Goal: Task Accomplishment & Management: Complete application form

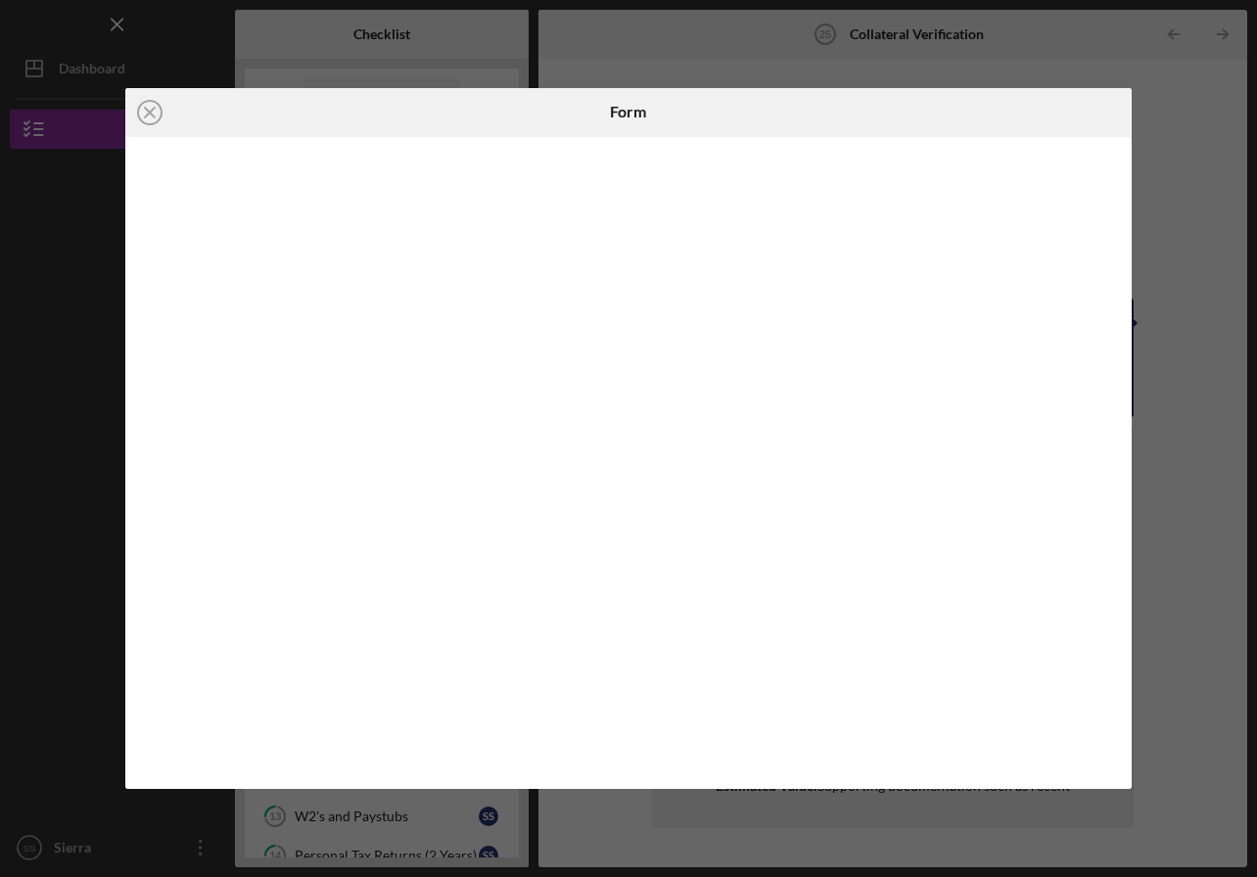
scroll to position [634, 0]
click at [143, 524] on div at bounding box center [628, 463] width 1006 height 653
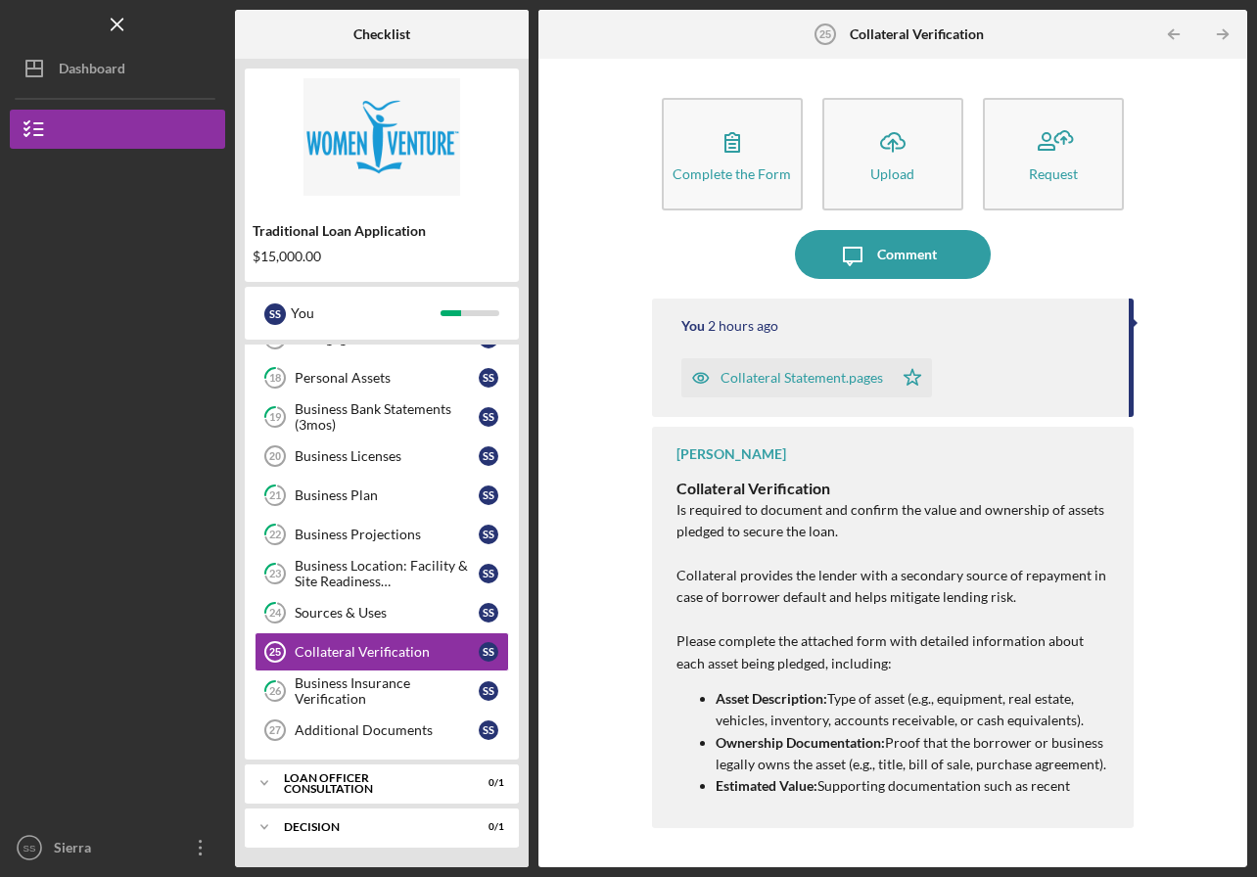
click at [727, 132] on icon "button" at bounding box center [732, 141] width 49 height 49
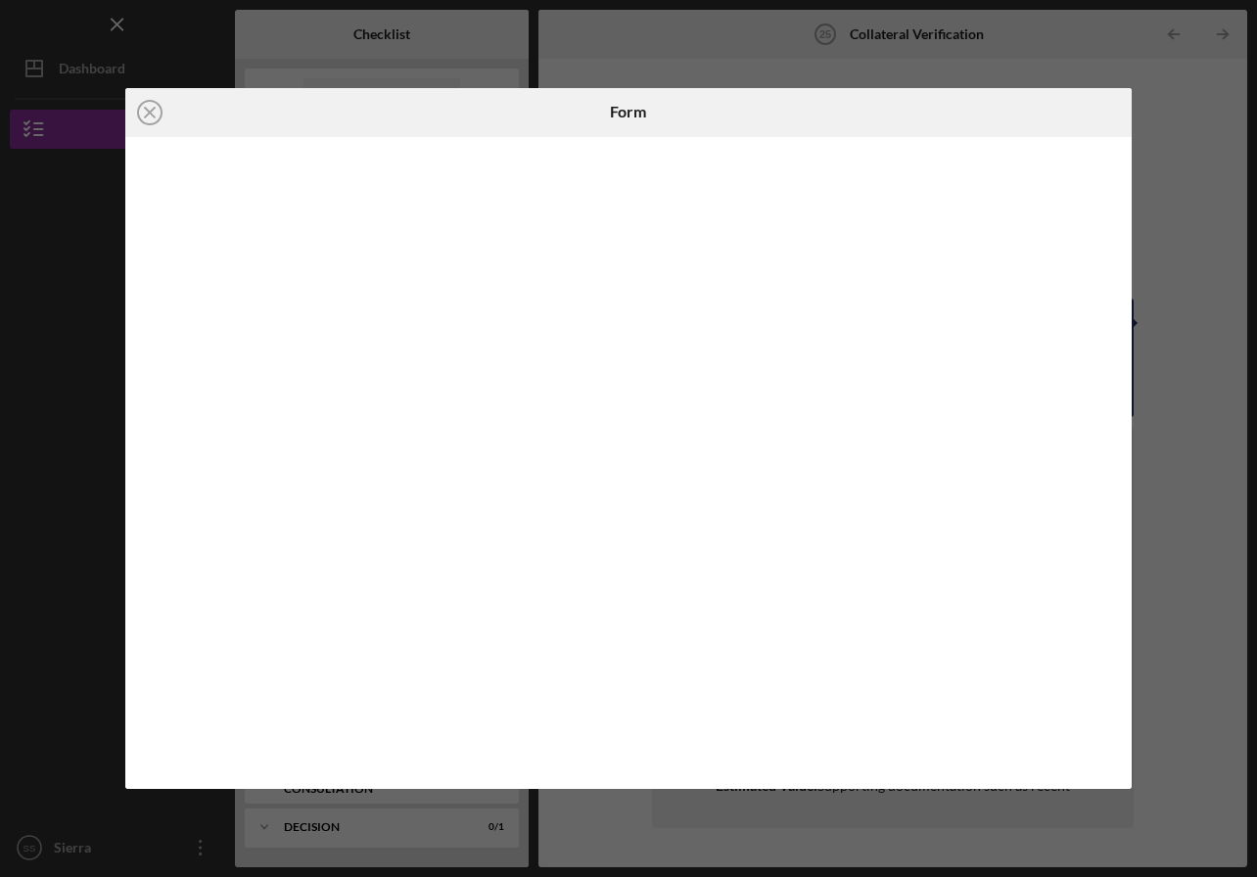
click at [146, 109] on line at bounding box center [150, 113] width 10 height 10
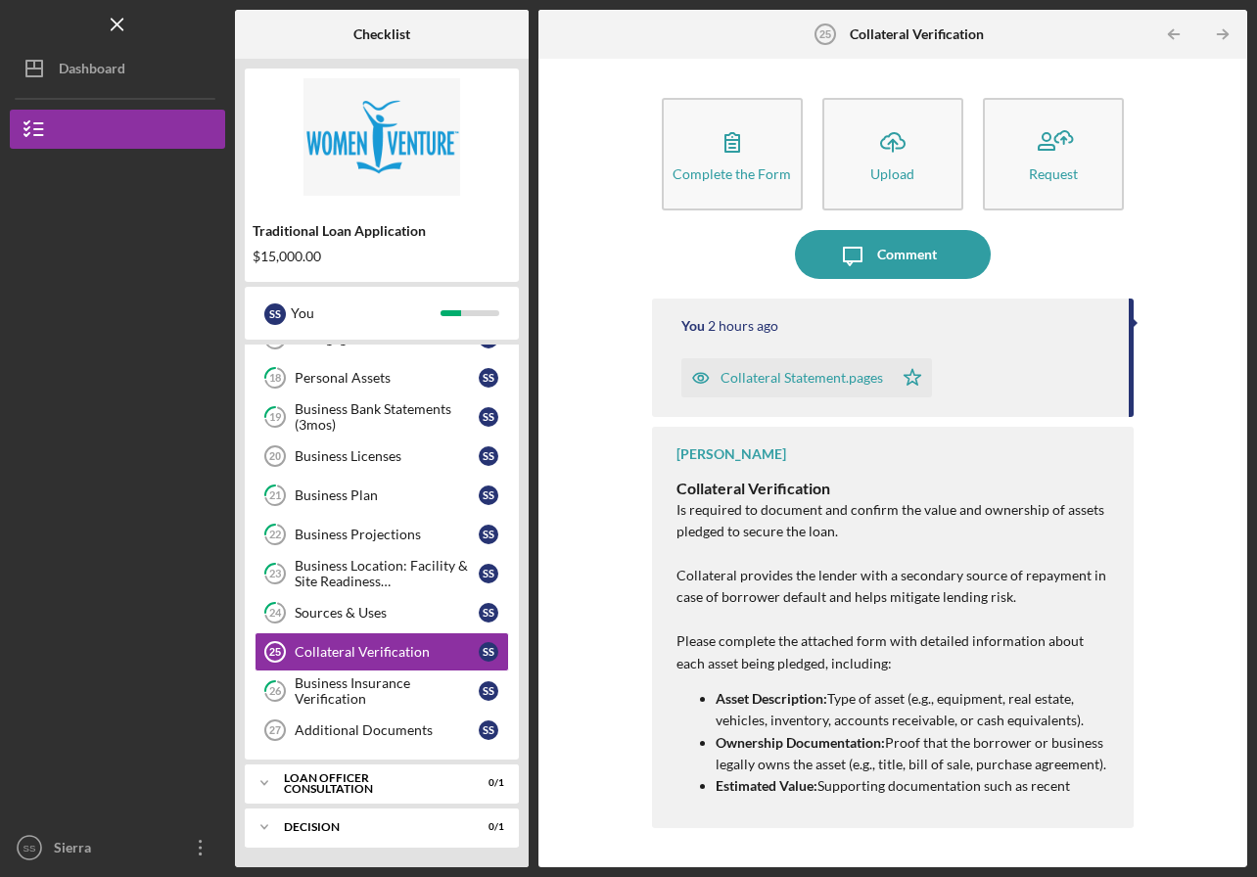
click at [903, 258] on div "Comment" at bounding box center [907, 254] width 60 height 49
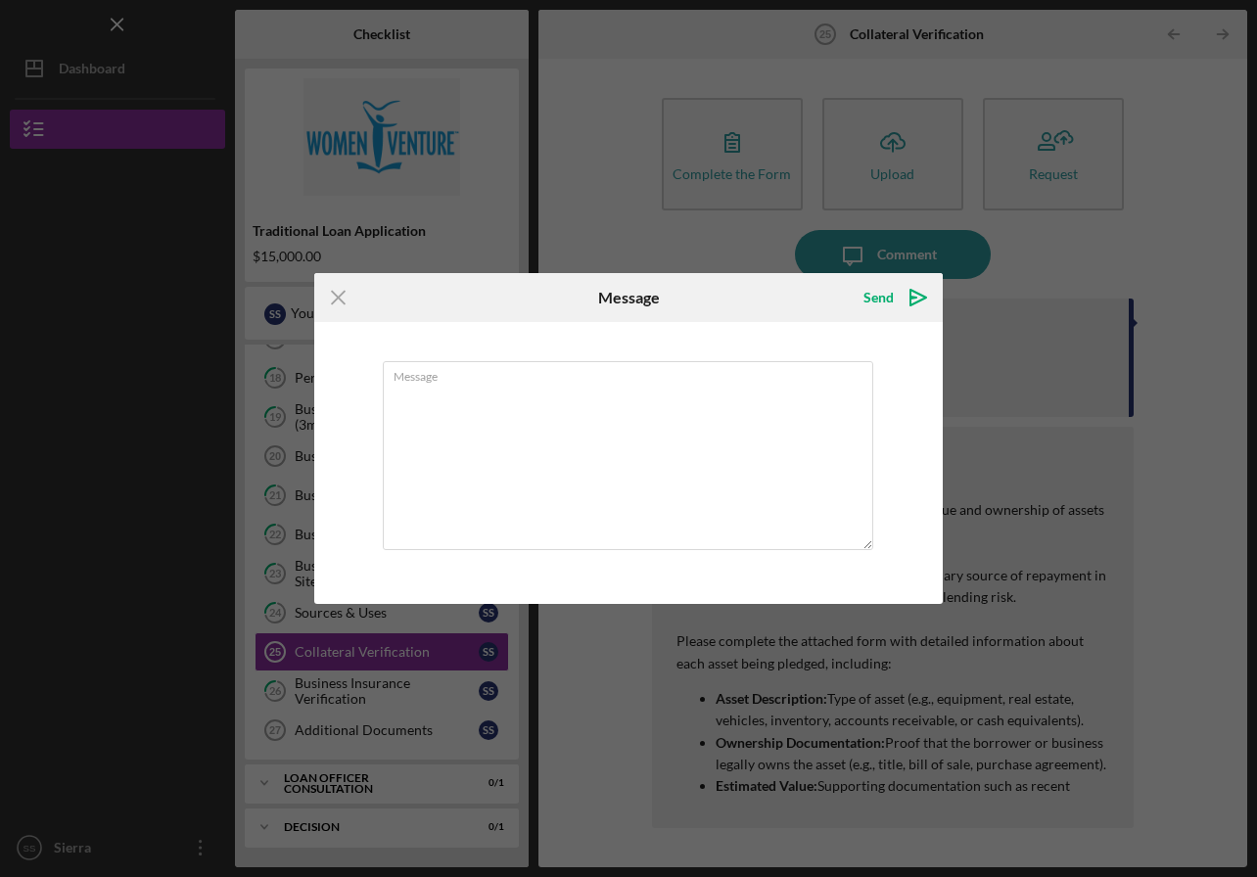
click at [618, 397] on textarea "Message" at bounding box center [628, 455] width 491 height 189
type textarea "P"
click at [338, 292] on icon "Icon/Menu Close" at bounding box center [338, 297] width 49 height 49
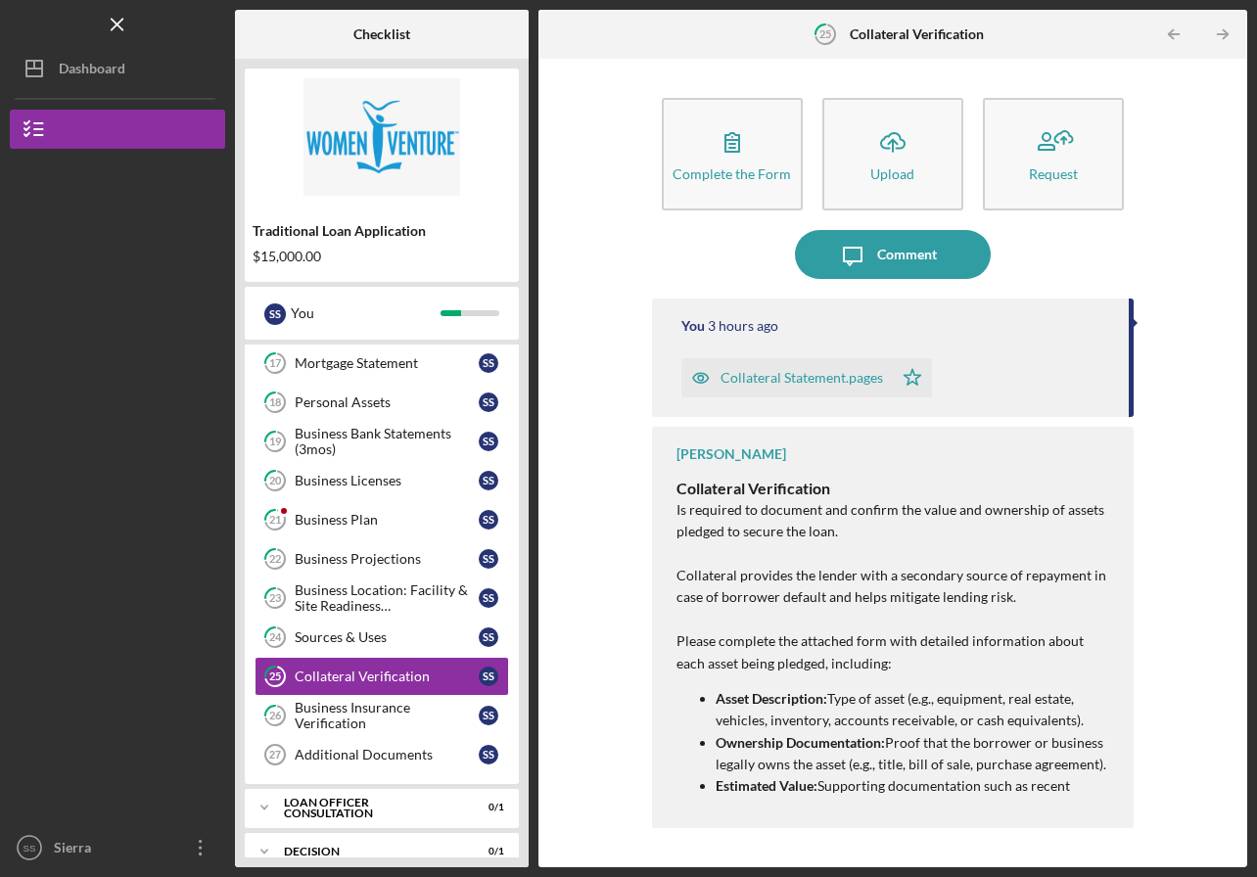
scroll to position [620, 0]
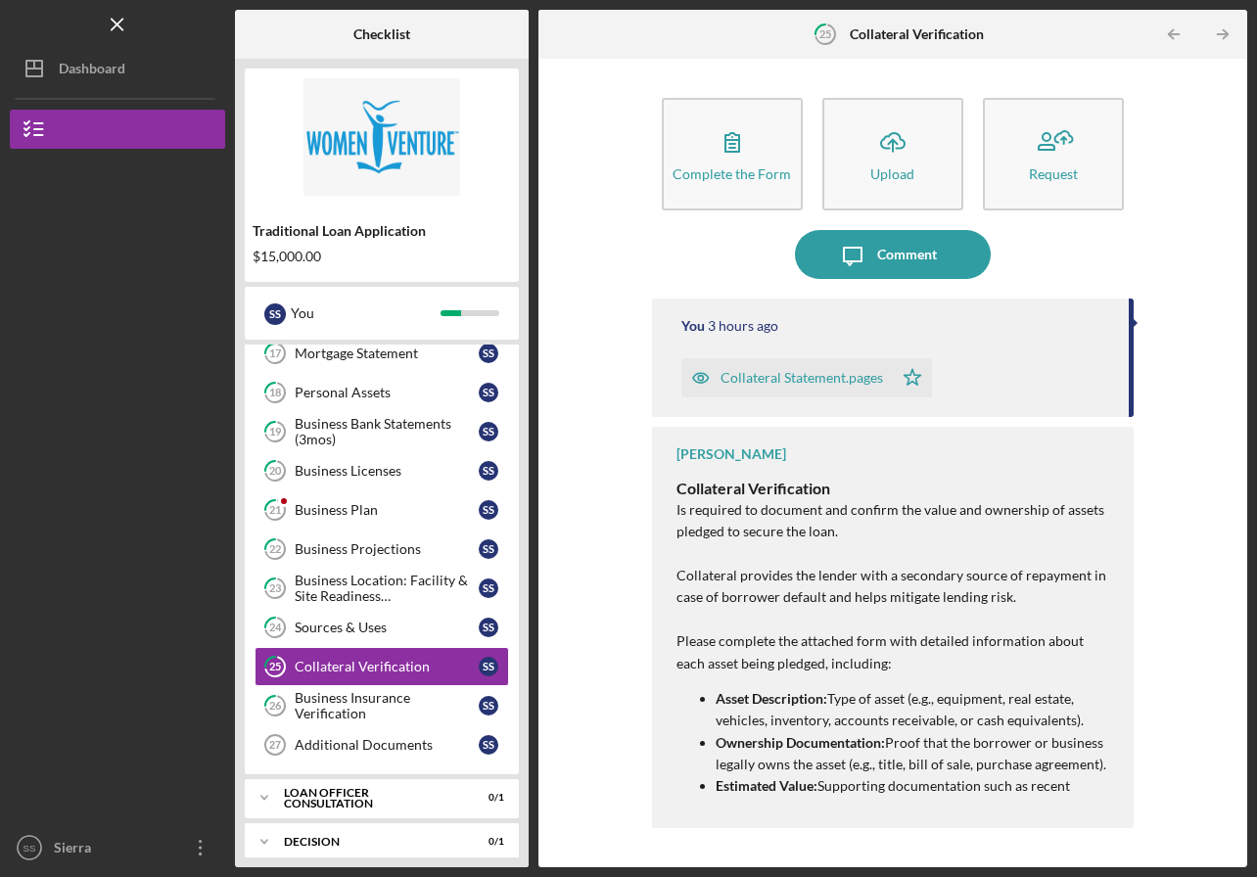
click at [374, 517] on div "Business Plan" at bounding box center [387, 510] width 184 height 16
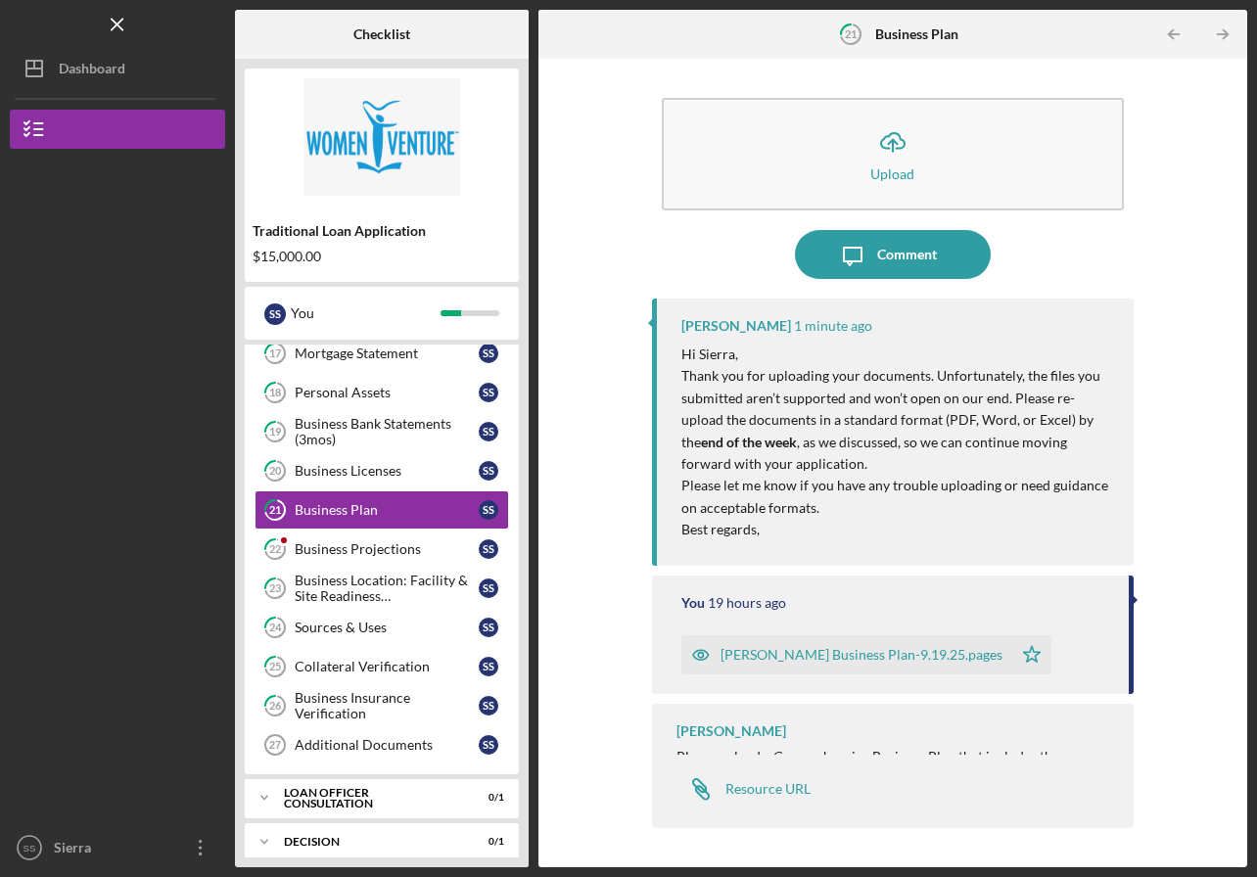
click at [879, 129] on icon "Icon/Upload" at bounding box center [892, 141] width 49 height 49
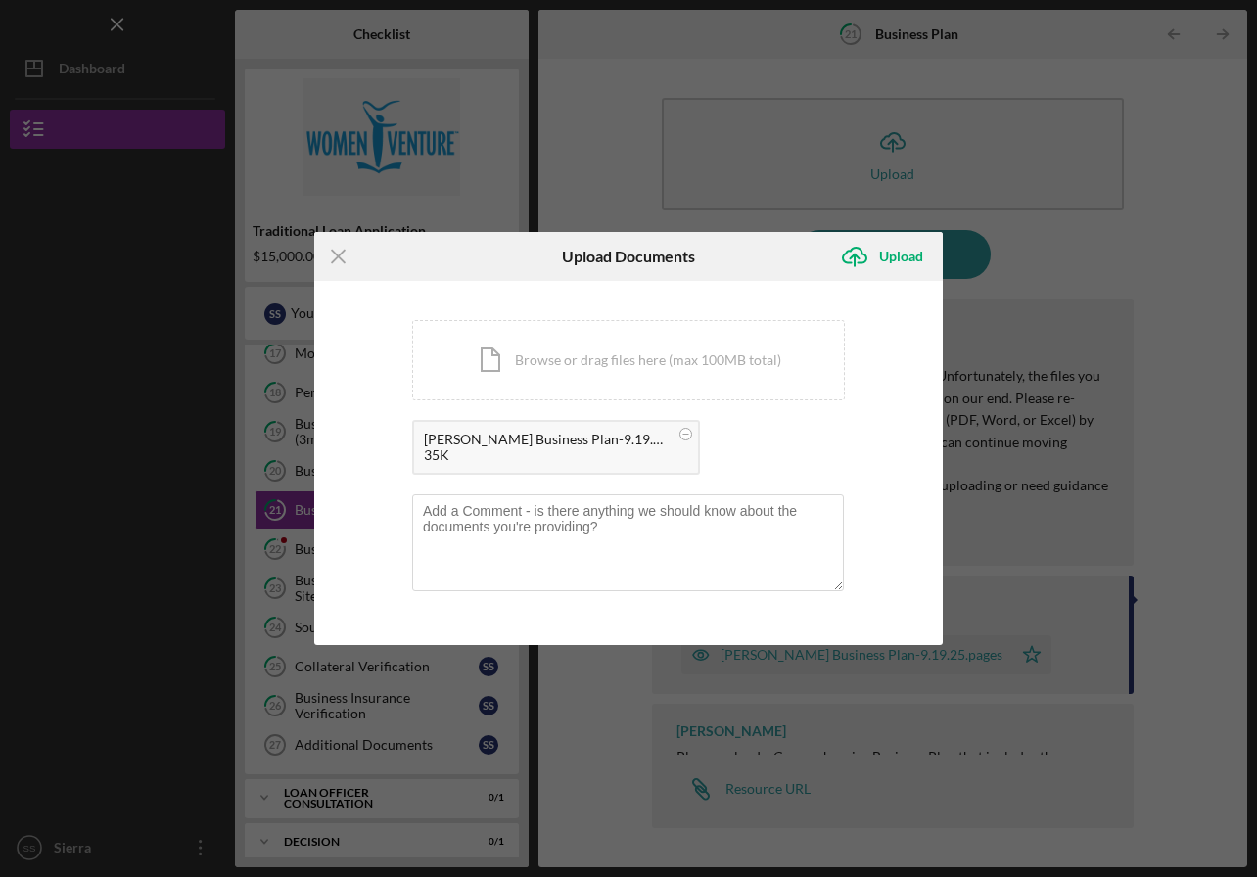
click at [905, 258] on div "Upload" at bounding box center [901, 256] width 44 height 39
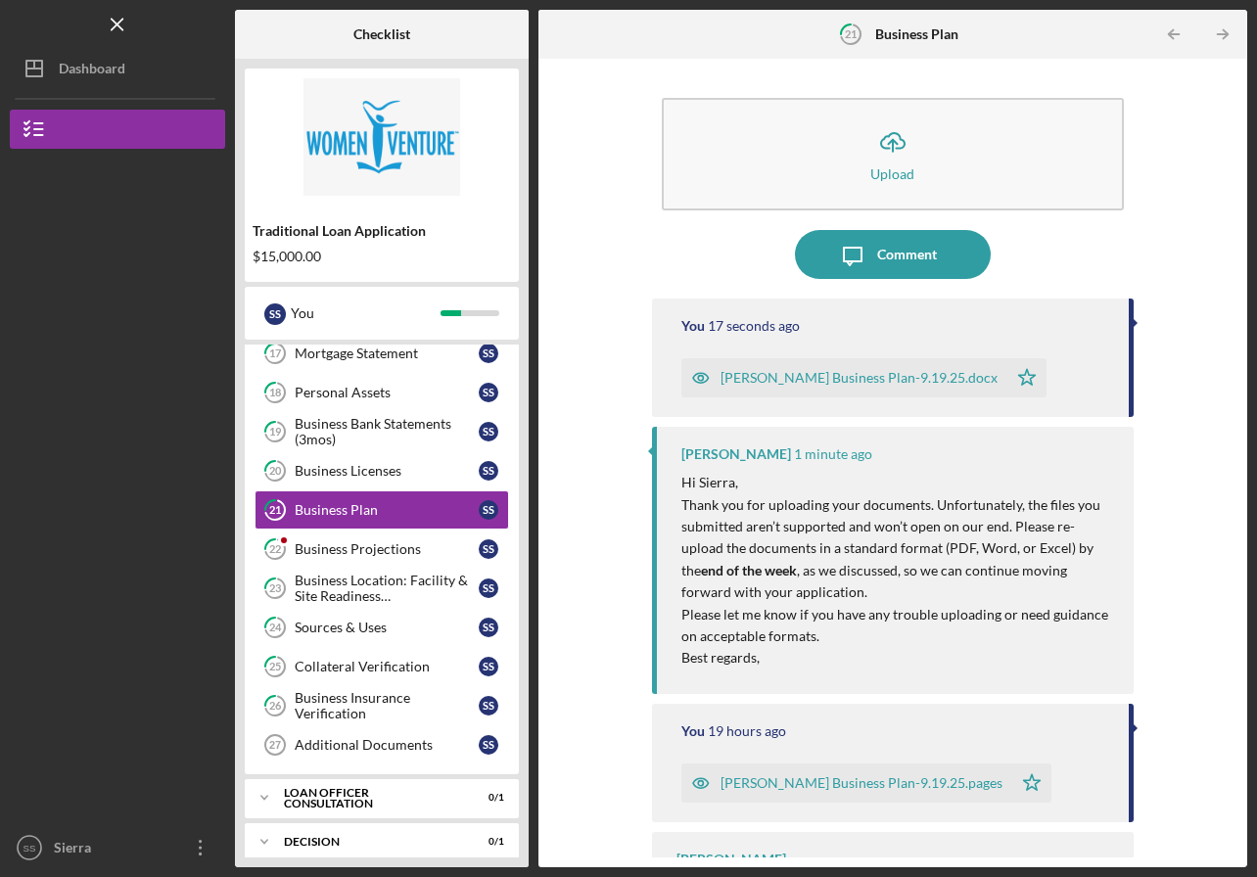
scroll to position [43, 0]
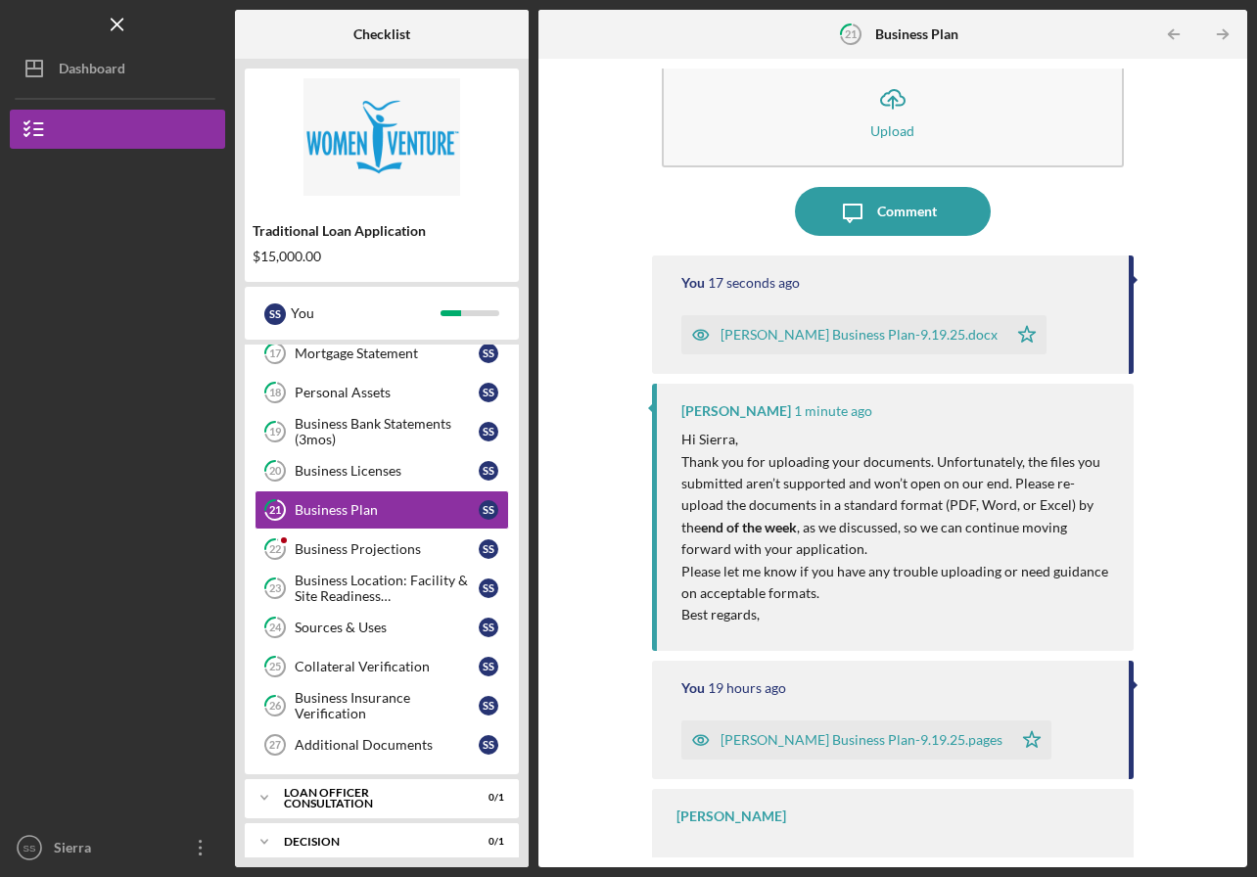
click at [893, 213] on div "Comment" at bounding box center [907, 211] width 60 height 49
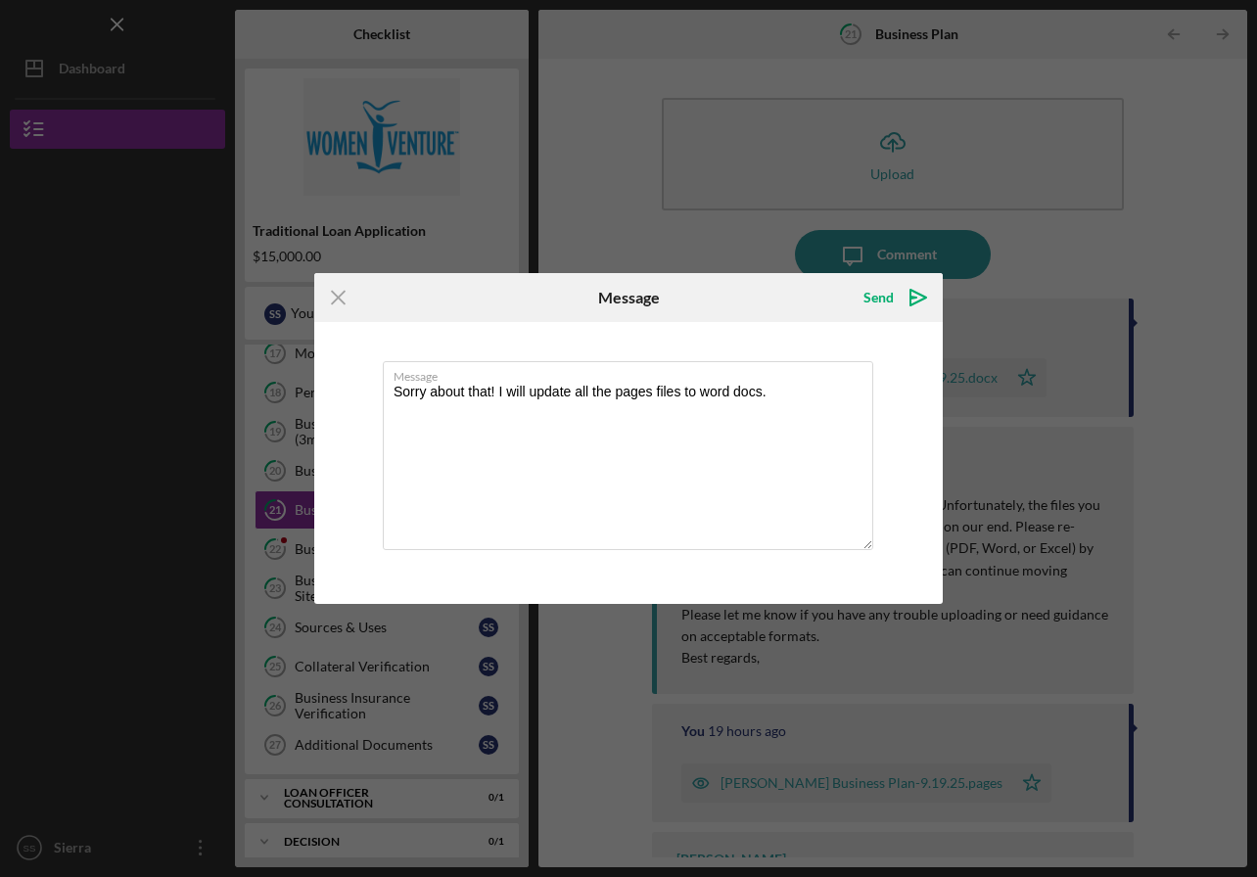
type textarea "Sorry about that! I will update all the pages files to word docs."
click at [915, 298] on polygon "submit" at bounding box center [914, 298] width 6 height 2
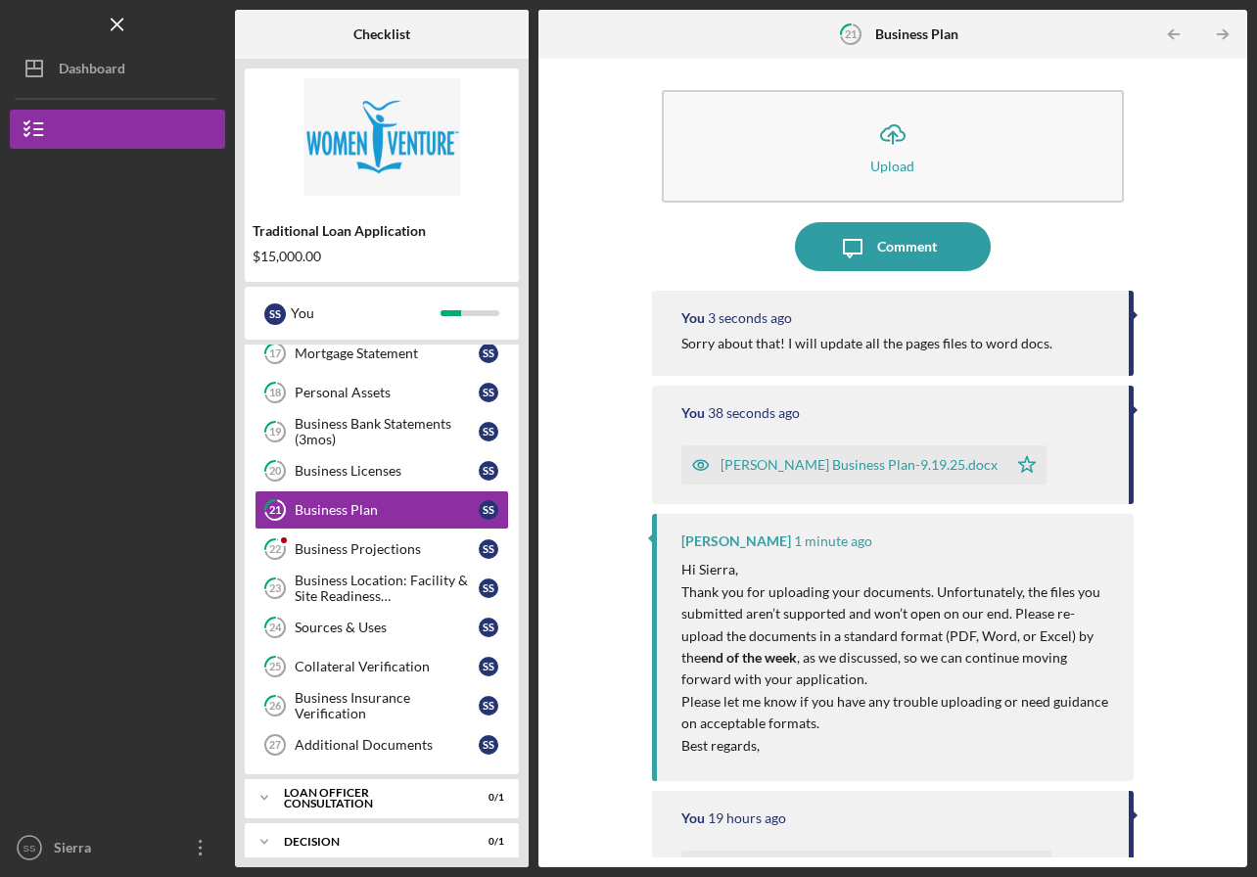
scroll to position [12, 0]
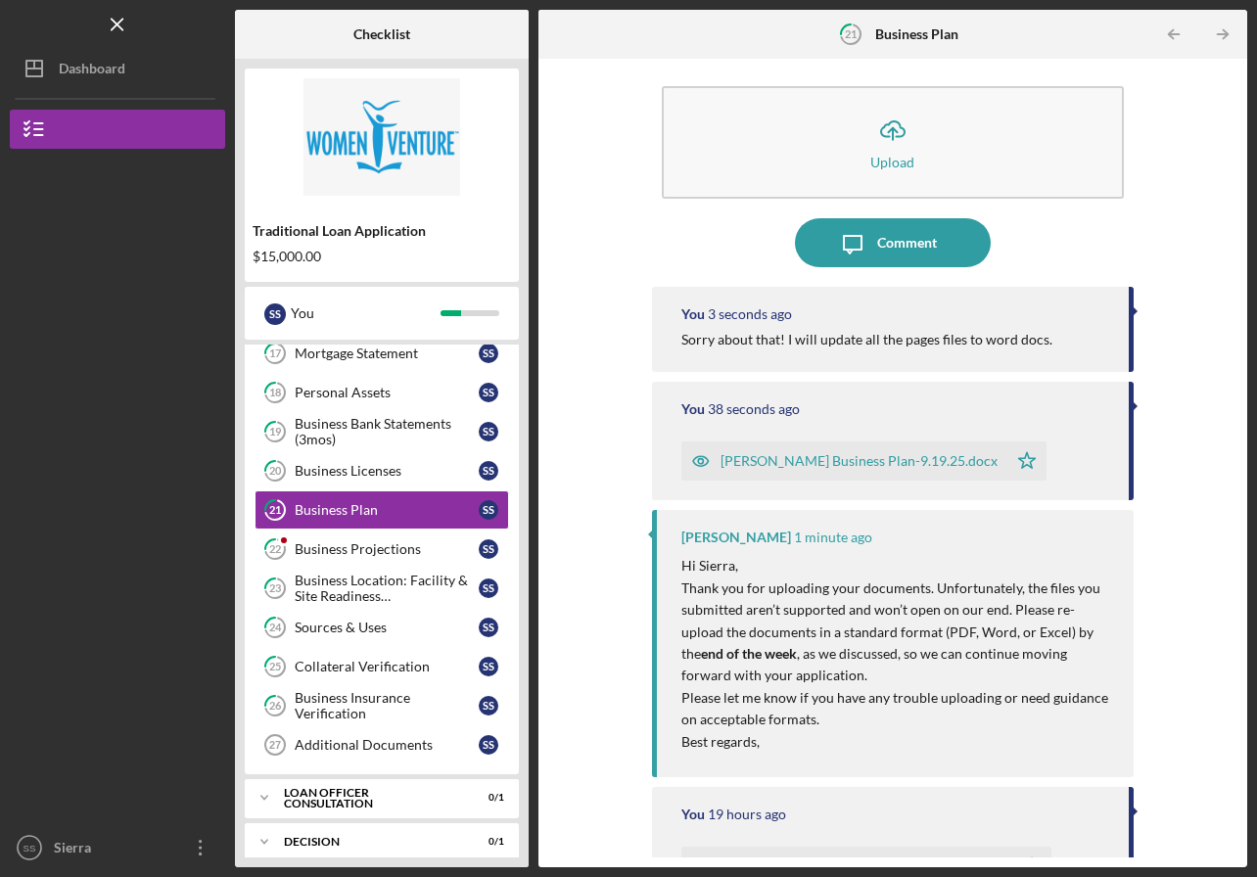
click at [337, 557] on link "22 Business Projections S S" at bounding box center [382, 549] width 255 height 39
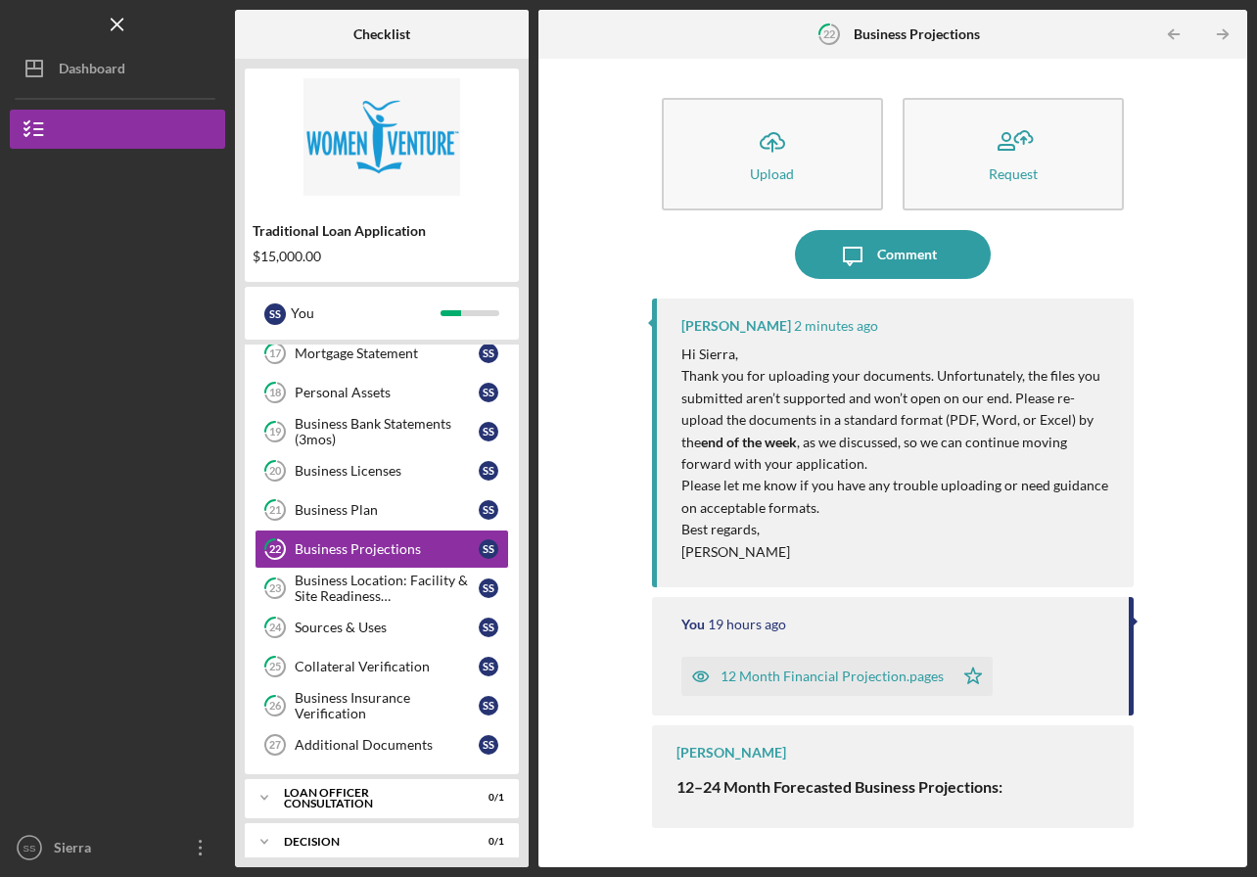
click at [903, 253] on div "Comment" at bounding box center [907, 254] width 60 height 49
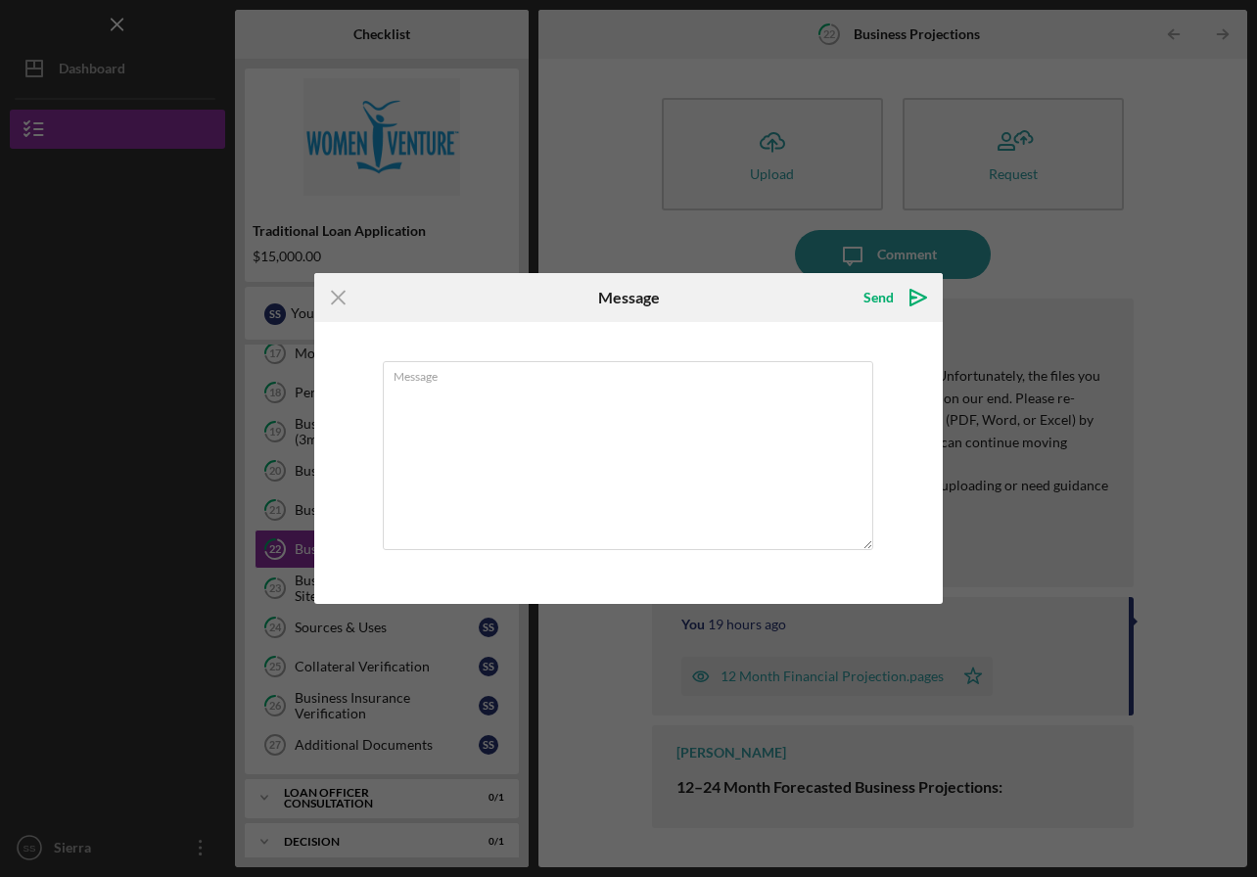
click at [335, 294] on icon "Icon/Menu Close" at bounding box center [338, 297] width 49 height 49
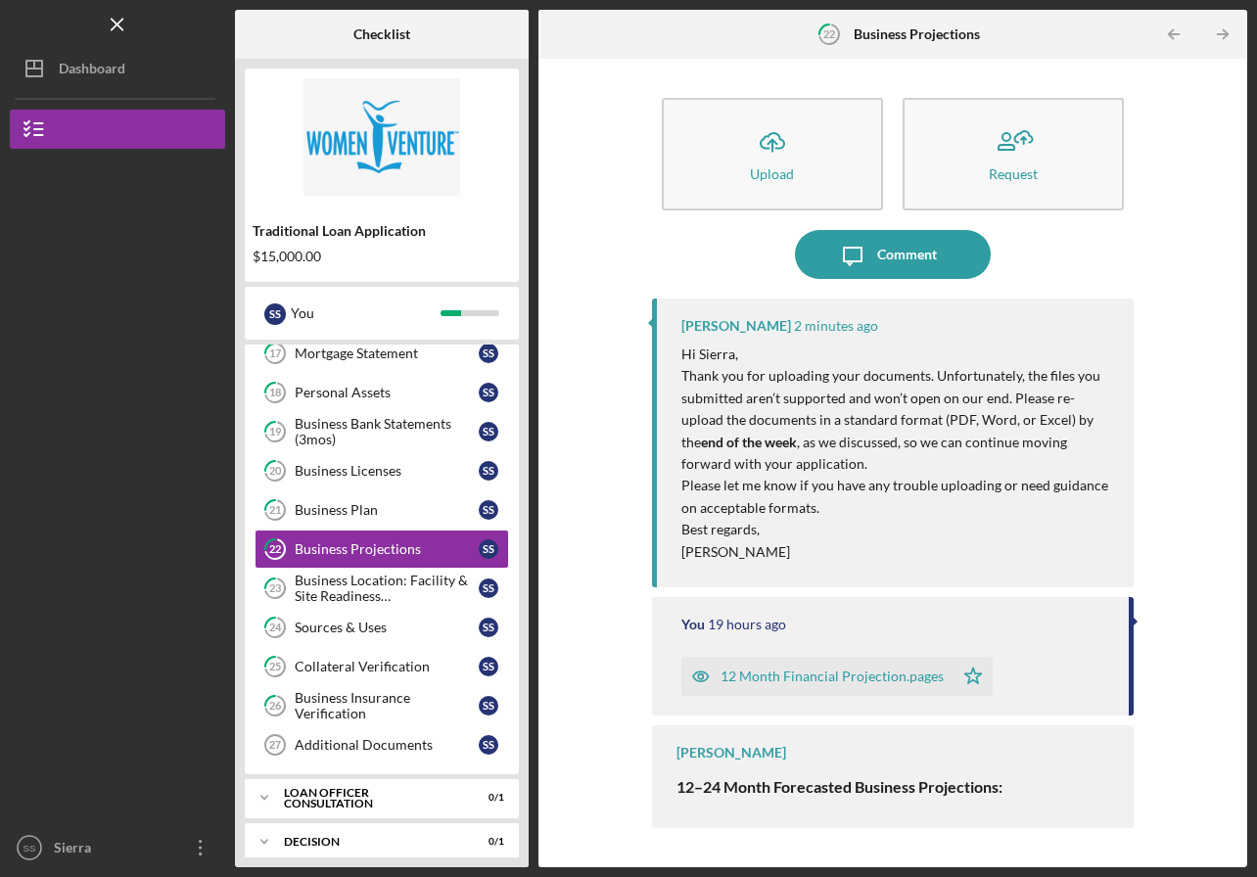
click at [889, 255] on div "Comment" at bounding box center [907, 254] width 60 height 49
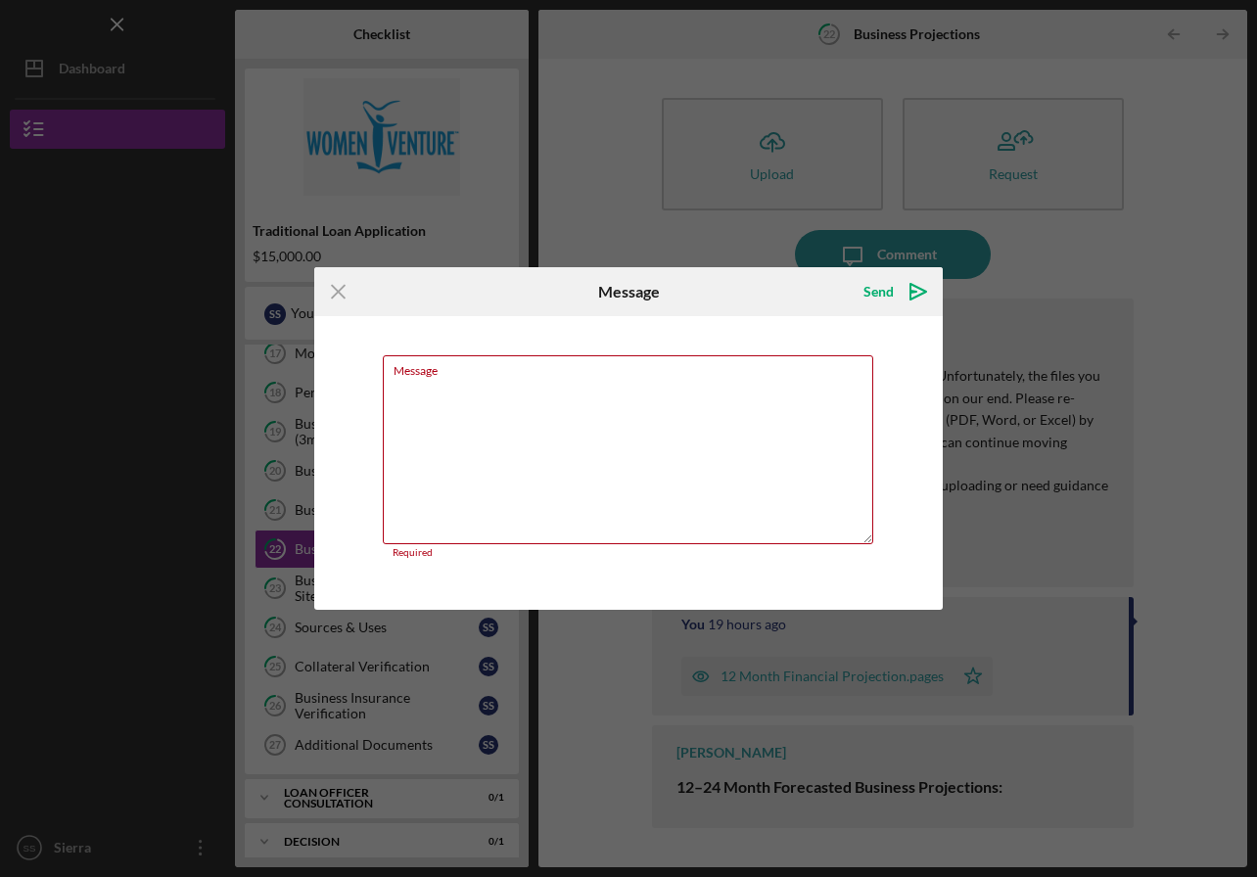
click at [329, 293] on icon "Icon/Menu Close" at bounding box center [338, 291] width 49 height 49
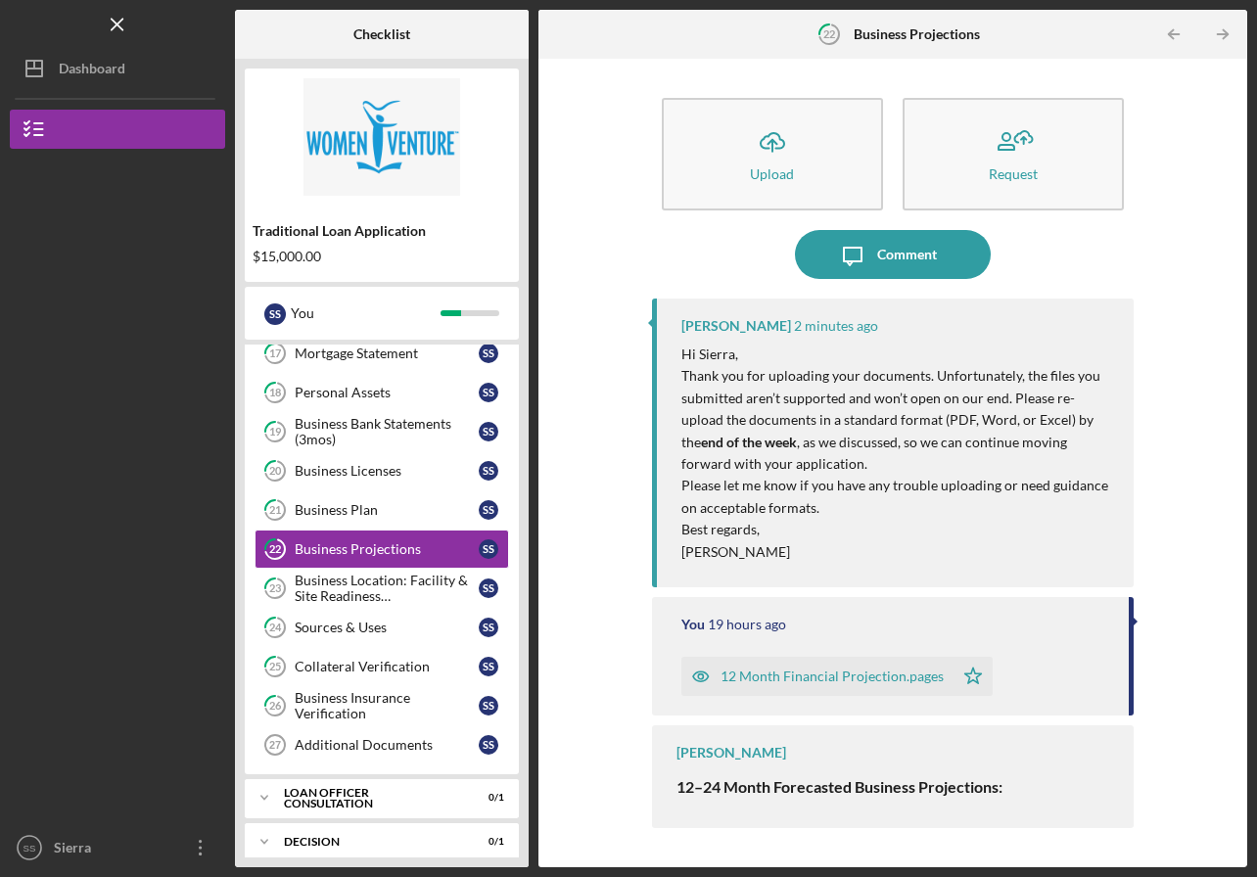
click at [820, 150] on button "Icon/Upload Upload" at bounding box center [772, 154] width 221 height 113
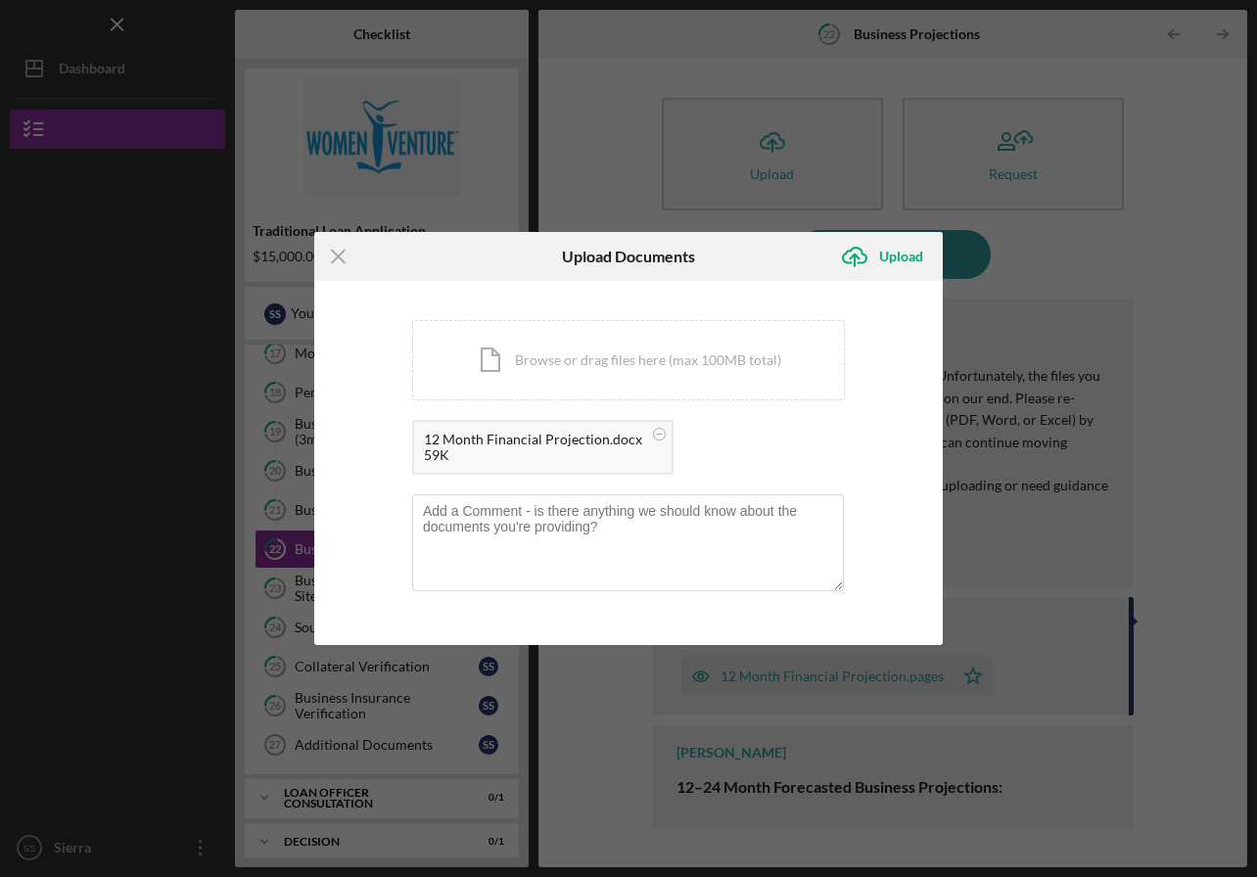
click at [904, 253] on div "Upload" at bounding box center [901, 256] width 44 height 39
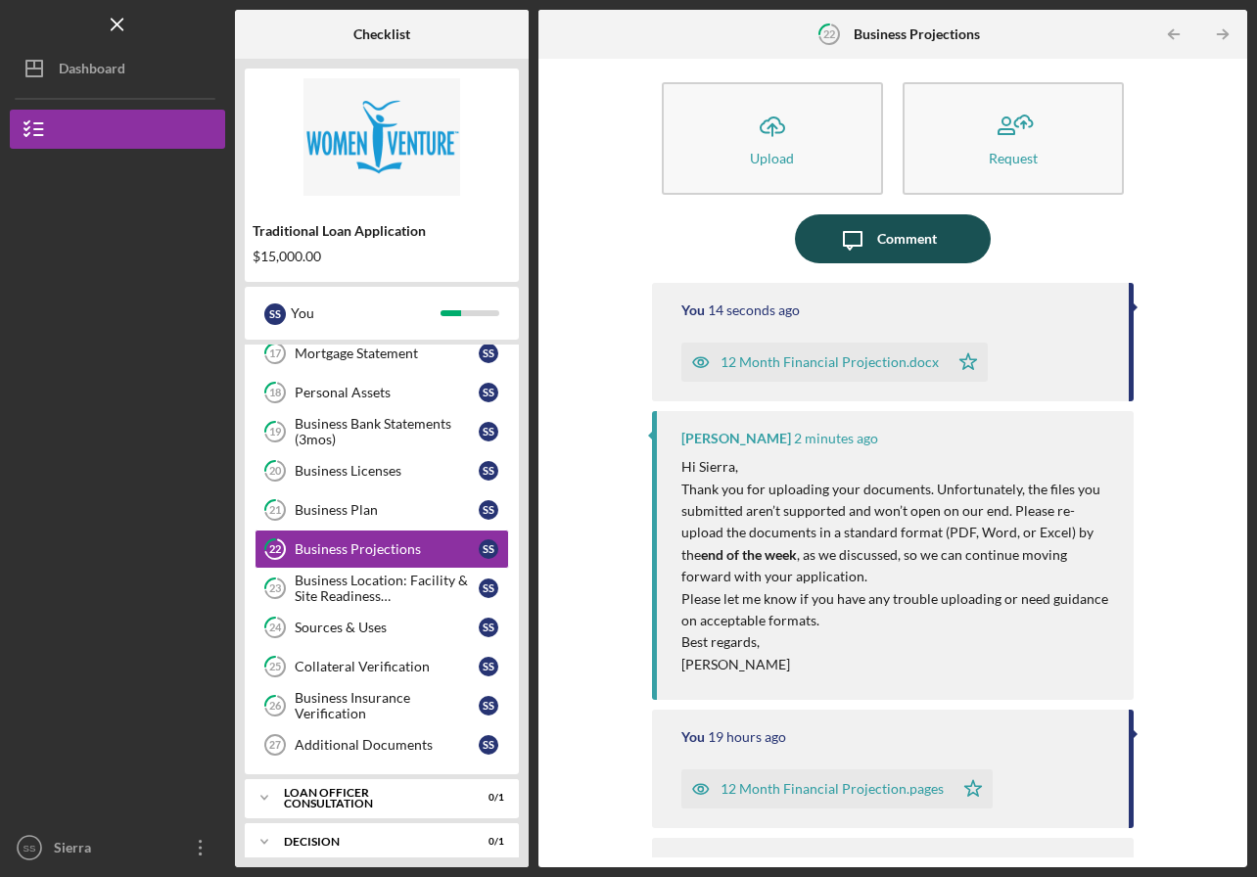
scroll to position [12, 0]
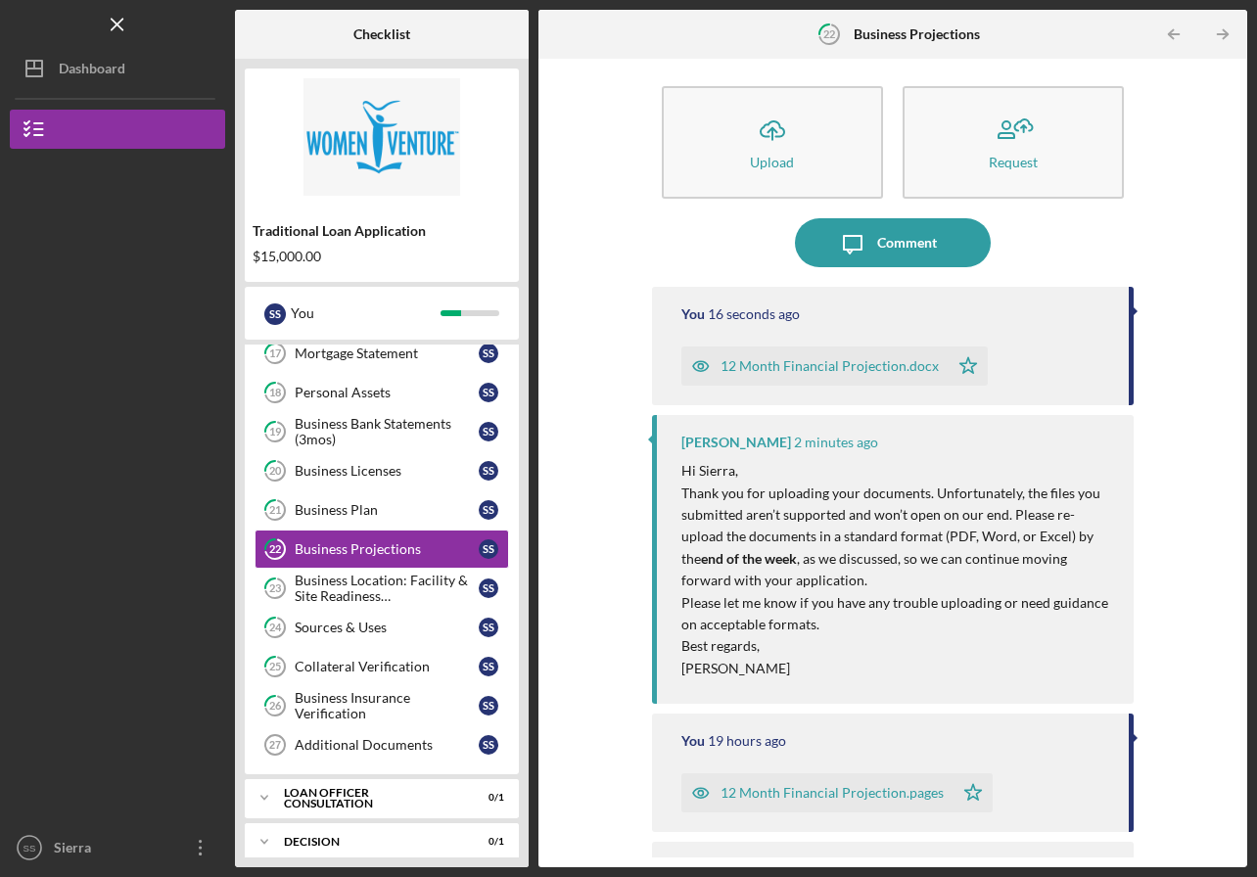
click at [920, 254] on div "Comment" at bounding box center [907, 242] width 60 height 49
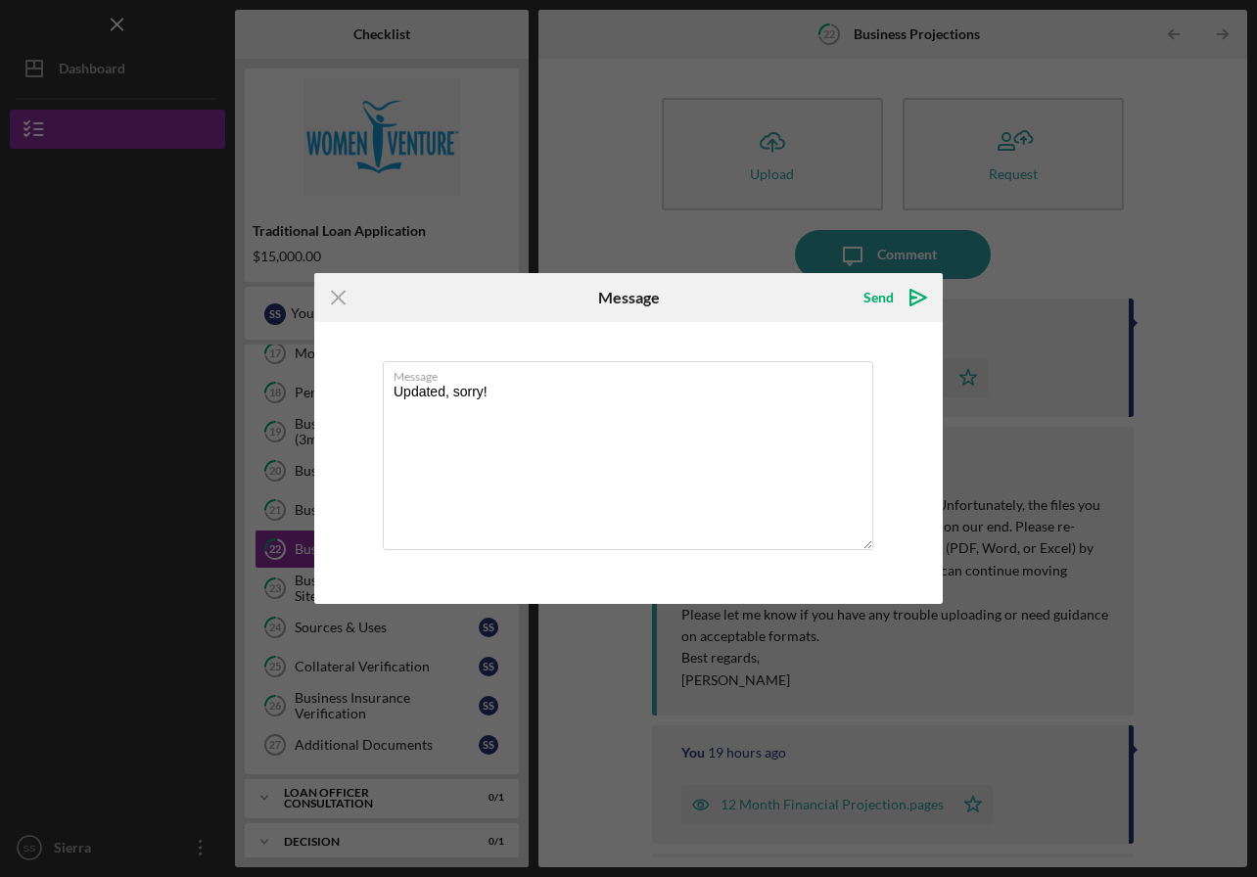
type textarea "Updated, sorry!"
click at [873, 299] on div "Send" at bounding box center [879, 297] width 30 height 39
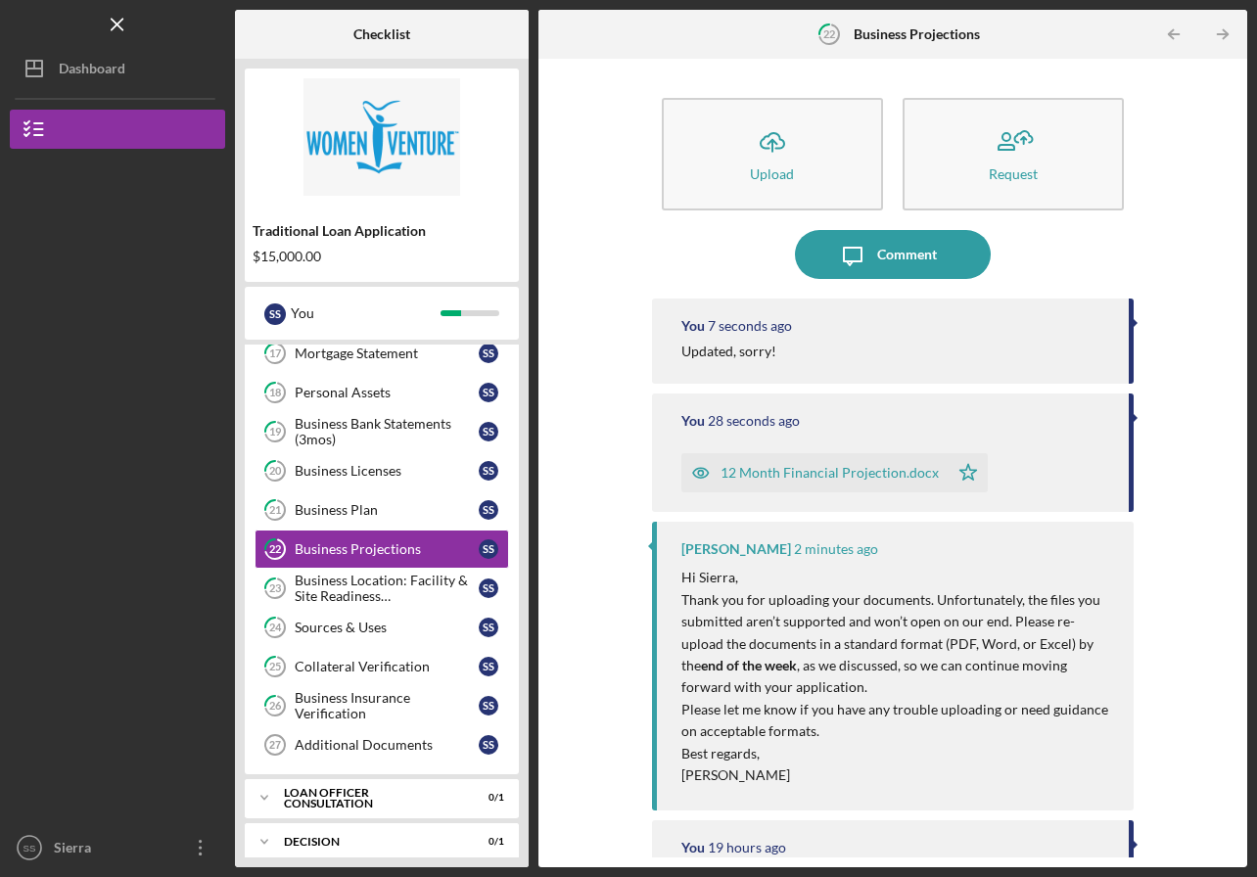
click at [372, 630] on div "Sources & Uses" at bounding box center [387, 628] width 184 height 16
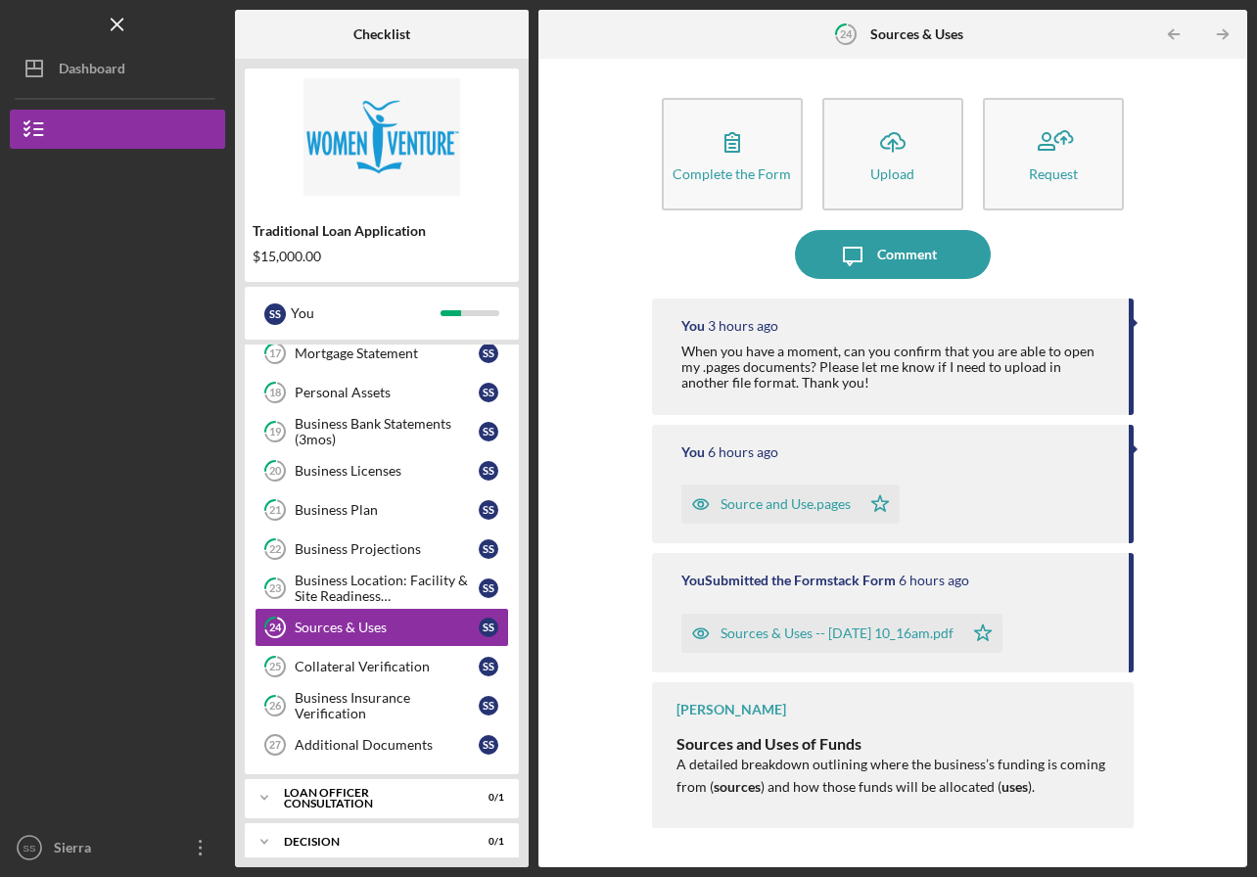
click at [889, 137] on icon "button" at bounding box center [892, 140] width 23 height 15
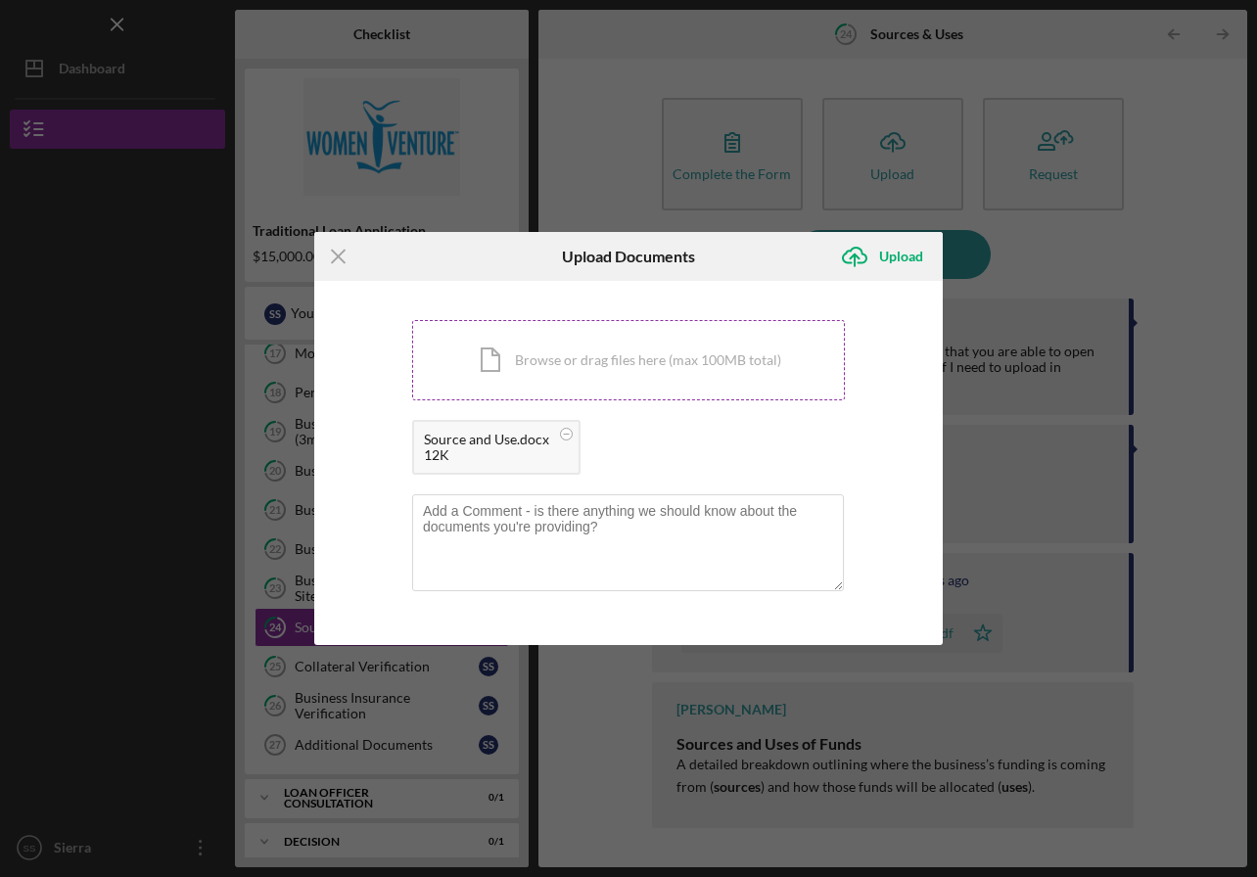
click at [897, 259] on div "Upload" at bounding box center [901, 256] width 44 height 39
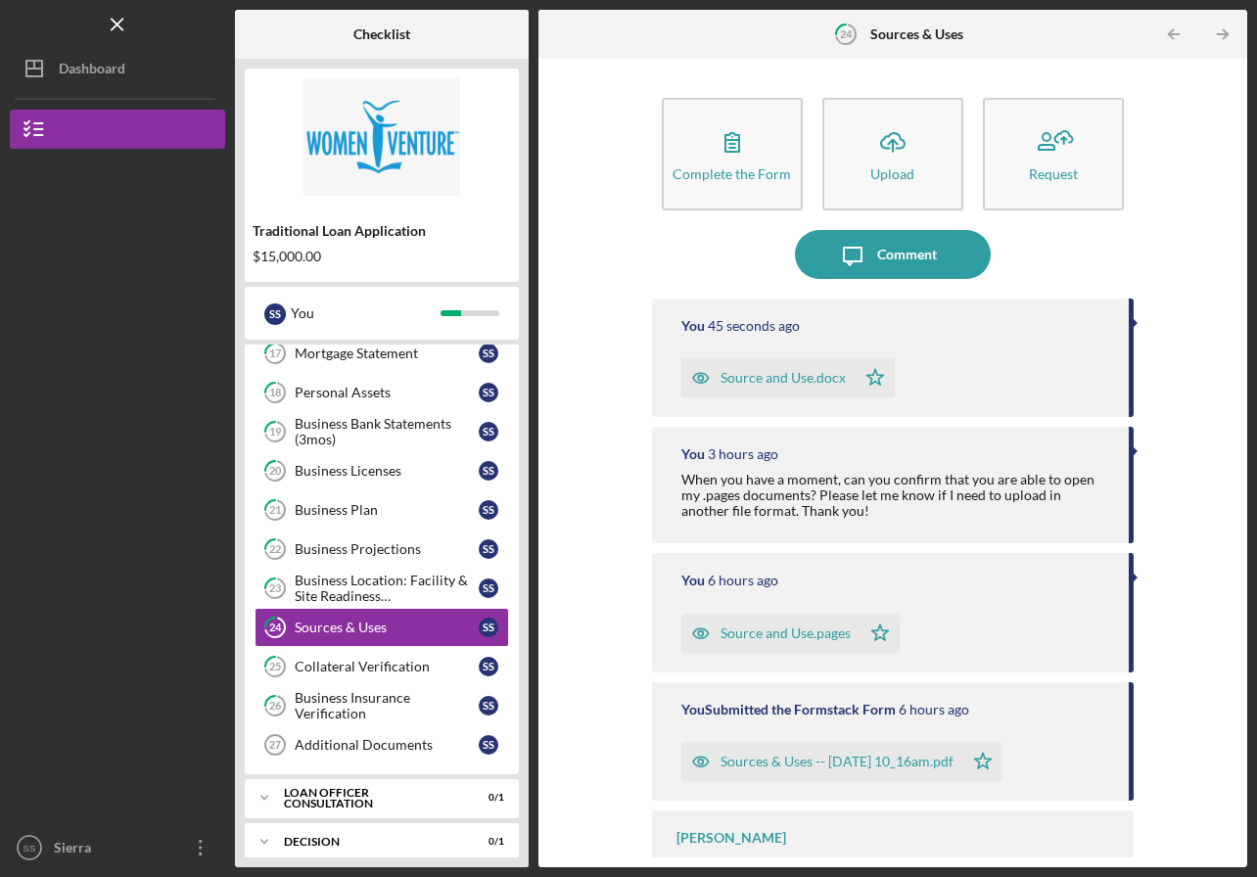
click at [342, 668] on div "Collateral Verification" at bounding box center [387, 667] width 184 height 16
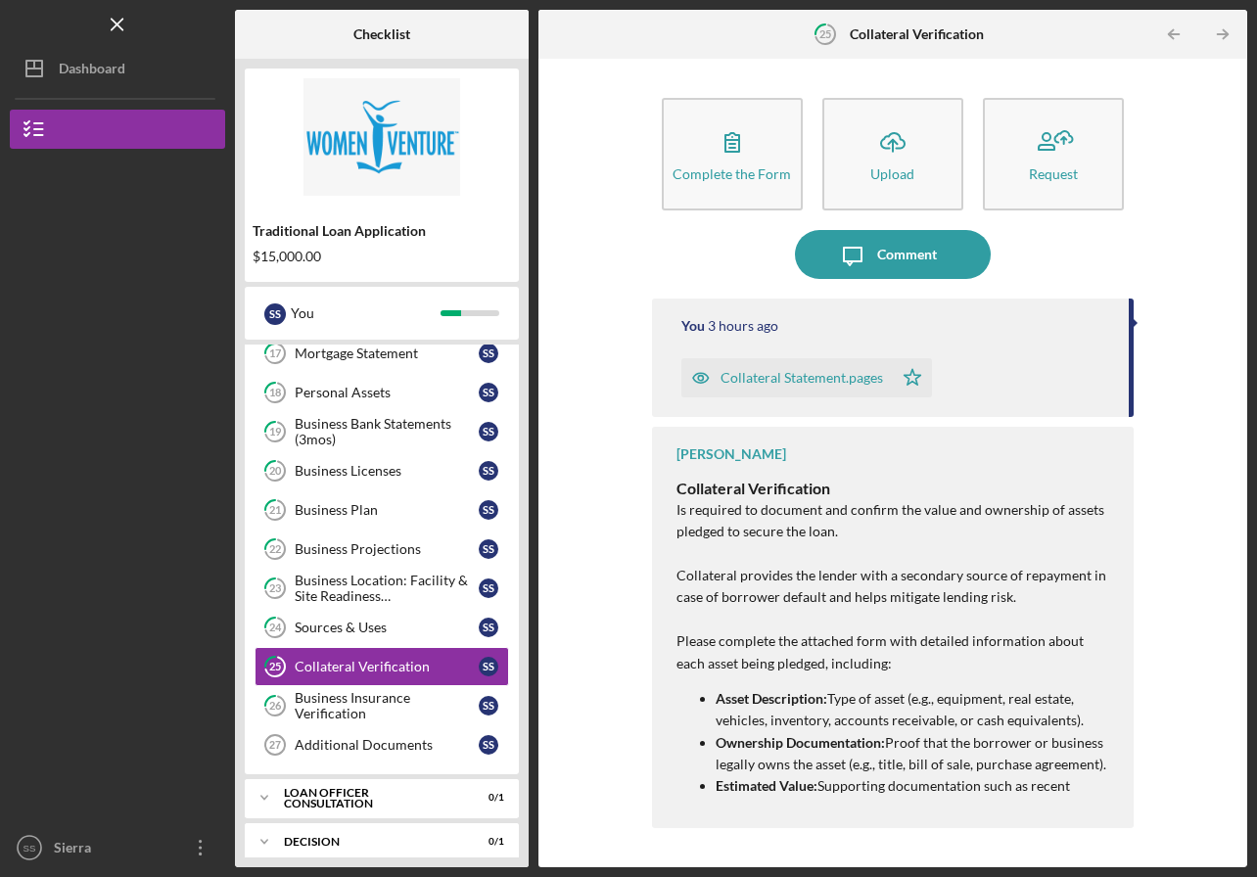
click at [903, 156] on icon "Icon/Upload" at bounding box center [892, 141] width 49 height 49
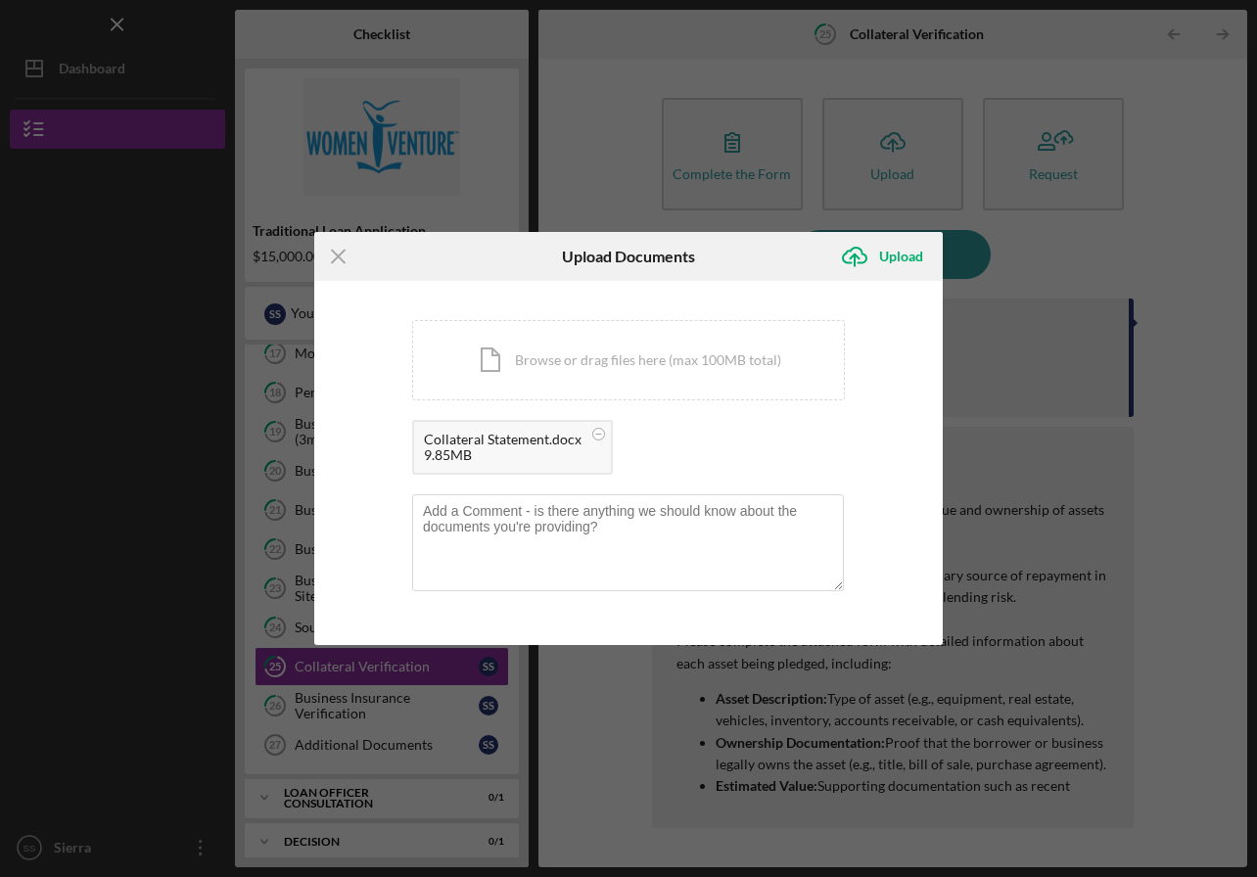
click at [902, 261] on div "Upload" at bounding box center [901, 256] width 44 height 39
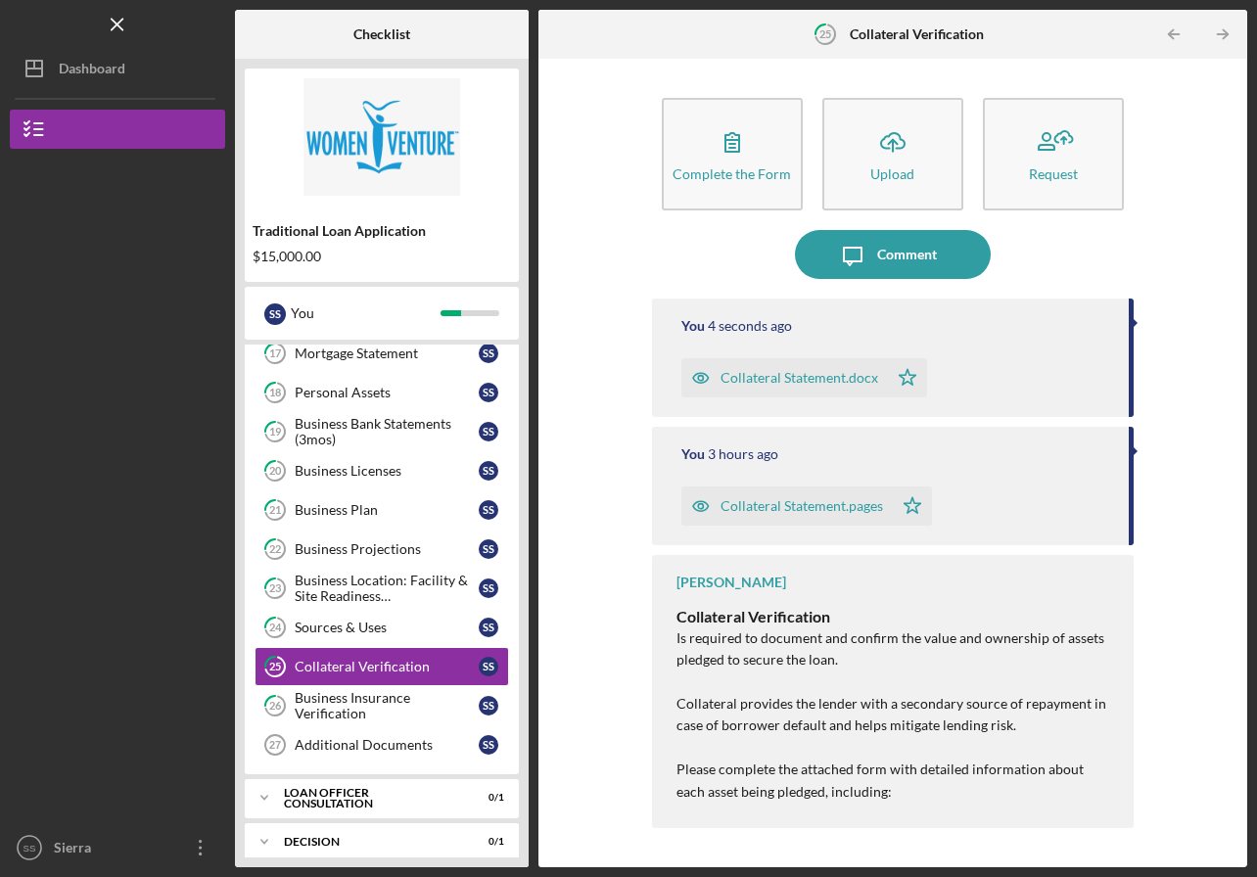
scroll to position [634, 0]
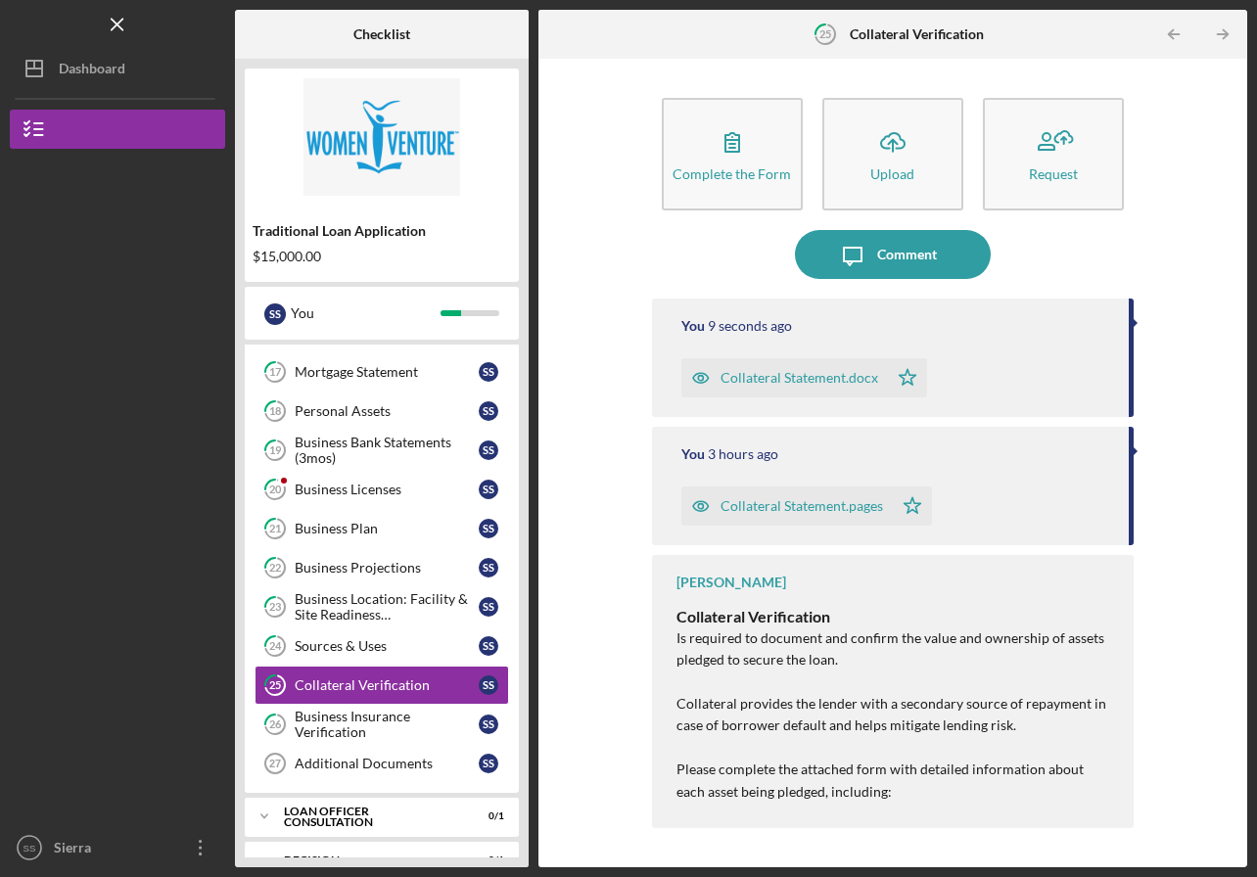
scroll to position [605, 0]
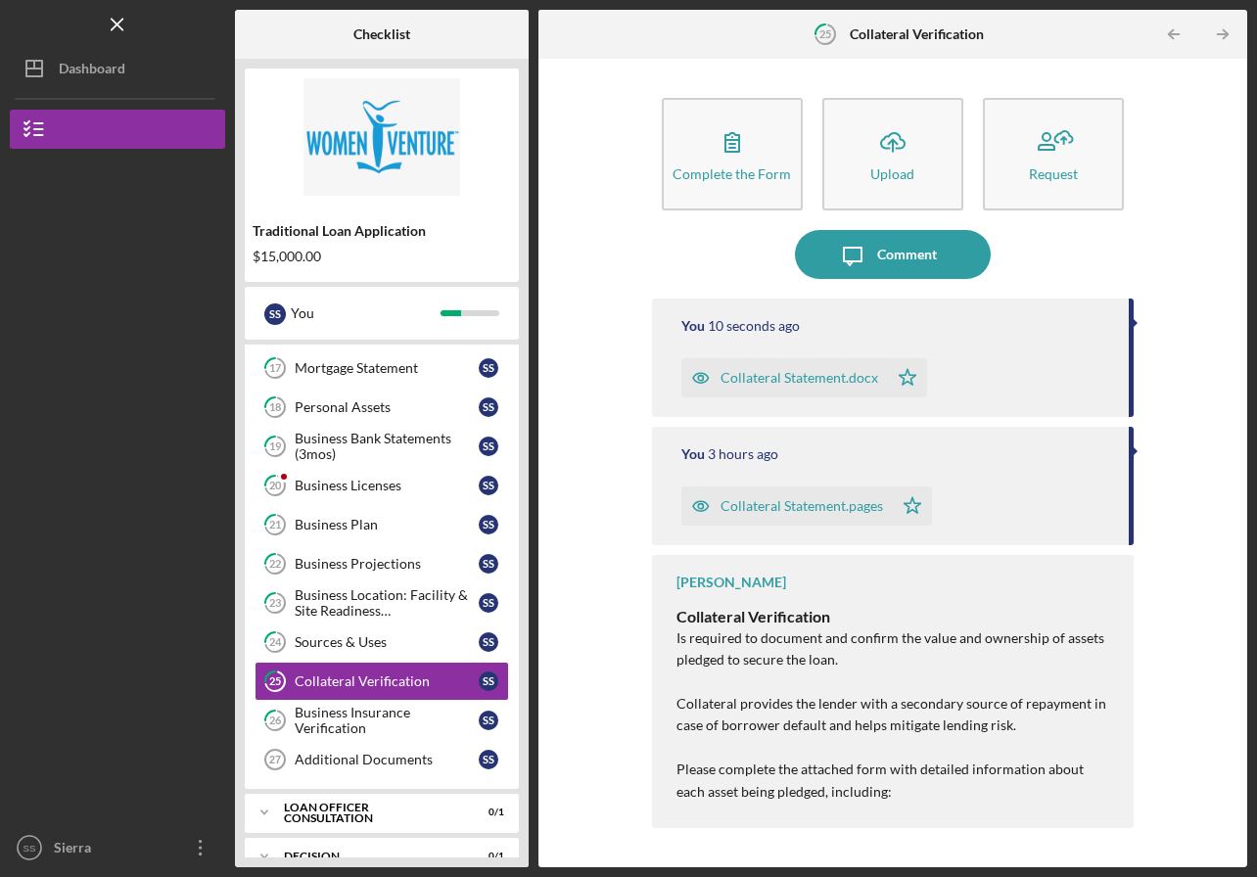
click at [368, 484] on div "Business Licenses" at bounding box center [387, 486] width 184 height 16
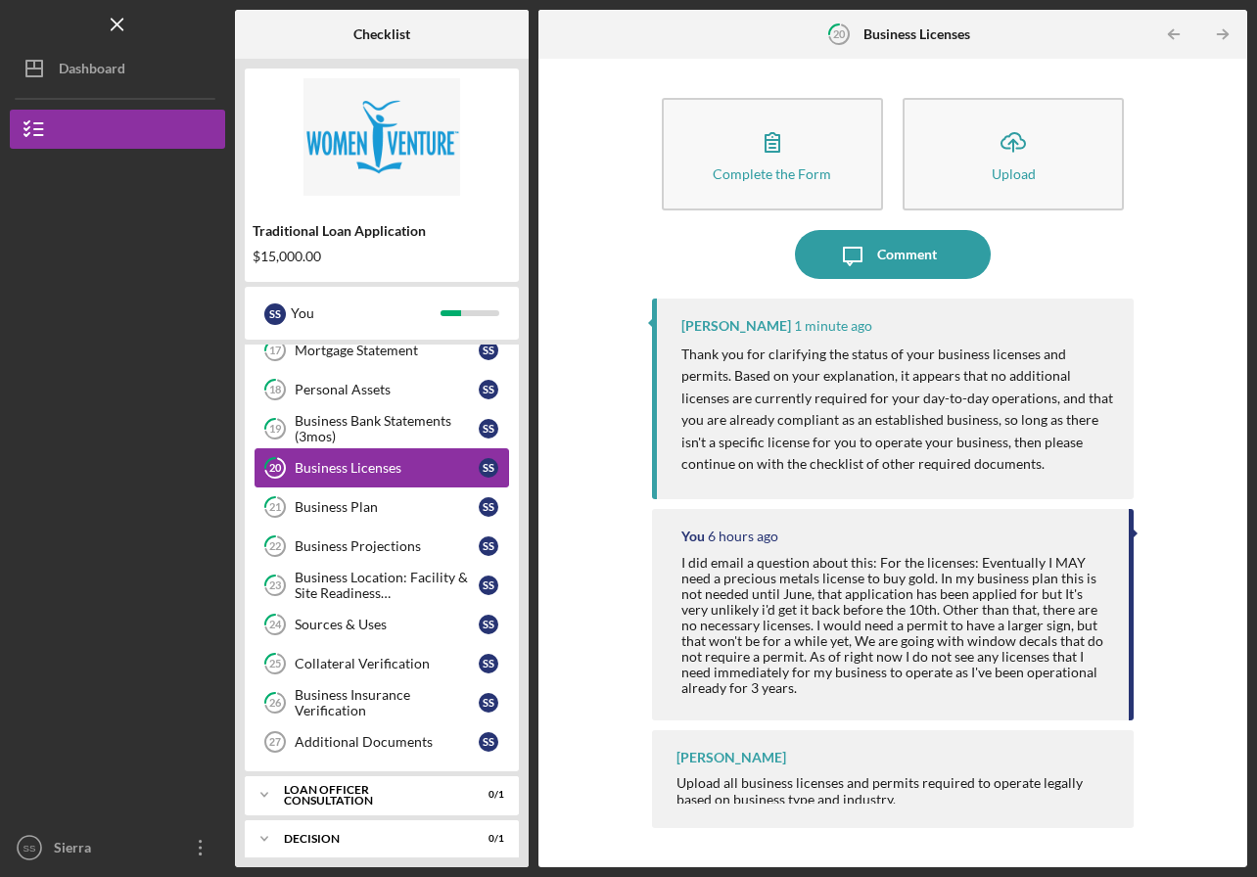
scroll to position [634, 0]
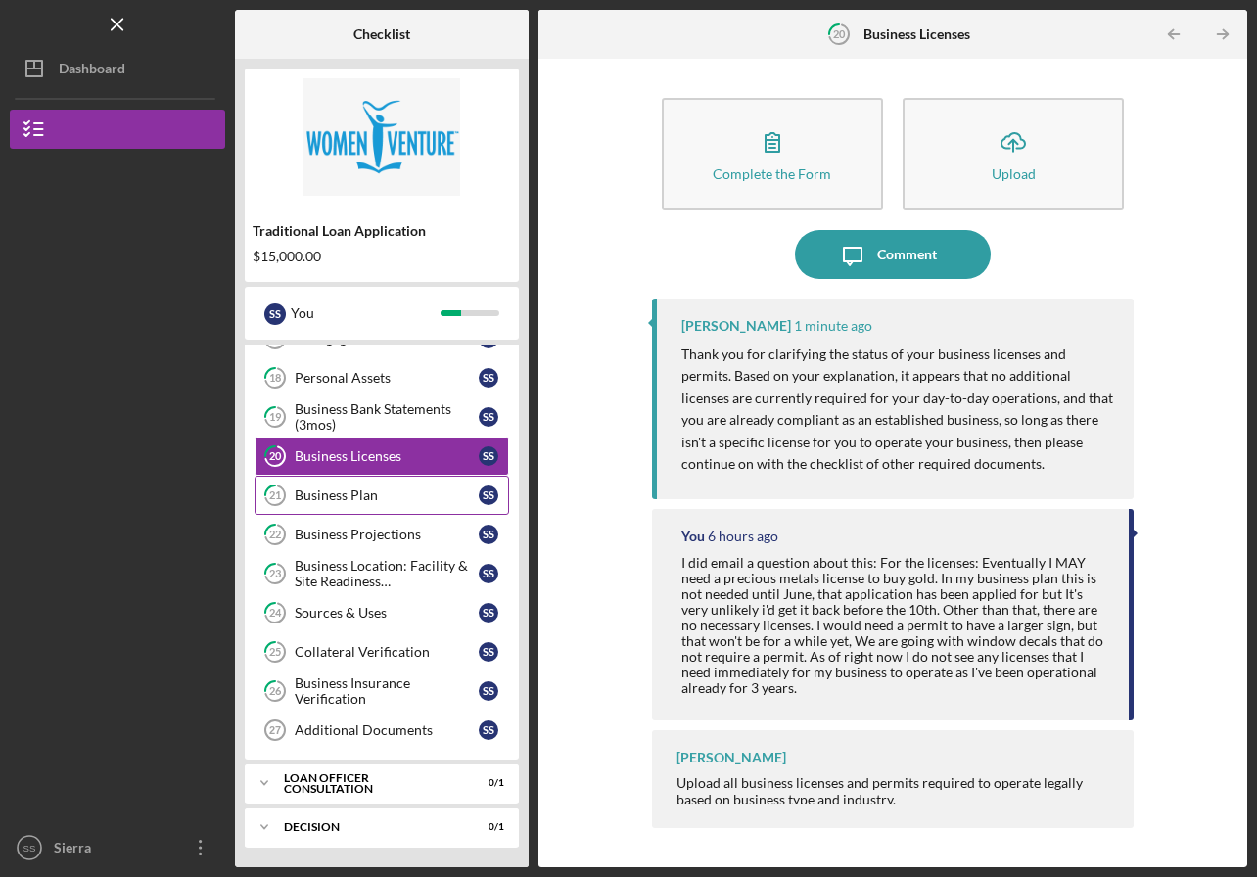
click at [333, 694] on div "Business Insurance Verification" at bounding box center [387, 691] width 184 height 31
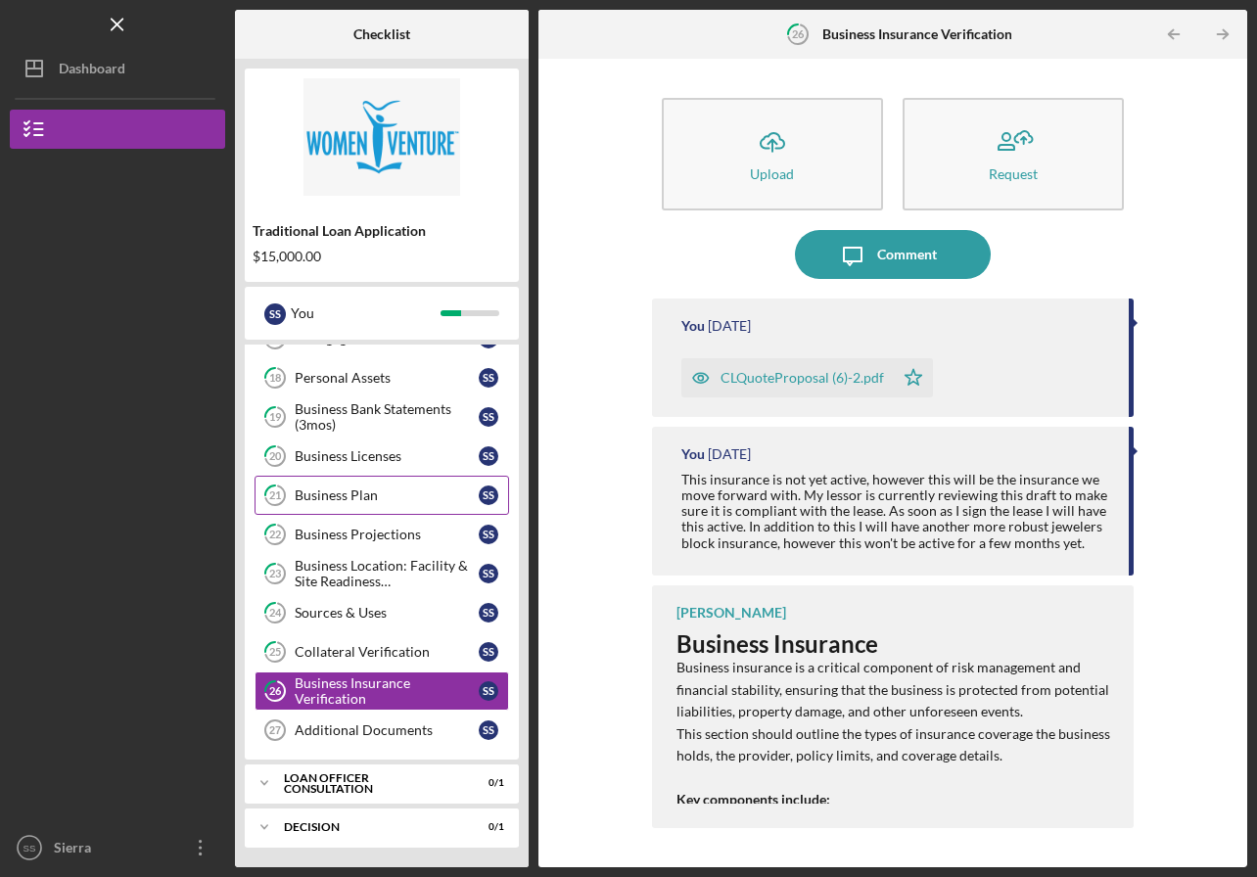
click at [923, 258] on div "Comment" at bounding box center [907, 254] width 60 height 49
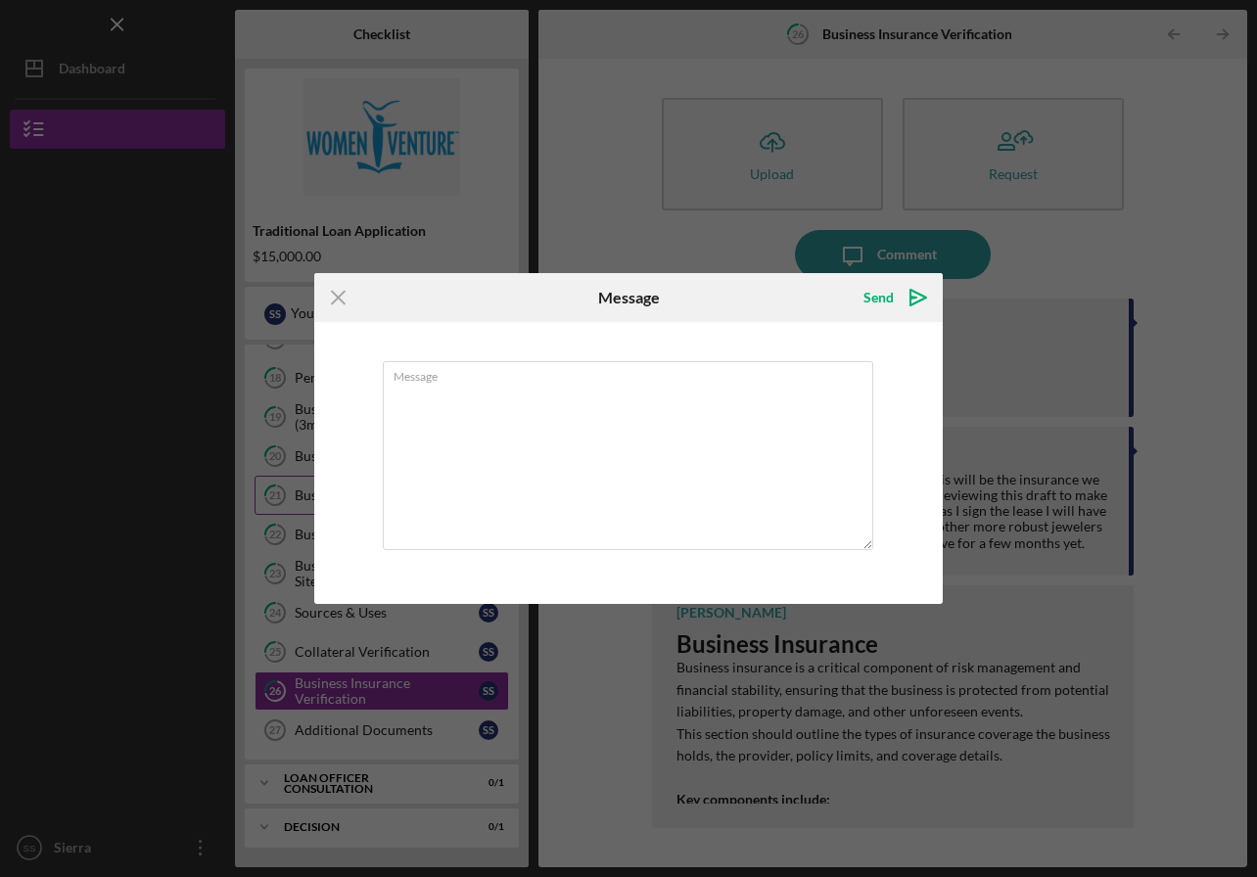
click at [655, 437] on textarea "Message" at bounding box center [628, 455] width 491 height 189
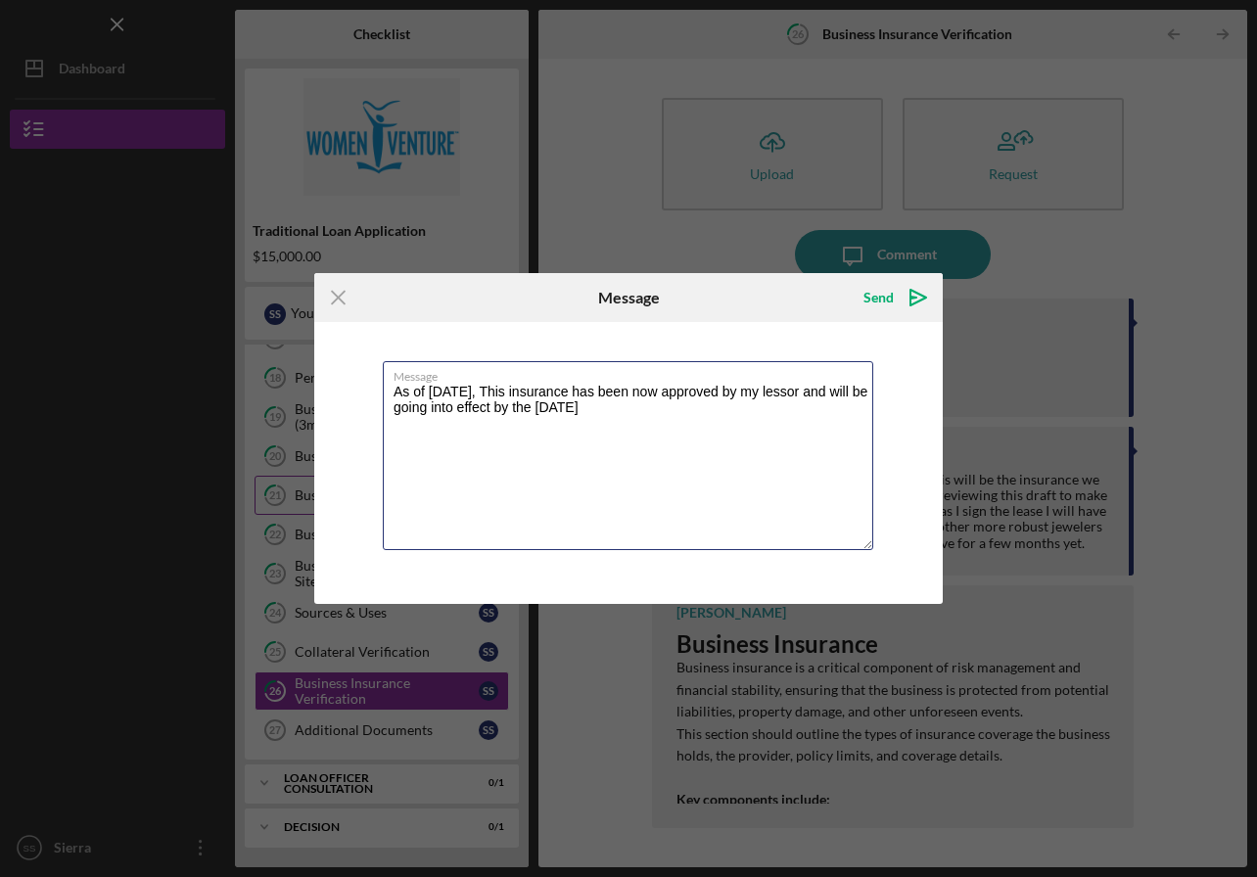
type textarea "As of [DATE], This insurance has been now approved by my lessor and will be goi…"
drag, startPoint x: 368, startPoint y: 484, endPoint x: 344, endPoint y: 370, distance: 116.2
click at [344, 370] on div "Message As of Monday Oct 6, This insurance has been now approved by my lessor a…" at bounding box center [628, 463] width 629 height 282
drag, startPoint x: 344, startPoint y: 370, endPoint x: 332, endPoint y: 299, distance: 72.4
click at [332, 299] on icon "Icon/Menu Close" at bounding box center [338, 297] width 49 height 49
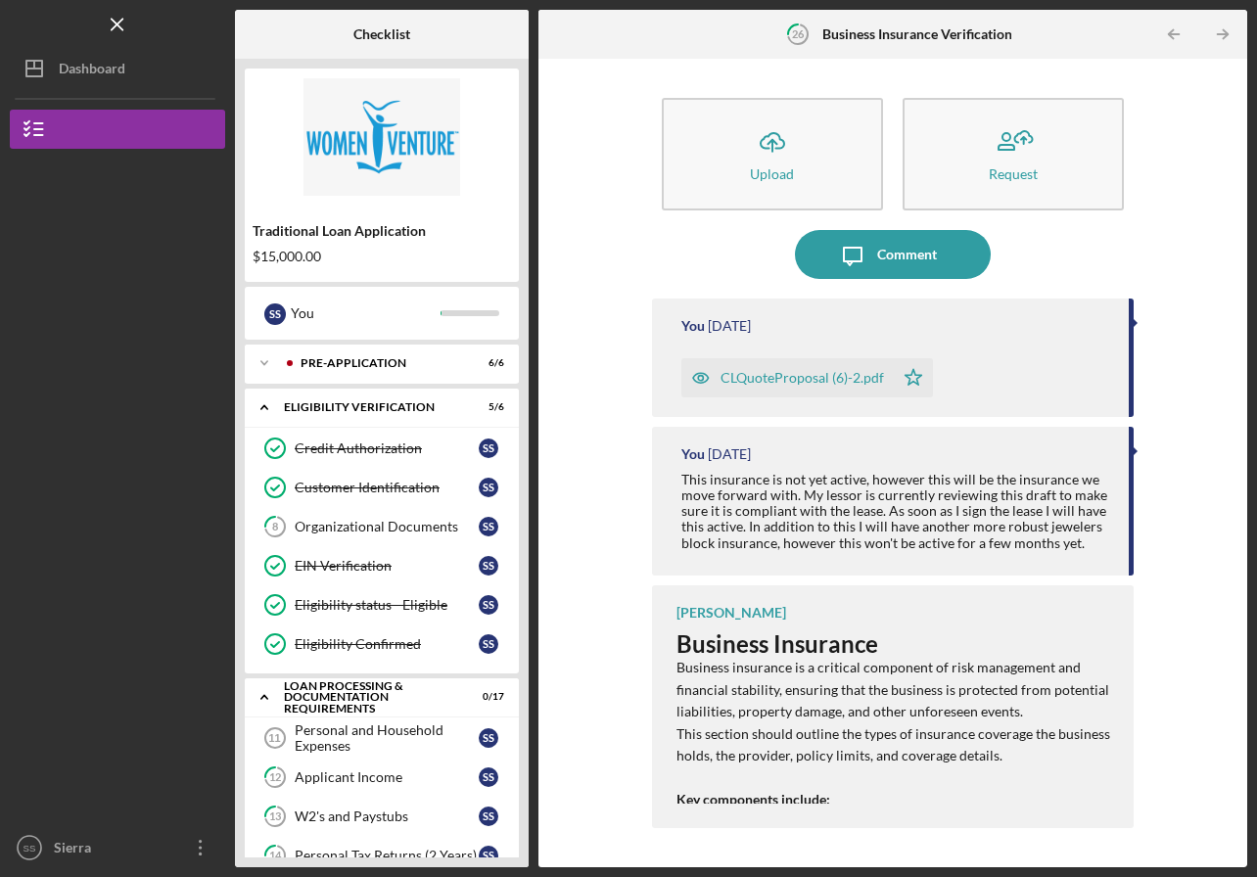
scroll to position [601, 0]
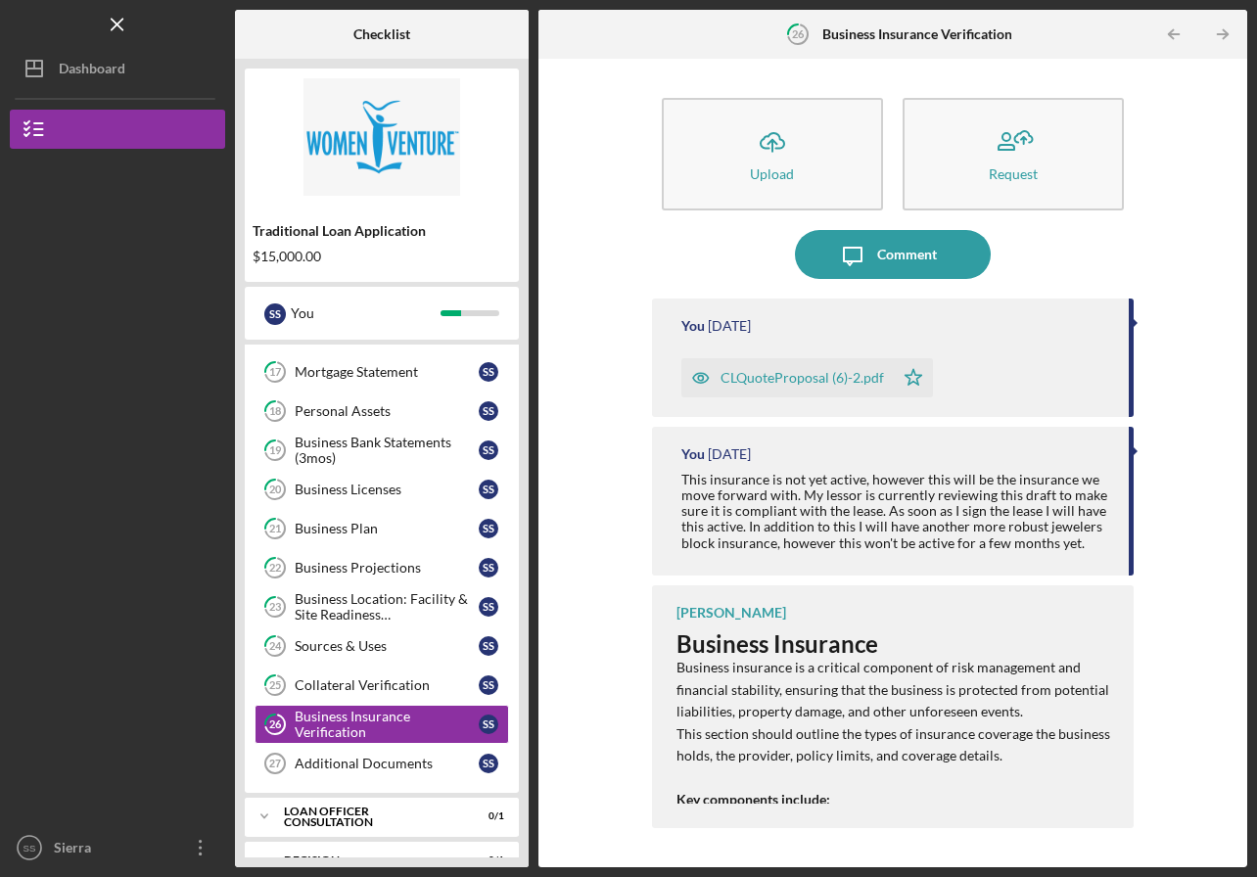
click at [900, 255] on div "Comment" at bounding box center [907, 254] width 60 height 49
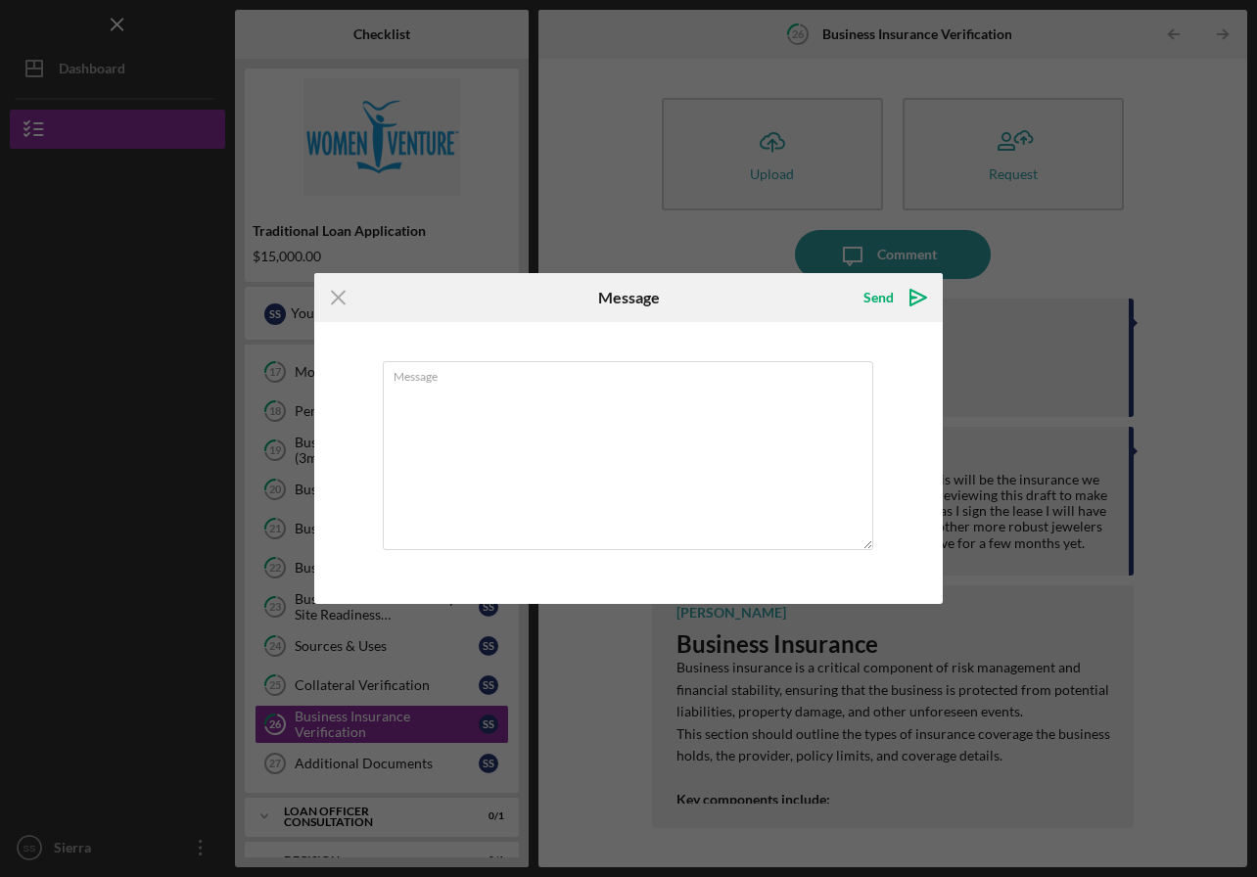
click at [649, 418] on textarea "Message" at bounding box center [628, 455] width 491 height 189
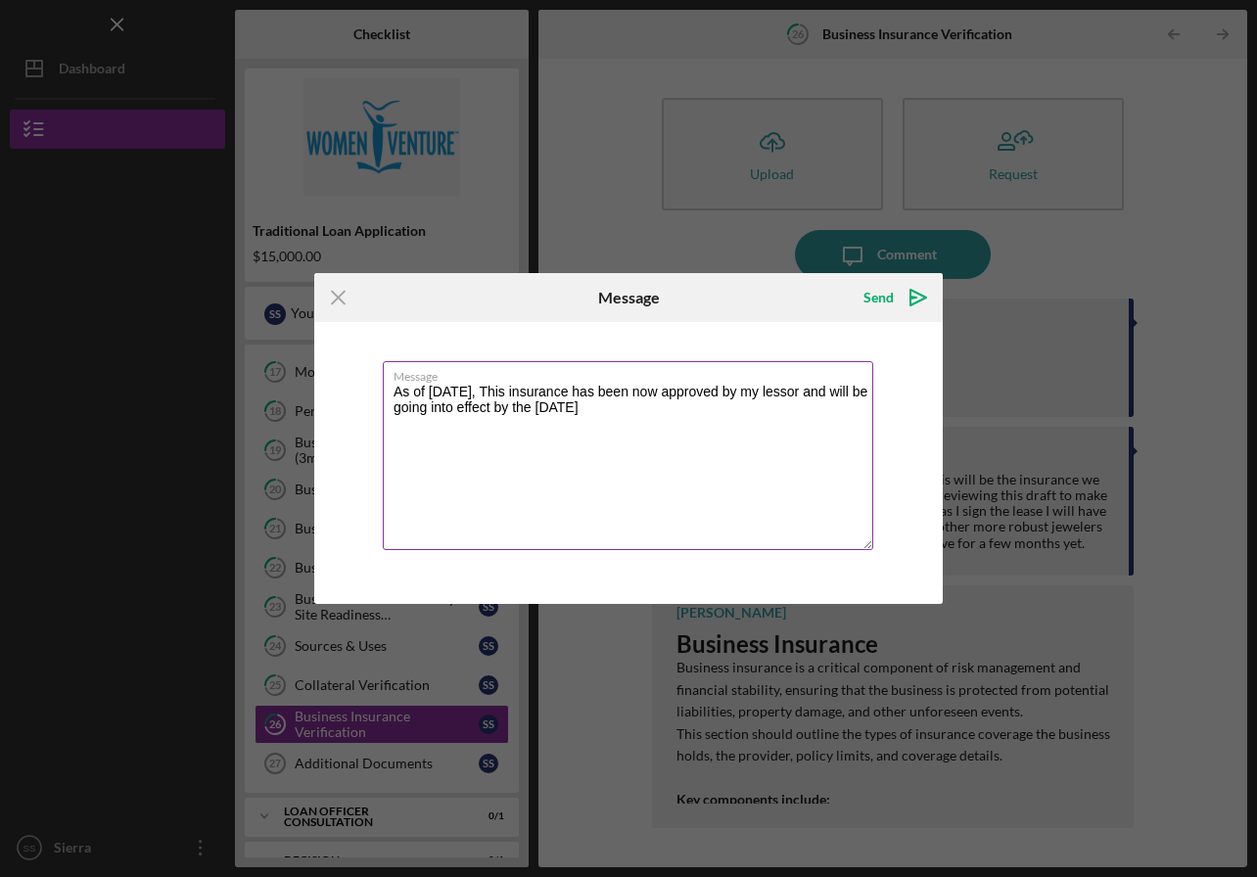
drag, startPoint x: 0, startPoint y: 0, endPoint x: 396, endPoint y: 390, distance: 555.3
click at [396, 390] on textarea "As of Monday Oct 6, This insurance has been now approved by my lessor and will …" at bounding box center [628, 455] width 491 height 189
drag, startPoint x: 396, startPoint y: 390, endPoint x: 791, endPoint y: 408, distance: 396.0
click at [791, 408] on textarea "Update: As of Monday Oct 6, This insurance has been now approved by my lessor a…" at bounding box center [628, 455] width 491 height 189
drag, startPoint x: 791, startPoint y: 408, endPoint x: 668, endPoint y: 427, distance: 124.8
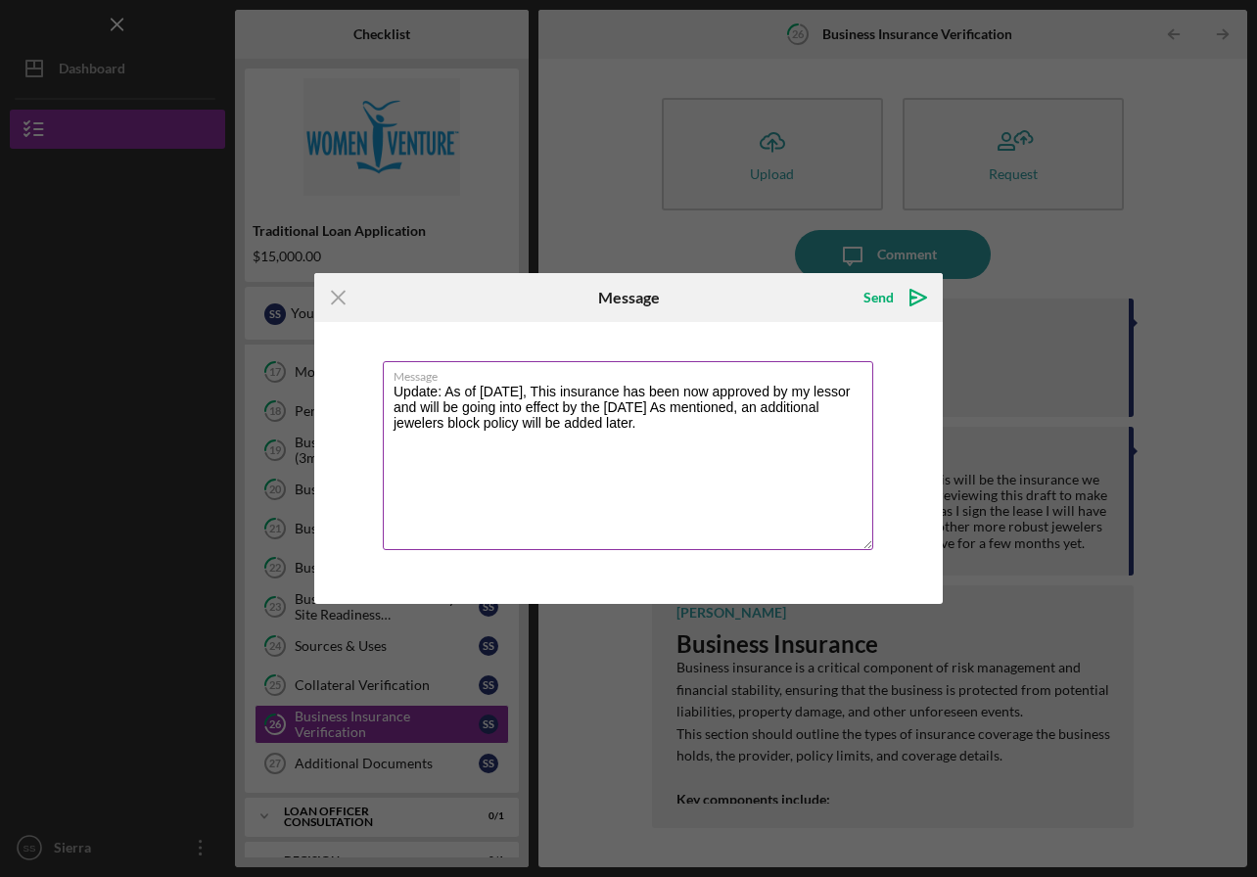
click at [668, 427] on textarea "Update: As of Monday Oct 6, This insurance has been now approved by my lessor a…" at bounding box center [628, 455] width 491 height 189
click at [725, 425] on textarea "Update: As of Monday Oct 6, This insurance has been now approved by my lessor a…" at bounding box center [628, 455] width 491 height 189
type textarea "Update: As of [DATE], This insurance has been now approved by my lessor and wil…"
click at [878, 295] on div "Send" at bounding box center [879, 297] width 30 height 39
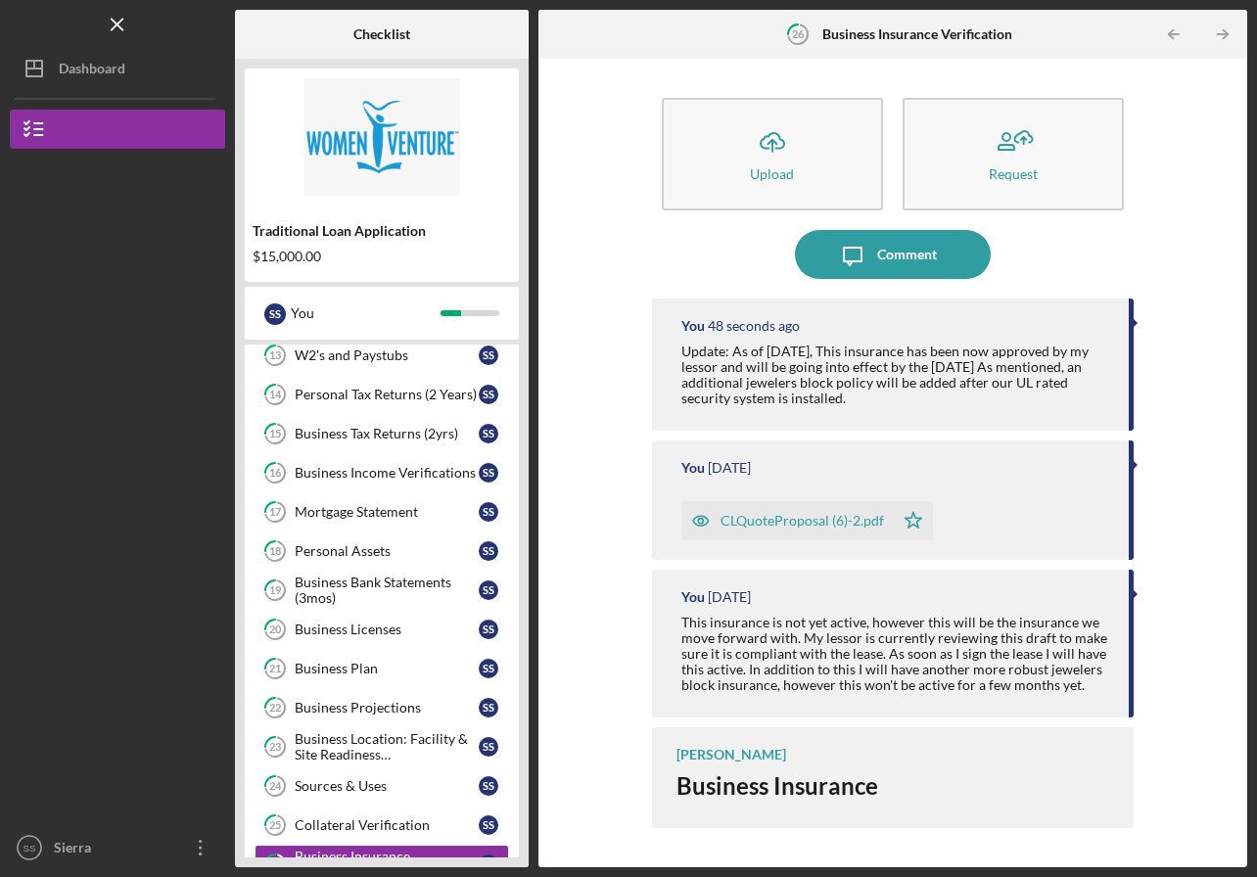
scroll to position [634, 0]
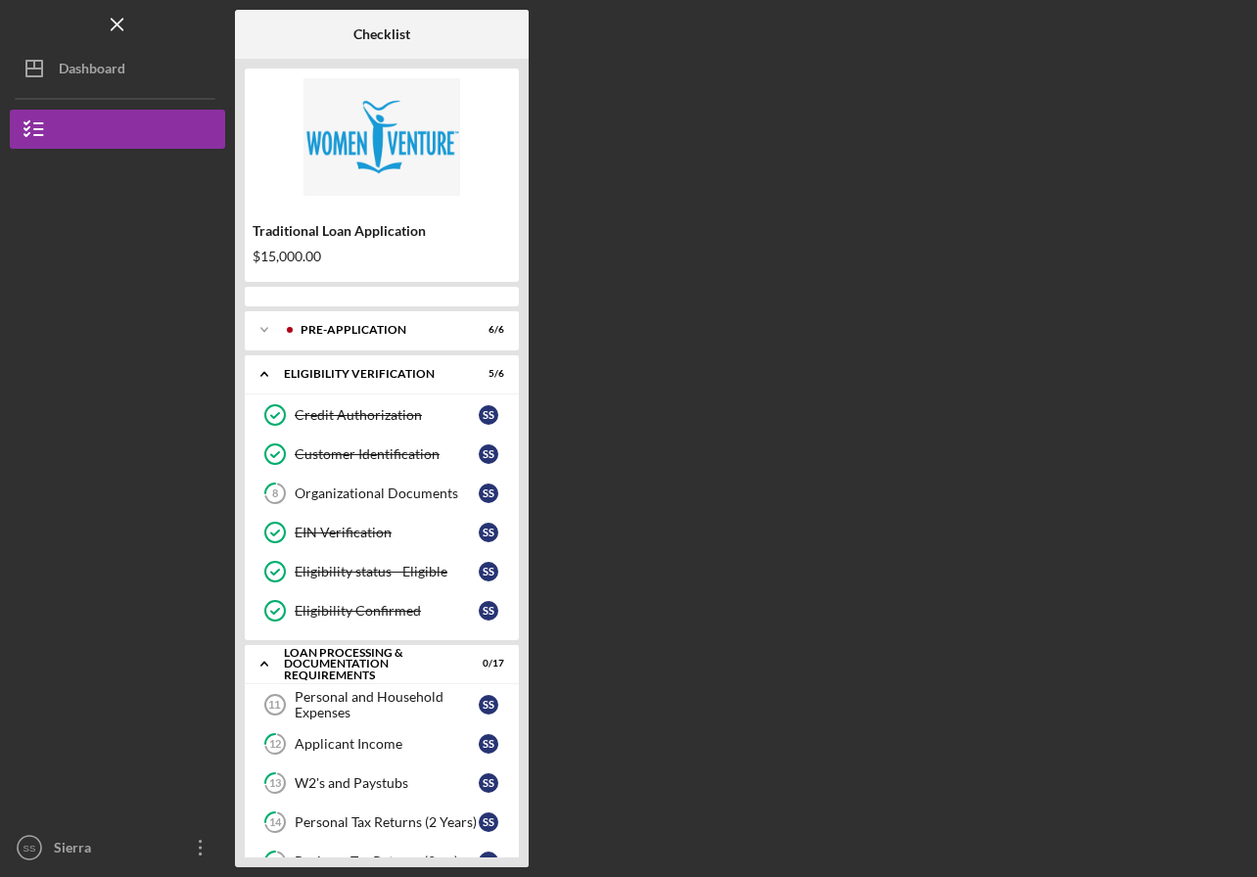
scroll to position [601, 0]
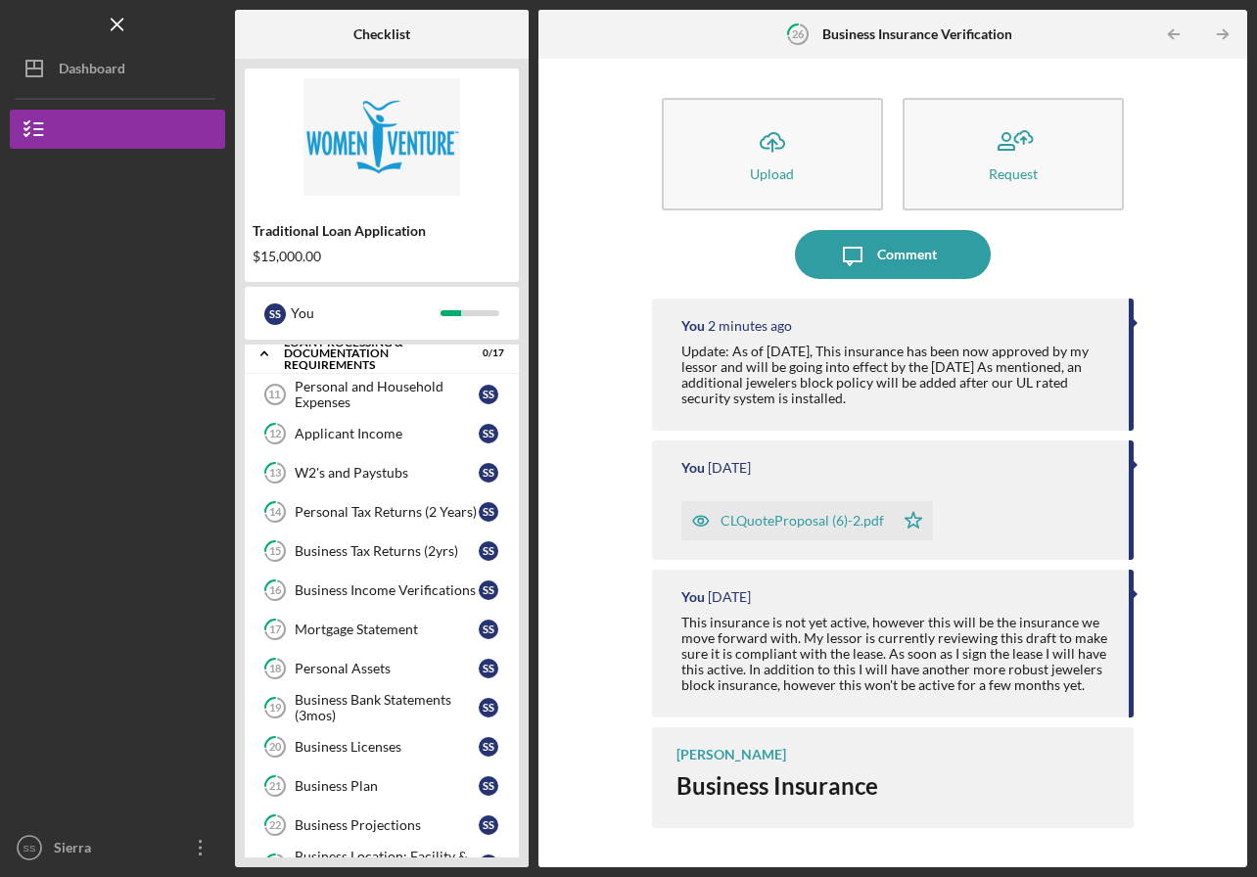
scroll to position [324, 0]
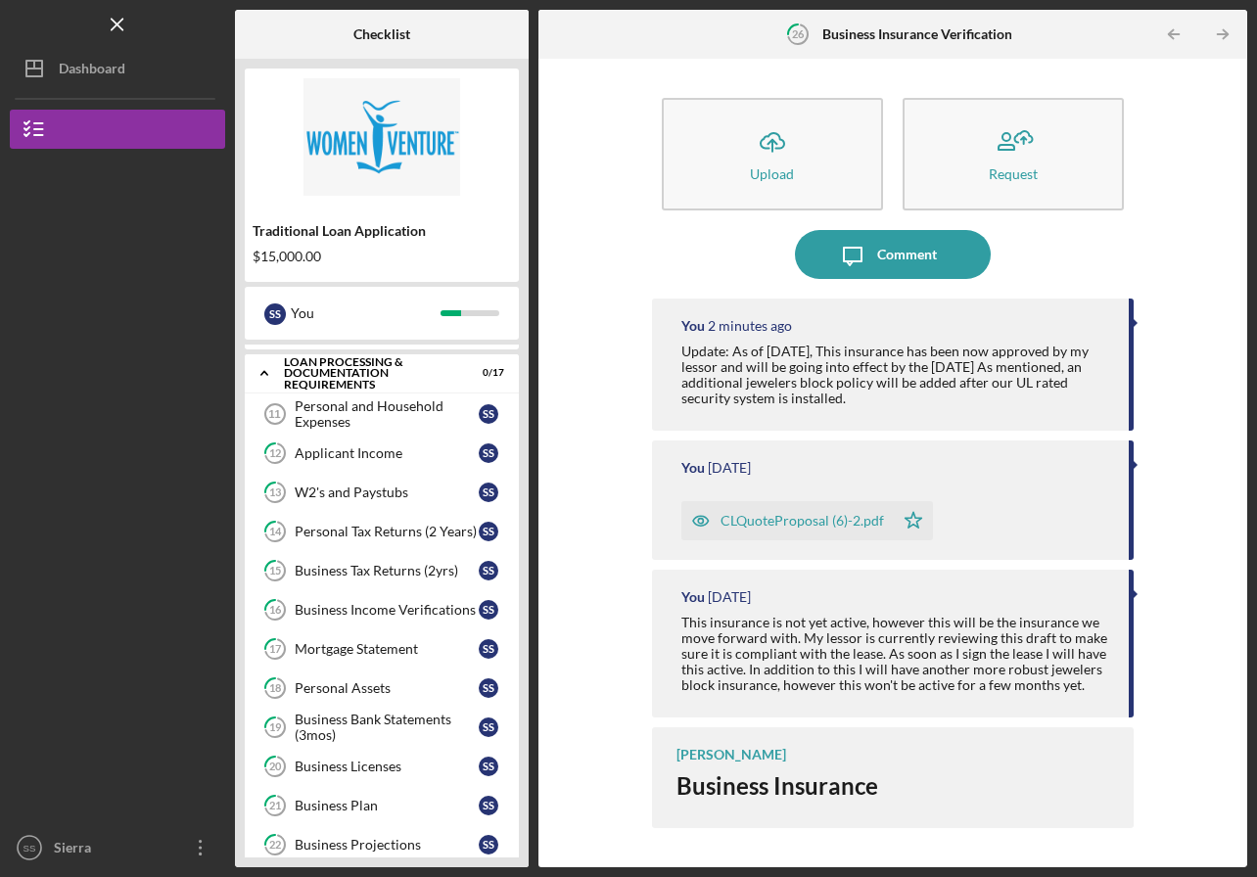
click at [374, 452] on div "Applicant Income" at bounding box center [387, 454] width 184 height 16
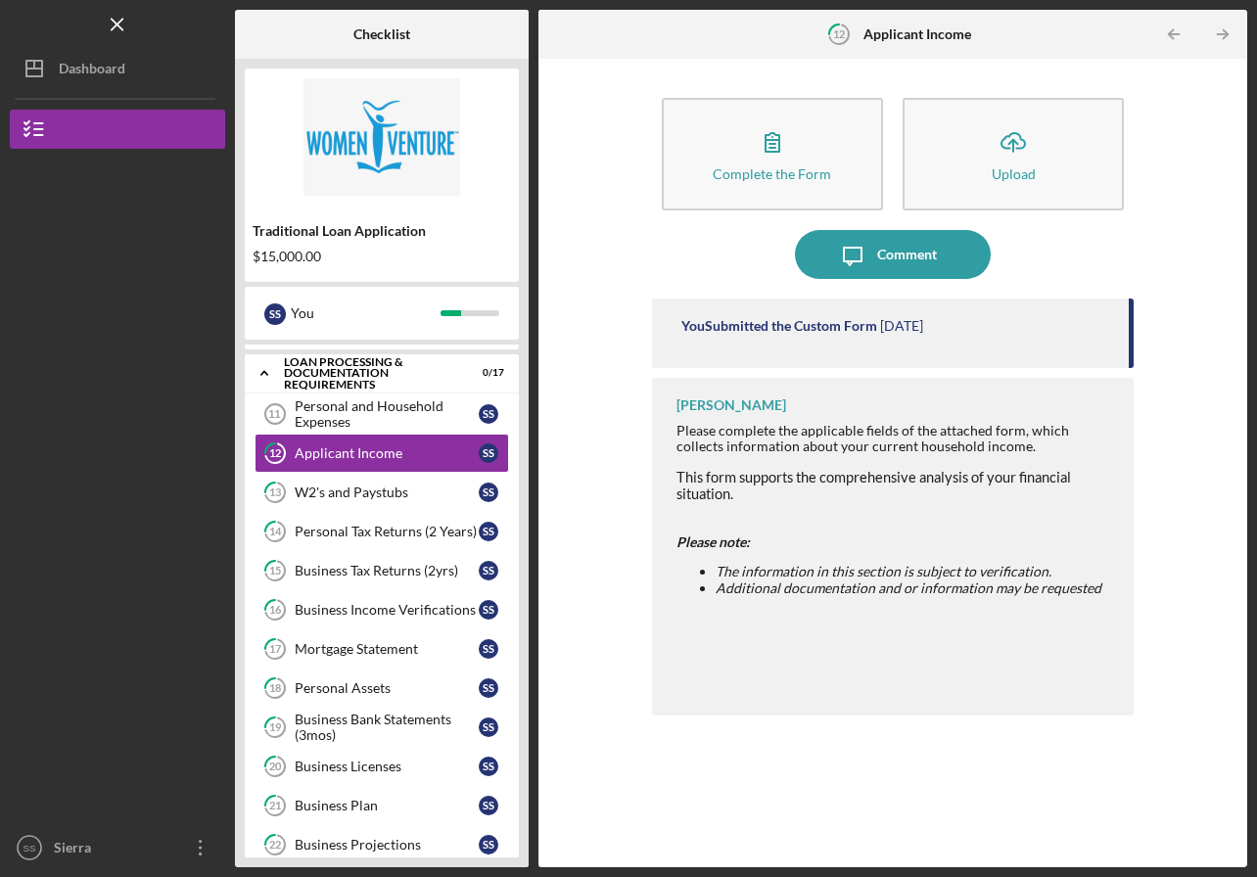
click at [362, 461] on link "12 Applicant Income S S" at bounding box center [382, 453] width 255 height 39
click at [358, 490] on div "W2's and Paystubs" at bounding box center [387, 493] width 184 height 16
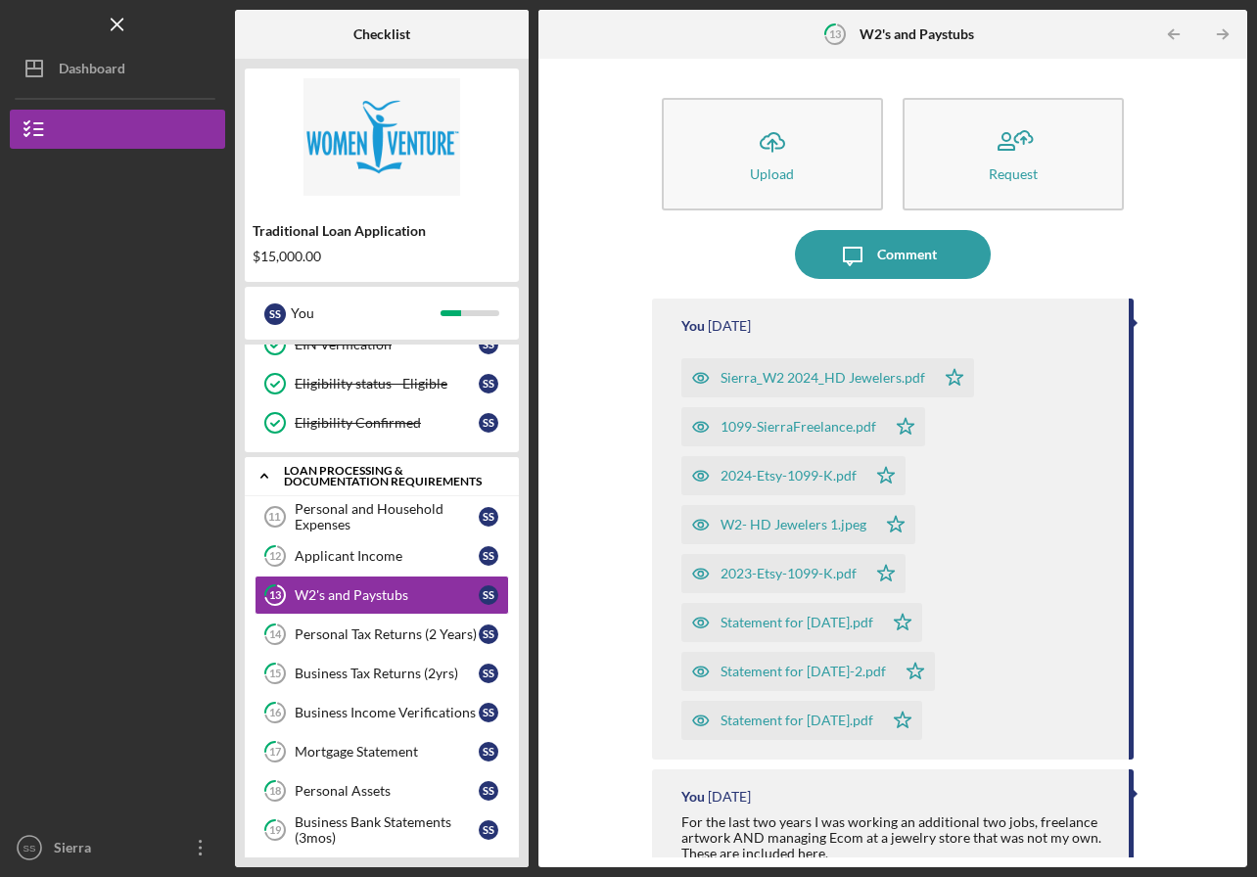
scroll to position [225, 0]
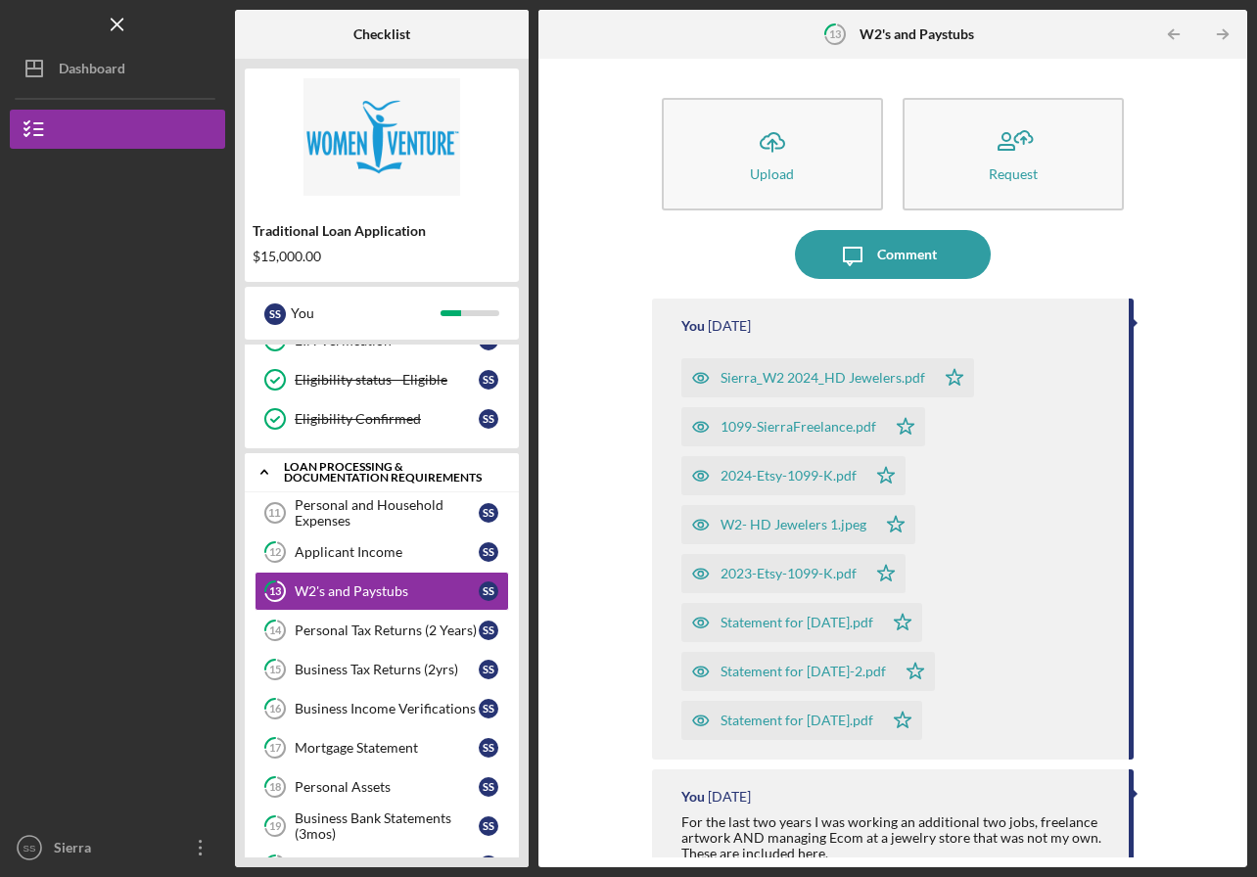
click at [354, 628] on div "Personal Tax Returns (2 Years)" at bounding box center [387, 631] width 184 height 16
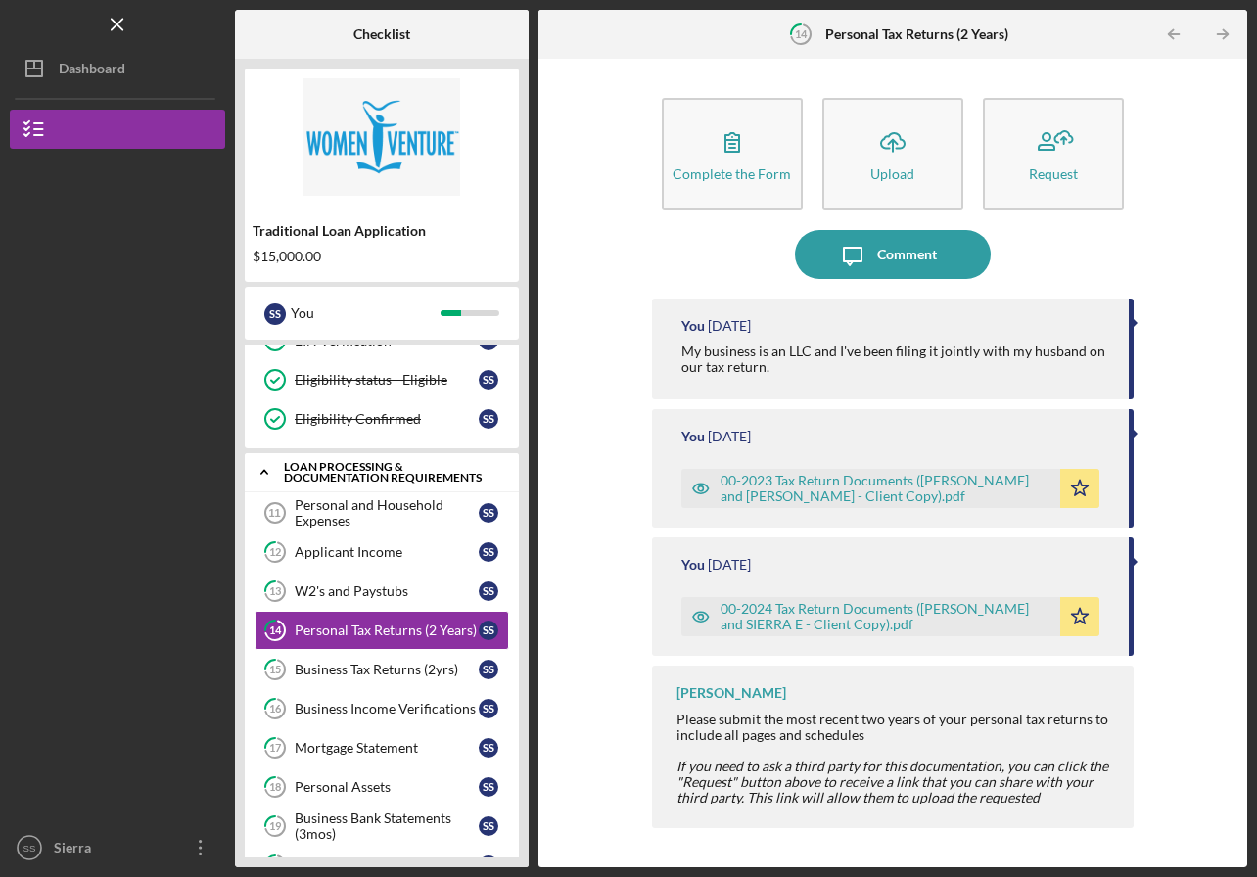
click at [352, 672] on div "Business Tax Returns (2yrs)" at bounding box center [387, 670] width 184 height 16
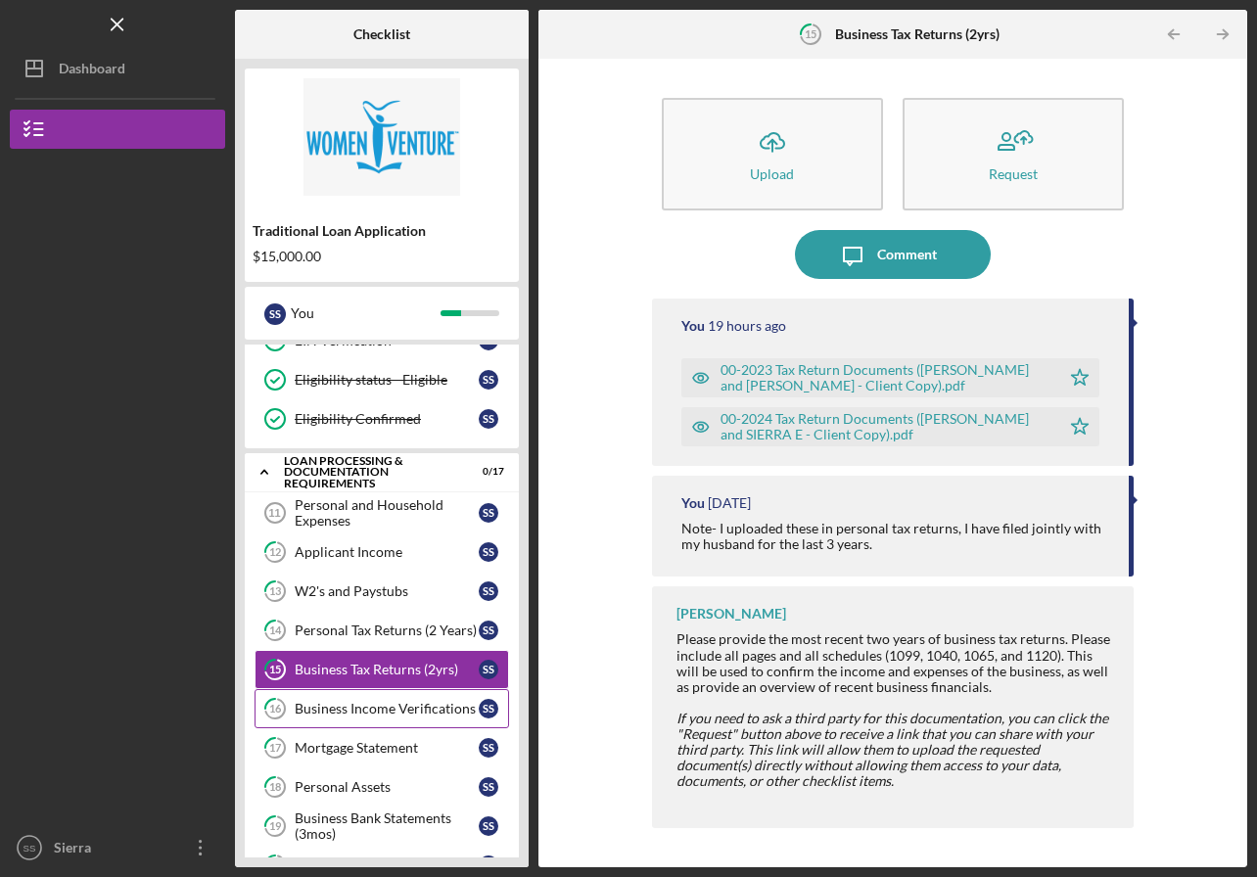
drag, startPoint x: 358, startPoint y: 490, endPoint x: 345, endPoint y: 709, distance: 219.8
click at [345, 709] on div "Business Income Verifications" at bounding box center [387, 709] width 184 height 16
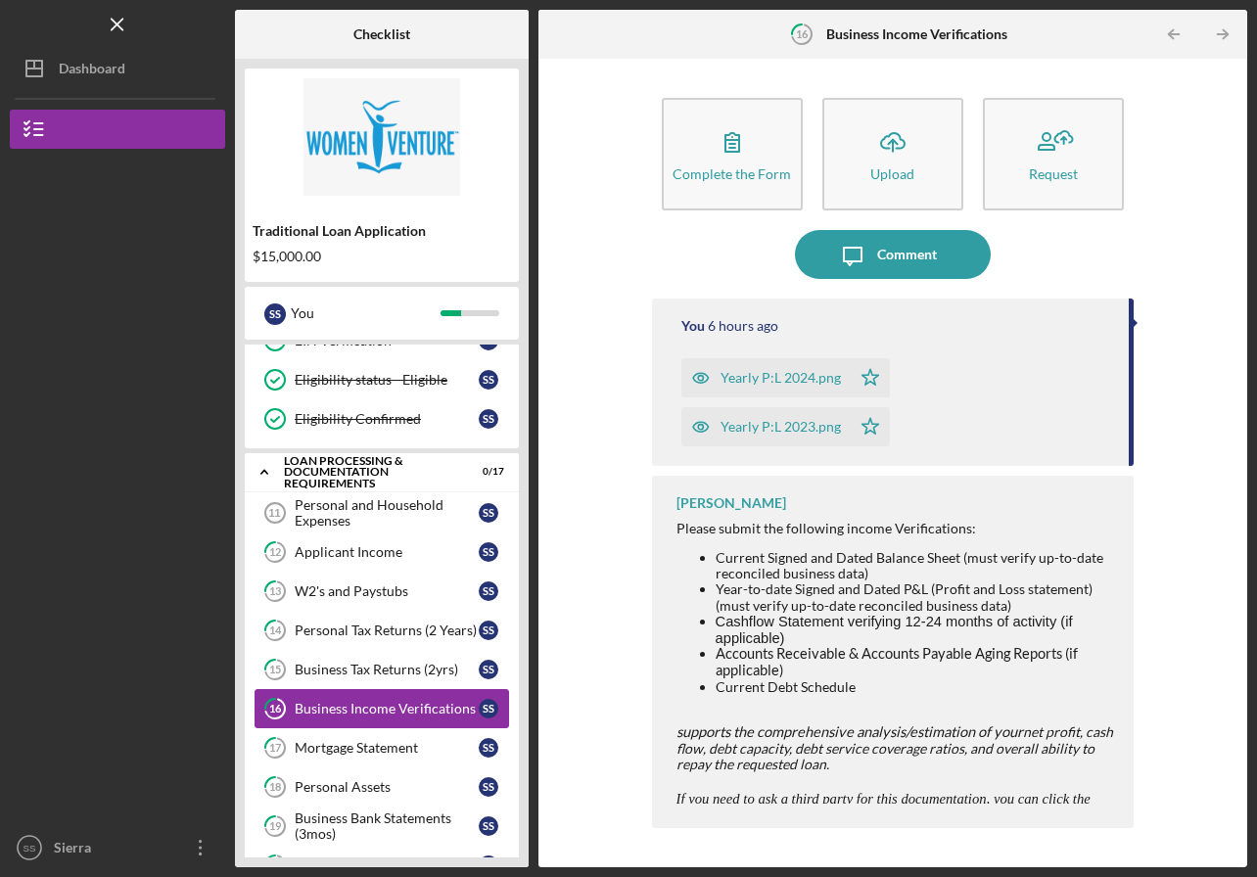
click at [371, 747] on div "Mortgage Statement" at bounding box center [387, 748] width 184 height 16
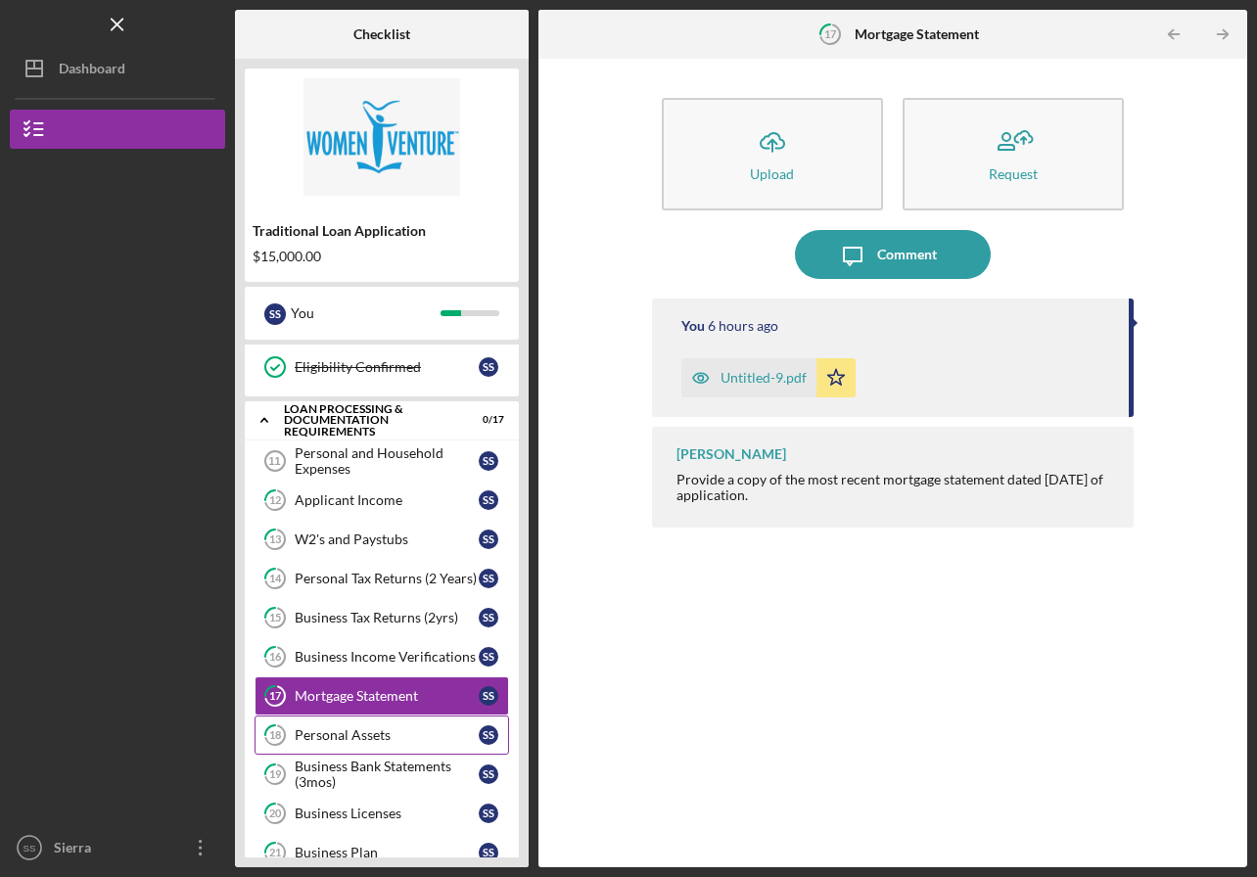
scroll to position [299, 0]
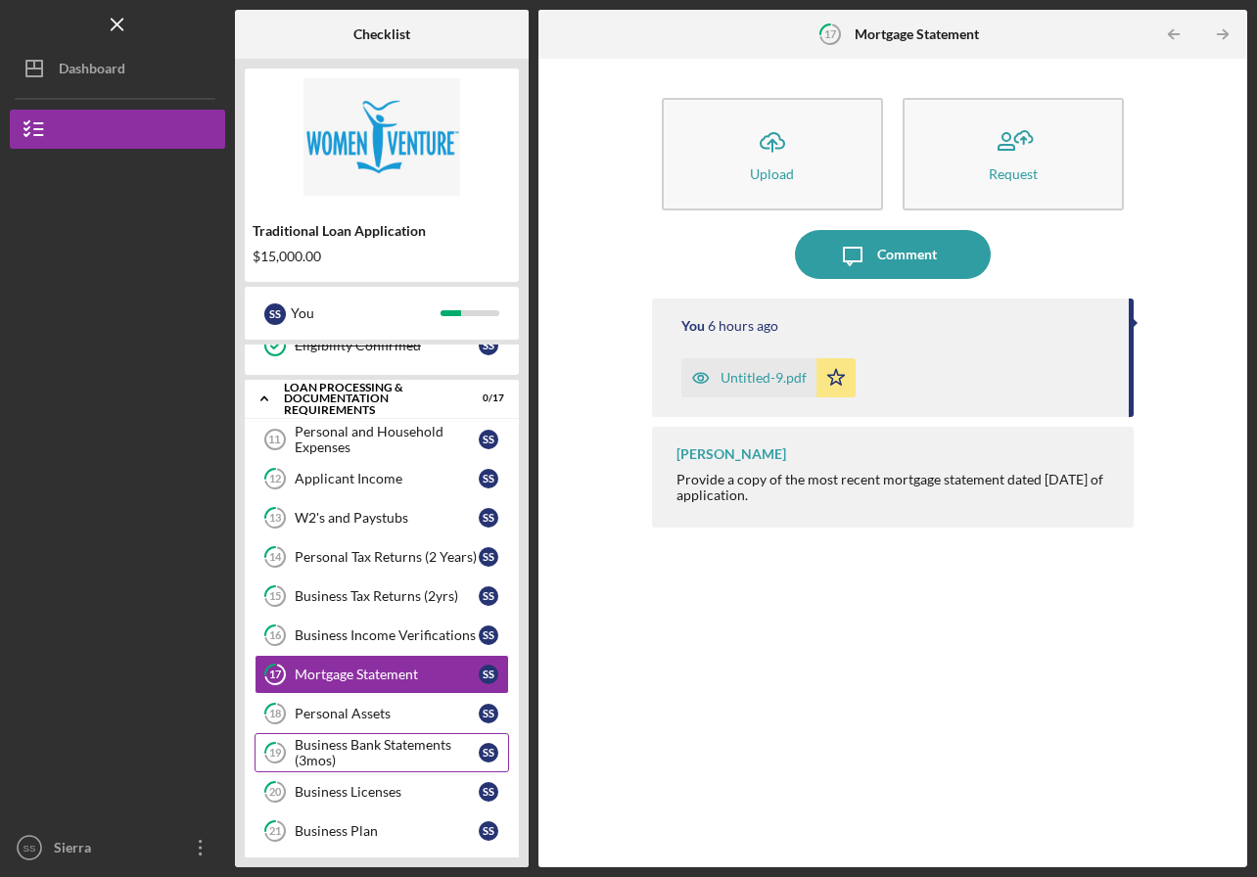
click at [371, 711] on div "Personal Assets" at bounding box center [387, 714] width 184 height 16
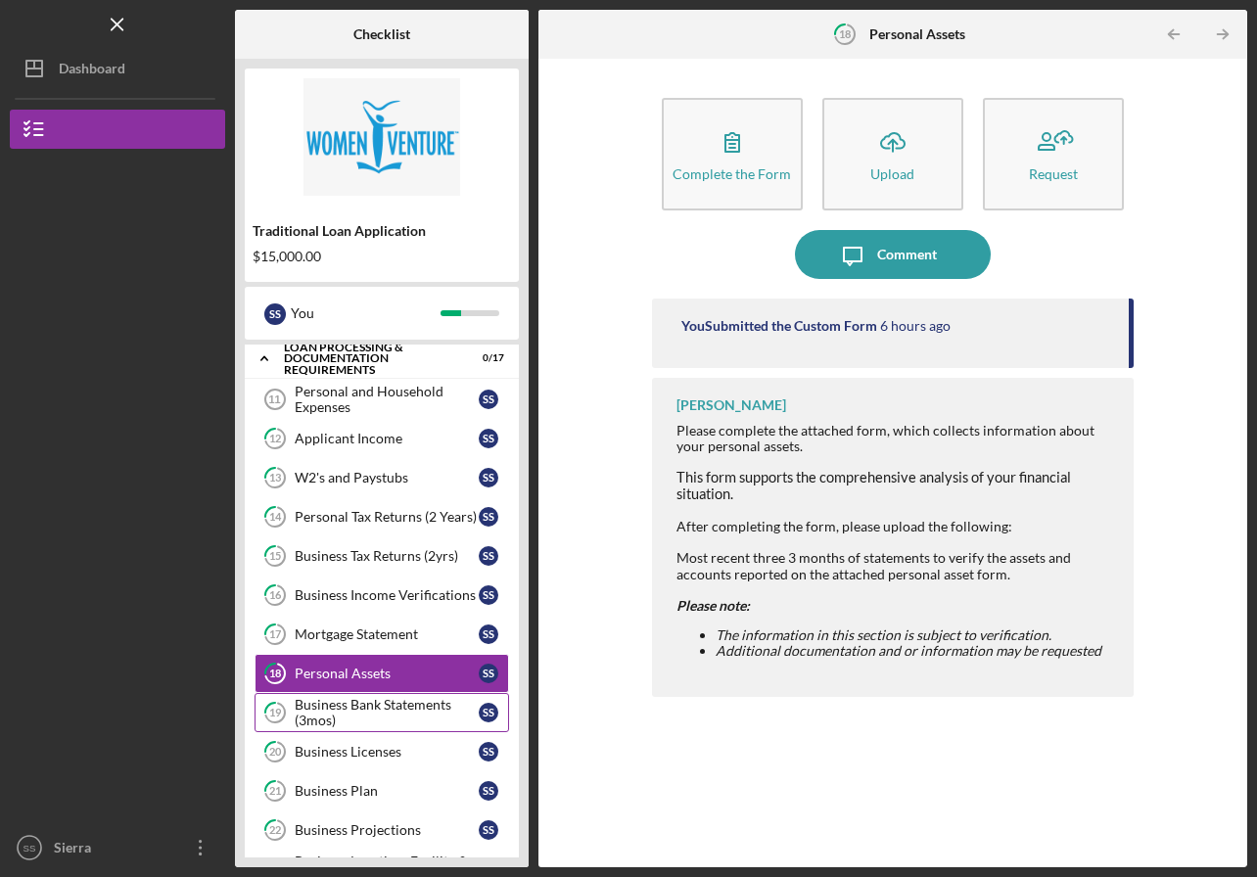
scroll to position [352, 0]
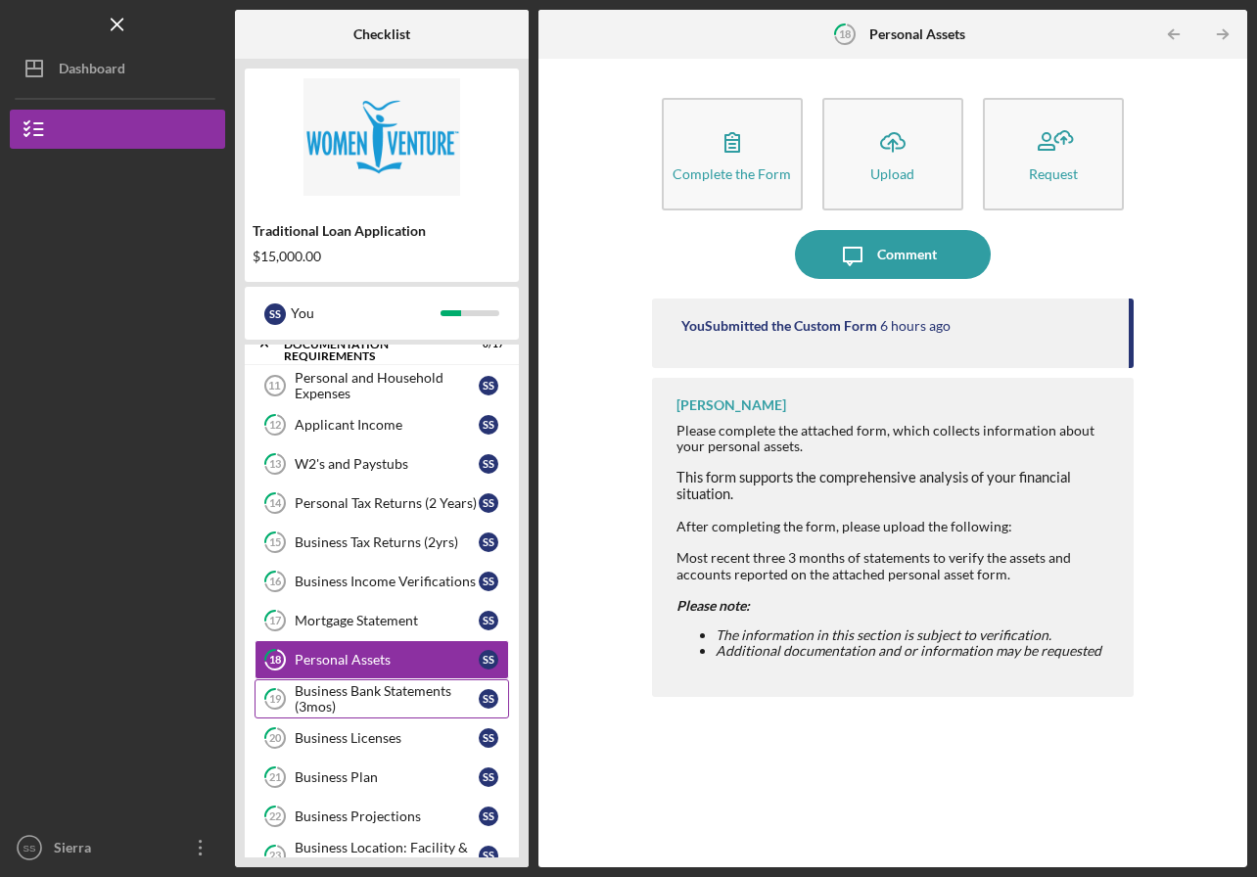
click at [347, 695] on div "Business Bank Statements (3mos)" at bounding box center [387, 698] width 184 height 31
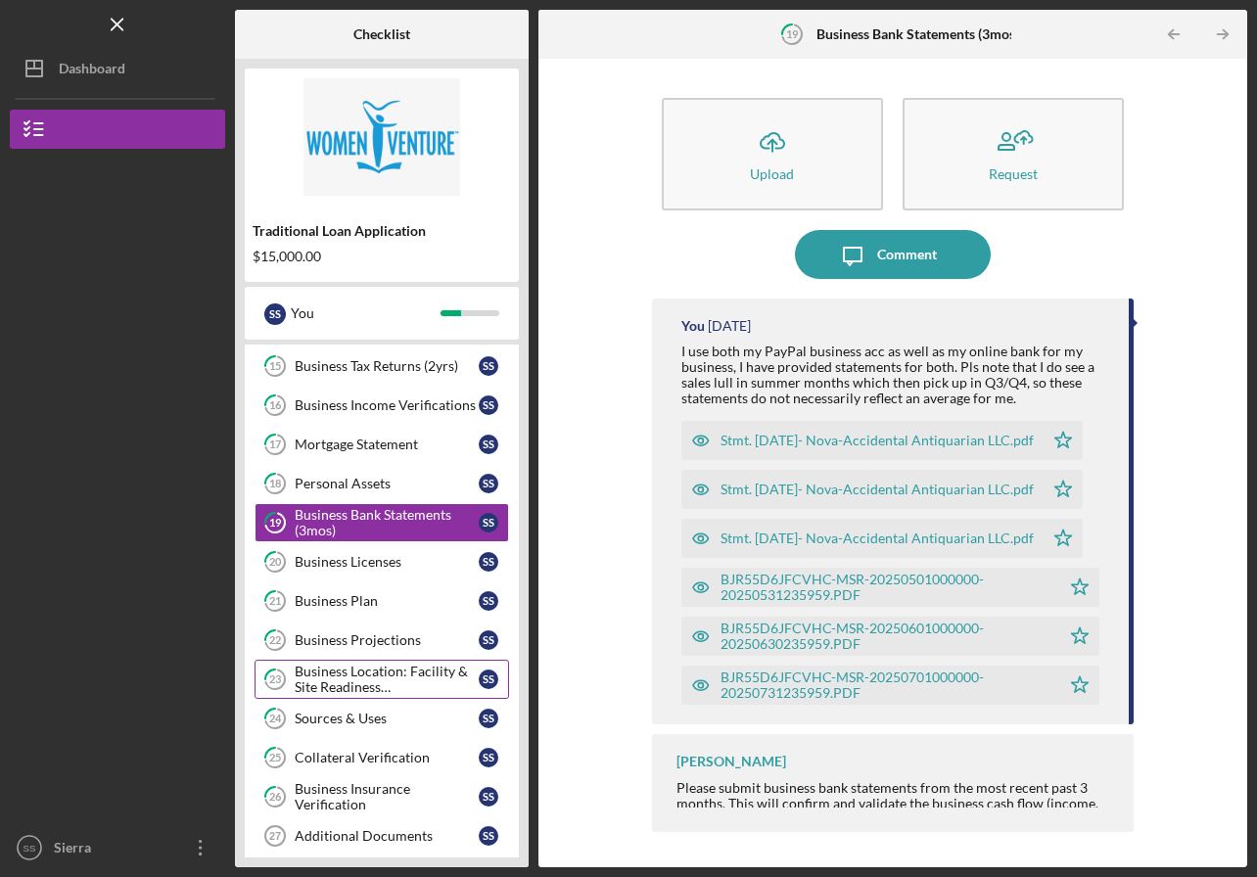
scroll to position [533, 0]
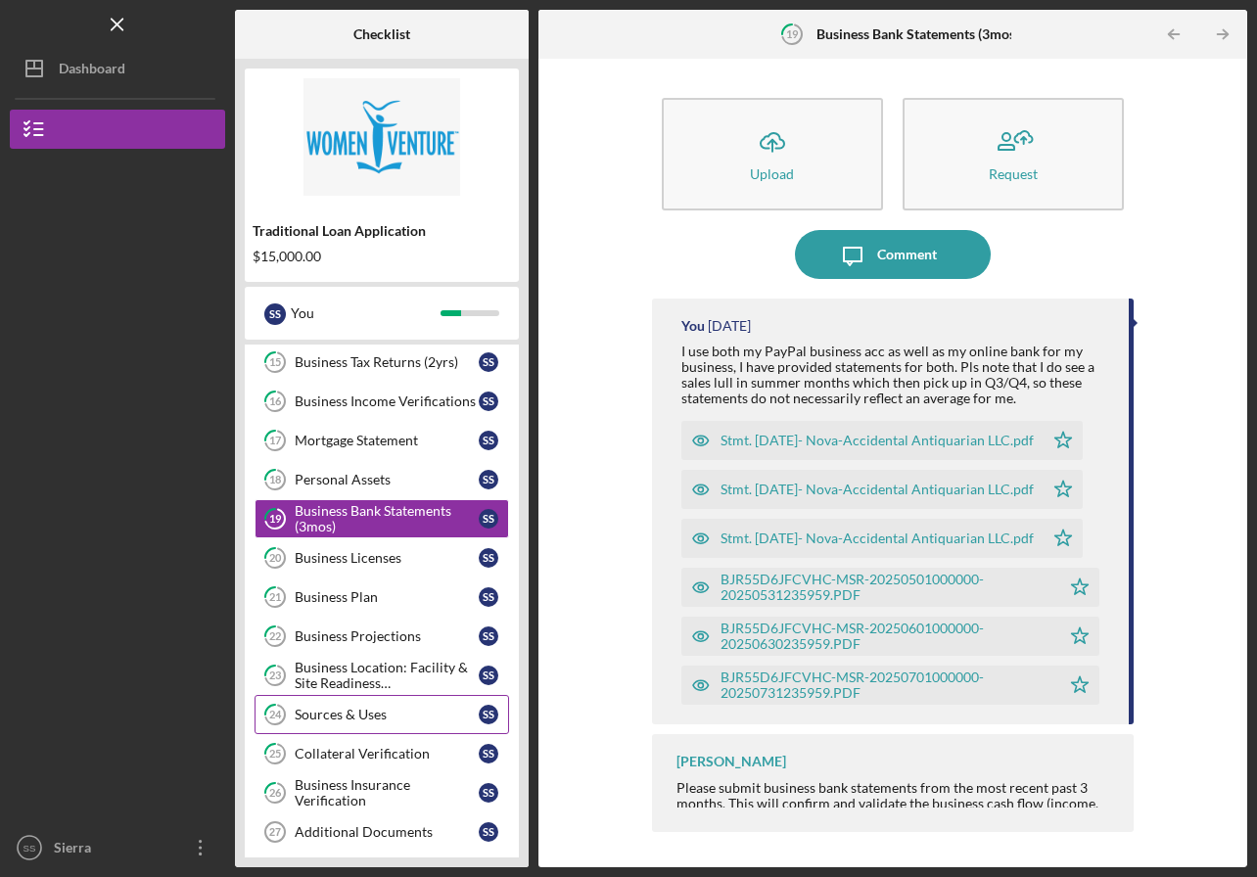
click at [349, 560] on div "Business Licenses" at bounding box center [387, 558] width 184 height 16
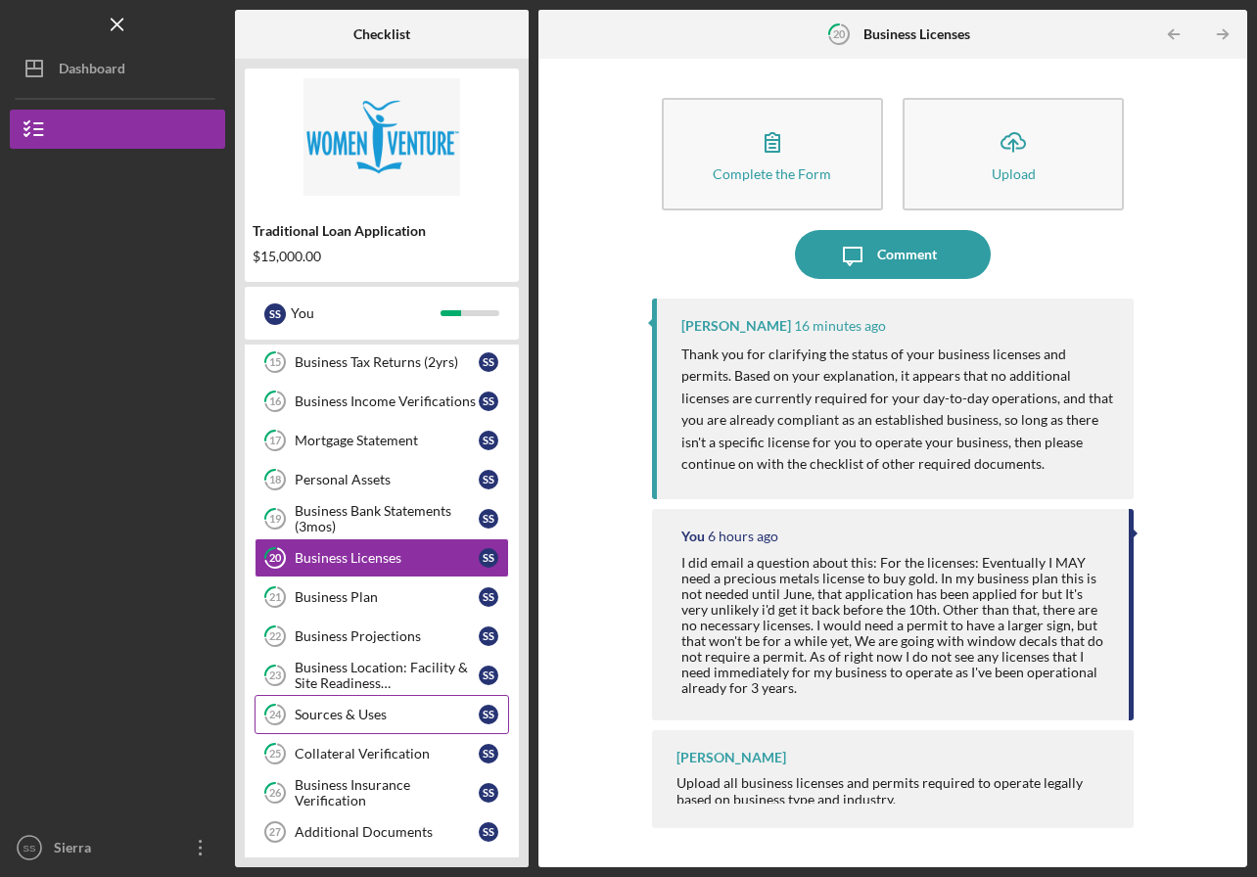
click at [344, 605] on link "21 Business Plan S S" at bounding box center [382, 597] width 255 height 39
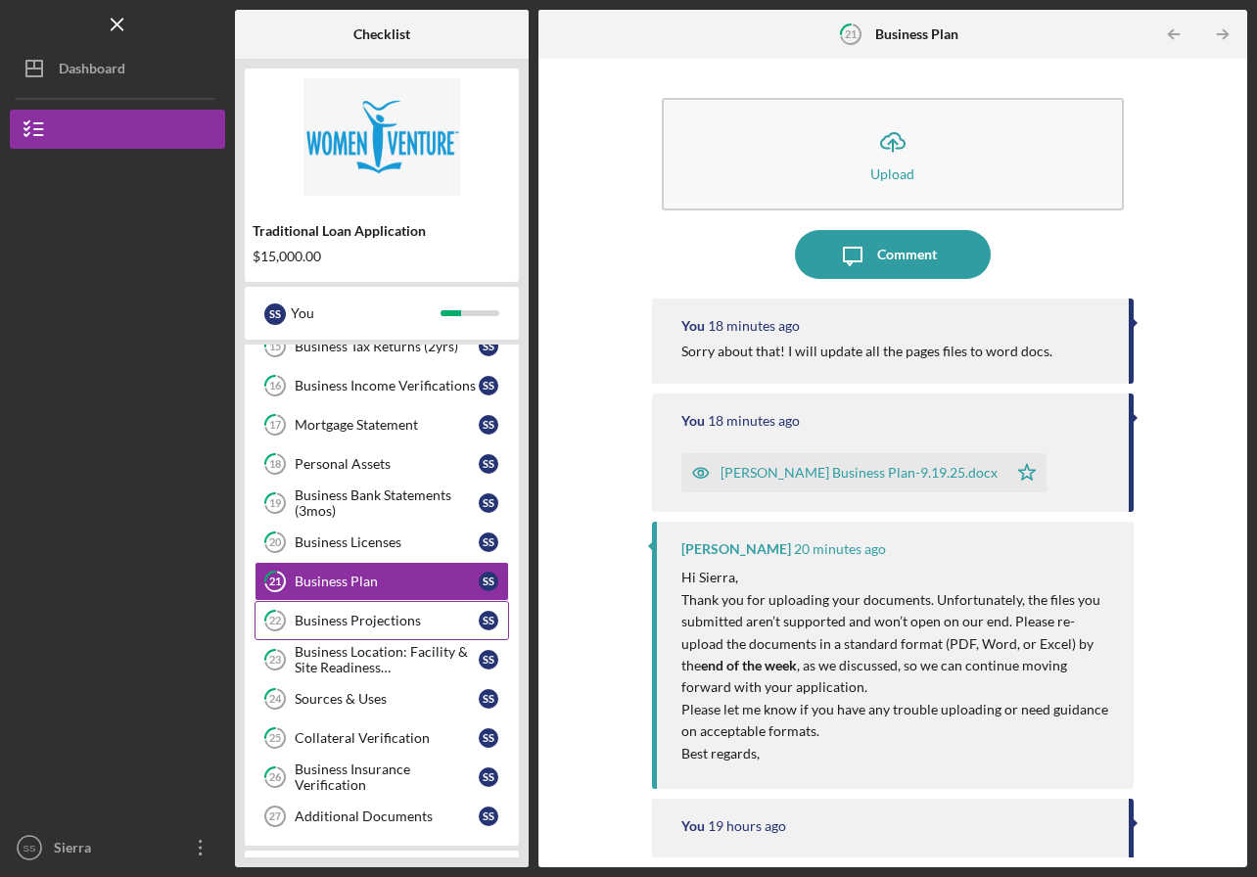
scroll to position [552, 0]
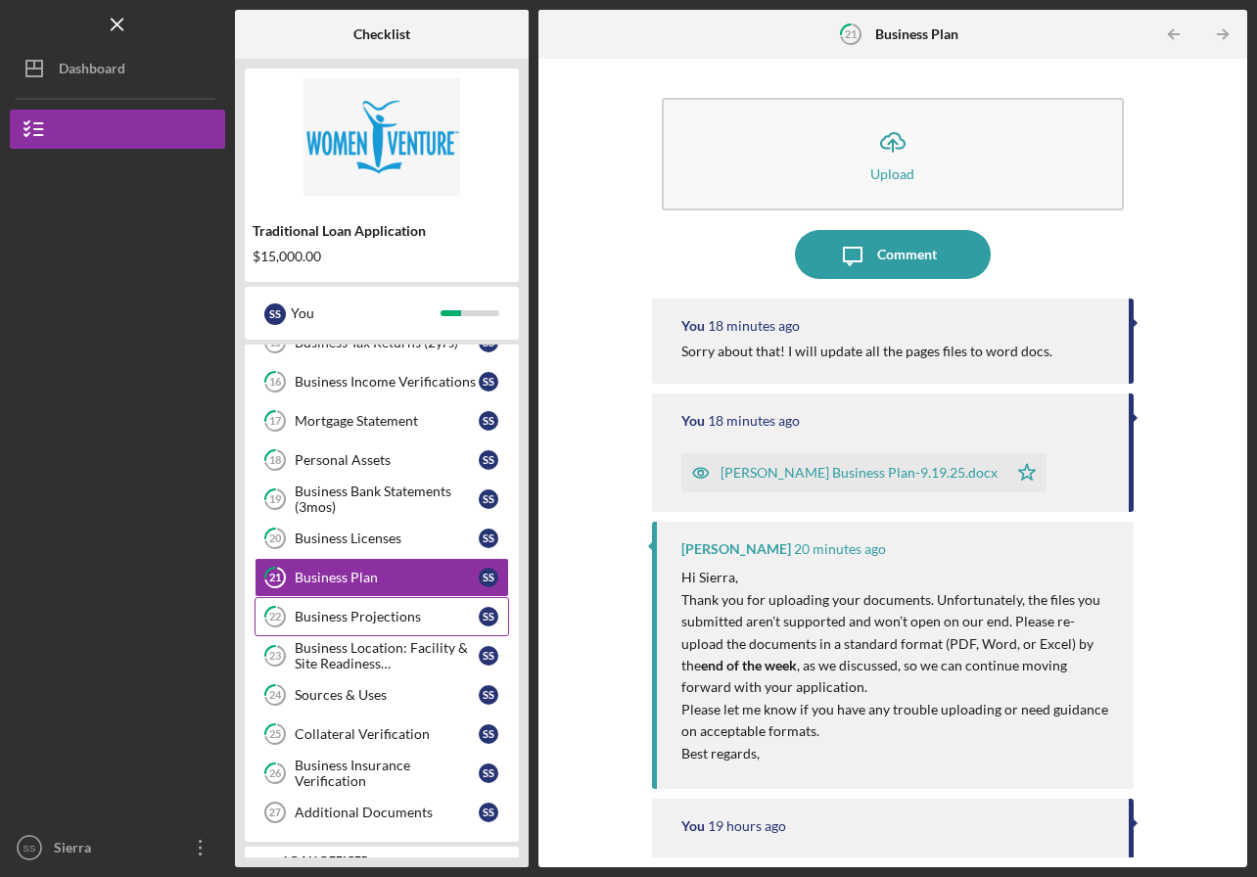
click at [339, 612] on div "Business Projections" at bounding box center [387, 617] width 184 height 16
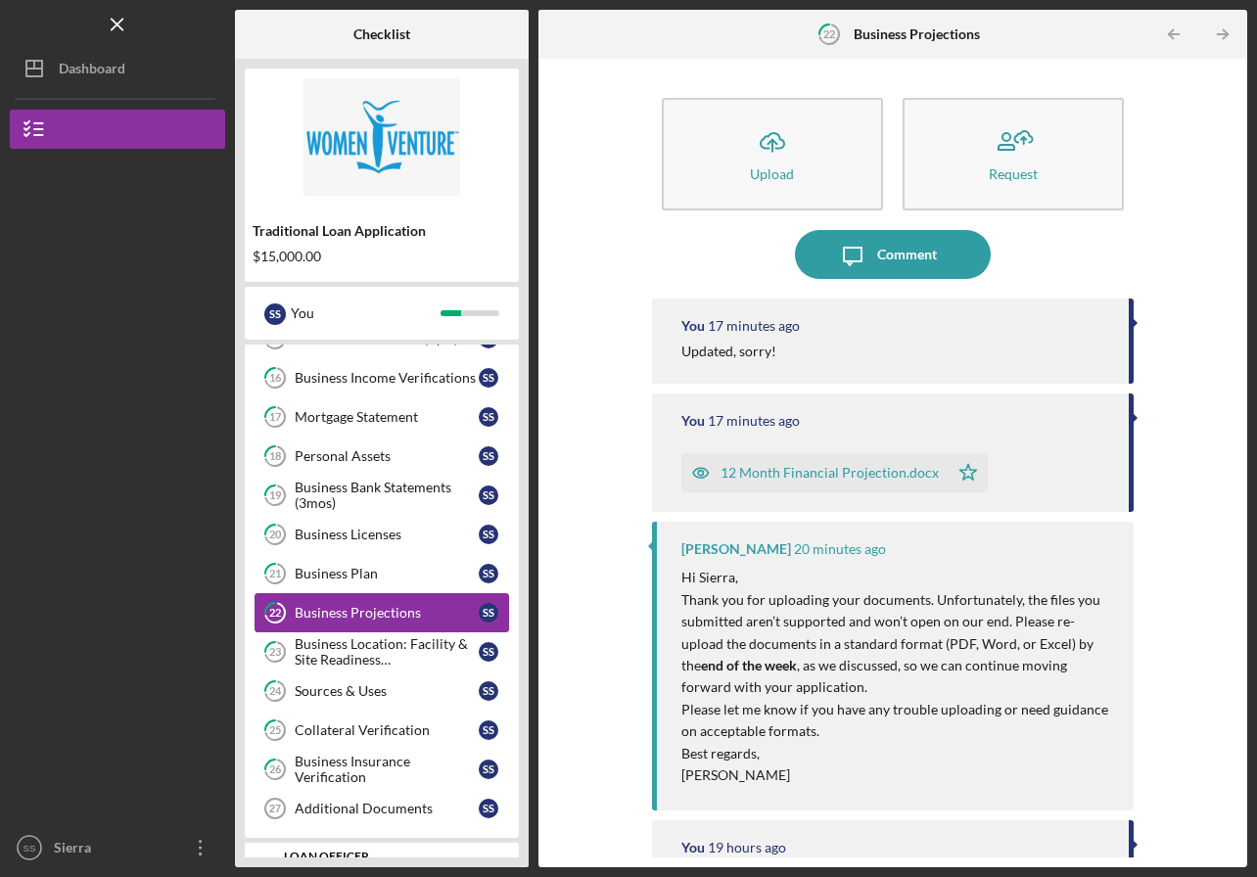
scroll to position [574, 0]
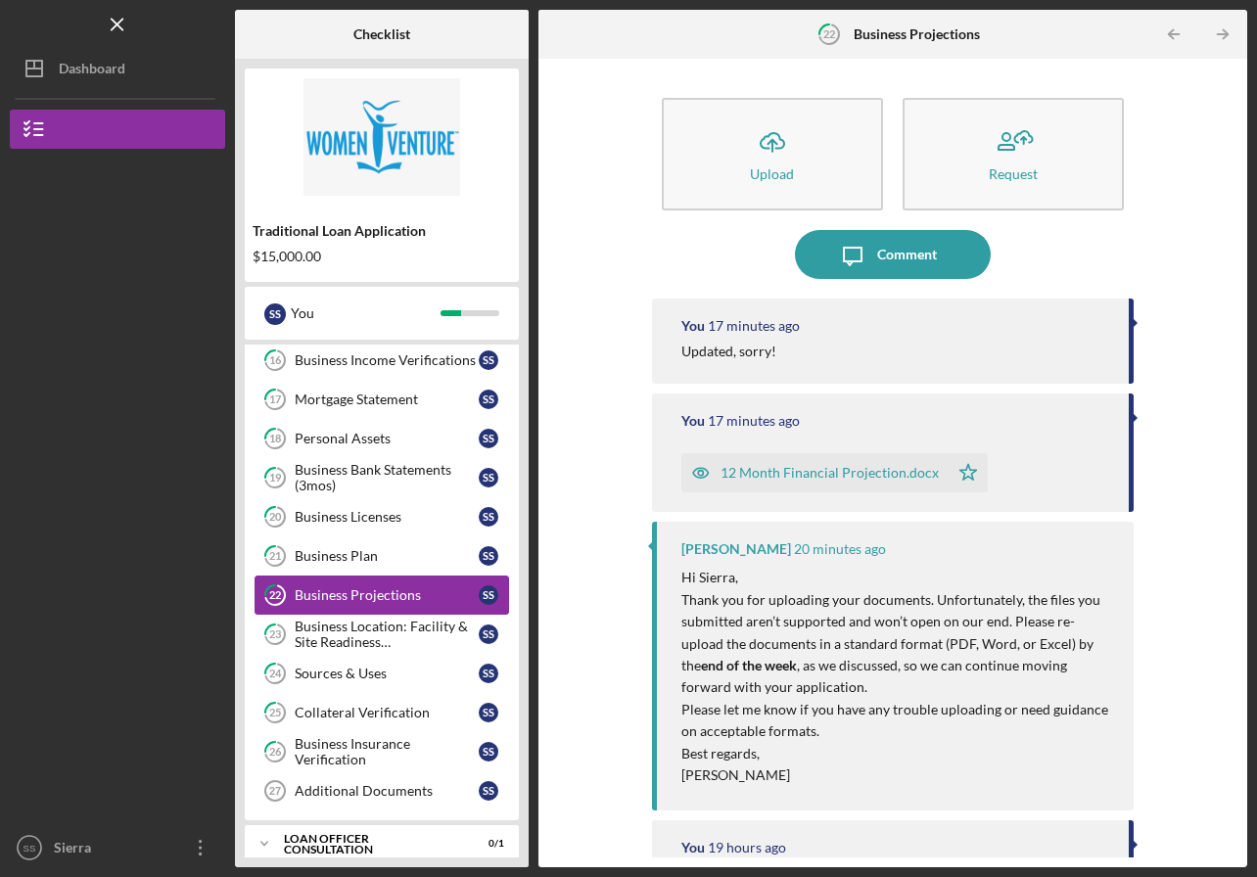
click at [341, 625] on div "Business Location: Facility & Site Readiness Documentation" at bounding box center [387, 634] width 184 height 31
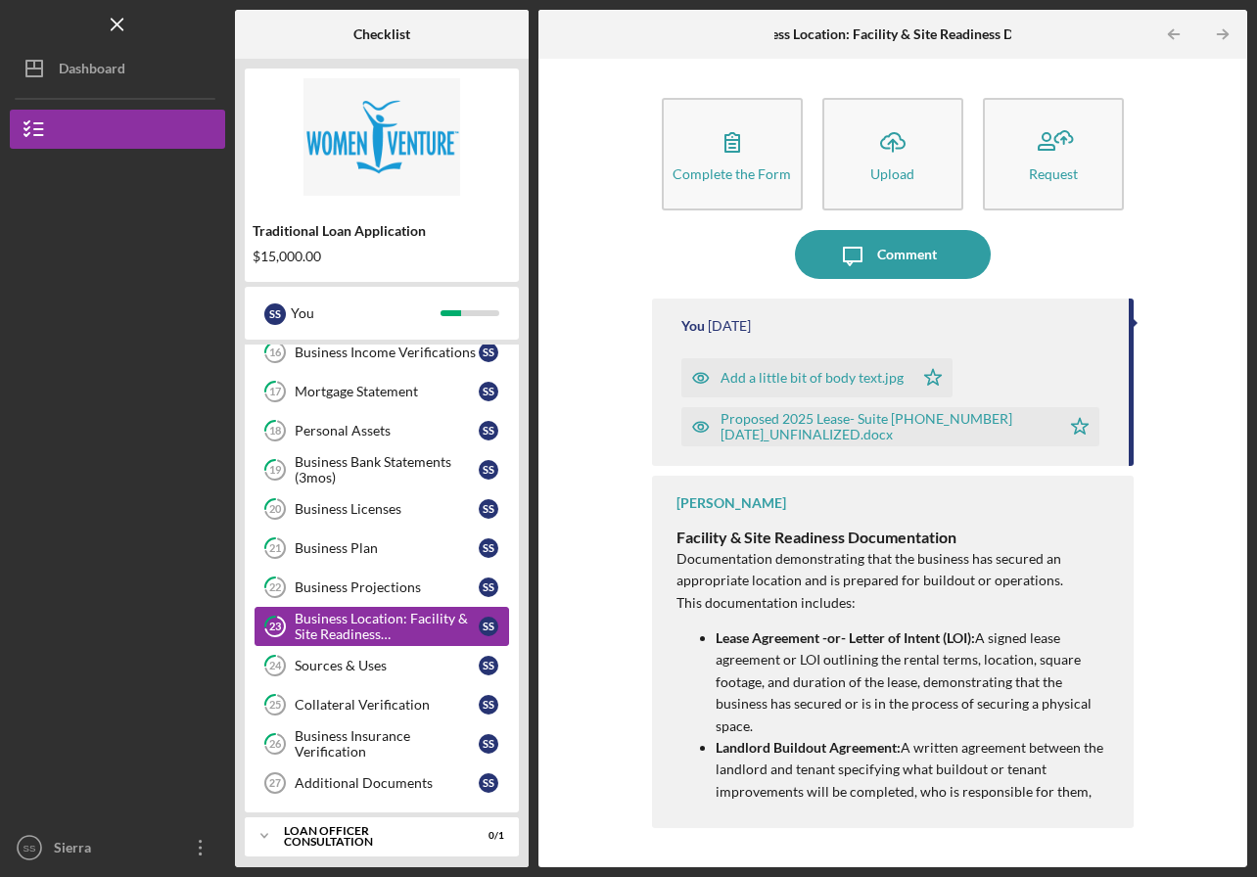
scroll to position [621, 0]
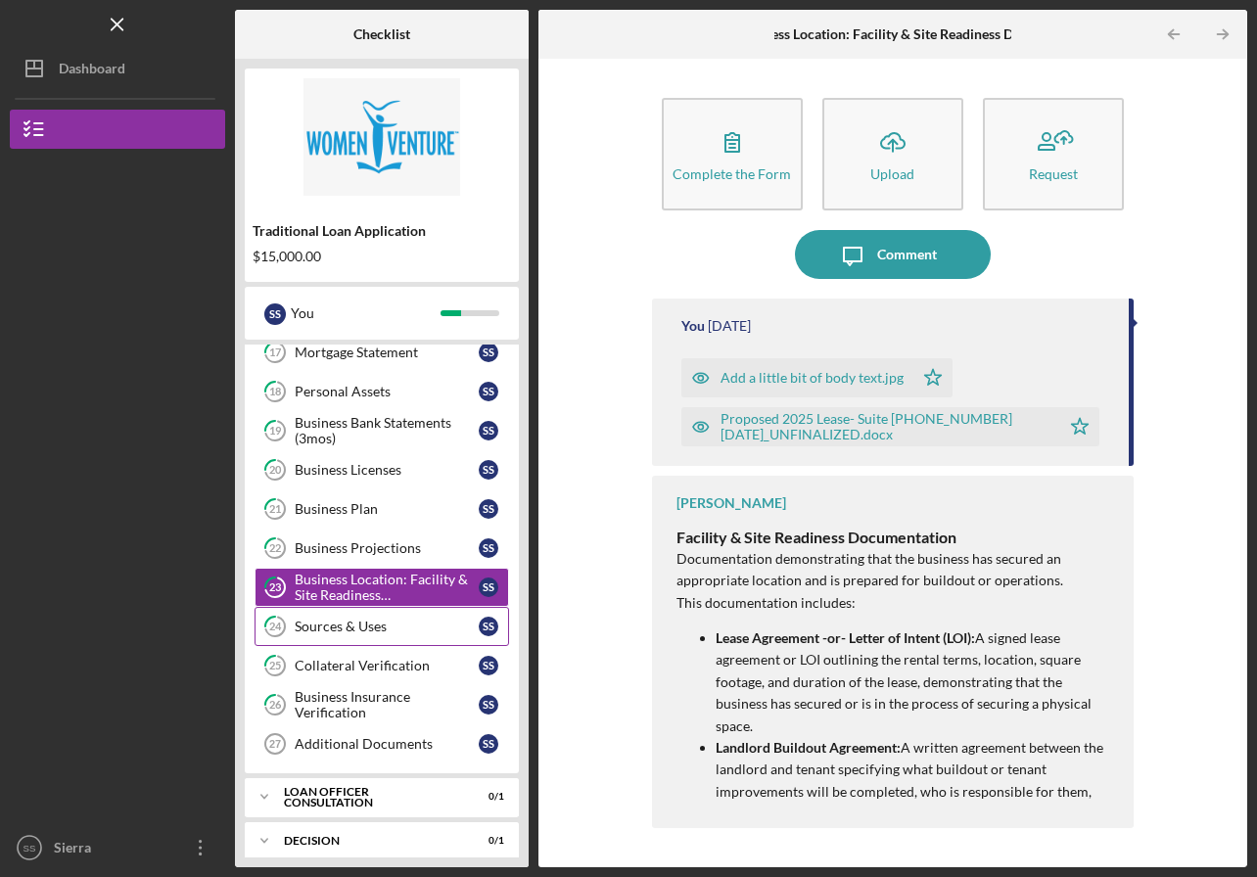
click at [340, 623] on div "Sources & Uses" at bounding box center [387, 627] width 184 height 16
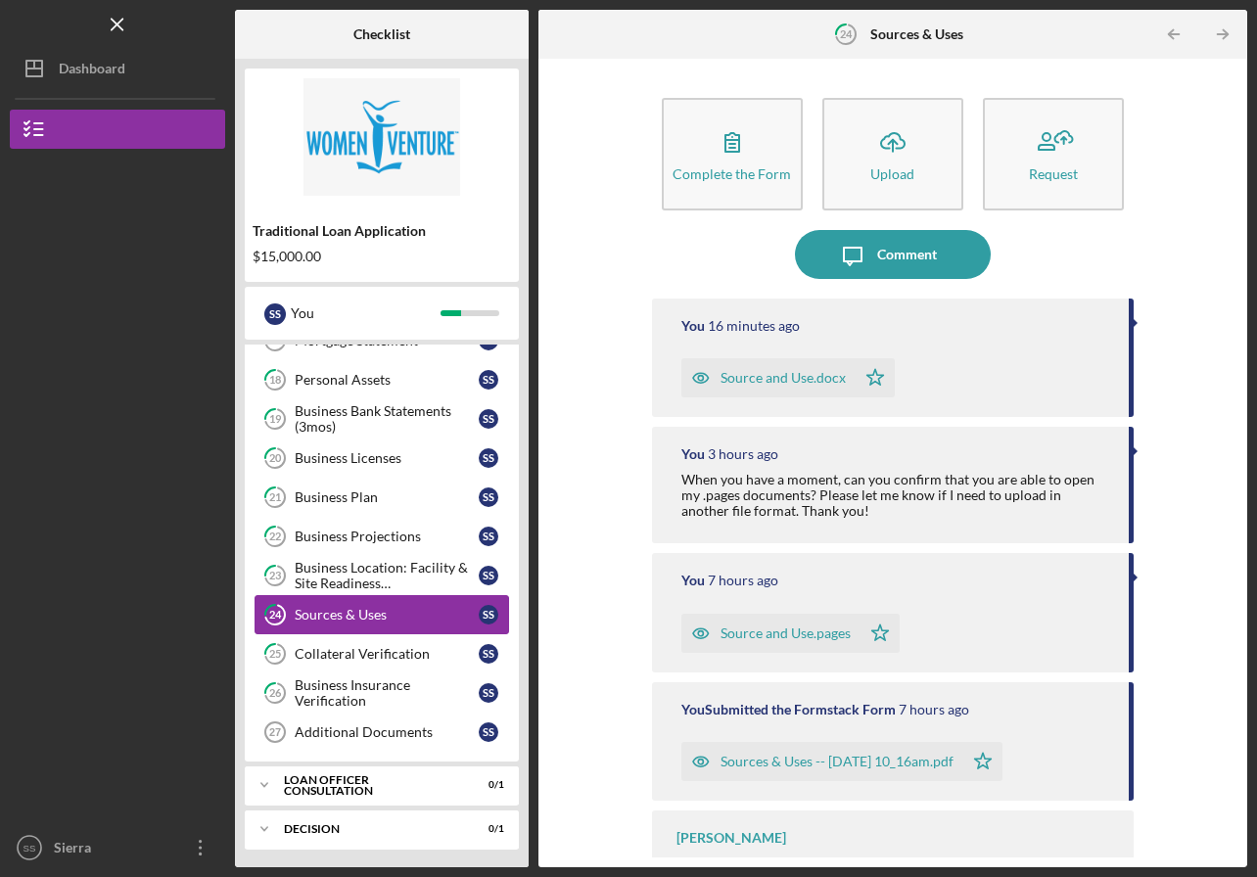
scroll to position [634, 0]
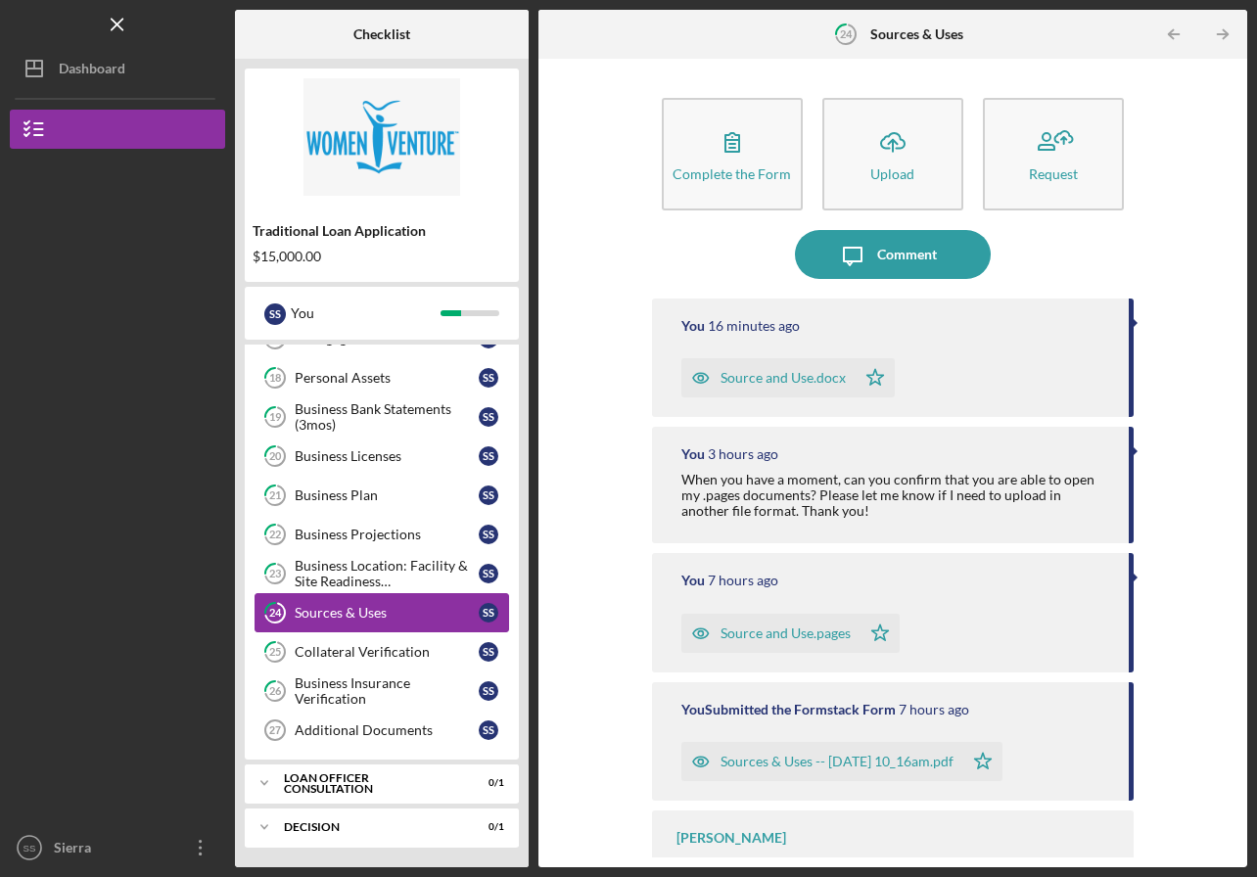
click at [891, 263] on div "Comment" at bounding box center [907, 254] width 60 height 49
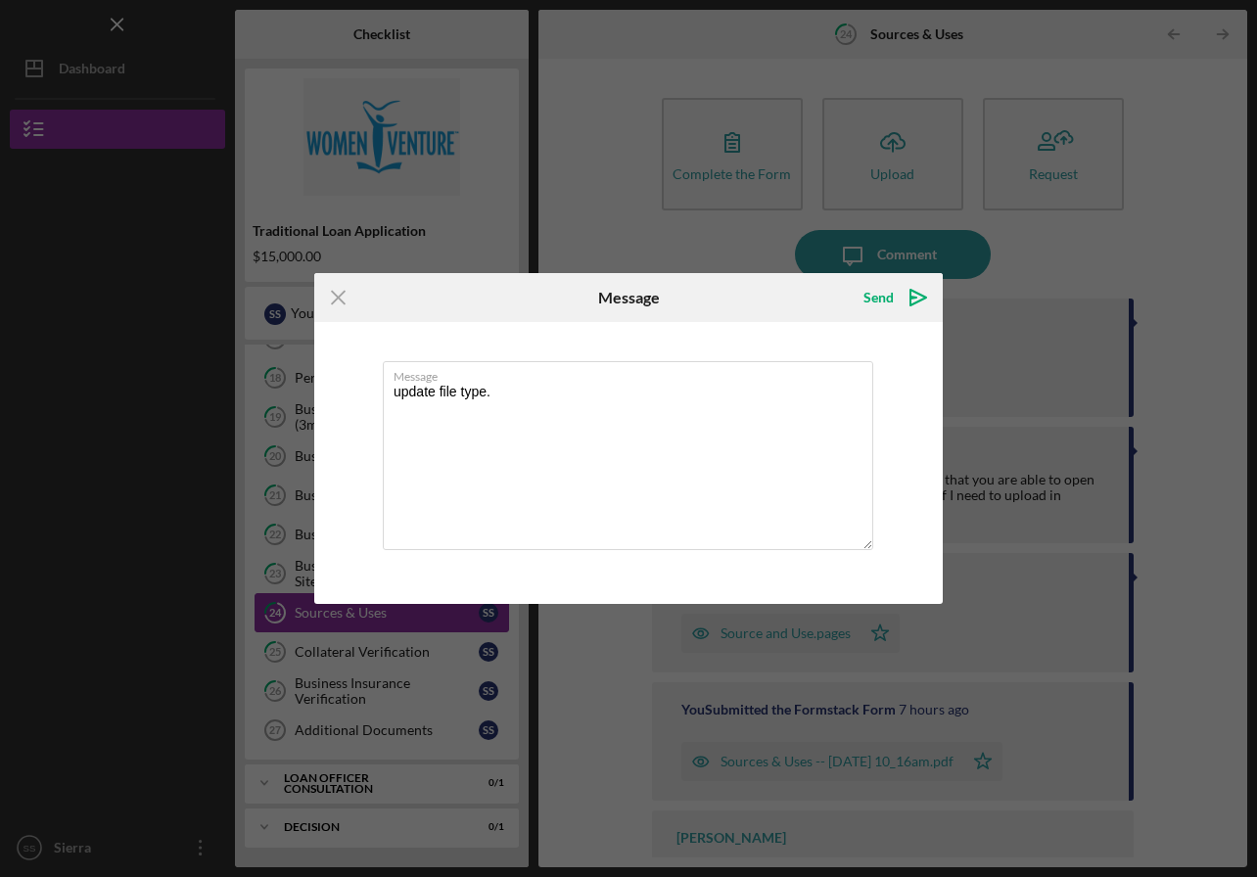
type textarea "update file type."
click at [879, 296] on div "Send" at bounding box center [879, 297] width 30 height 39
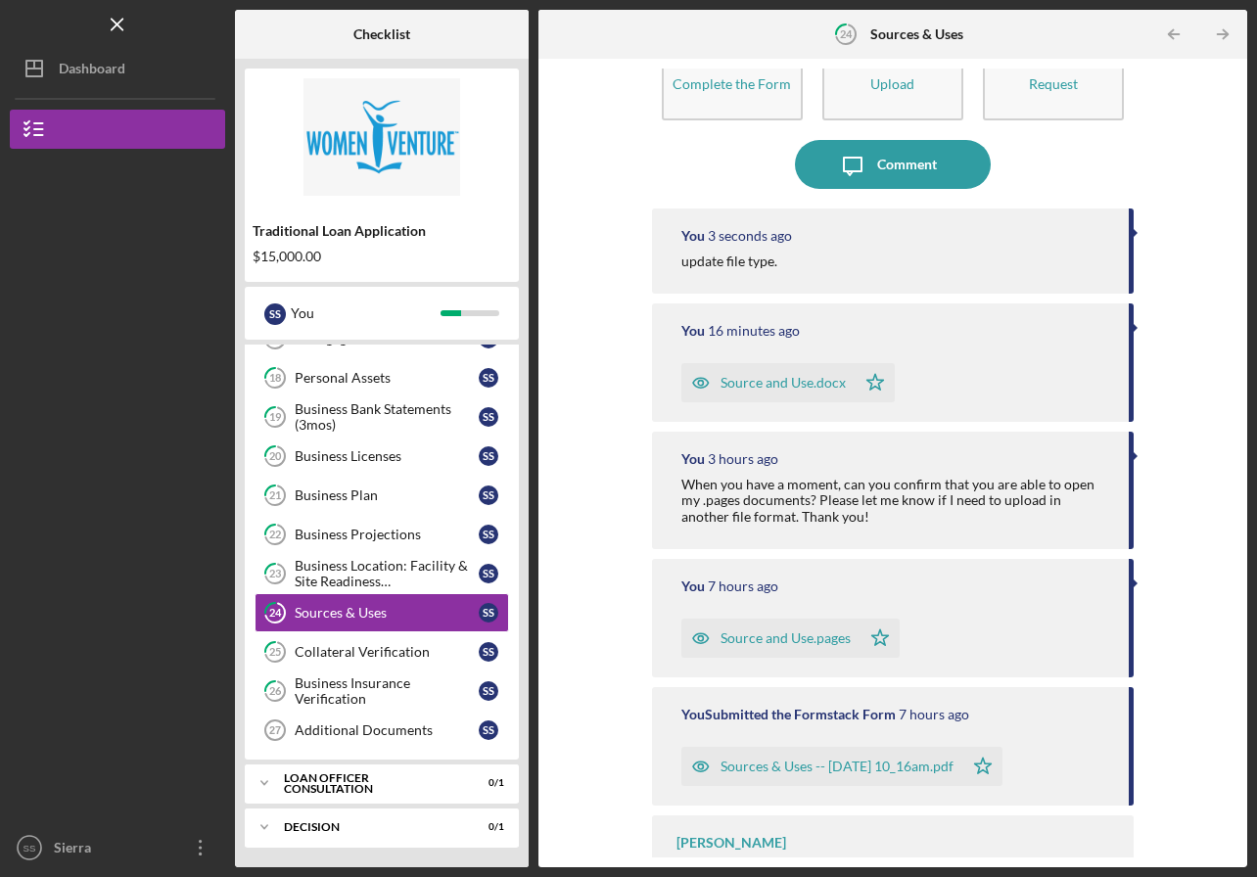
scroll to position [104, 0]
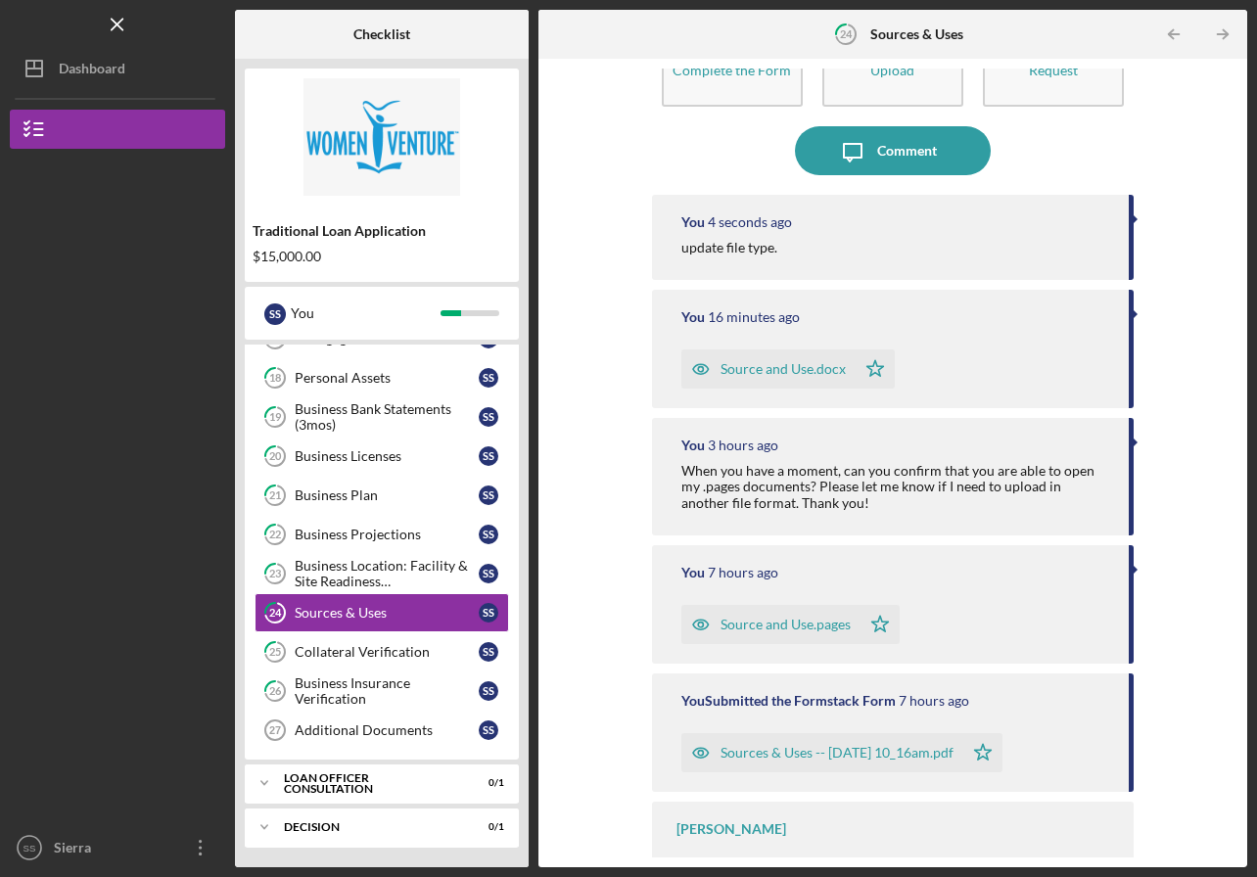
click at [742, 759] on div "Sources & Uses -- [DATE] 10_16am.pdf" at bounding box center [837, 753] width 233 height 16
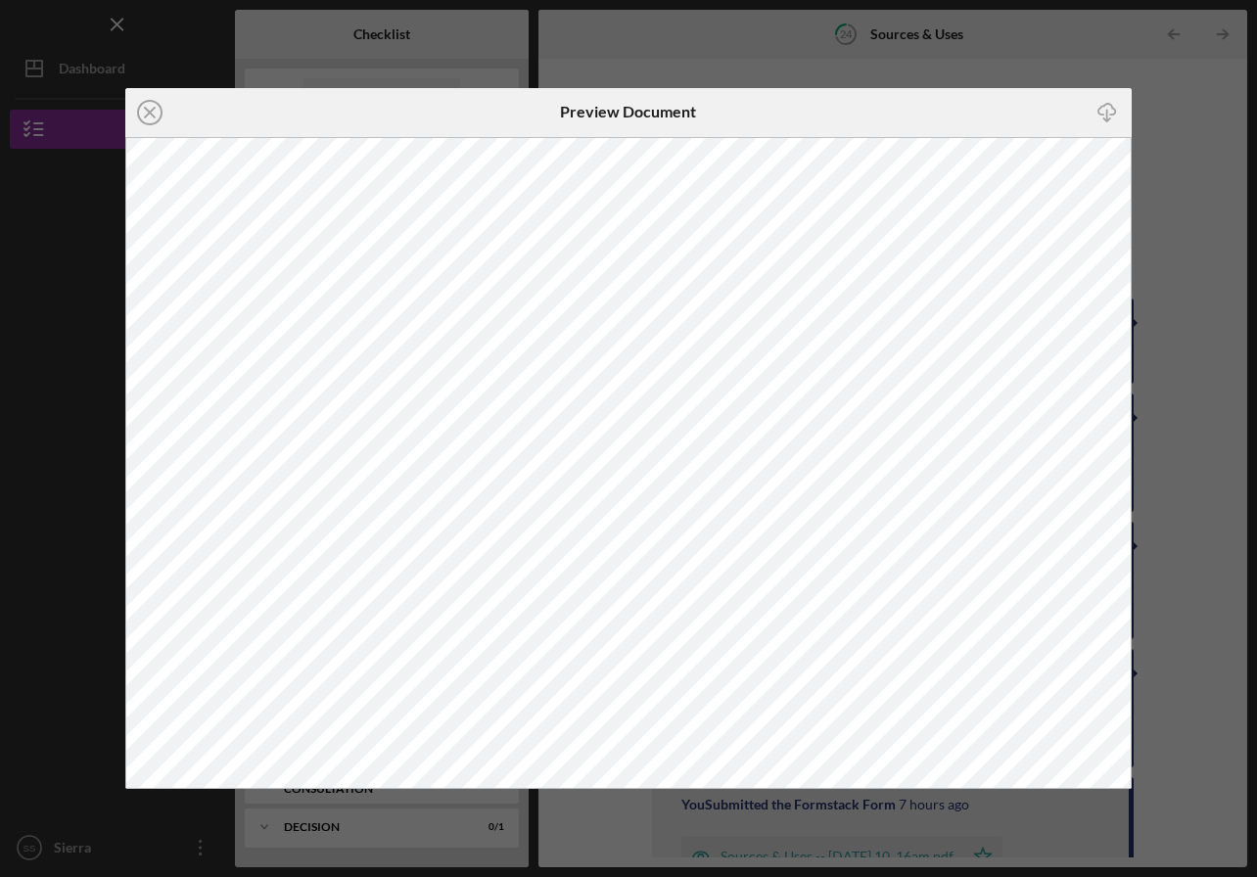
click at [146, 108] on line at bounding box center [150, 113] width 10 height 10
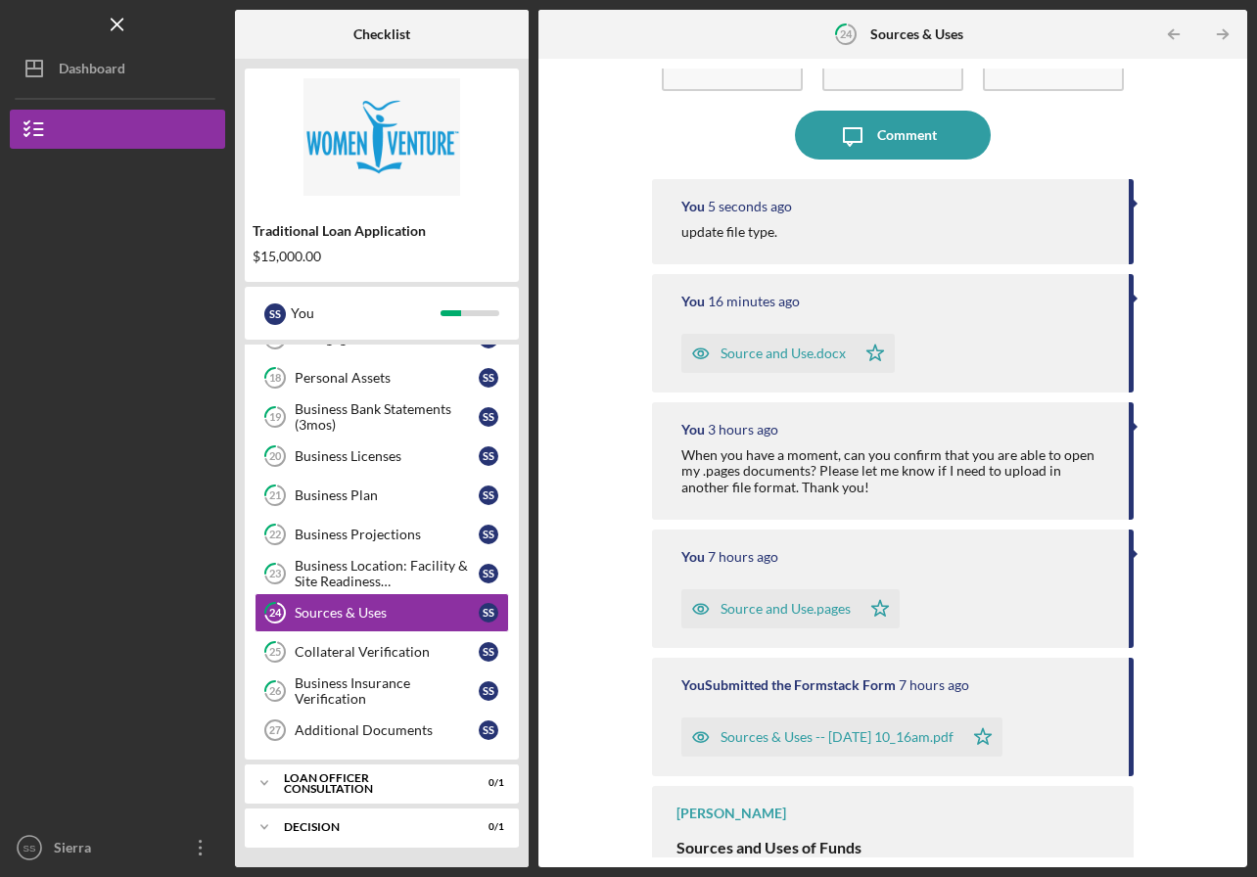
scroll to position [123, 0]
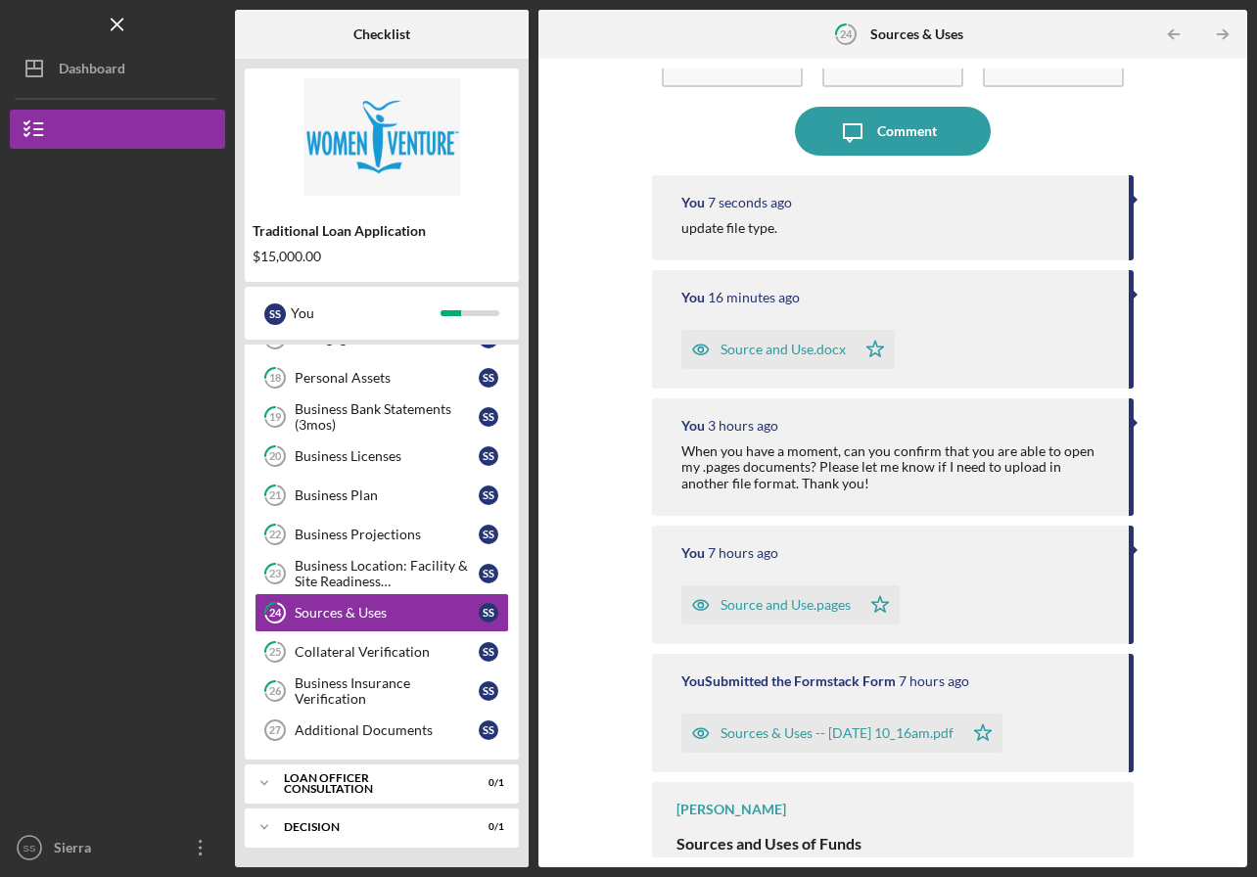
click at [327, 654] on div "Collateral Verification" at bounding box center [387, 652] width 184 height 16
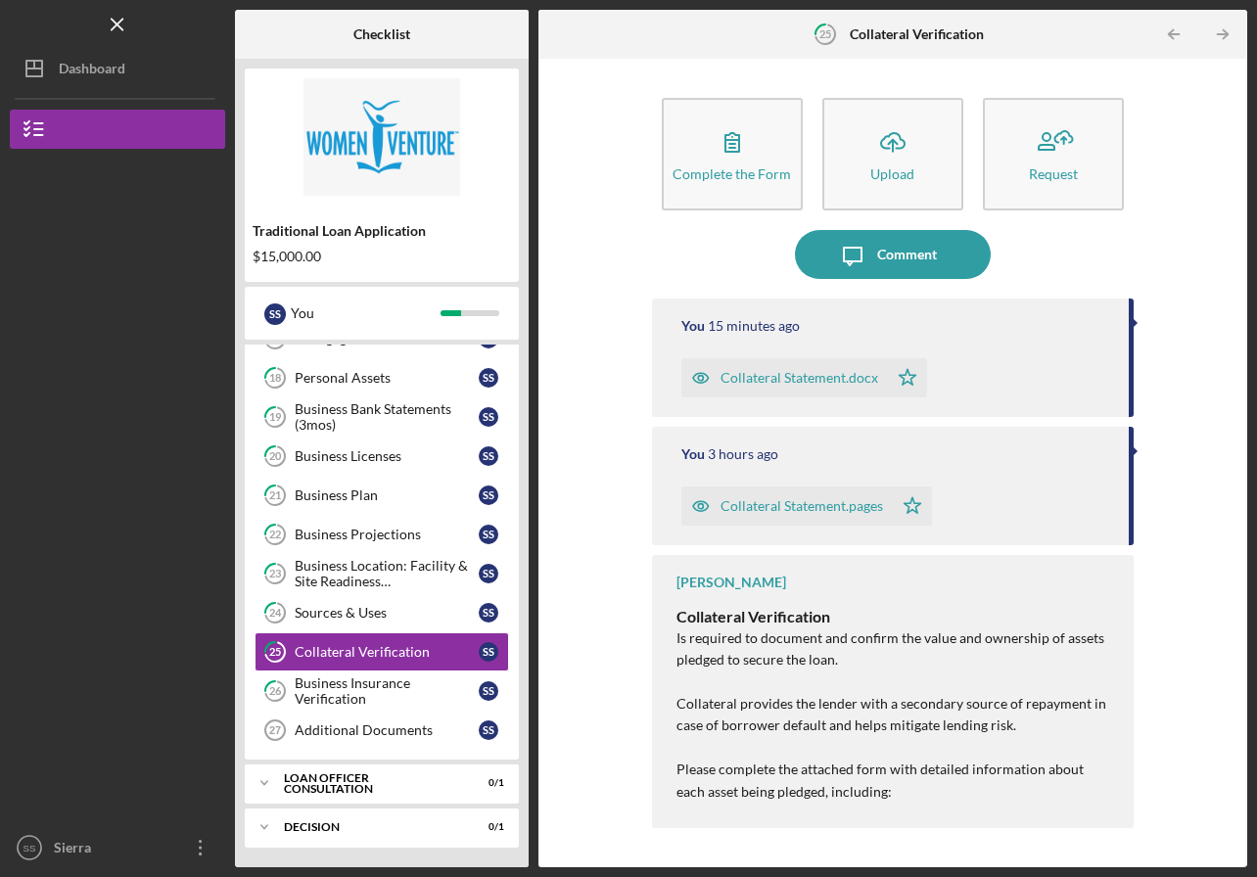
click at [324, 692] on div "Business Insurance Verification" at bounding box center [387, 691] width 184 height 31
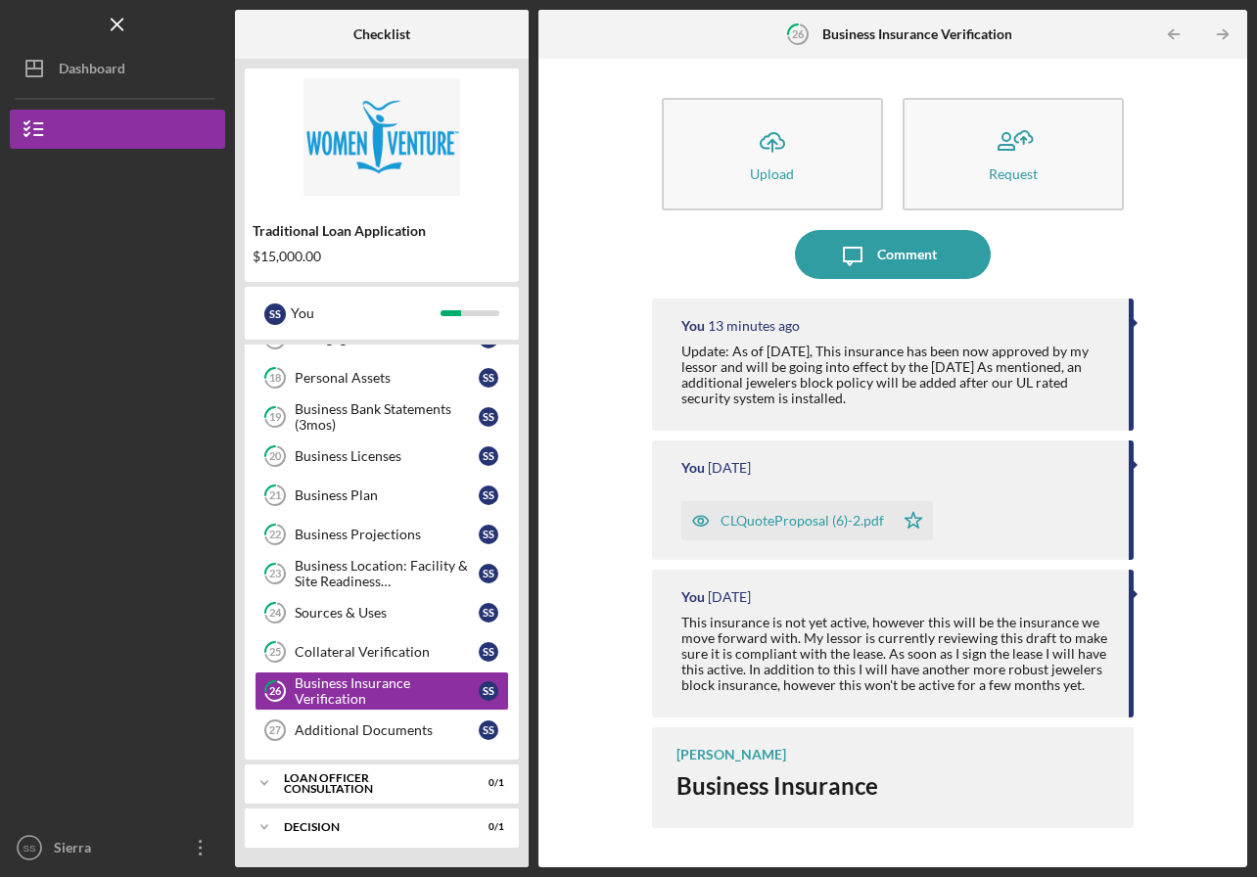
click at [329, 531] on div "Business Projections" at bounding box center [387, 535] width 184 height 16
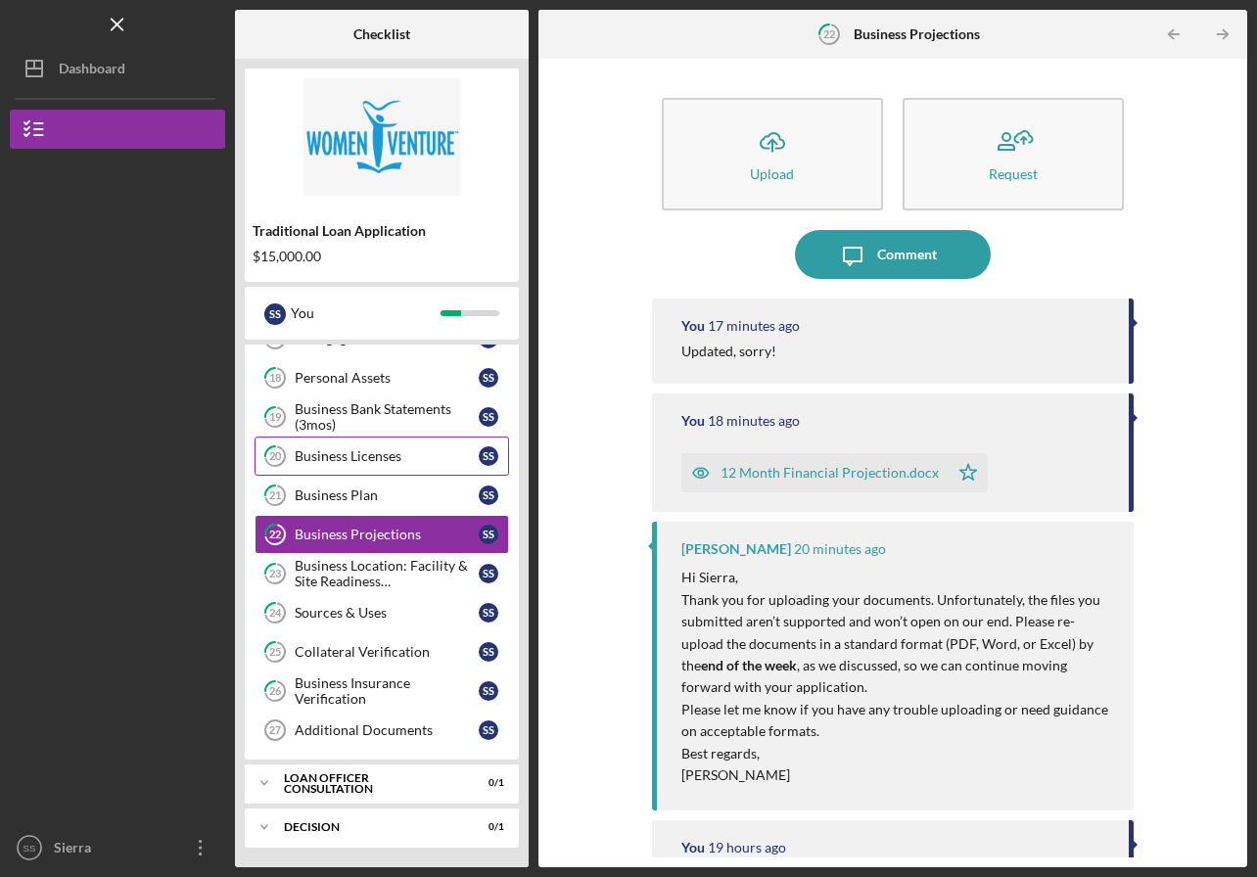
drag, startPoint x: 879, startPoint y: 296, endPoint x: 344, endPoint y: 457, distance: 559.4
click at [344, 457] on div "Business Licenses" at bounding box center [387, 456] width 184 height 16
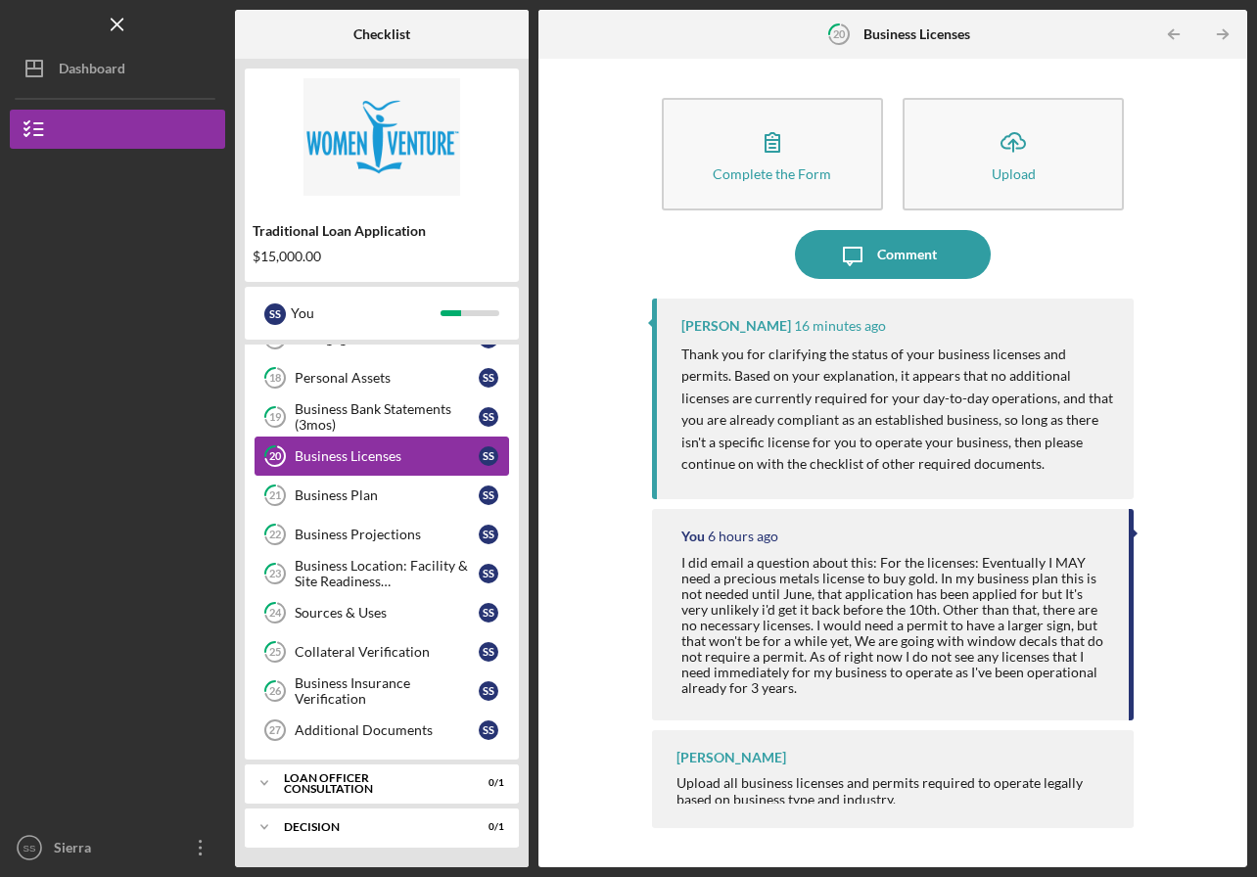
click at [307, 499] on div "Business Plan" at bounding box center [387, 496] width 184 height 16
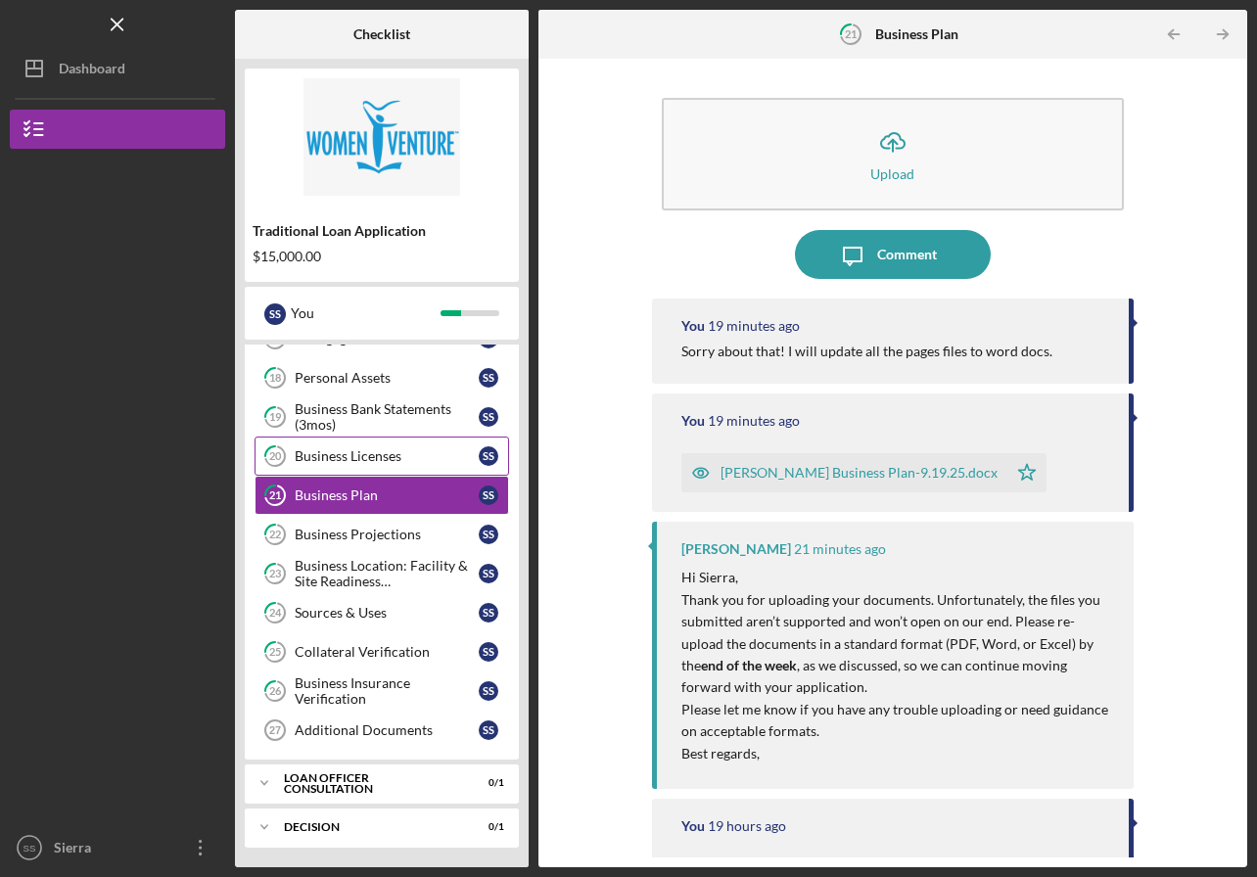
scroll to position [608, 0]
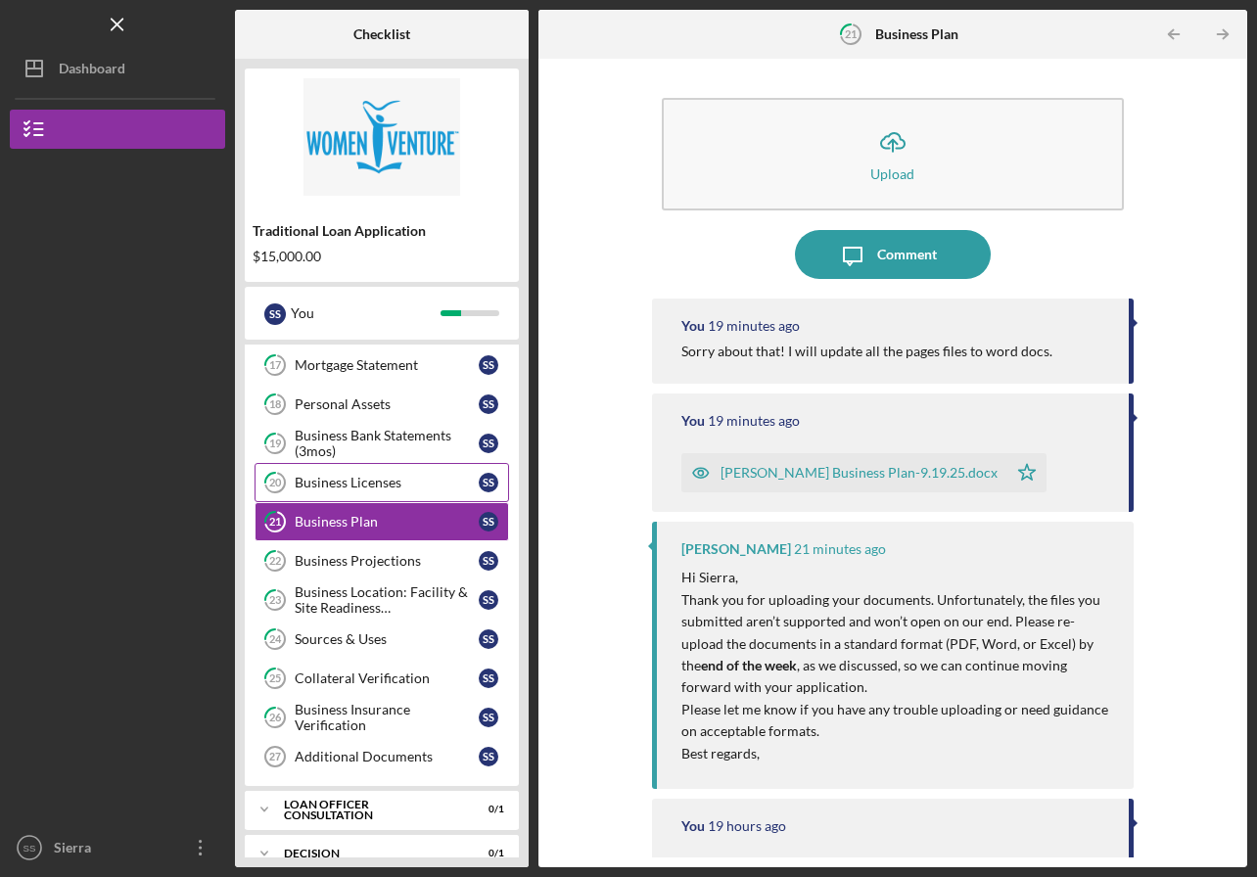
click at [346, 411] on div "Personal Assets" at bounding box center [387, 405] width 184 height 16
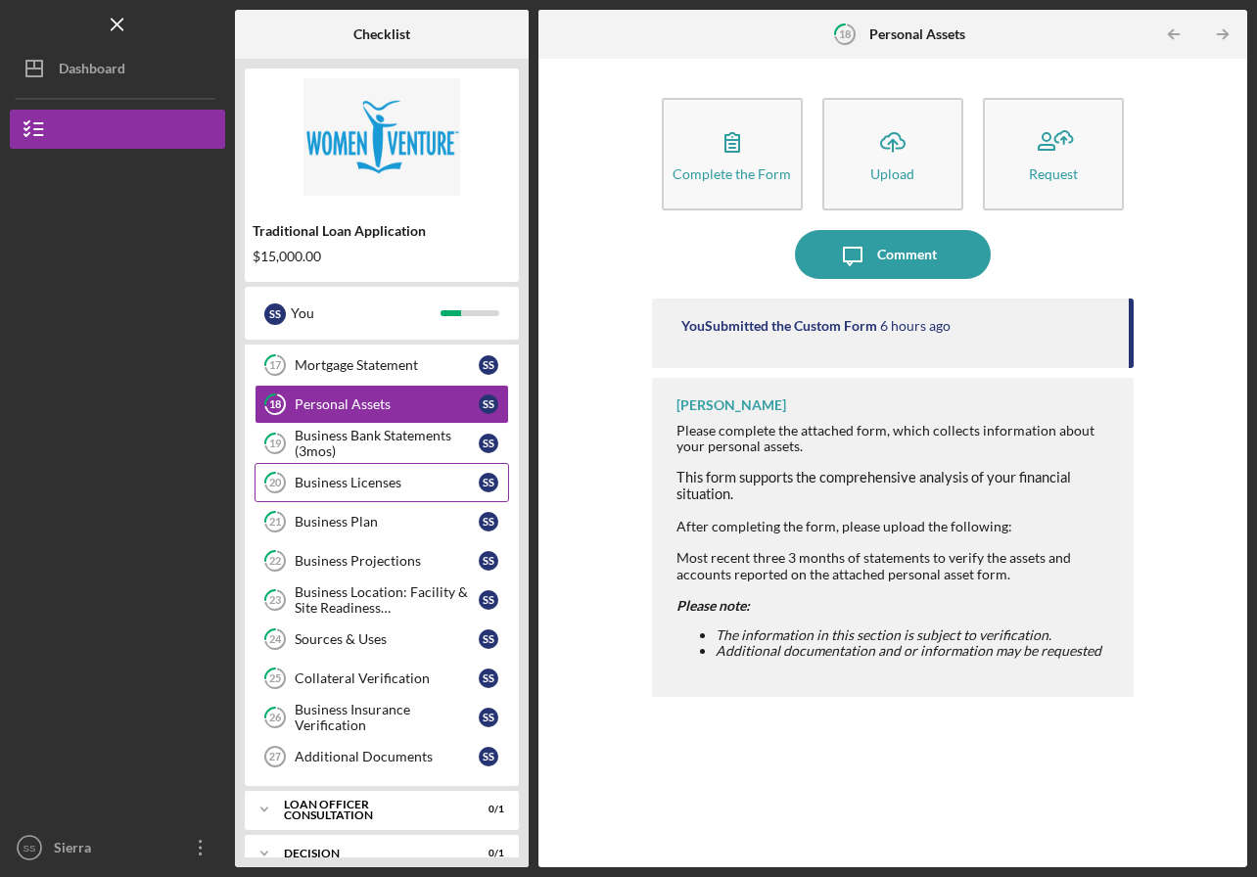
scroll to position [604, 0]
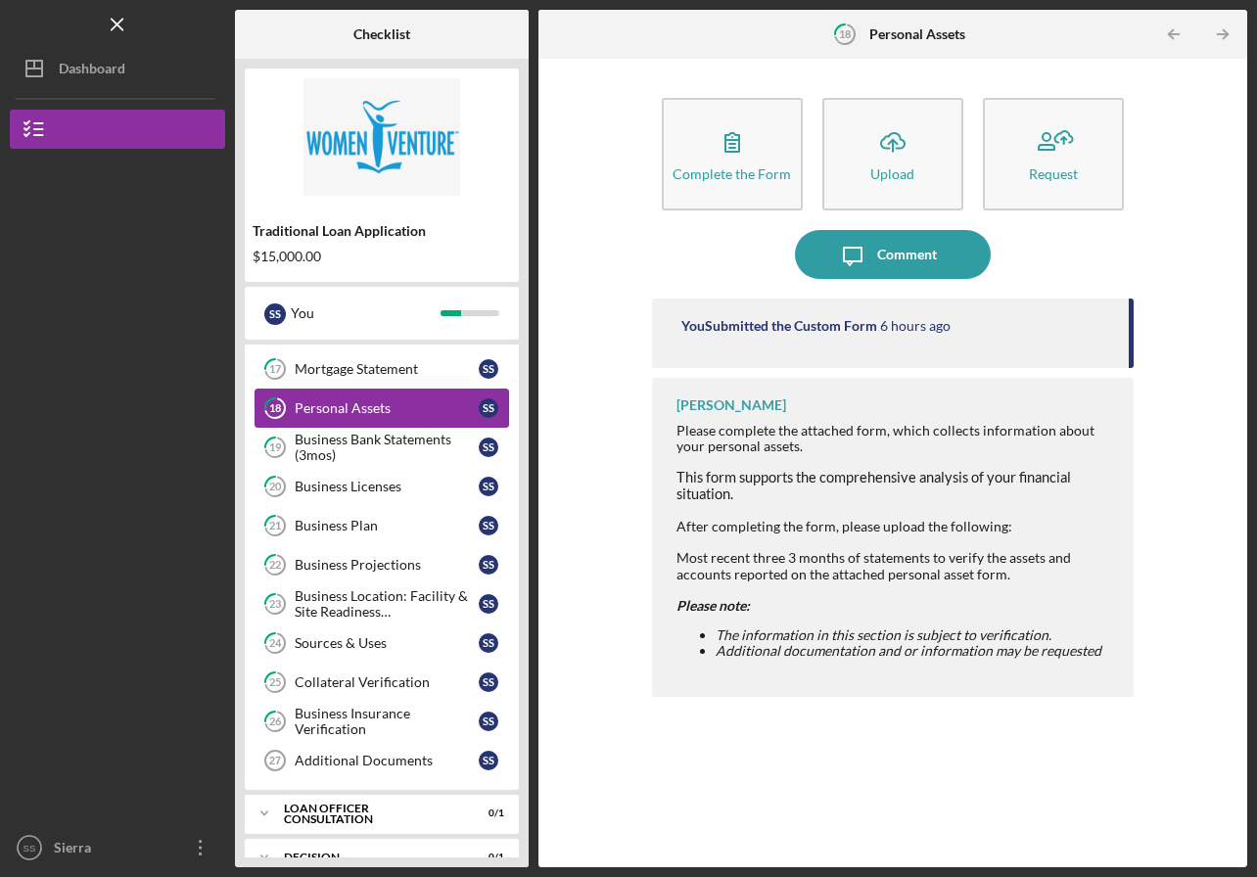
click at [805, 326] on div "You Submitted the Custom Form" at bounding box center [779, 326] width 196 height 16
click at [719, 328] on div "You Submitted the Custom Form" at bounding box center [779, 326] width 196 height 16
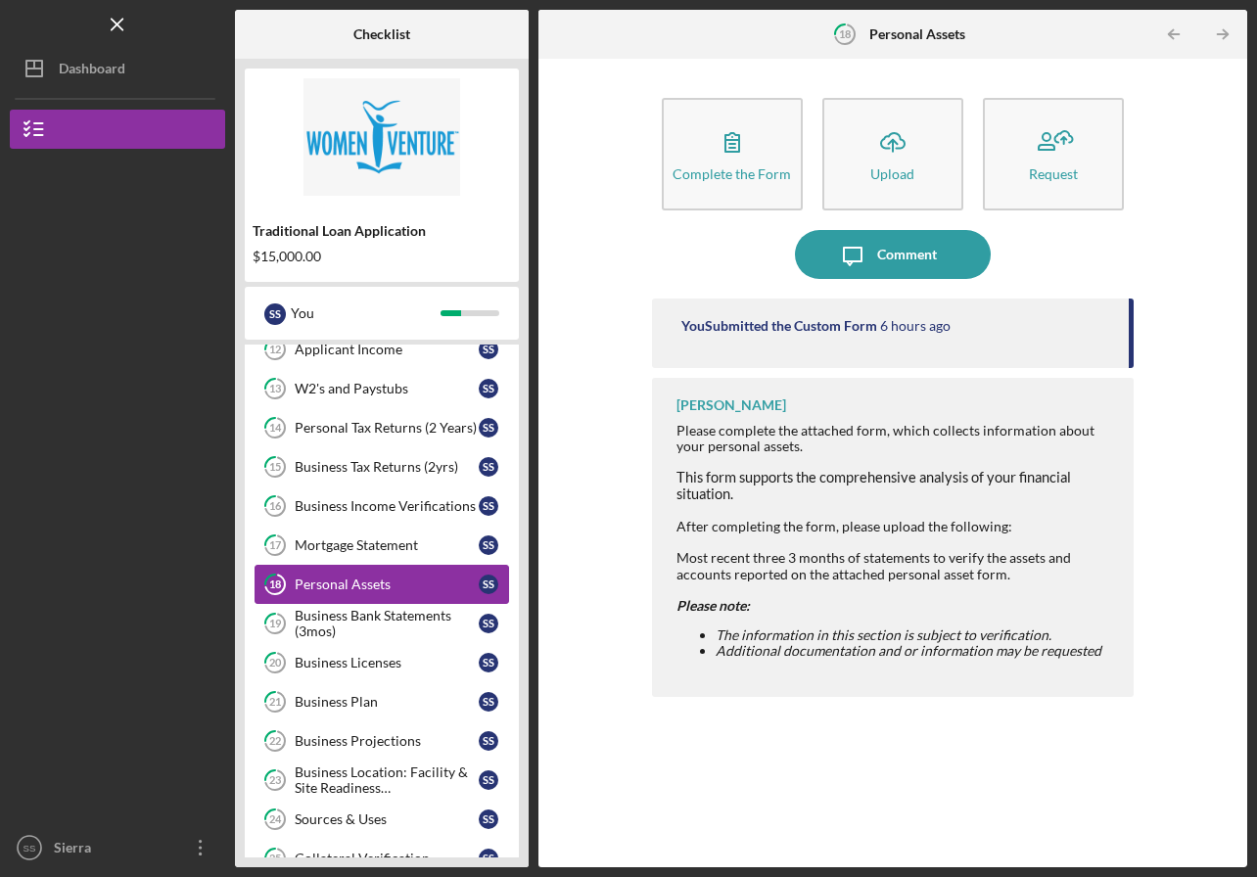
scroll to position [424, 0]
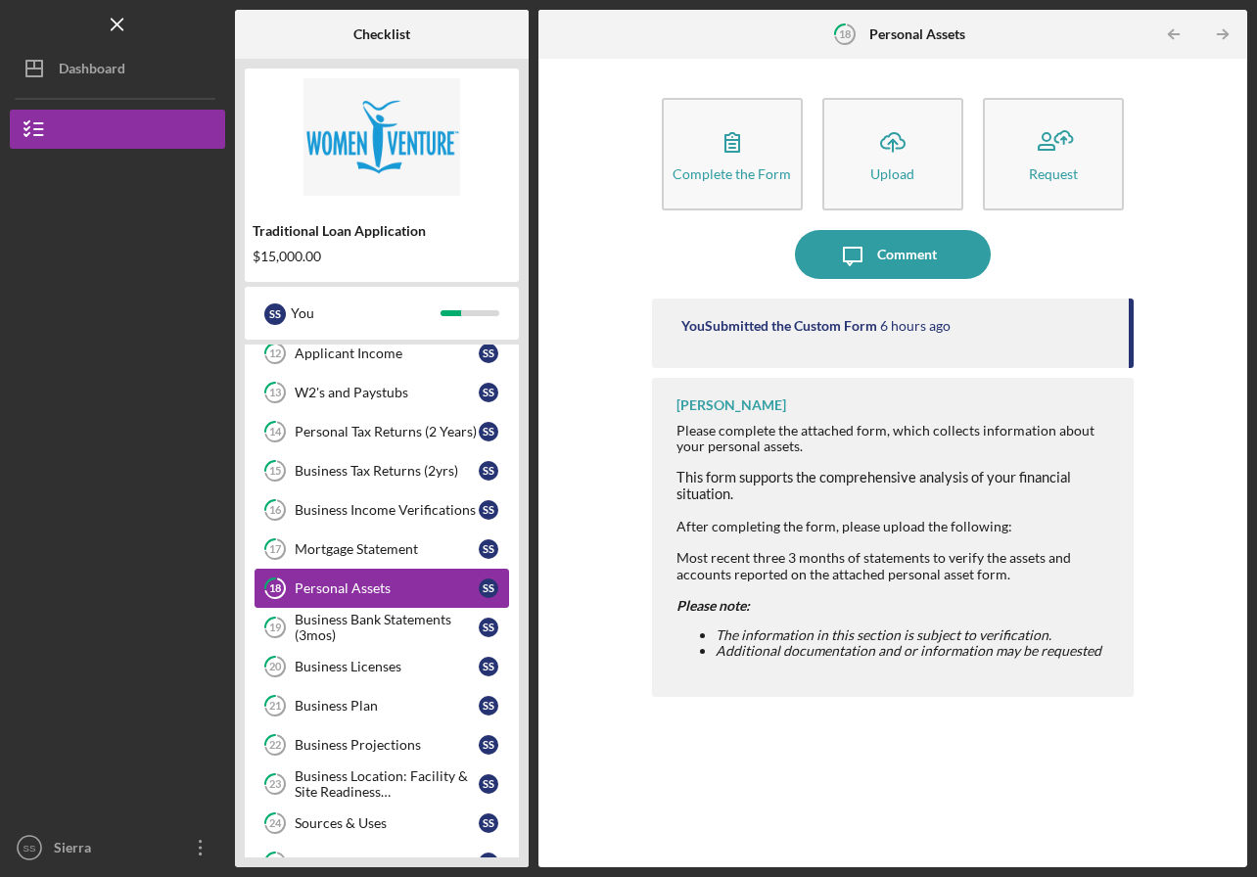
click at [339, 552] on div "Mortgage Statement" at bounding box center [387, 549] width 184 height 16
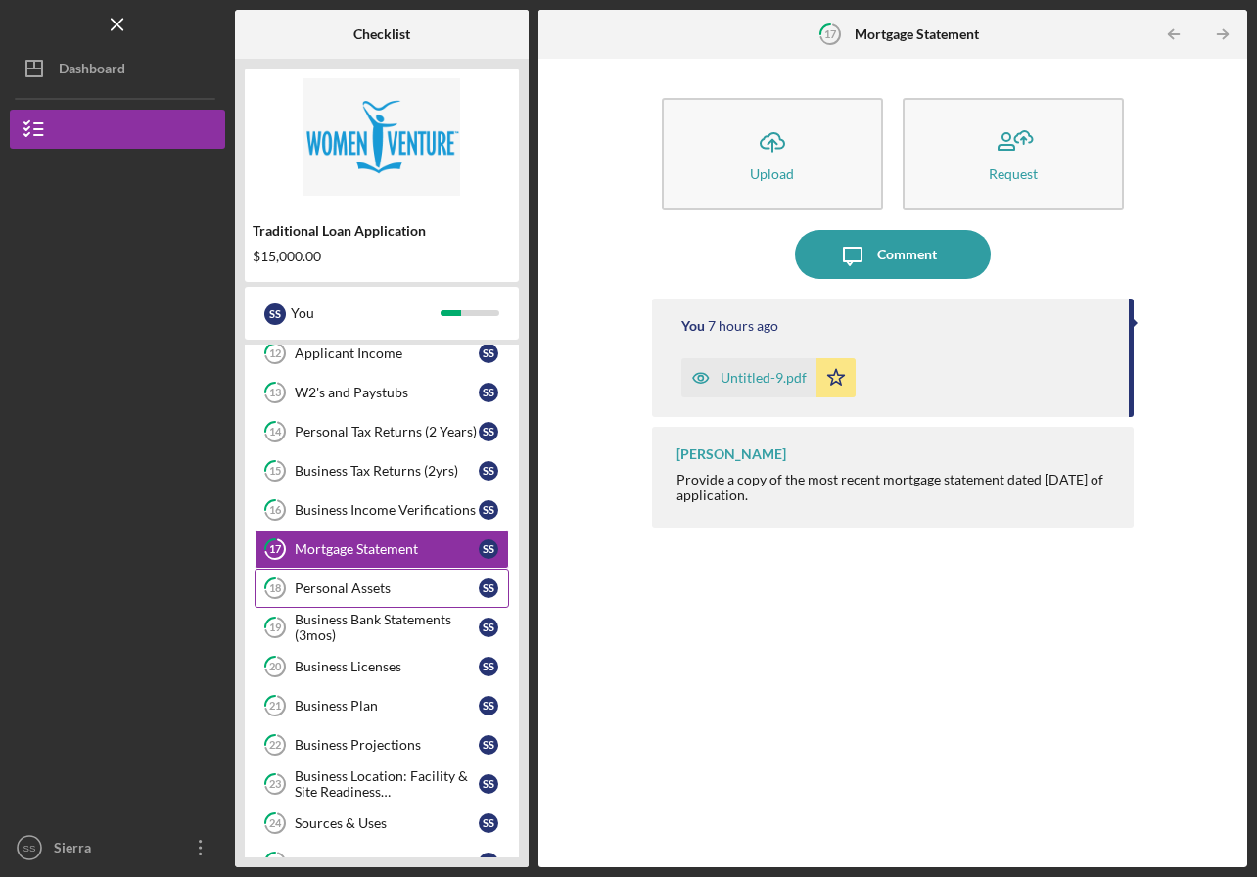
click at [336, 506] on div "Business Income Verifications" at bounding box center [387, 510] width 184 height 16
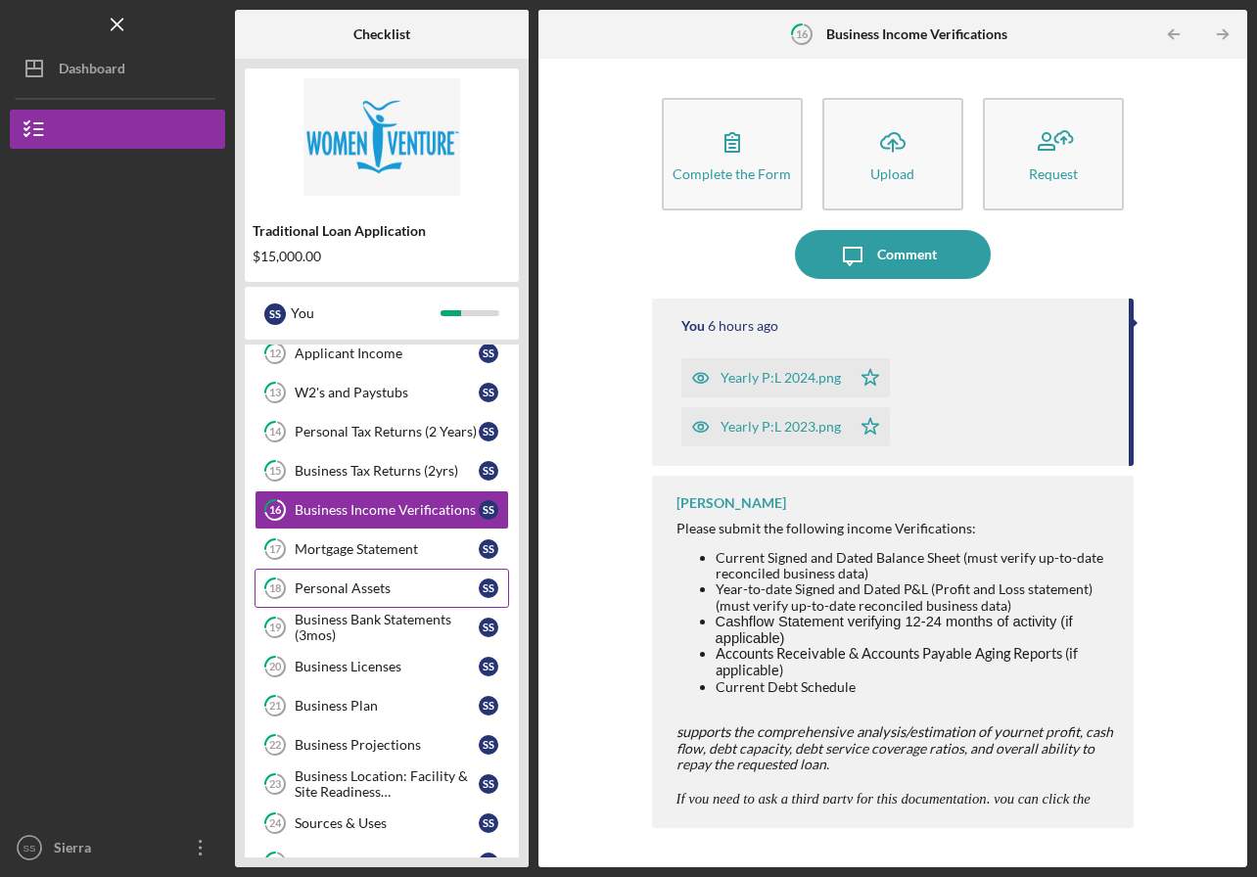
click at [345, 663] on div "Business Licenses" at bounding box center [387, 667] width 184 height 16
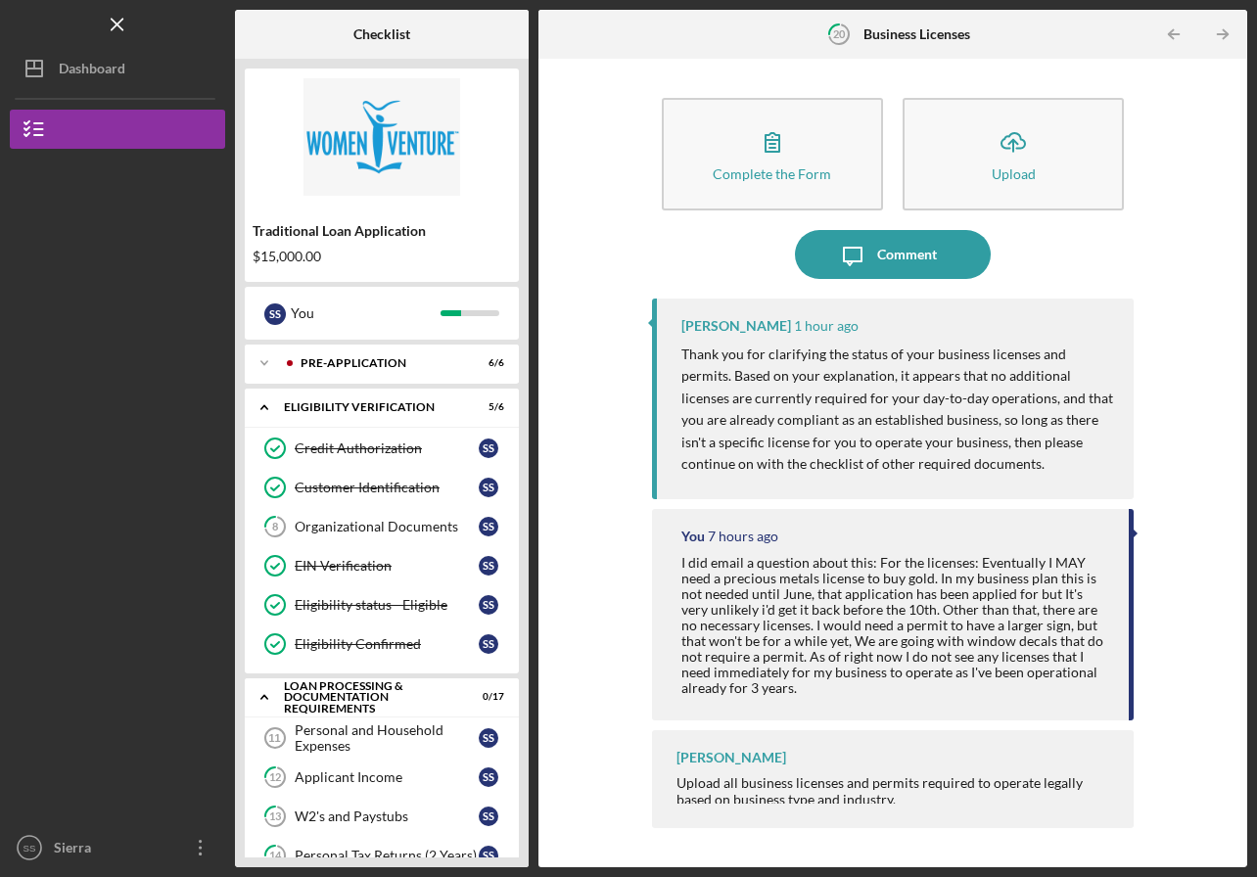
click at [263, 361] on icon "Icon/Expander" at bounding box center [264, 363] width 39 height 39
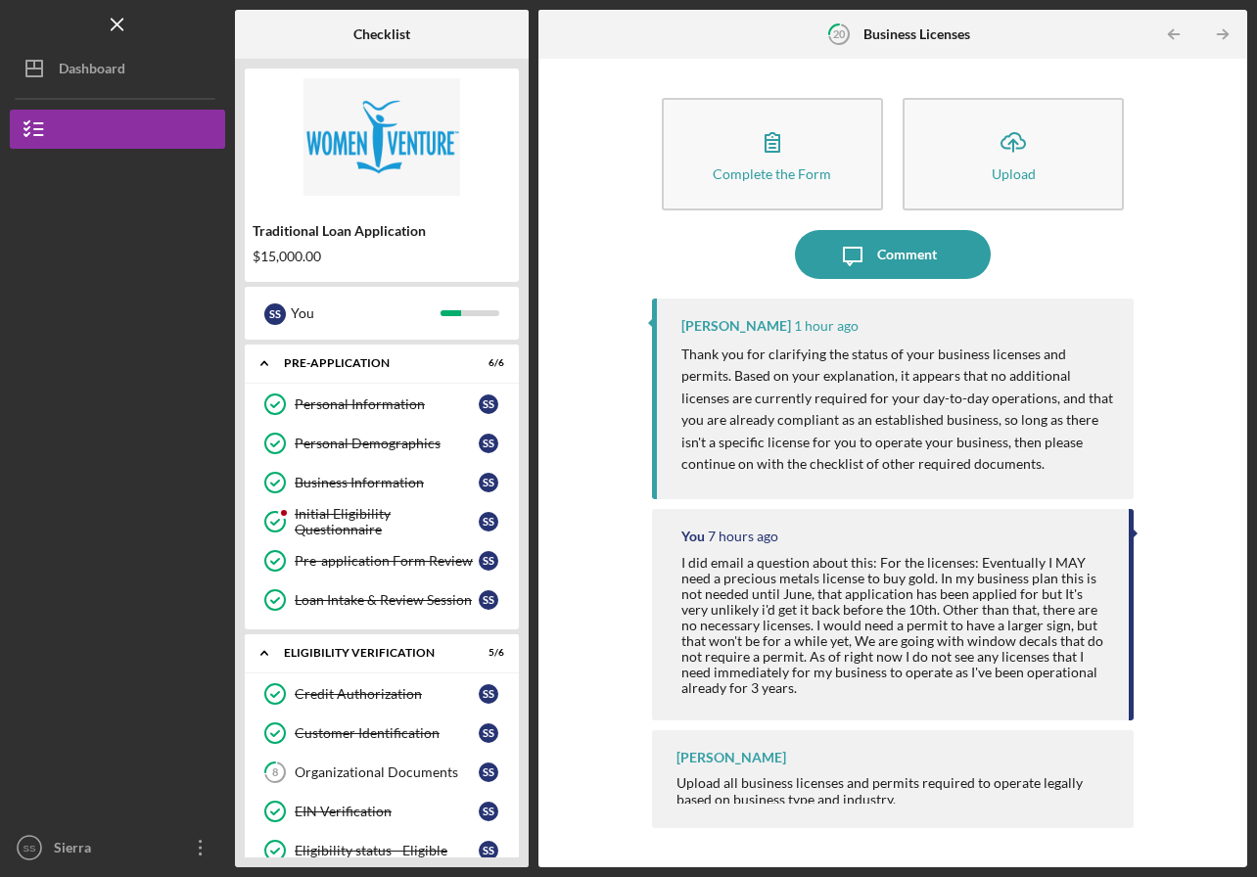
click at [301, 525] on div "Initial Eligibility Questionnaire" at bounding box center [387, 521] width 184 height 31
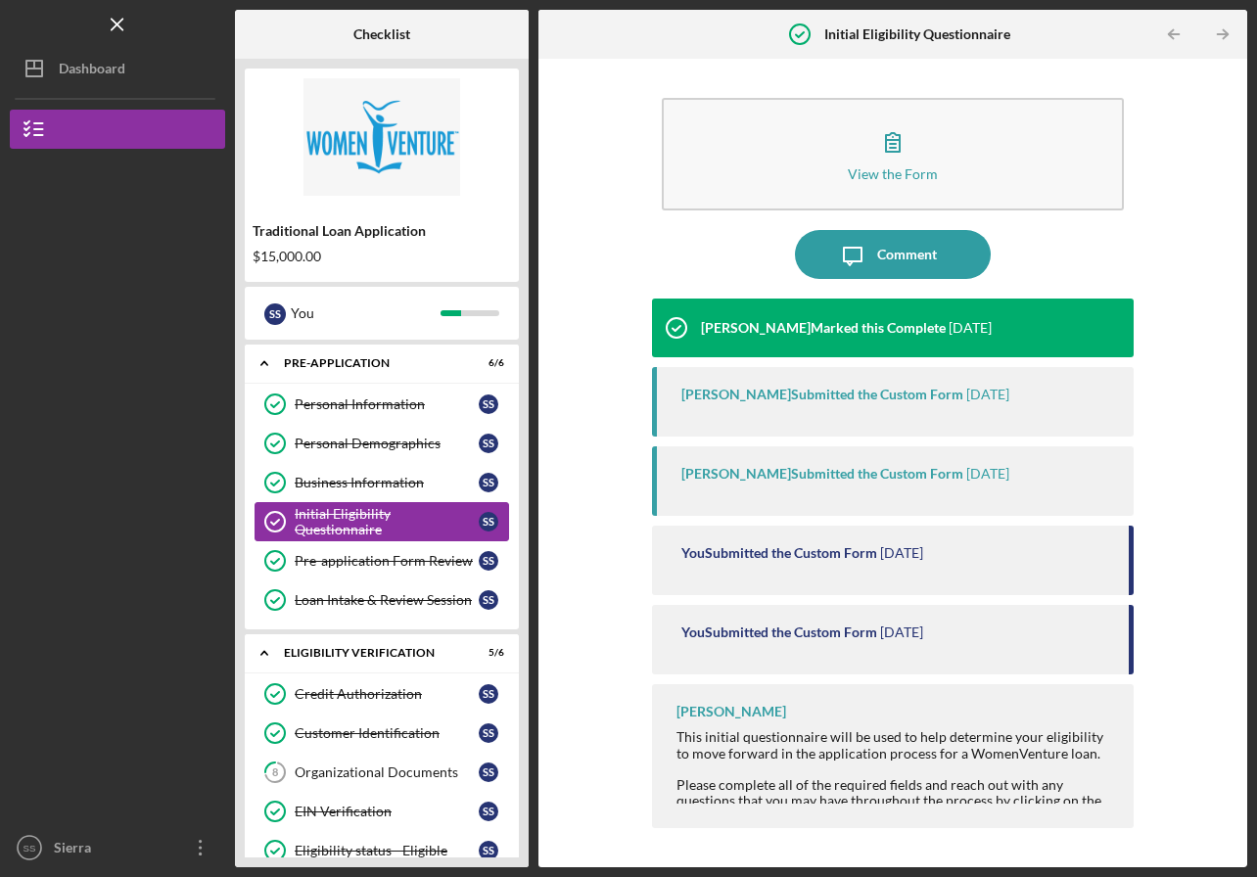
click at [307, 427] on link "Personal Demographics Personal Demographics S S" at bounding box center [382, 443] width 255 height 39
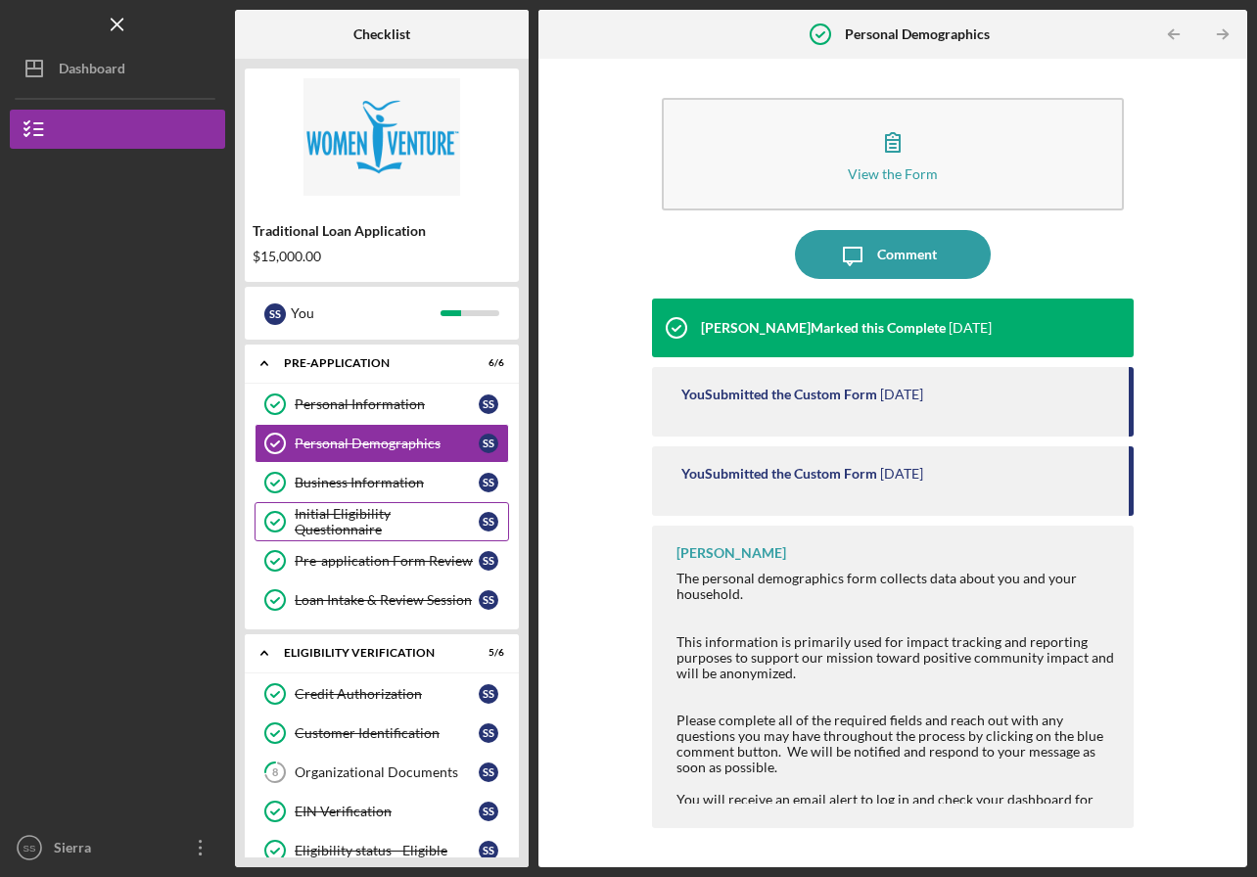
click at [260, 367] on icon "Icon/Expander" at bounding box center [264, 363] width 39 height 39
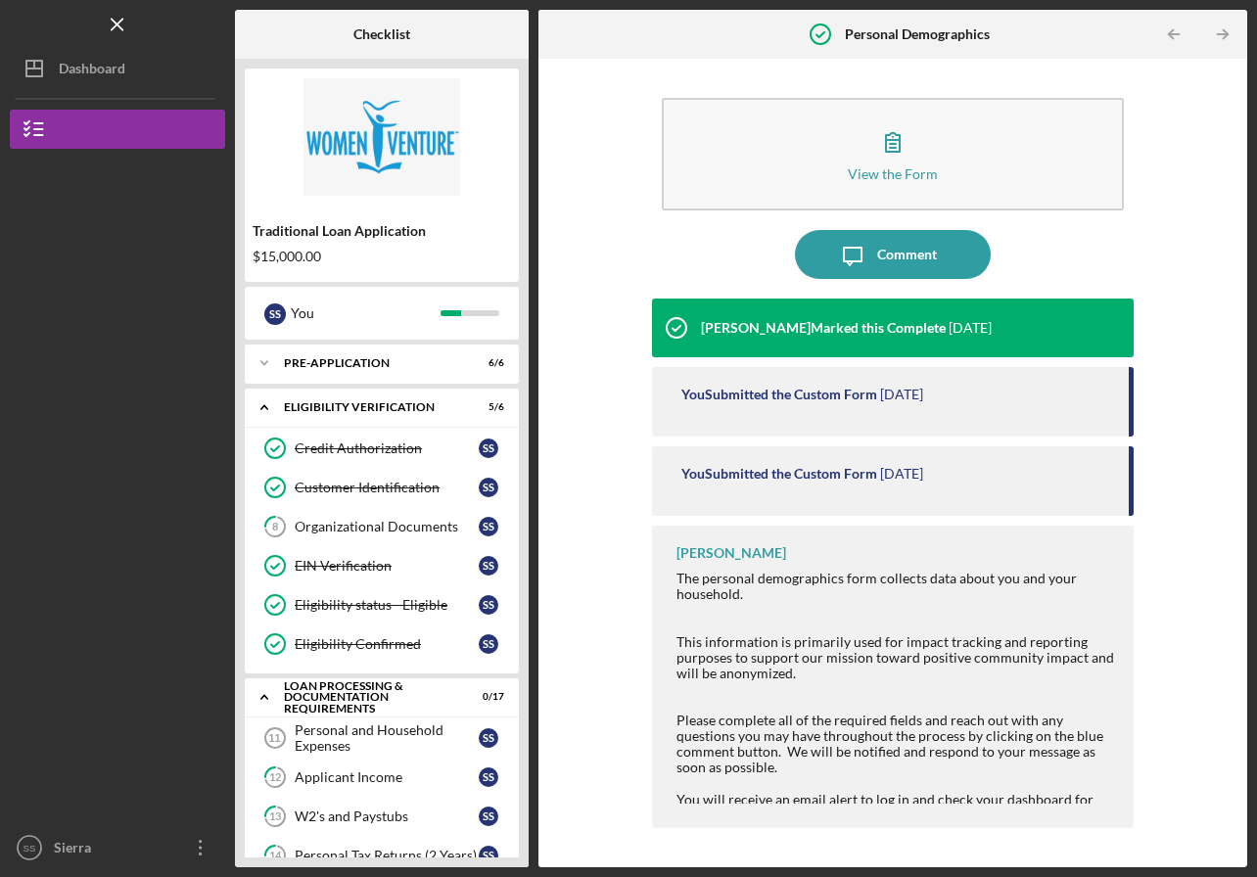
click at [263, 364] on polyline at bounding box center [264, 363] width 6 height 4
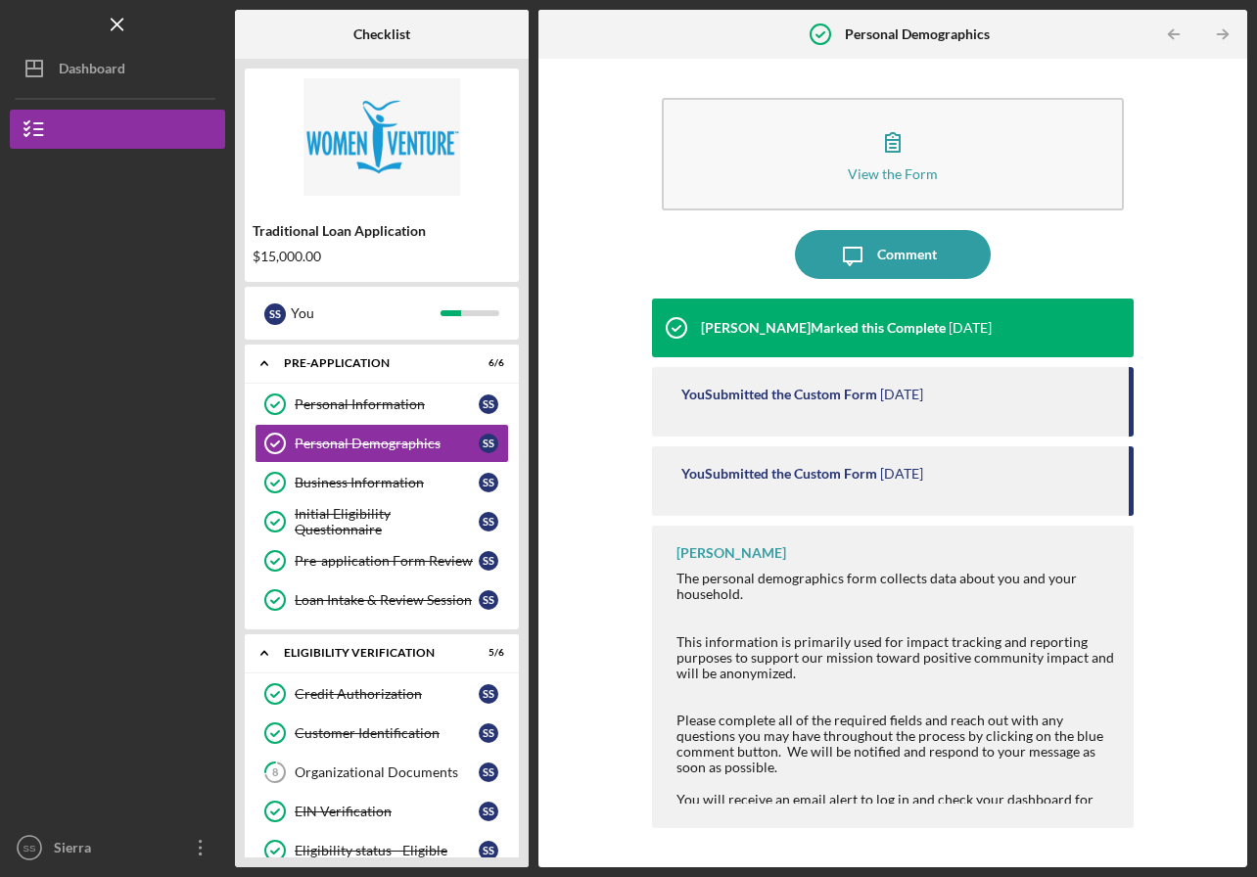
click at [263, 368] on icon "Icon/Expander" at bounding box center [264, 363] width 39 height 39
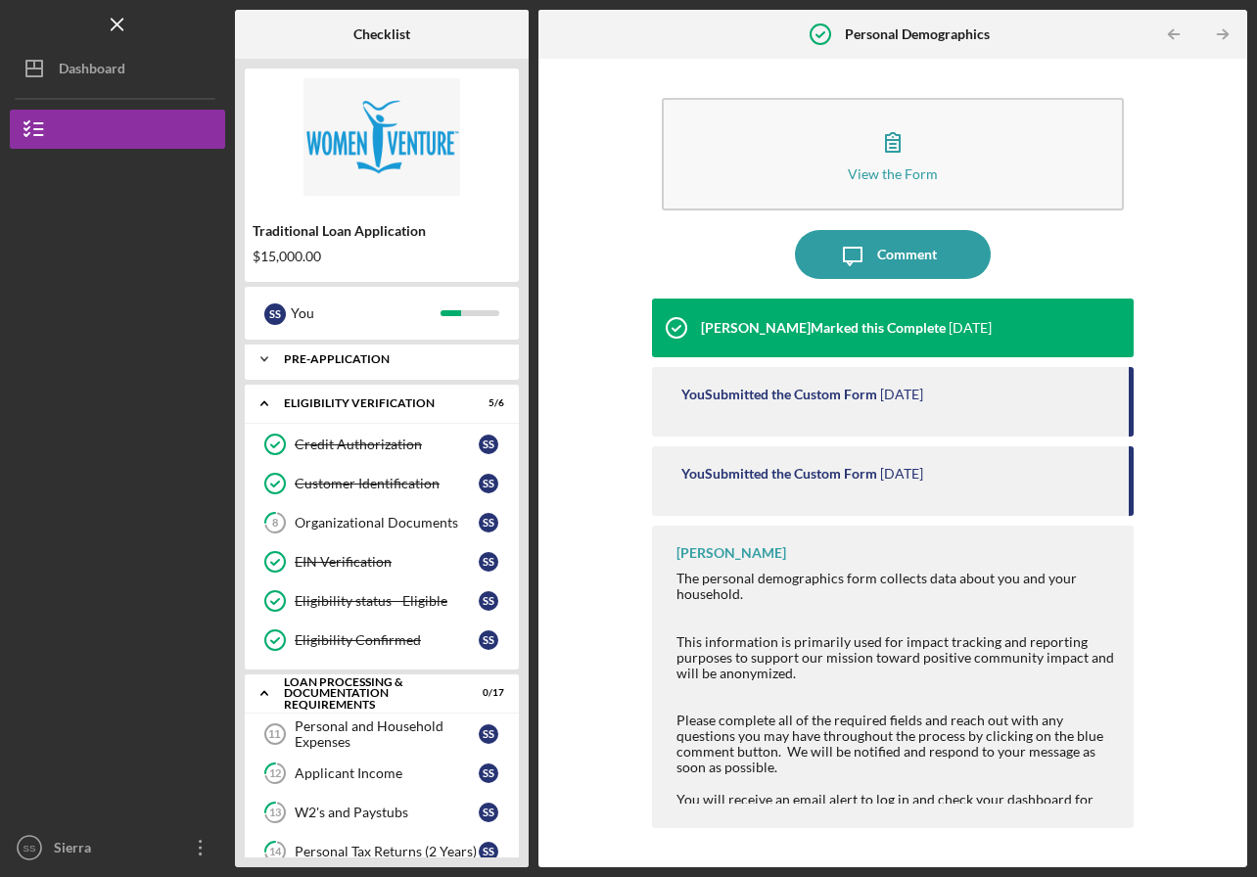
scroll to position [8, 0]
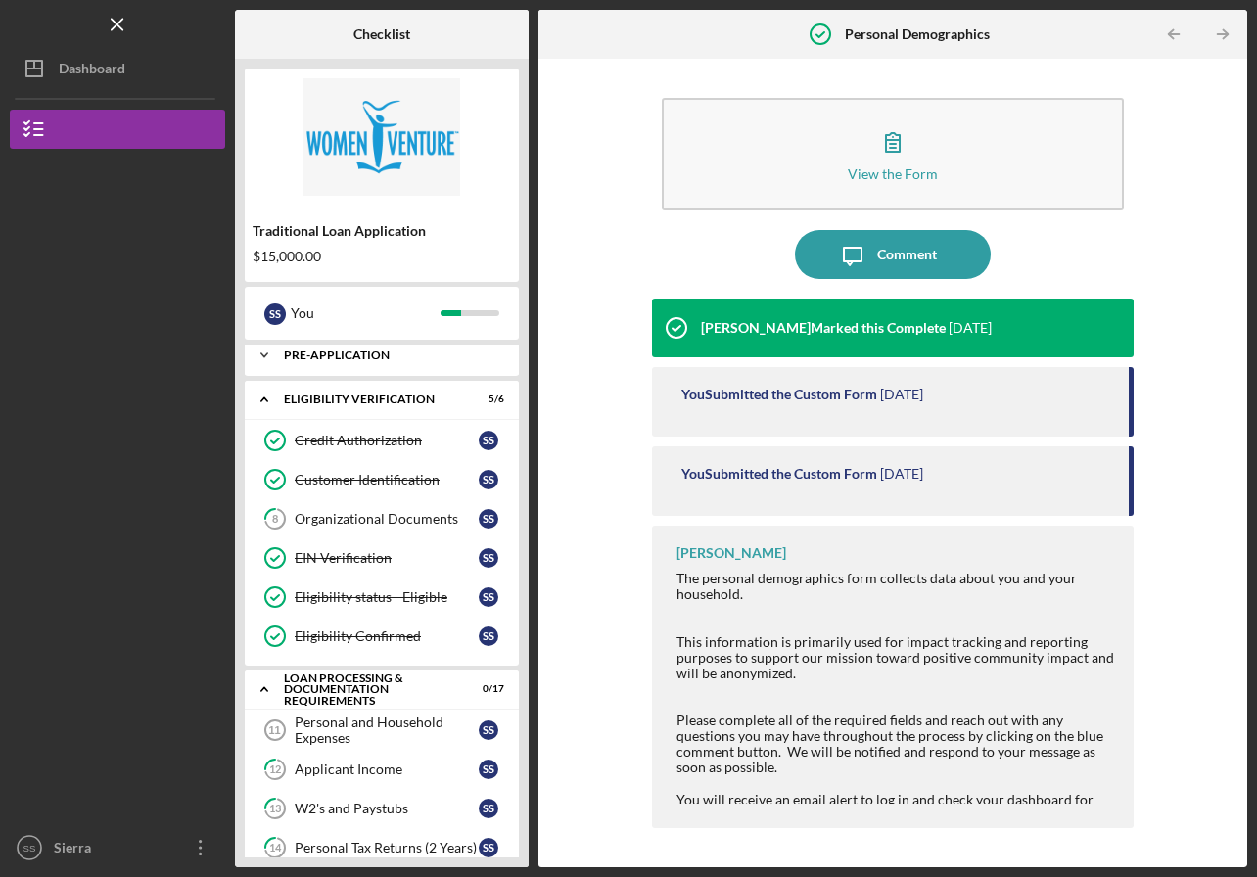
click at [400, 521] on div "Organizational Documents" at bounding box center [387, 519] width 184 height 16
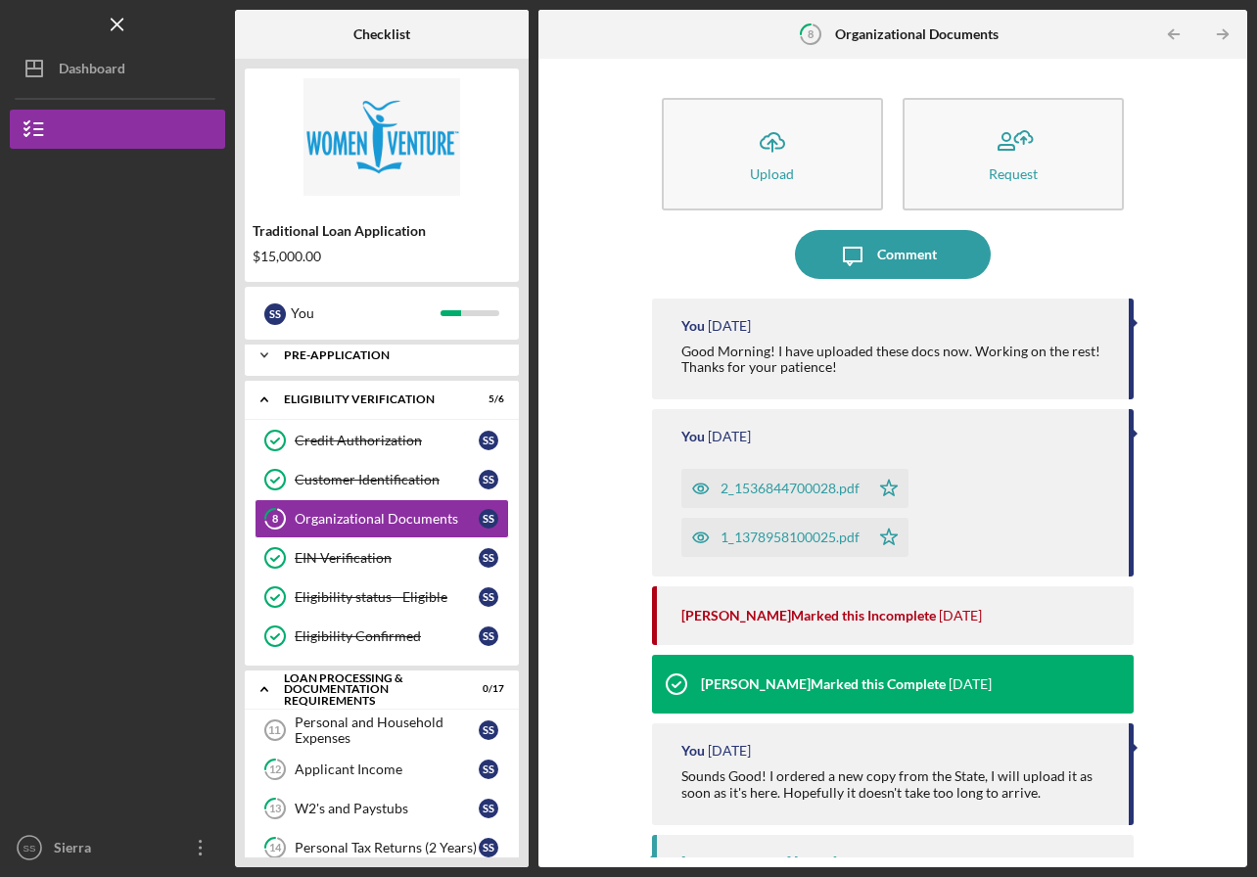
click at [262, 399] on icon "Icon/Expander" at bounding box center [264, 399] width 39 height 39
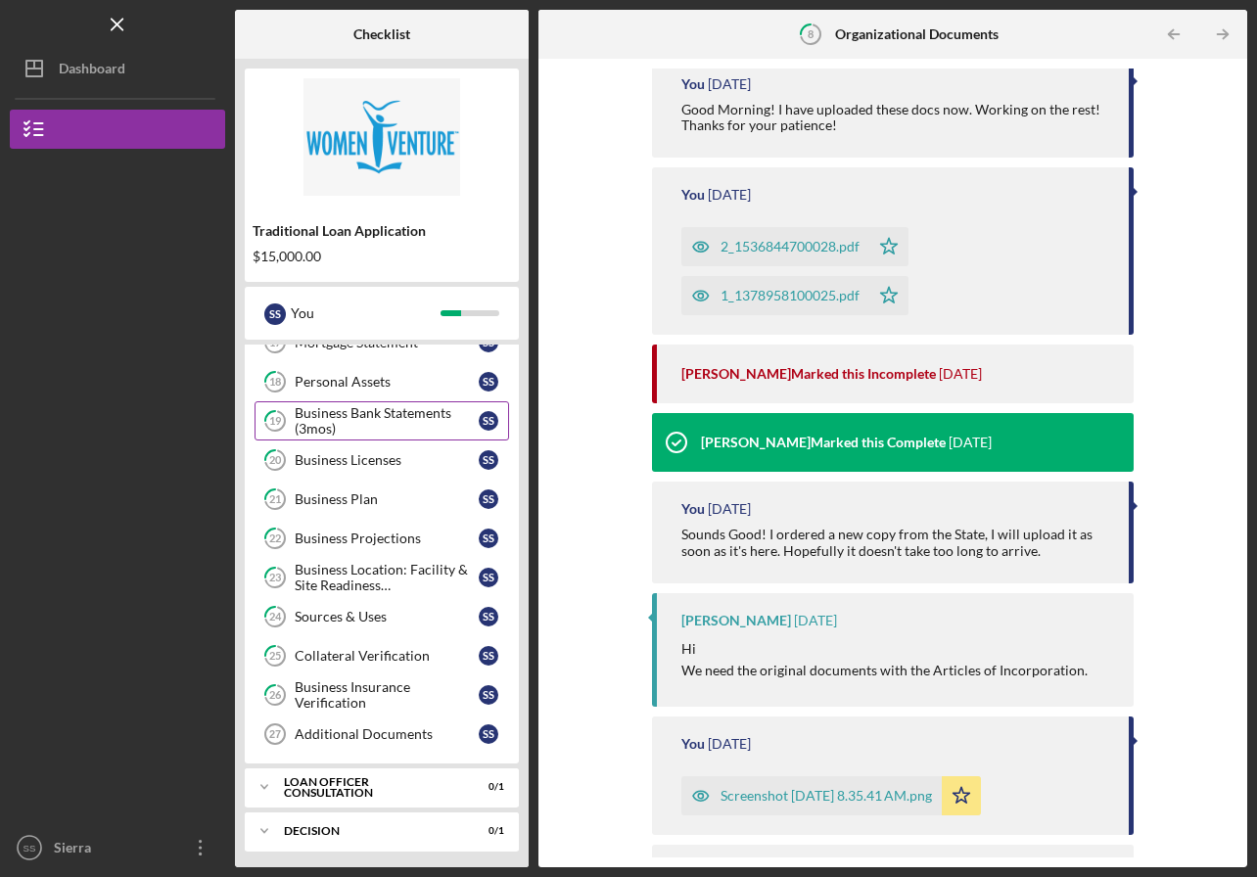
scroll to position [371, 0]
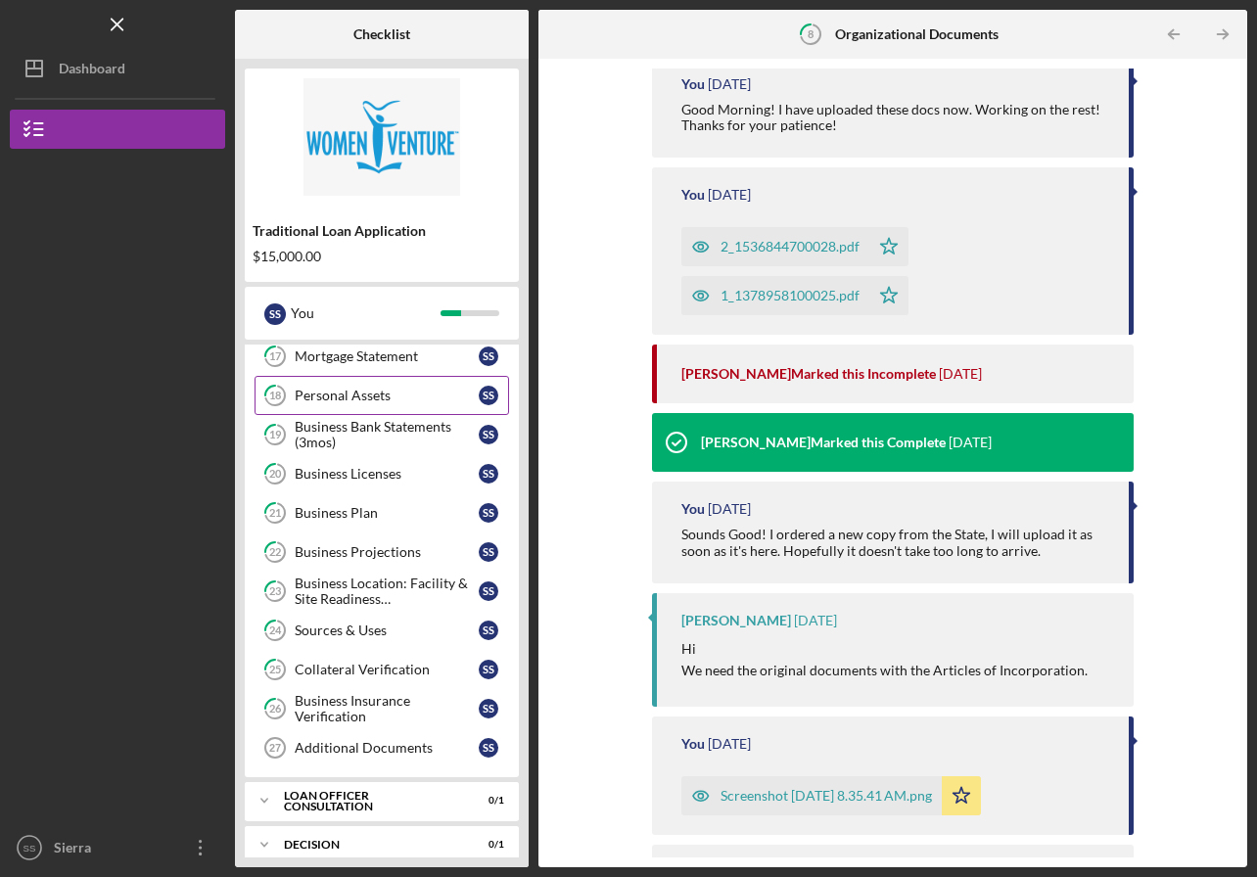
click at [334, 713] on div "Business Insurance Verification" at bounding box center [387, 708] width 184 height 31
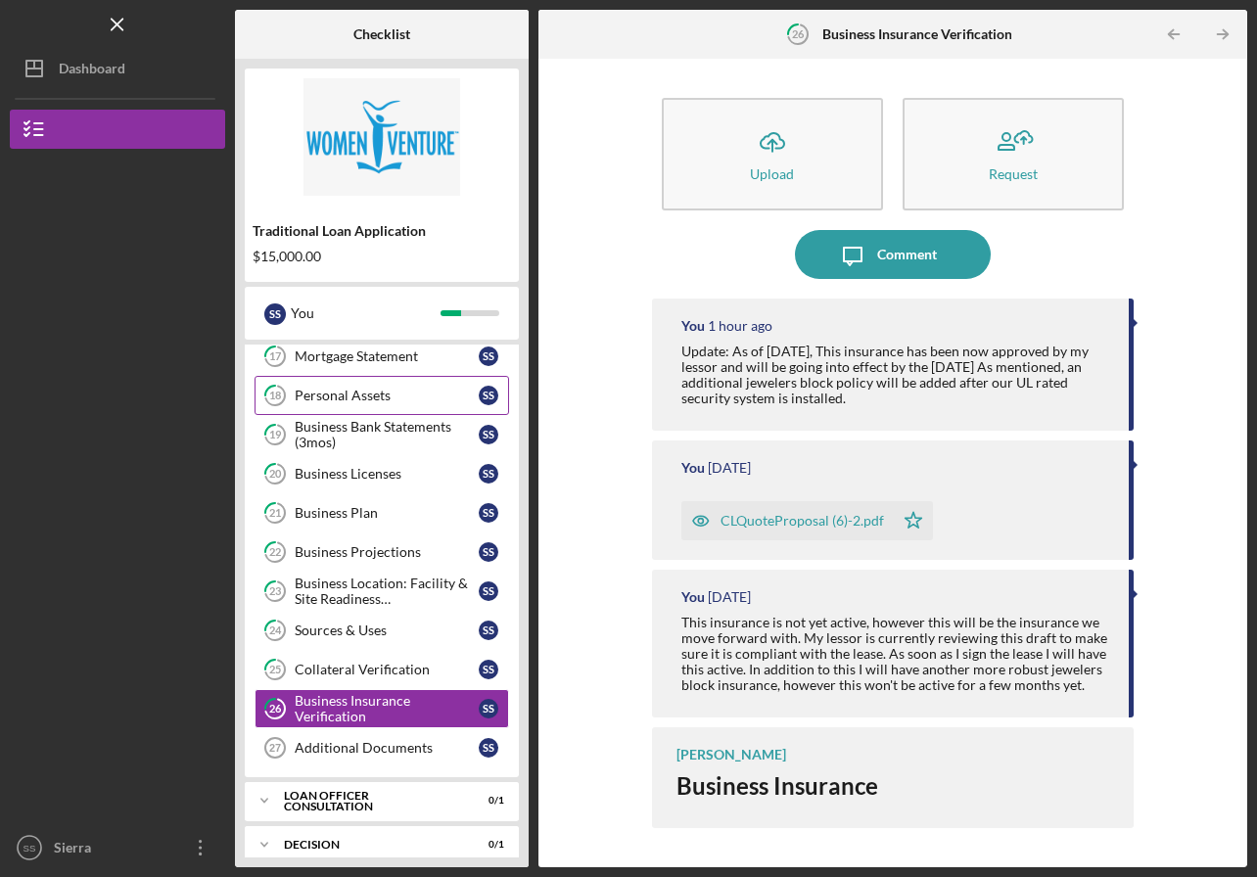
click at [338, 669] on div "Collateral Verification" at bounding box center [387, 670] width 184 height 16
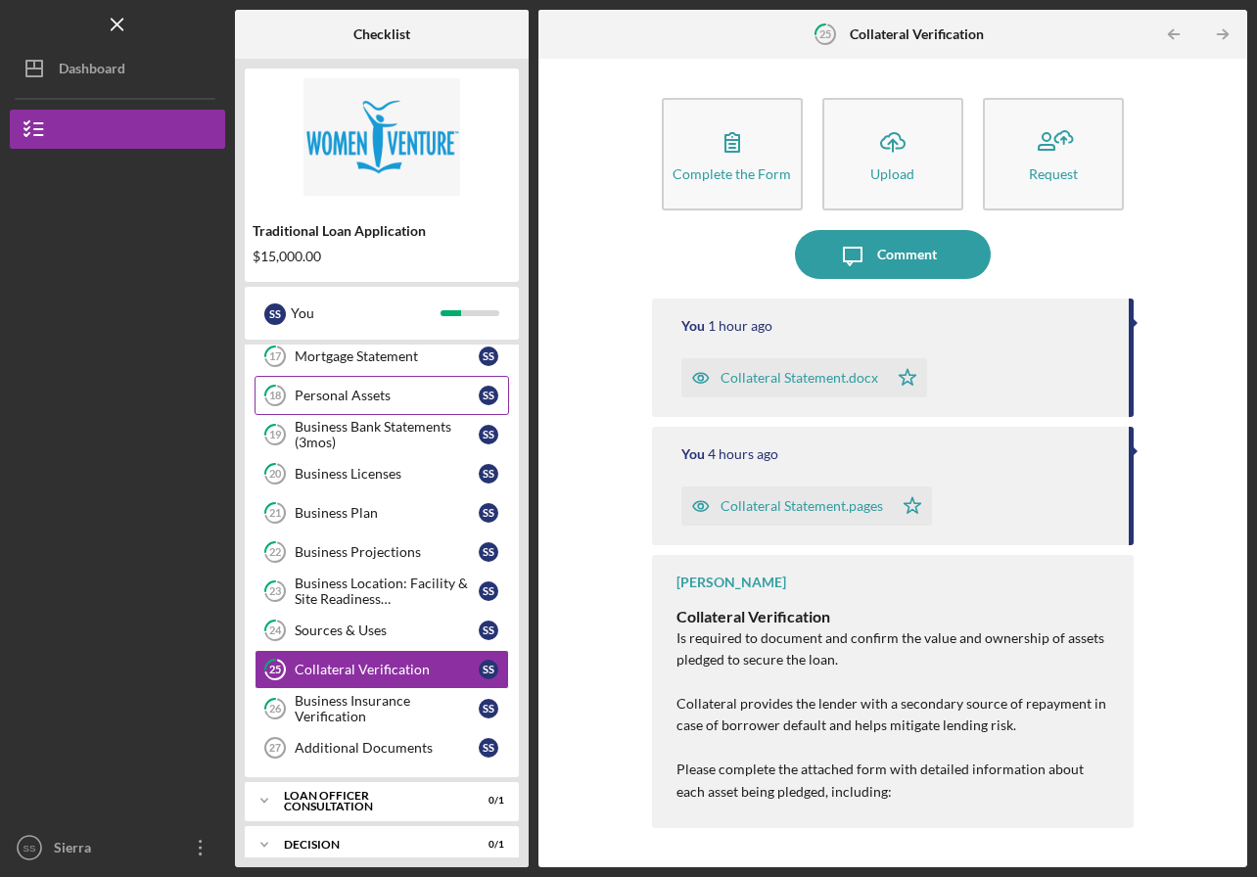
click at [303, 632] on div "Sources & Uses" at bounding box center [387, 631] width 184 height 16
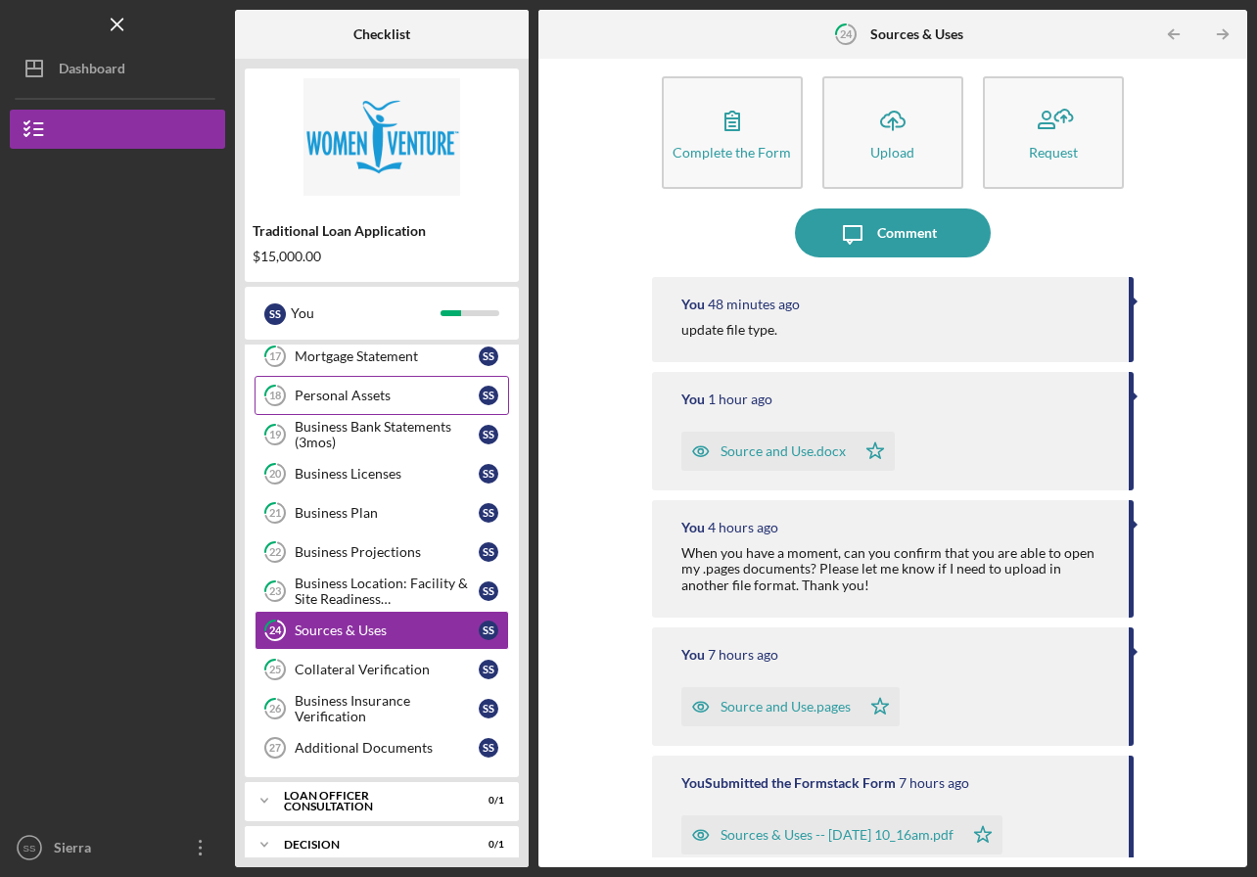
scroll to position [71, 0]
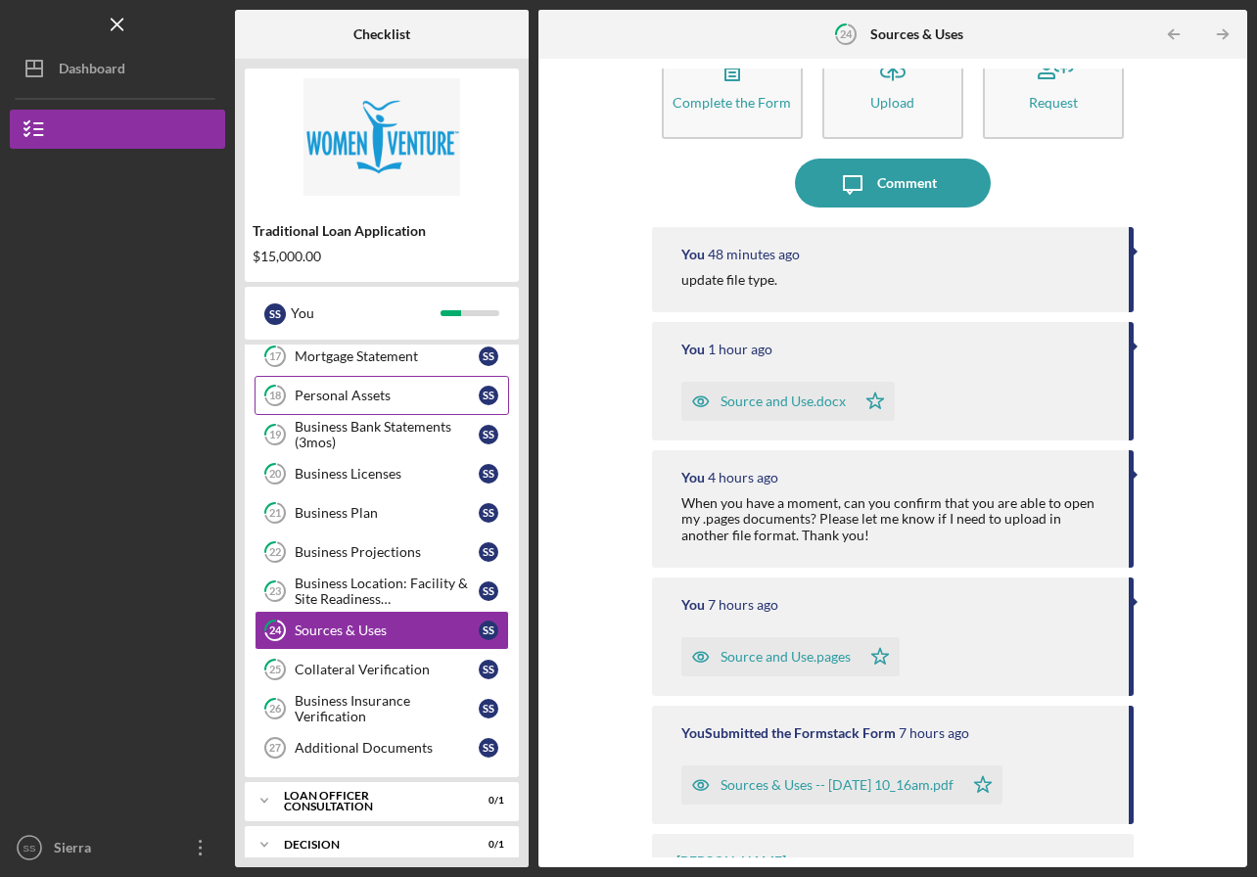
click at [798, 786] on div "Sources & Uses -- [DATE] 10_16am.pdf" at bounding box center [837, 785] width 233 height 16
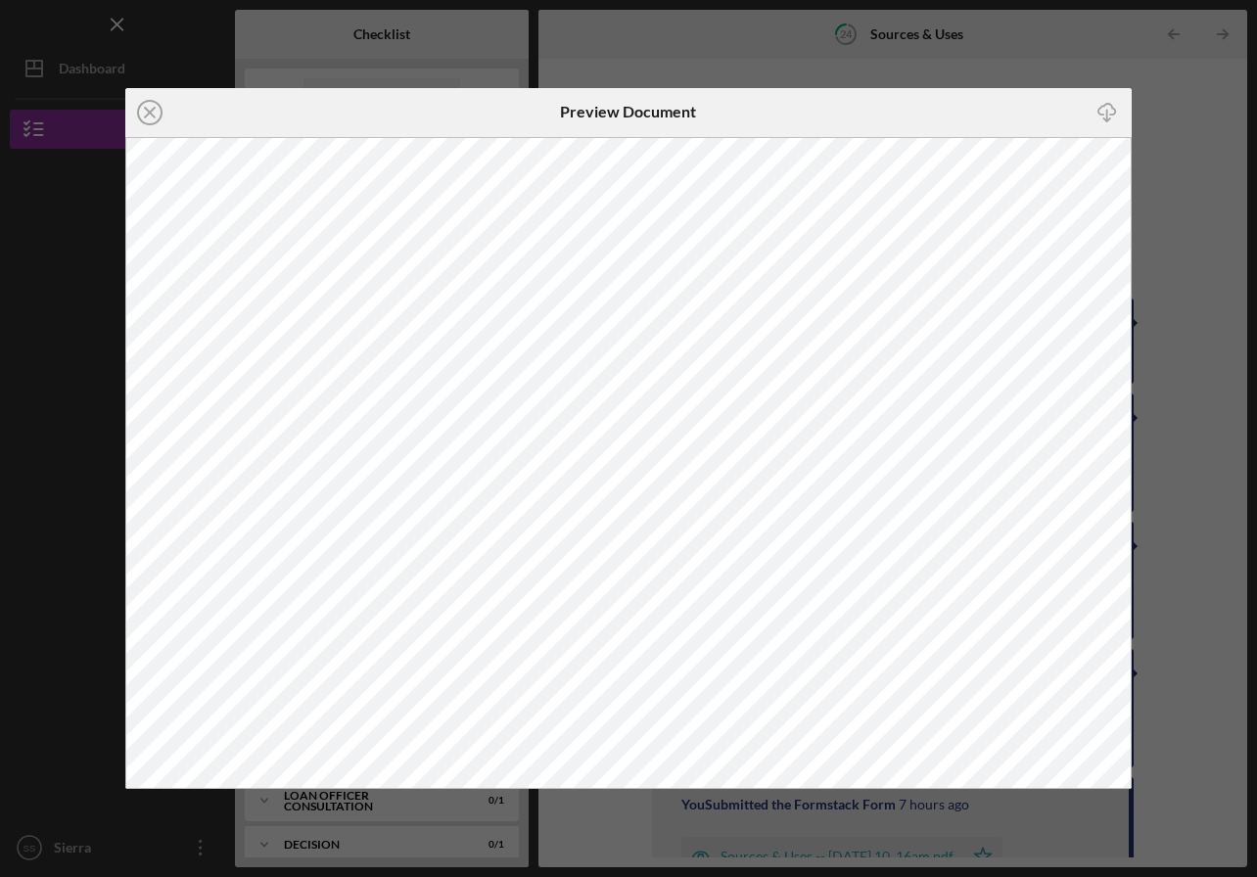
drag, startPoint x: 798, startPoint y: 786, endPoint x: 290, endPoint y: 63, distance: 884.2
click at [290, 63] on div "Icon/Close Preview Document Icon/Download" at bounding box center [628, 438] width 1257 height 877
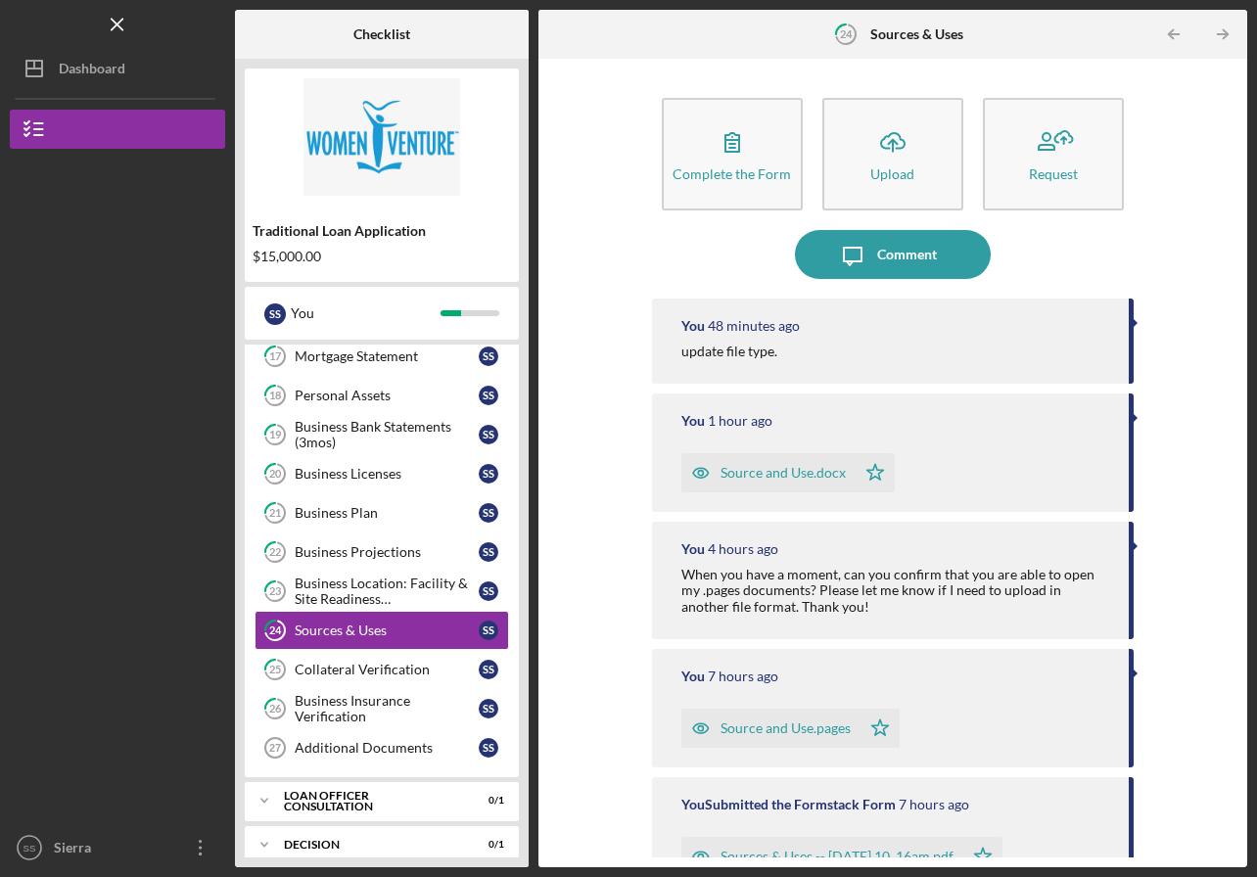
click at [335, 596] on div "Business Location: Facility & Site Readiness Documentation" at bounding box center [387, 591] width 184 height 31
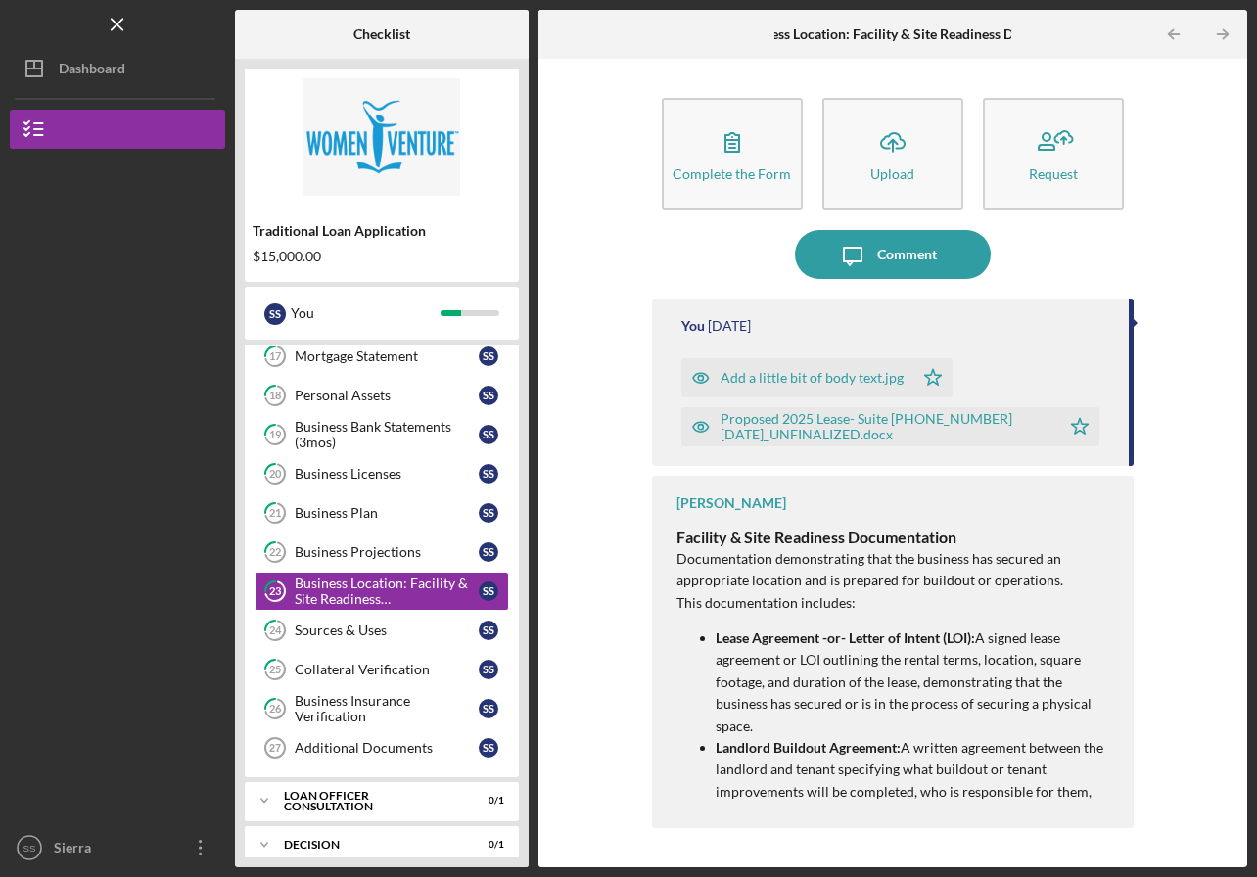
click at [732, 141] on icon "button" at bounding box center [733, 142] width 14 height 19
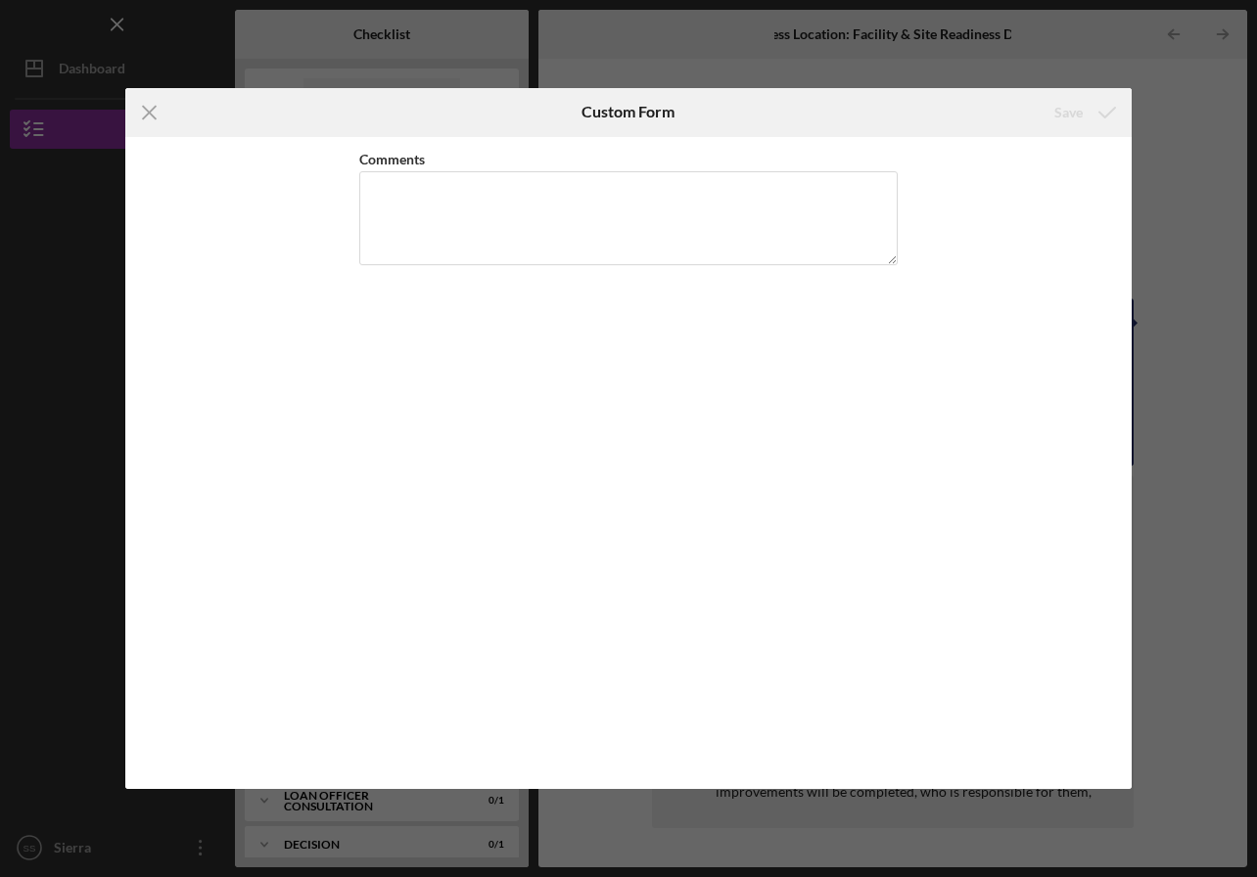
click at [147, 115] on line at bounding box center [150, 112] width 13 height 13
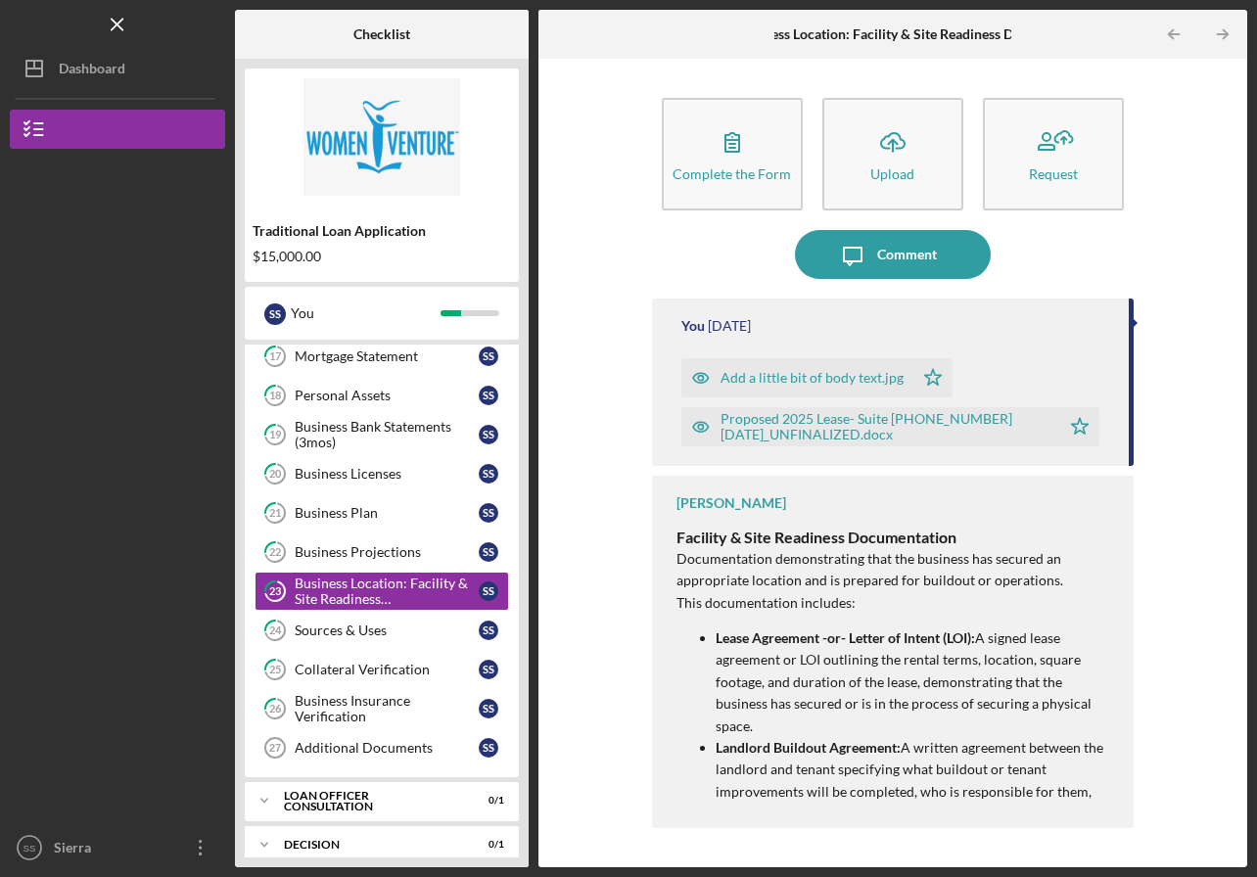
click at [351, 548] on div "Business Projections" at bounding box center [387, 552] width 184 height 16
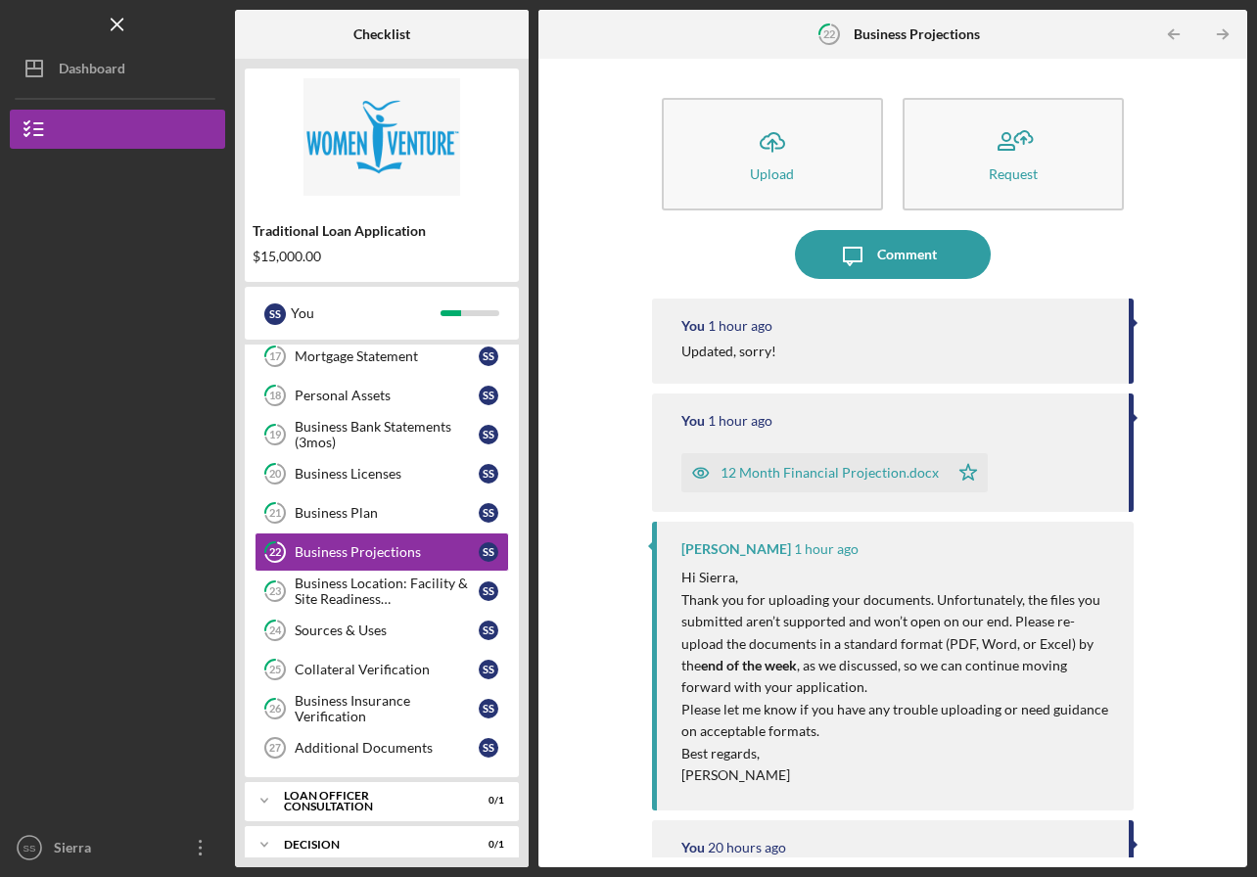
click at [317, 511] on div "Business Plan" at bounding box center [387, 513] width 184 height 16
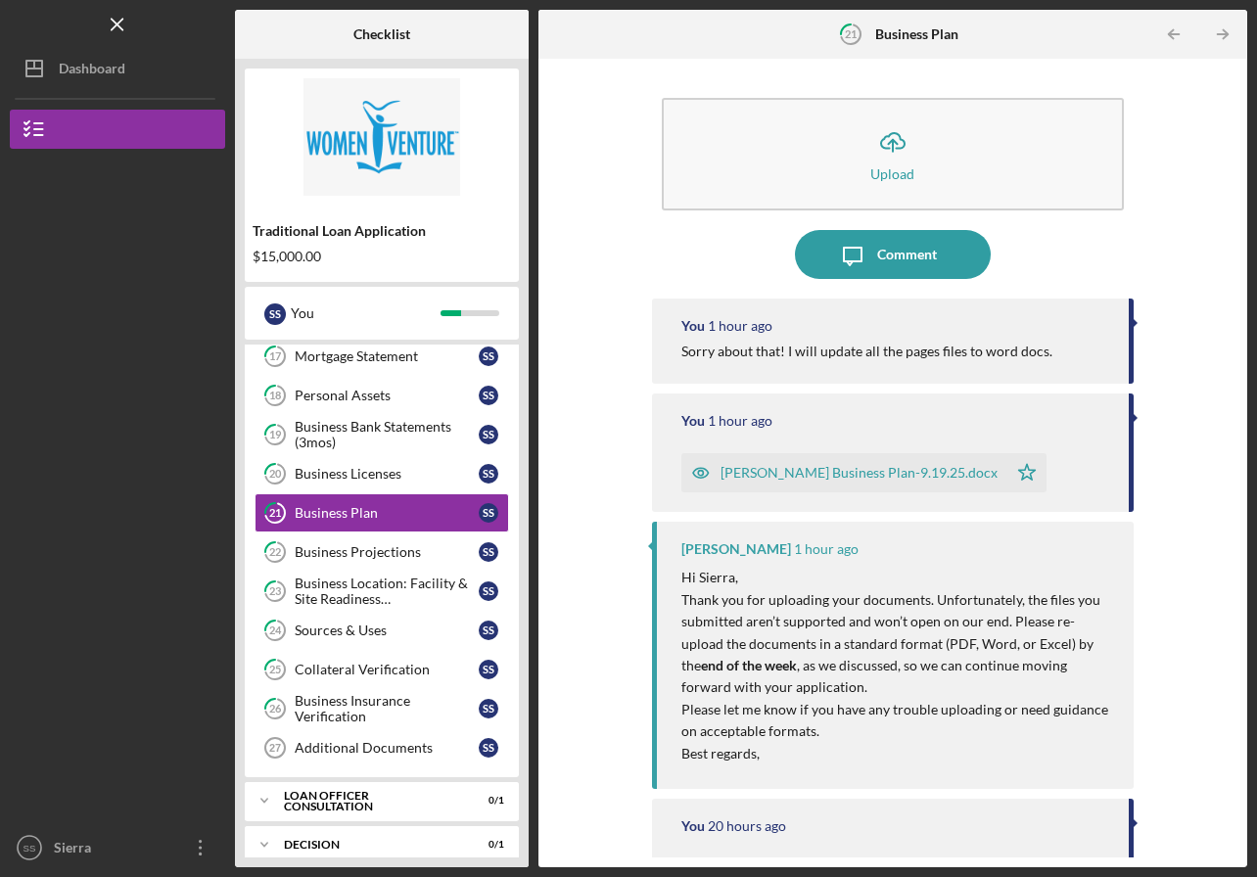
click at [301, 476] on div "Business Licenses" at bounding box center [387, 474] width 184 height 16
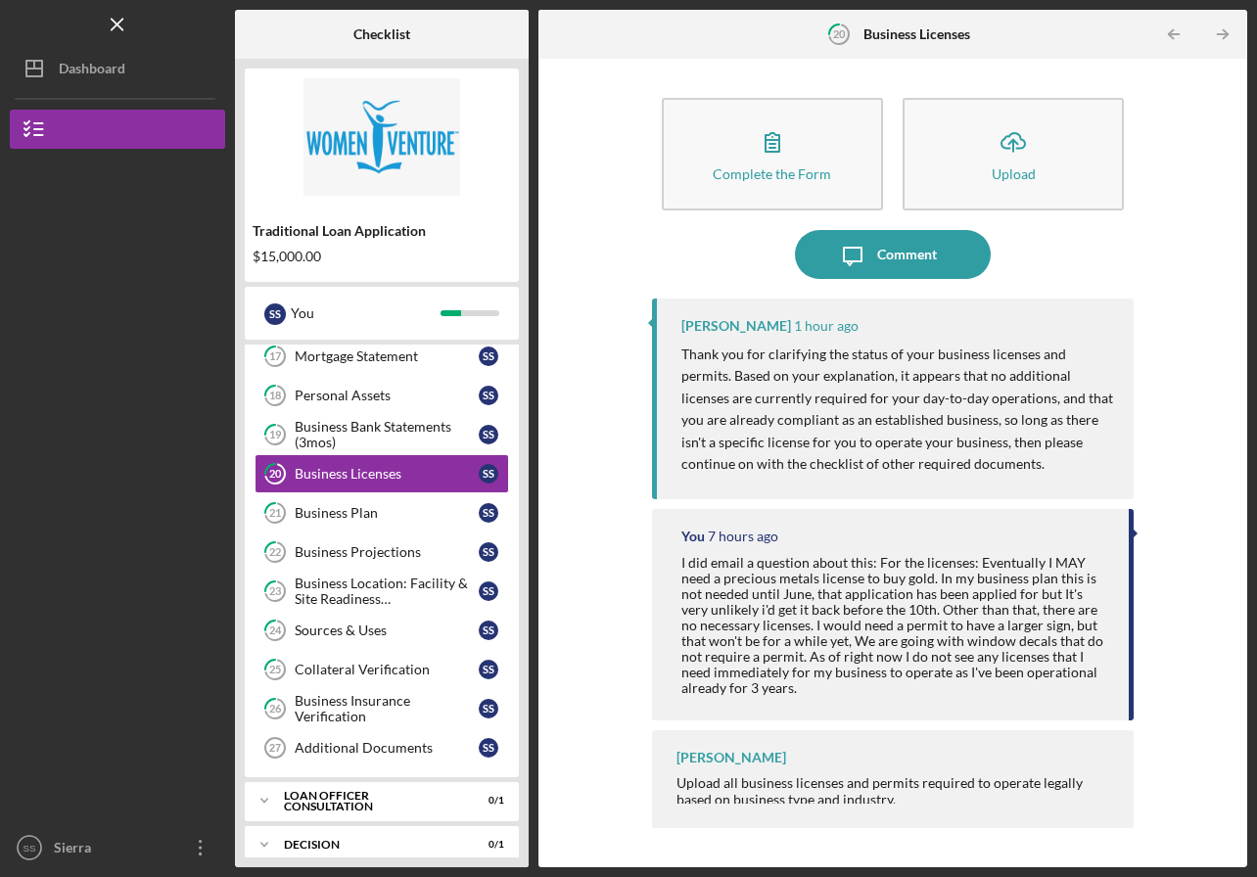
click at [355, 518] on div "Business Plan" at bounding box center [387, 513] width 184 height 16
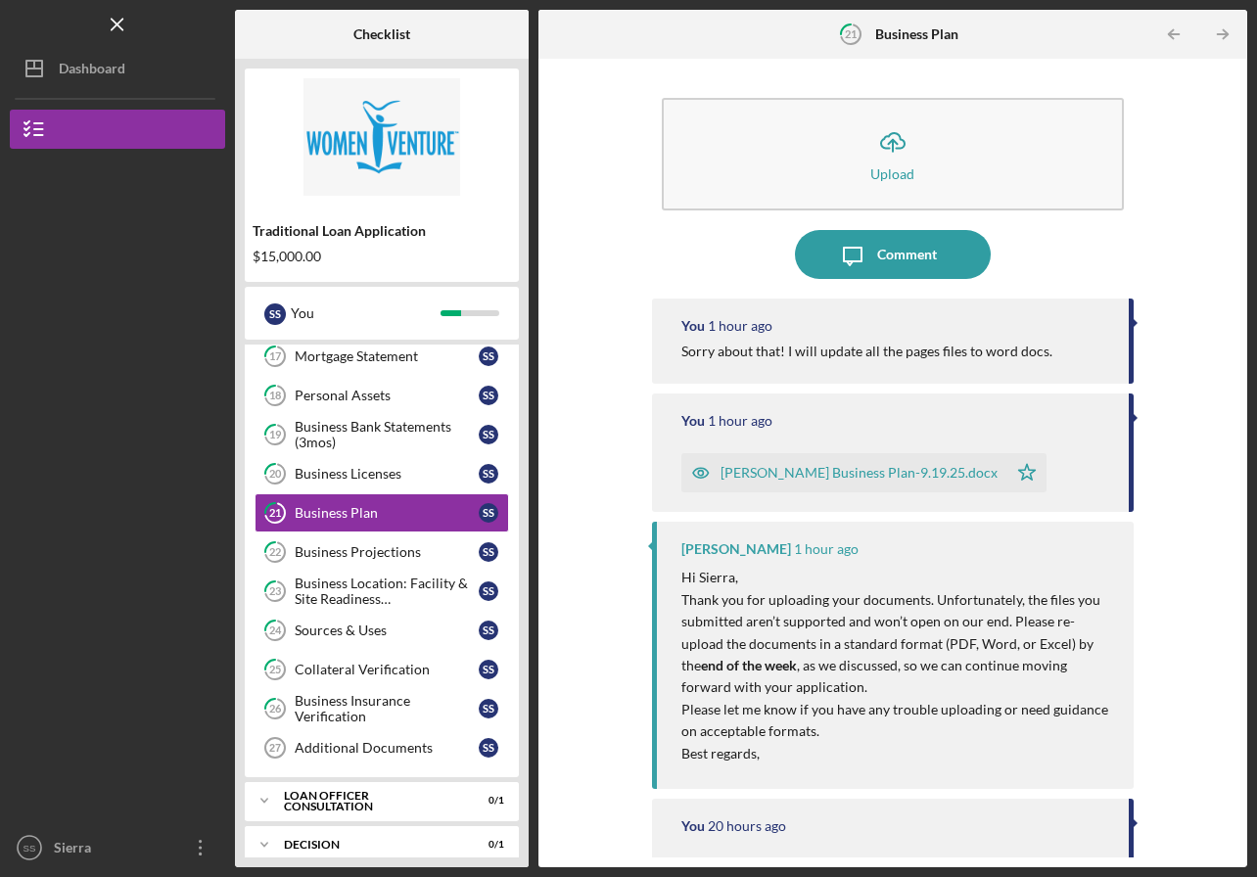
scroll to position [4, 0]
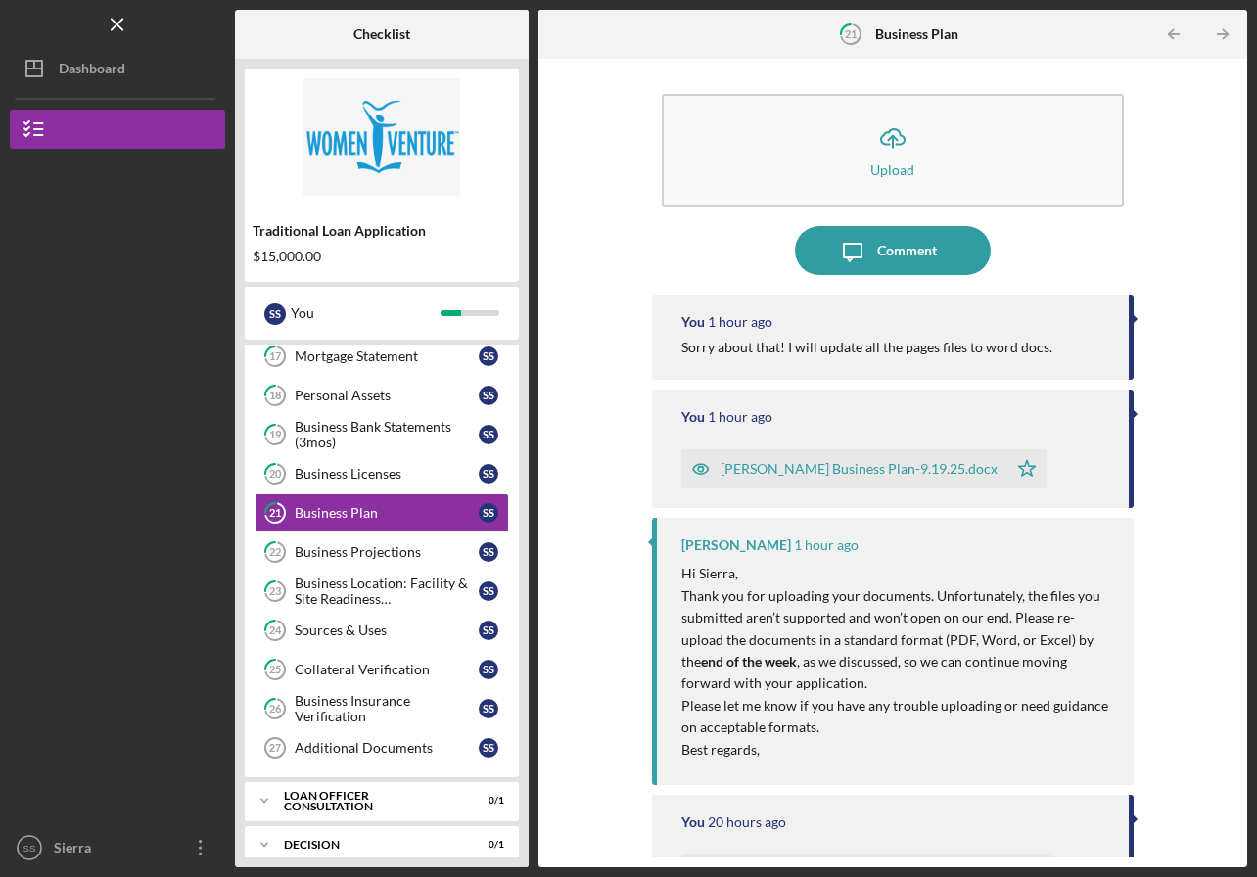
click at [344, 474] on div "Business Licenses" at bounding box center [387, 474] width 184 height 16
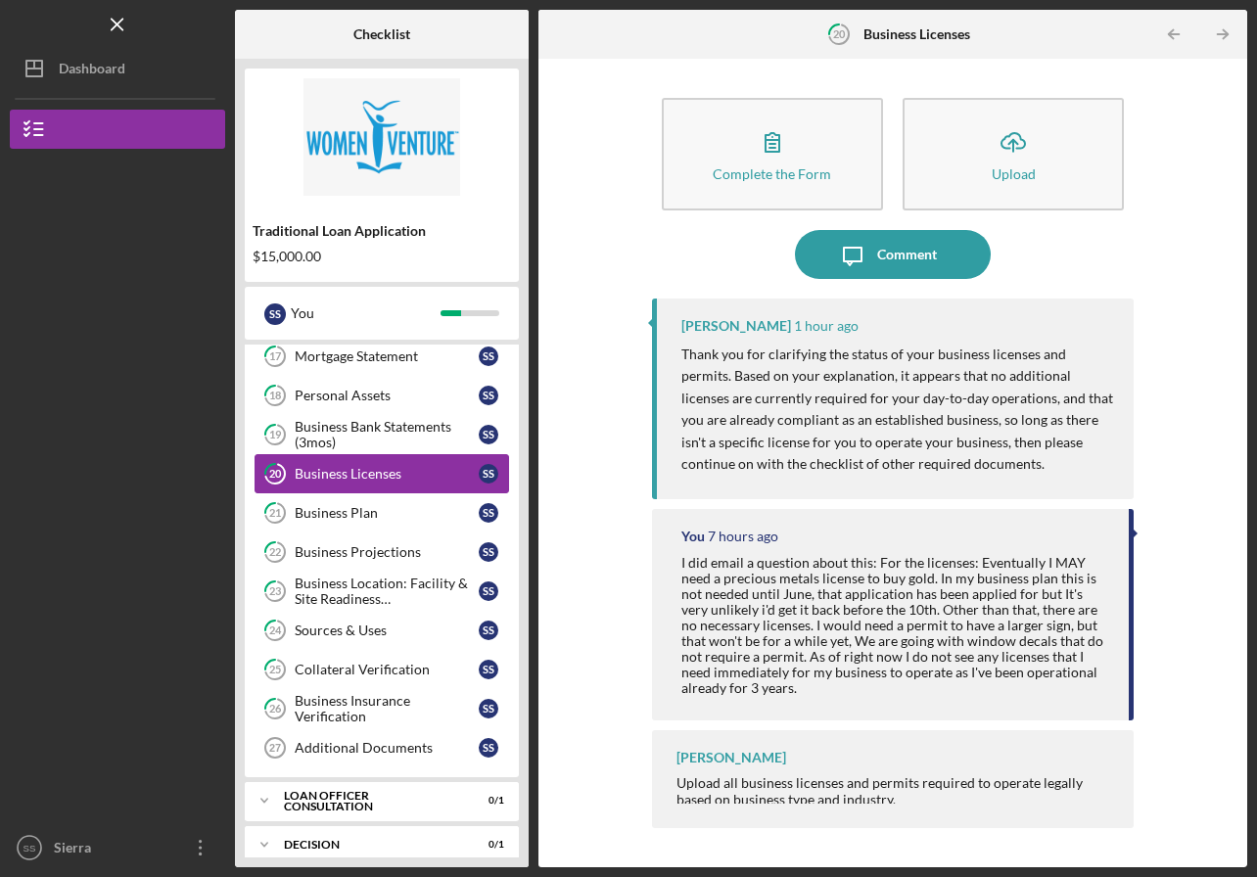
click at [305, 433] on div "Business Bank Statements (3mos)" at bounding box center [387, 434] width 184 height 31
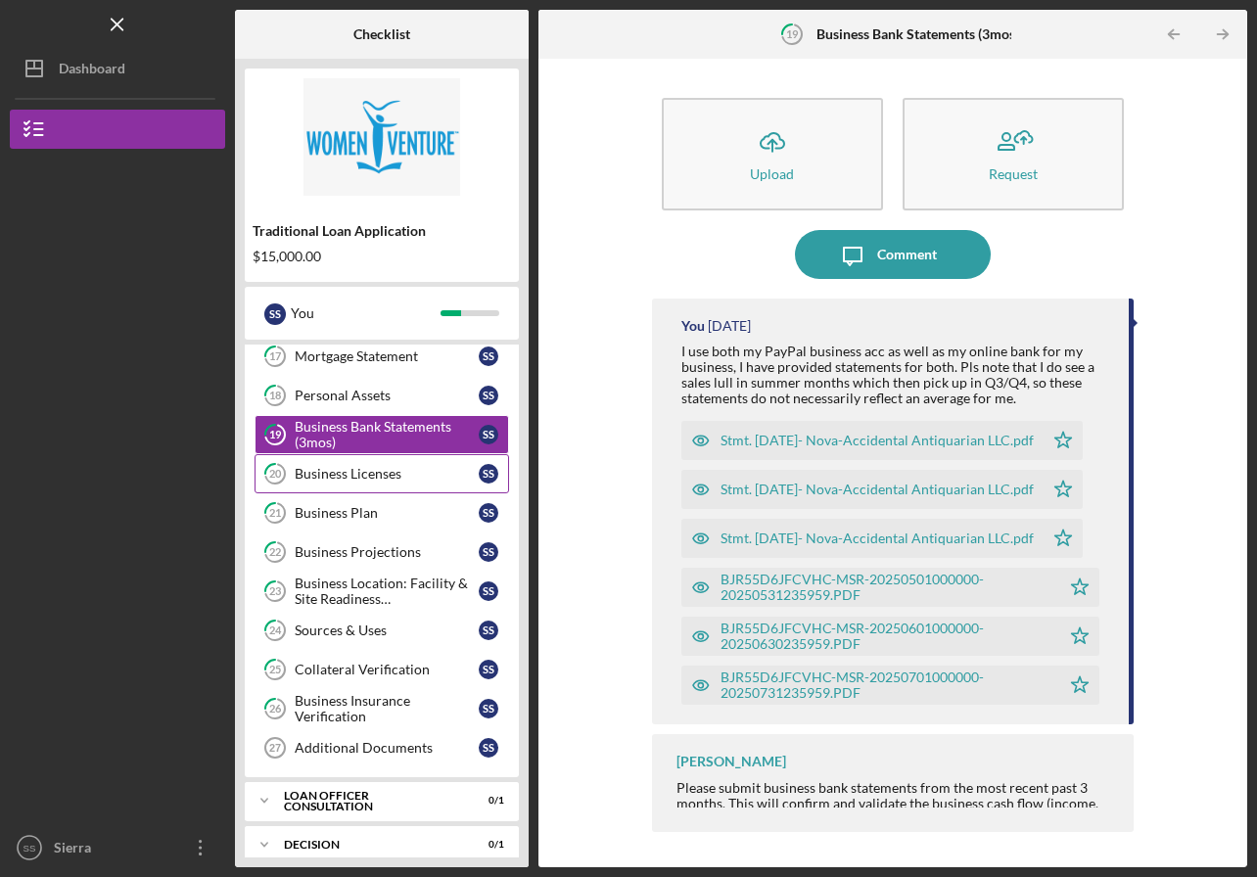
click at [354, 398] on div "Personal Assets" at bounding box center [387, 396] width 184 height 16
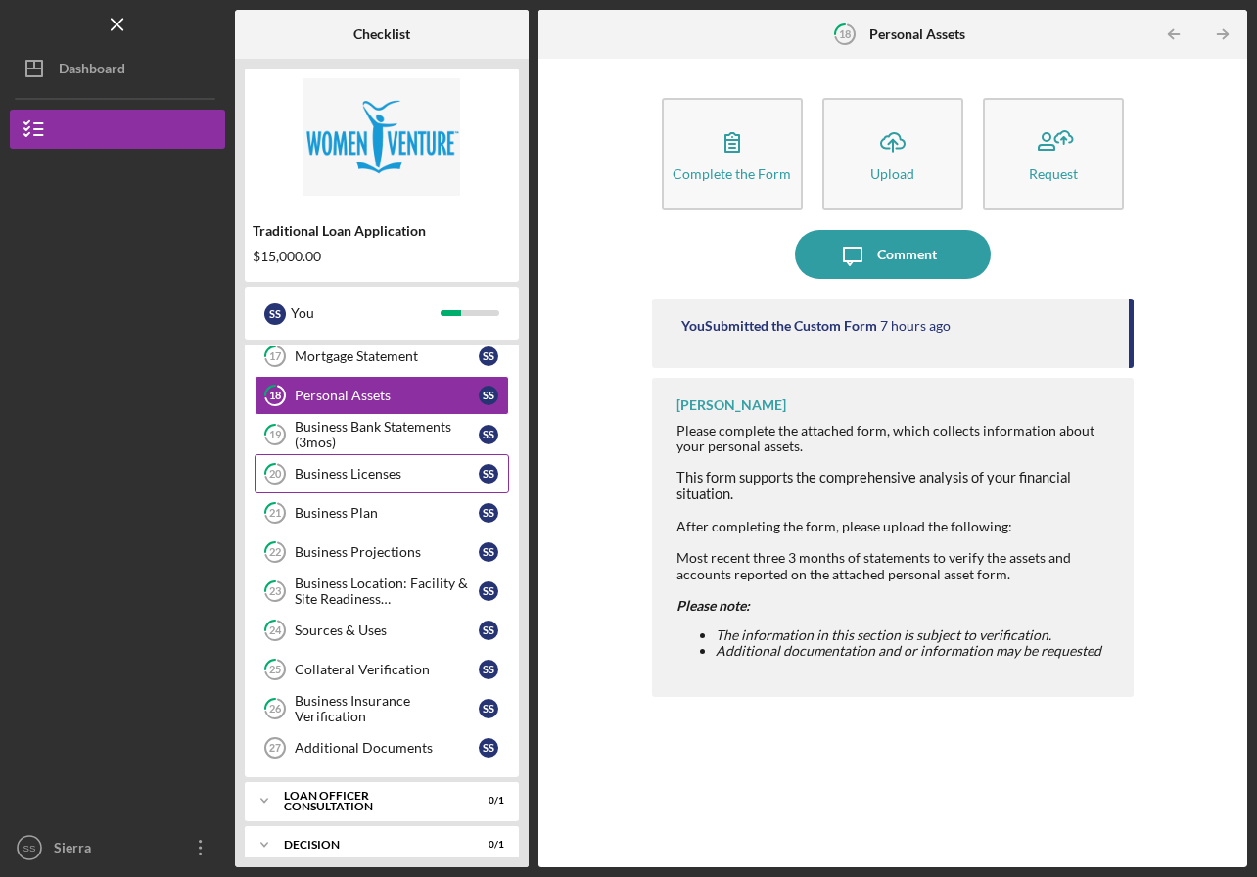
click at [726, 328] on div "You Submitted the Custom Form" at bounding box center [779, 326] width 196 height 16
click at [727, 152] on icon "button" at bounding box center [733, 142] width 14 height 19
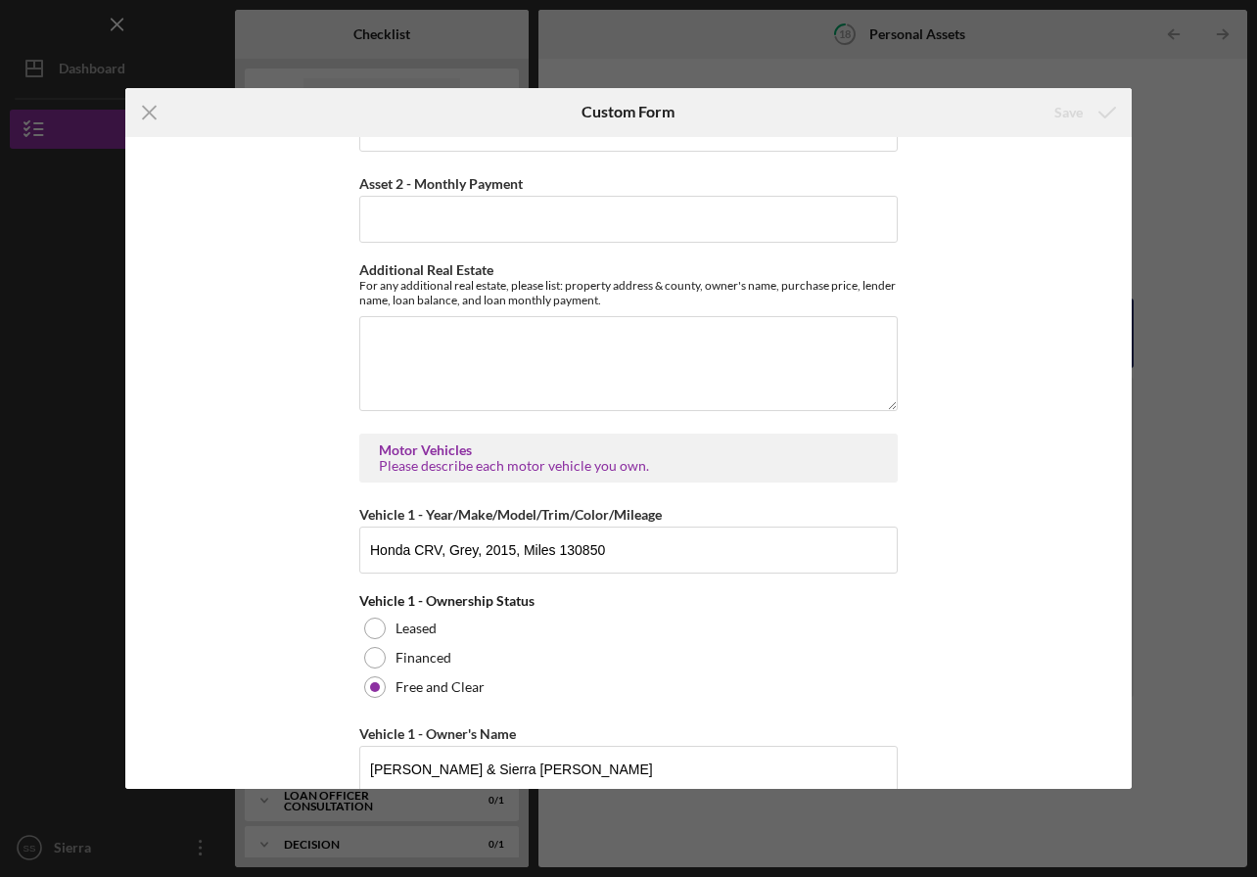
scroll to position [5781, 0]
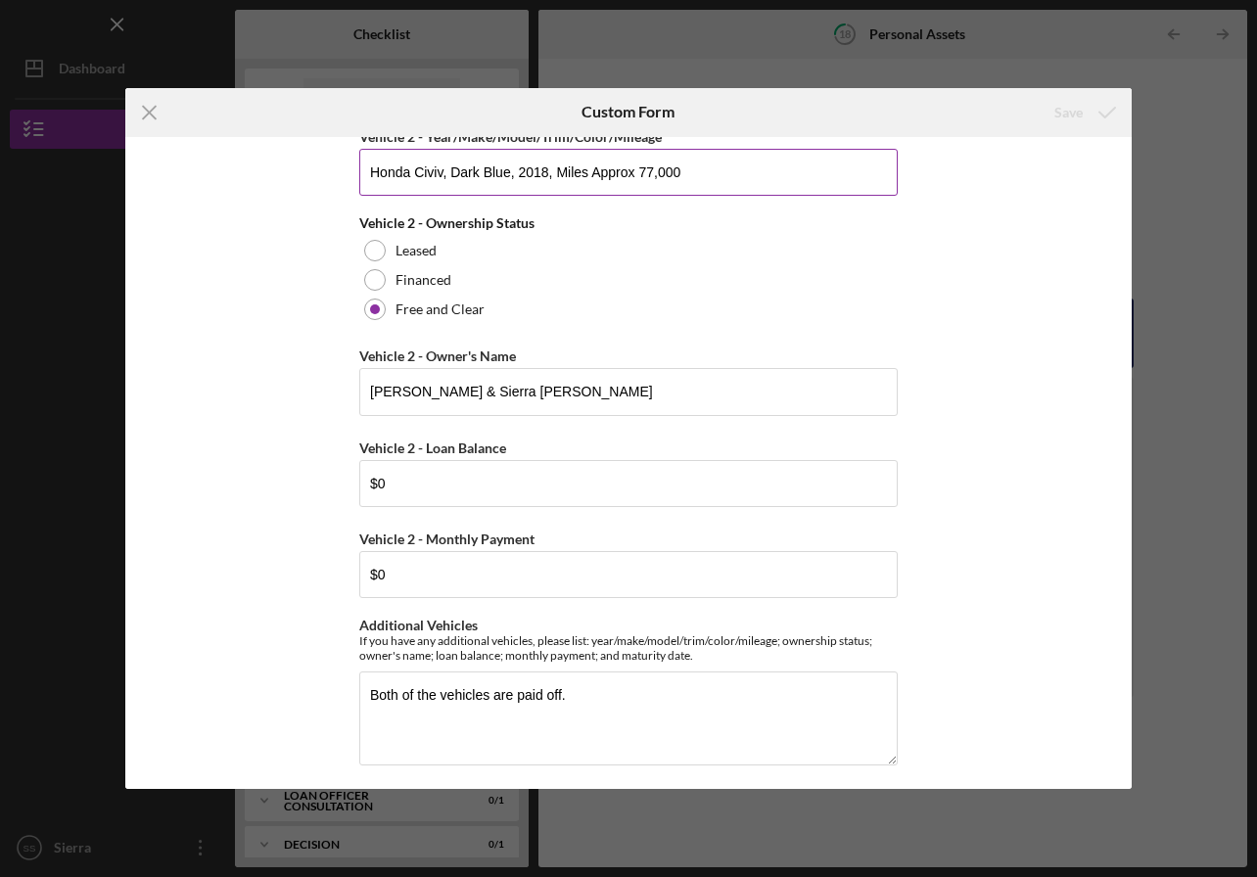
click at [182, 71] on div "Icon/Menu Close Custom Form Save Cash, Checking, Savings, & Money Market Accoun…" at bounding box center [628, 438] width 1257 height 877
click at [151, 114] on line at bounding box center [150, 112] width 13 height 13
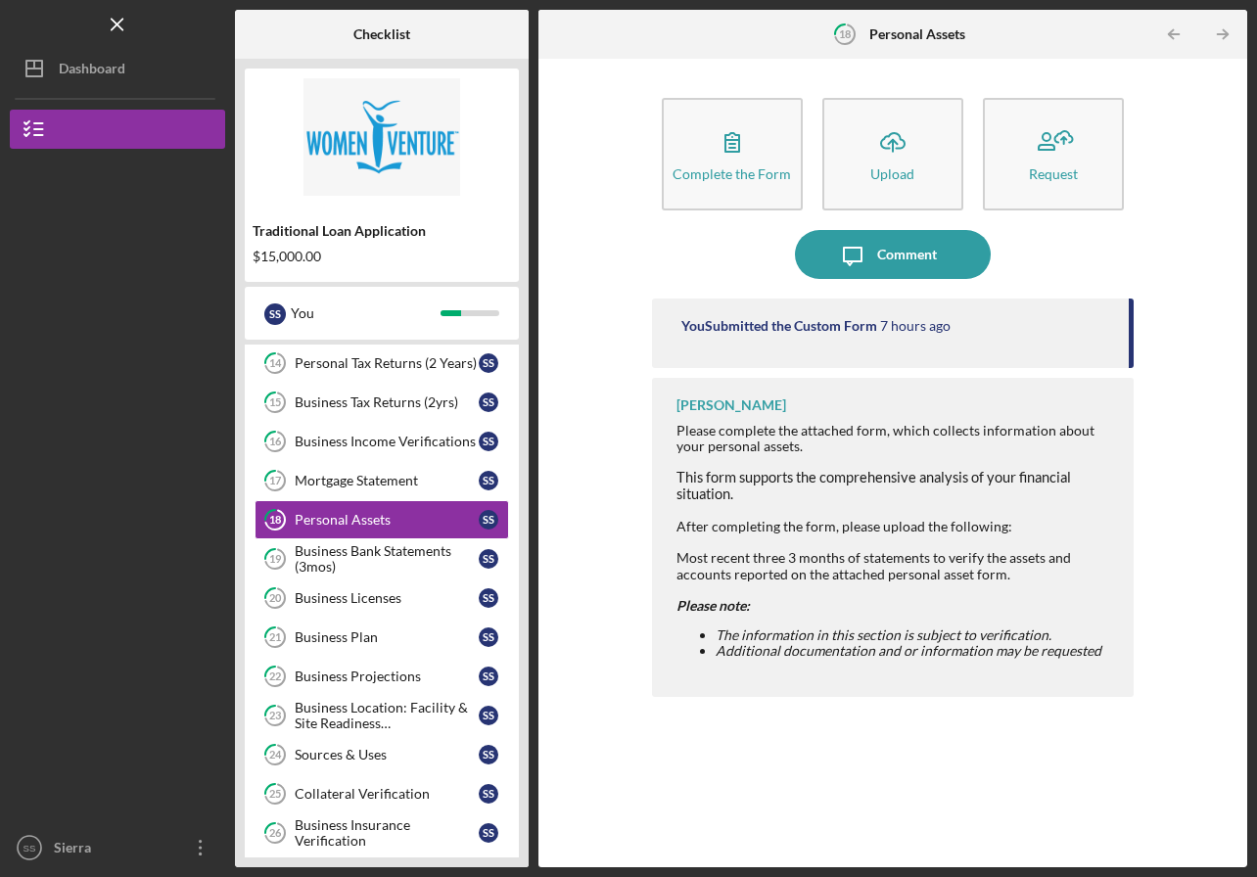
scroll to position [243, 0]
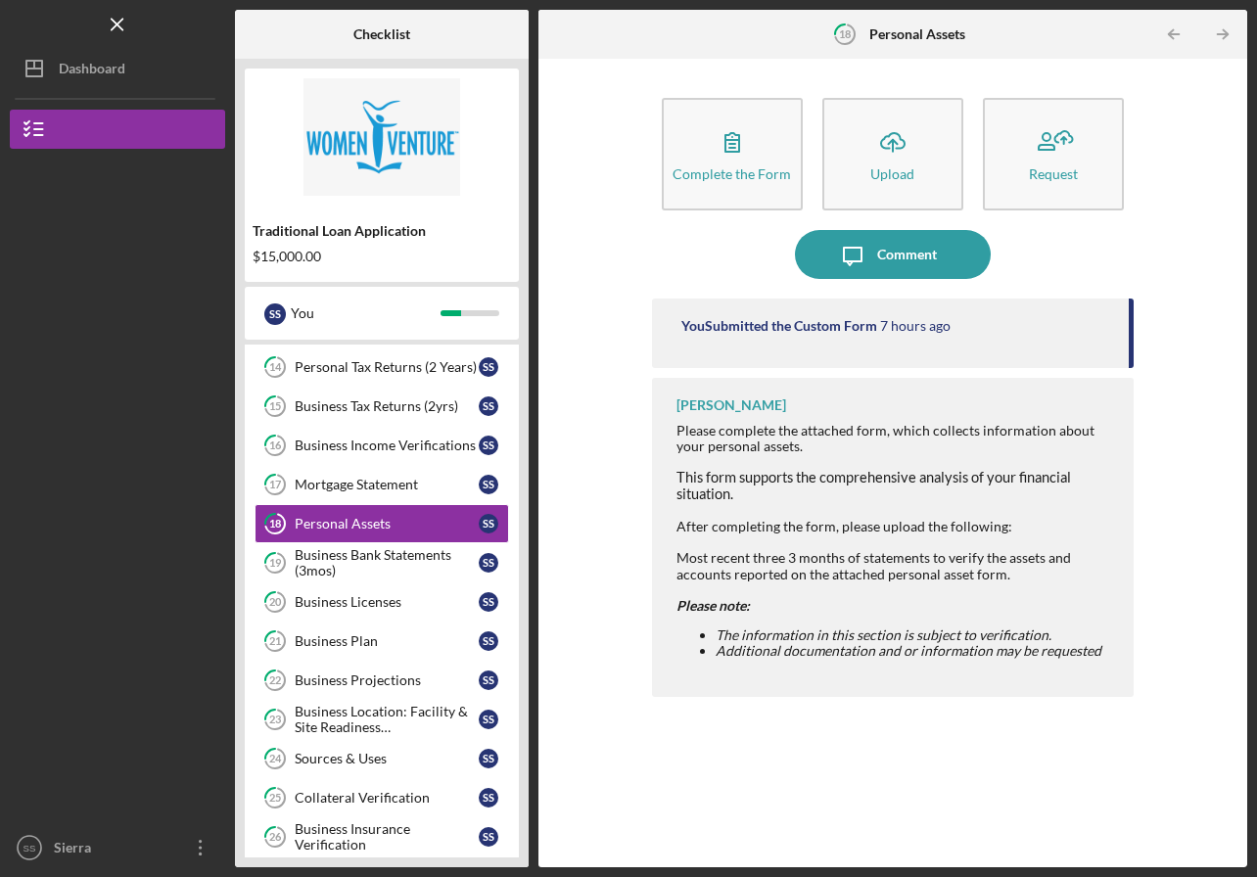
click at [352, 487] on div "Mortgage Statement" at bounding box center [387, 485] width 184 height 16
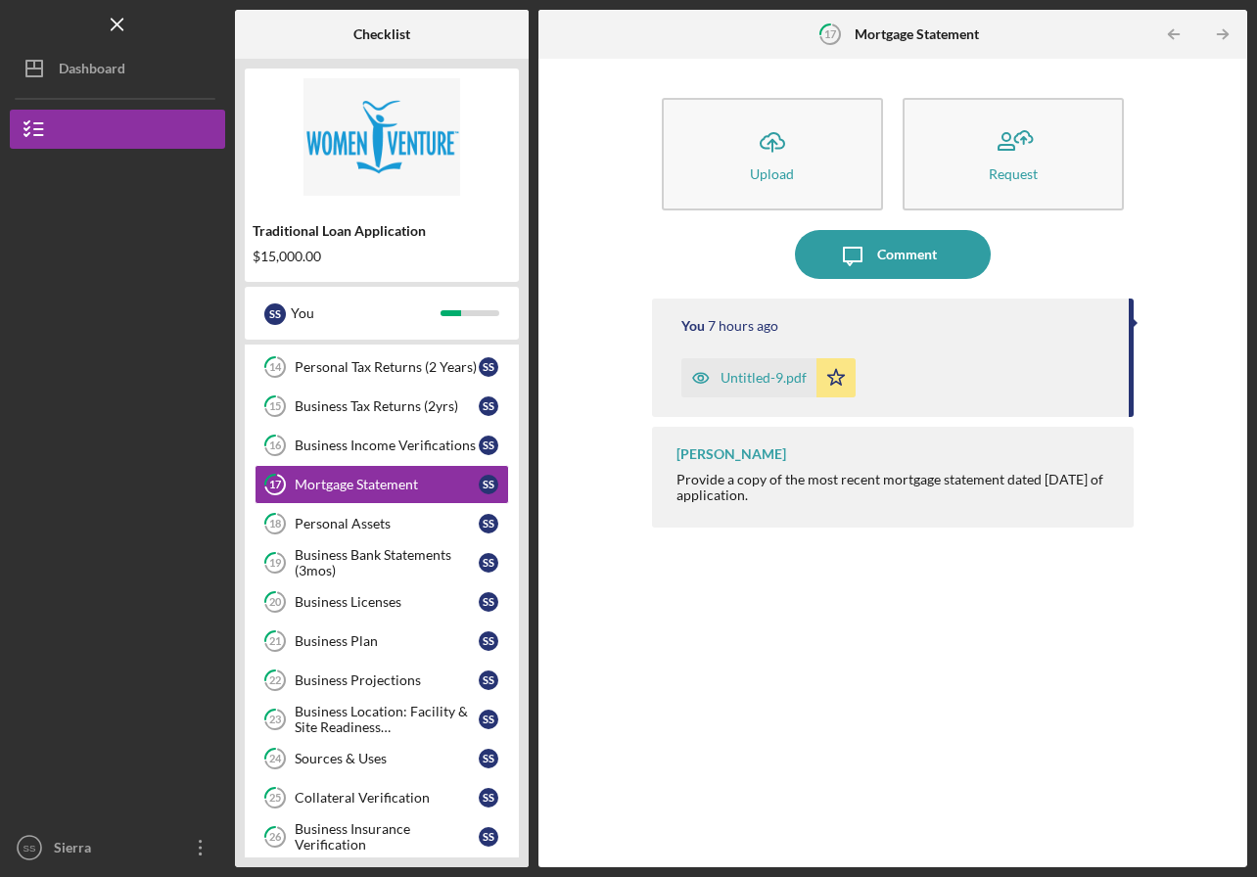
click at [336, 446] on div "Business Income Verifications" at bounding box center [387, 446] width 184 height 16
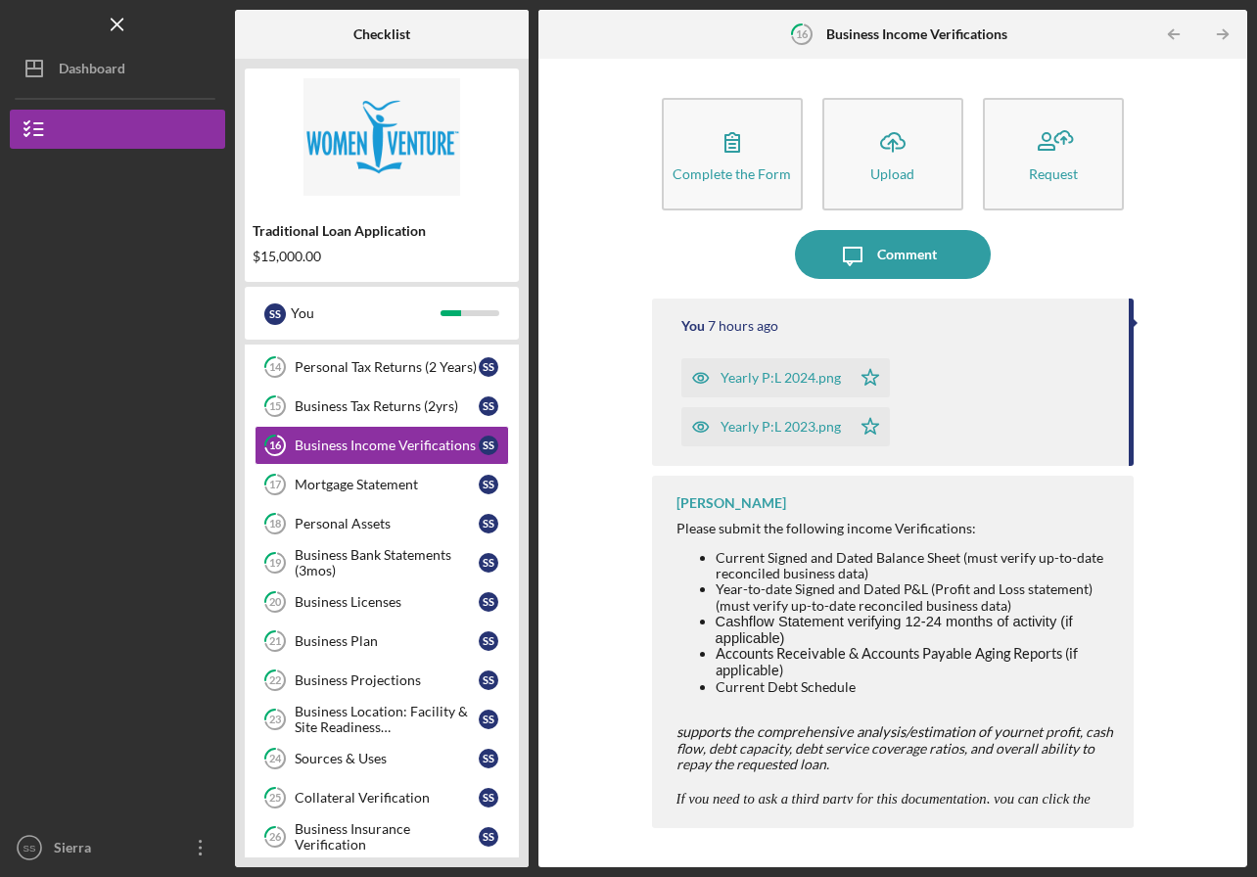
drag, startPoint x: 355, startPoint y: 400, endPoint x: 689, endPoint y: 656, distance: 420.5
click at [355, 400] on div "Business Tax Returns (2yrs)" at bounding box center [387, 407] width 184 height 16
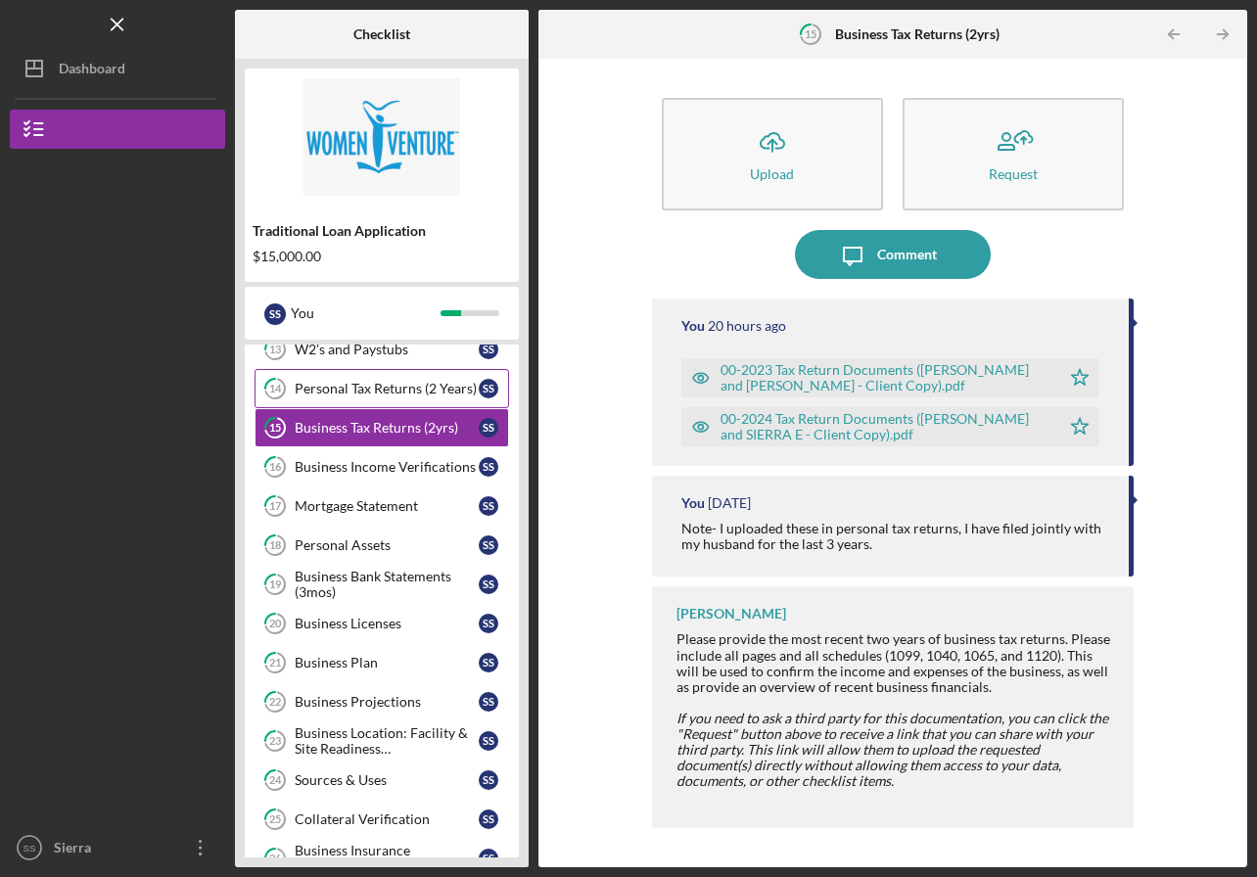
click at [350, 380] on link "14 Personal Tax Returns (2 Years) S S" at bounding box center [382, 388] width 255 height 39
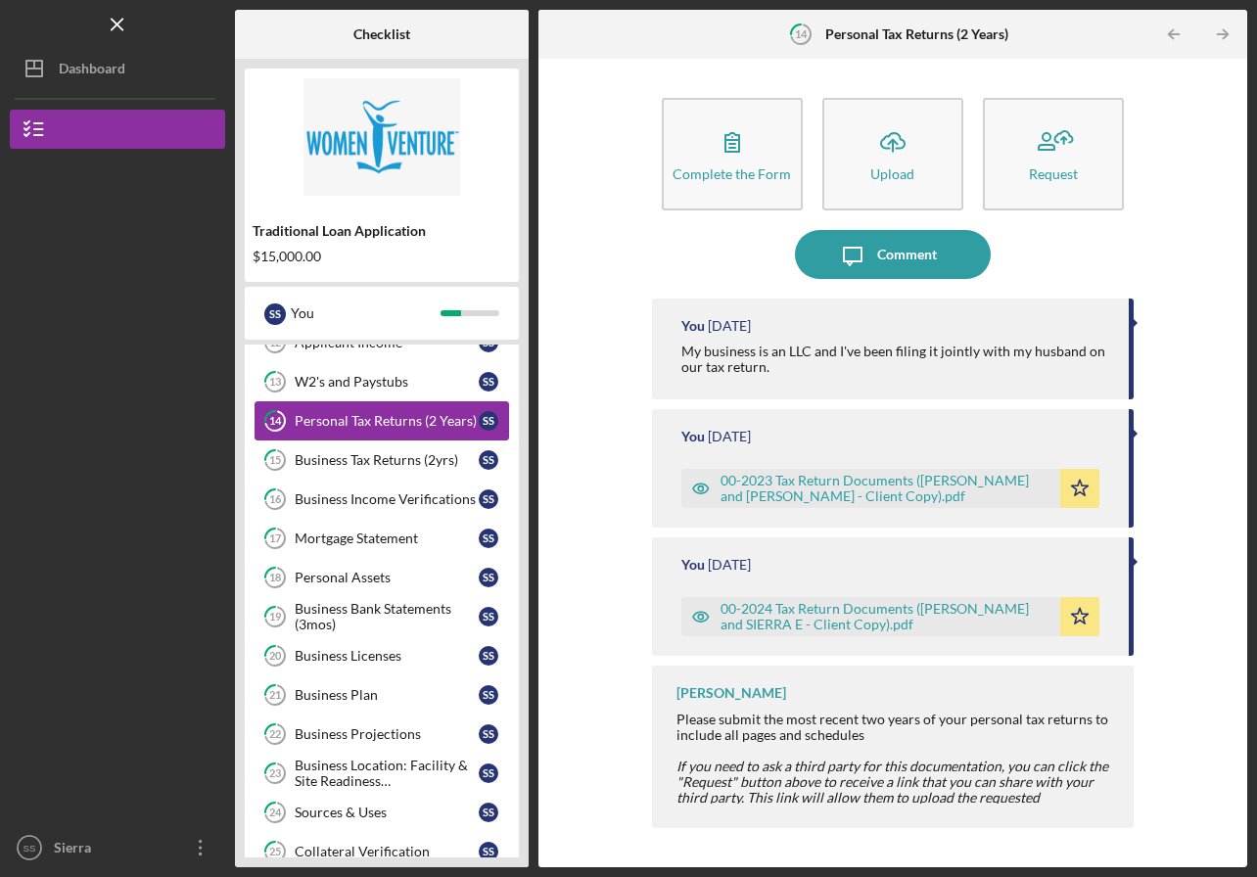
scroll to position [114, 0]
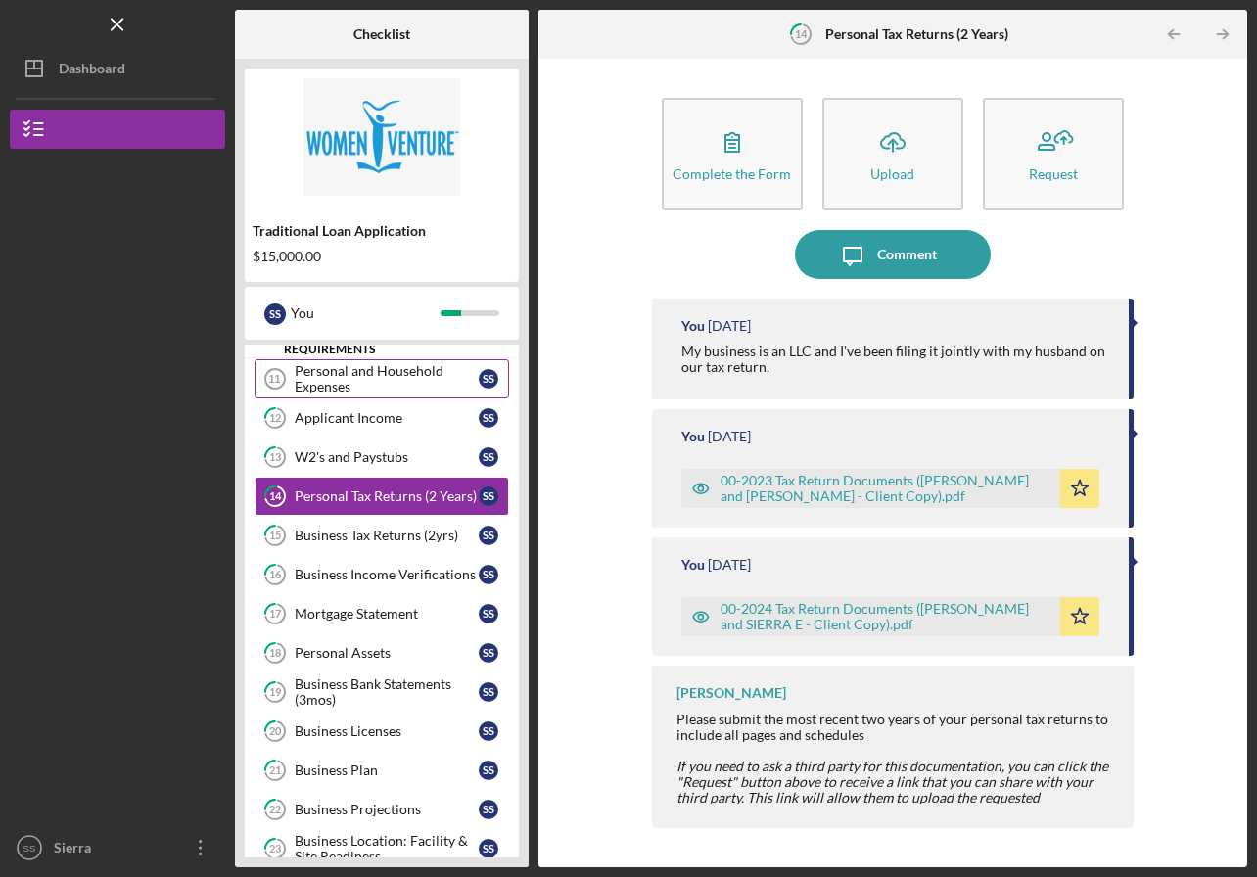
click at [330, 454] on div "W2's and Paystubs" at bounding box center [387, 457] width 184 height 16
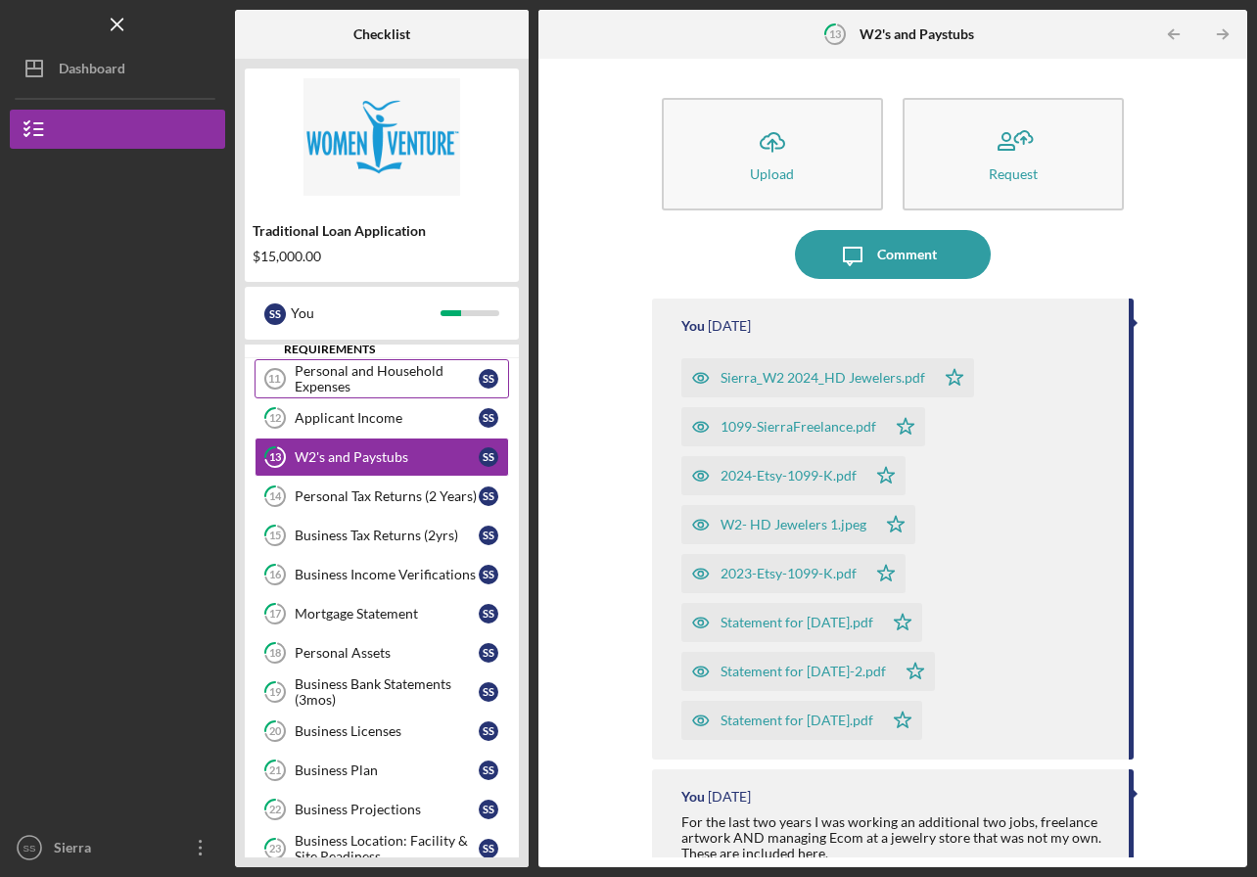
click at [371, 411] on div "Applicant Income" at bounding box center [387, 418] width 184 height 16
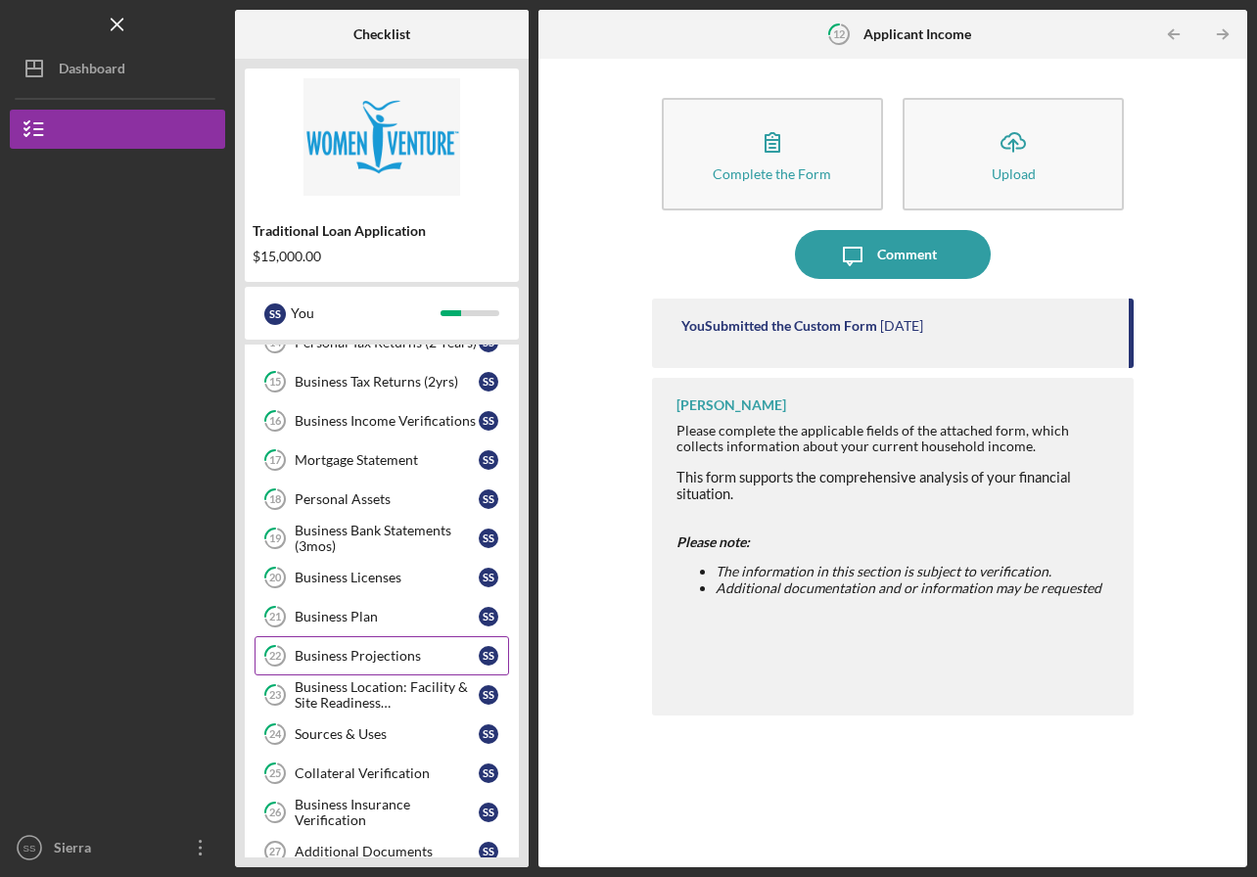
scroll to position [389, 0]
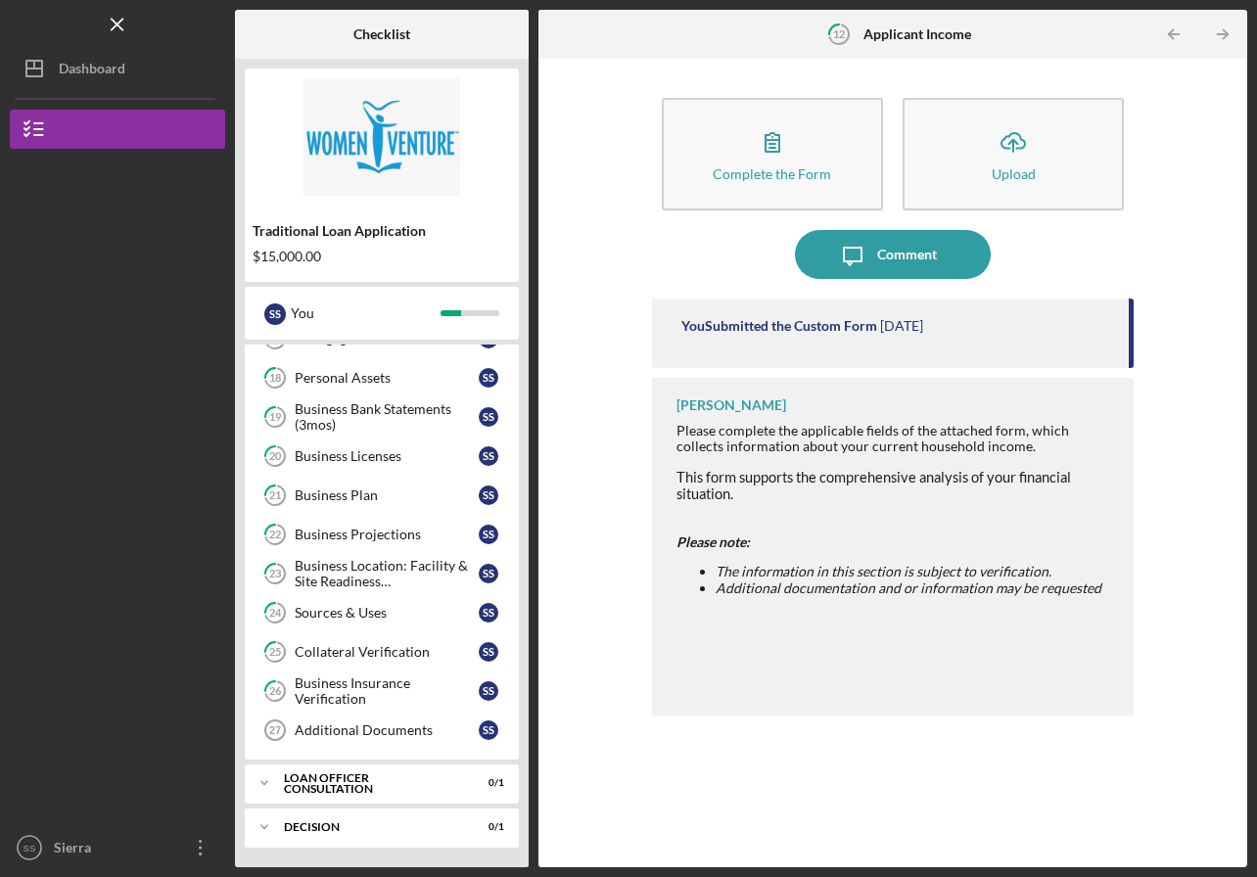
drag, startPoint x: 345, startPoint y: 692, endPoint x: 776, endPoint y: 759, distance: 436.9
click at [345, 692] on div "Business Insurance Verification" at bounding box center [387, 691] width 184 height 31
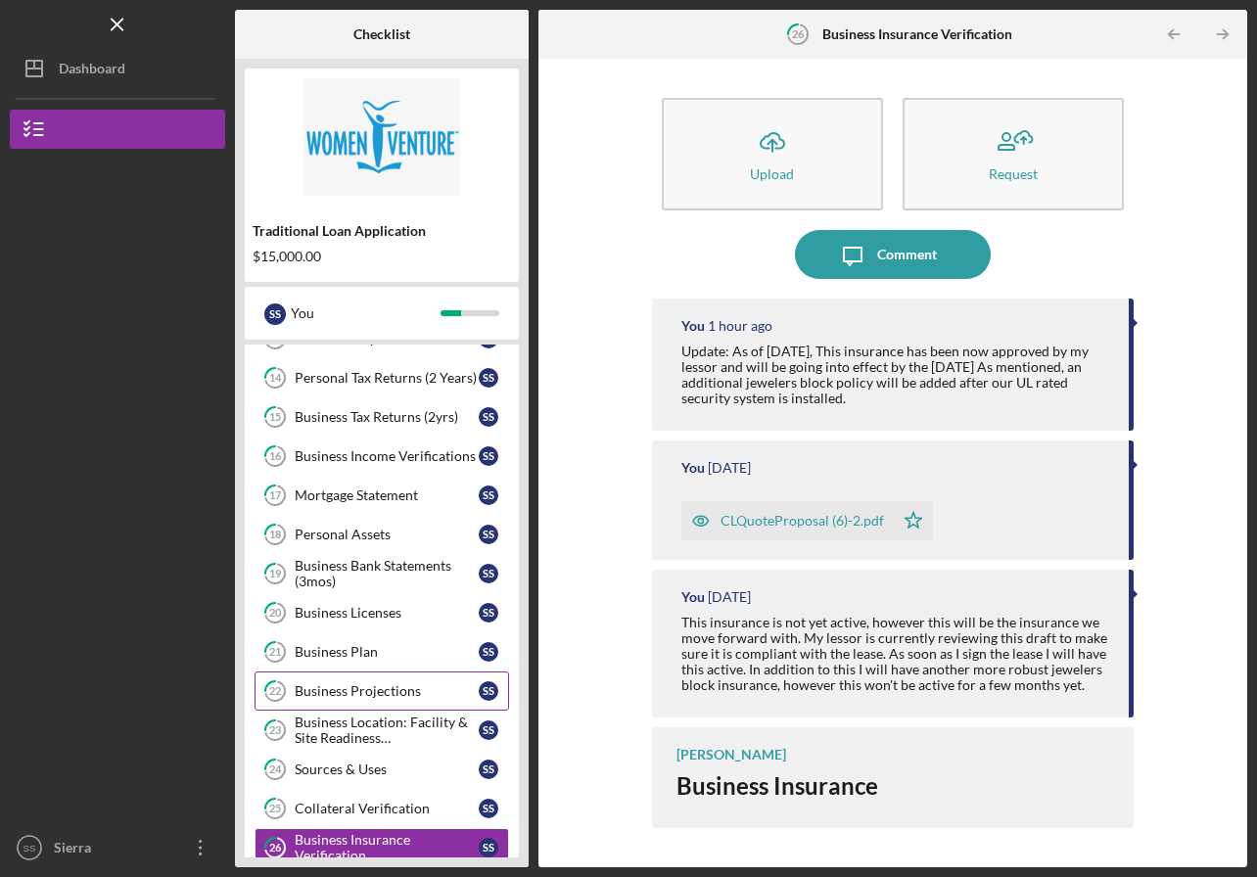
scroll to position [236, 0]
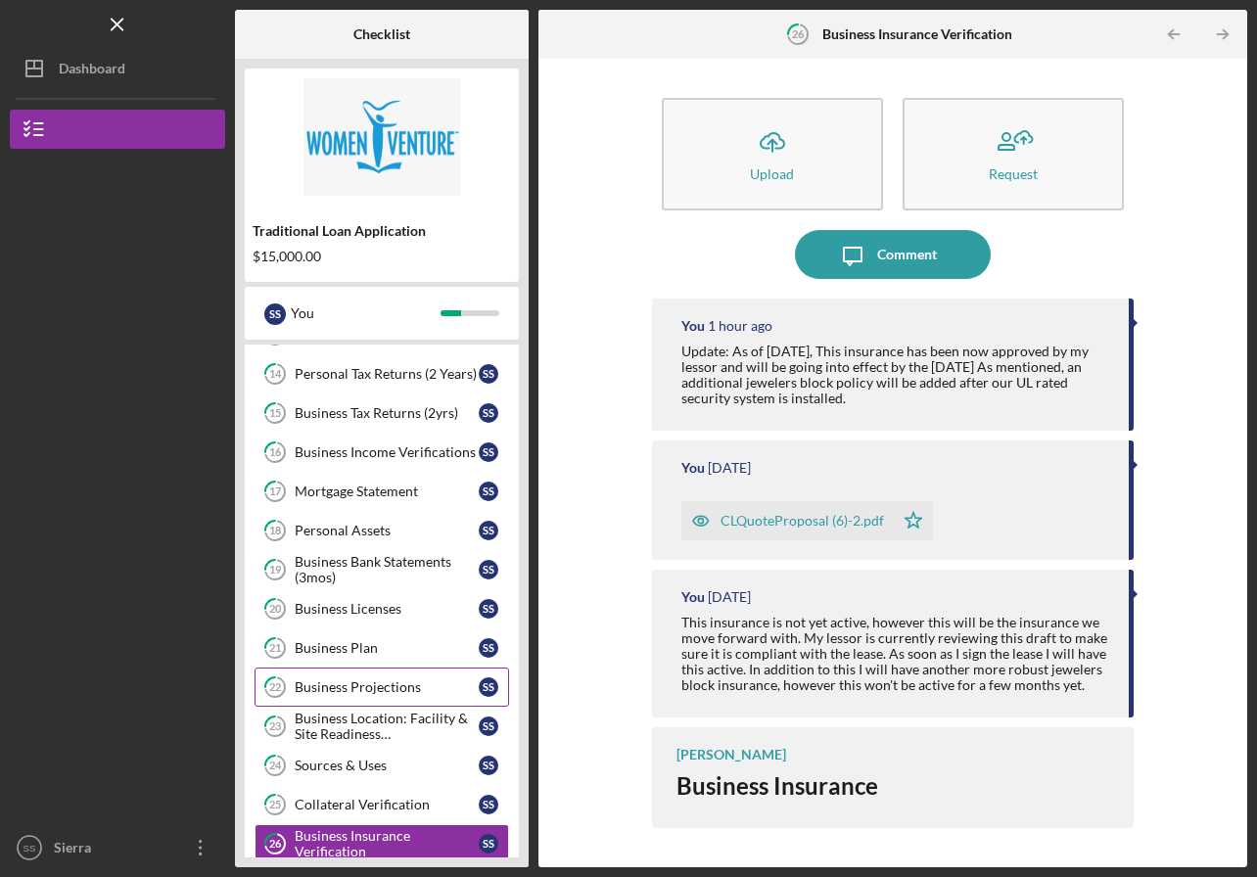
click at [357, 455] on div "Business Income Verifications" at bounding box center [387, 453] width 184 height 16
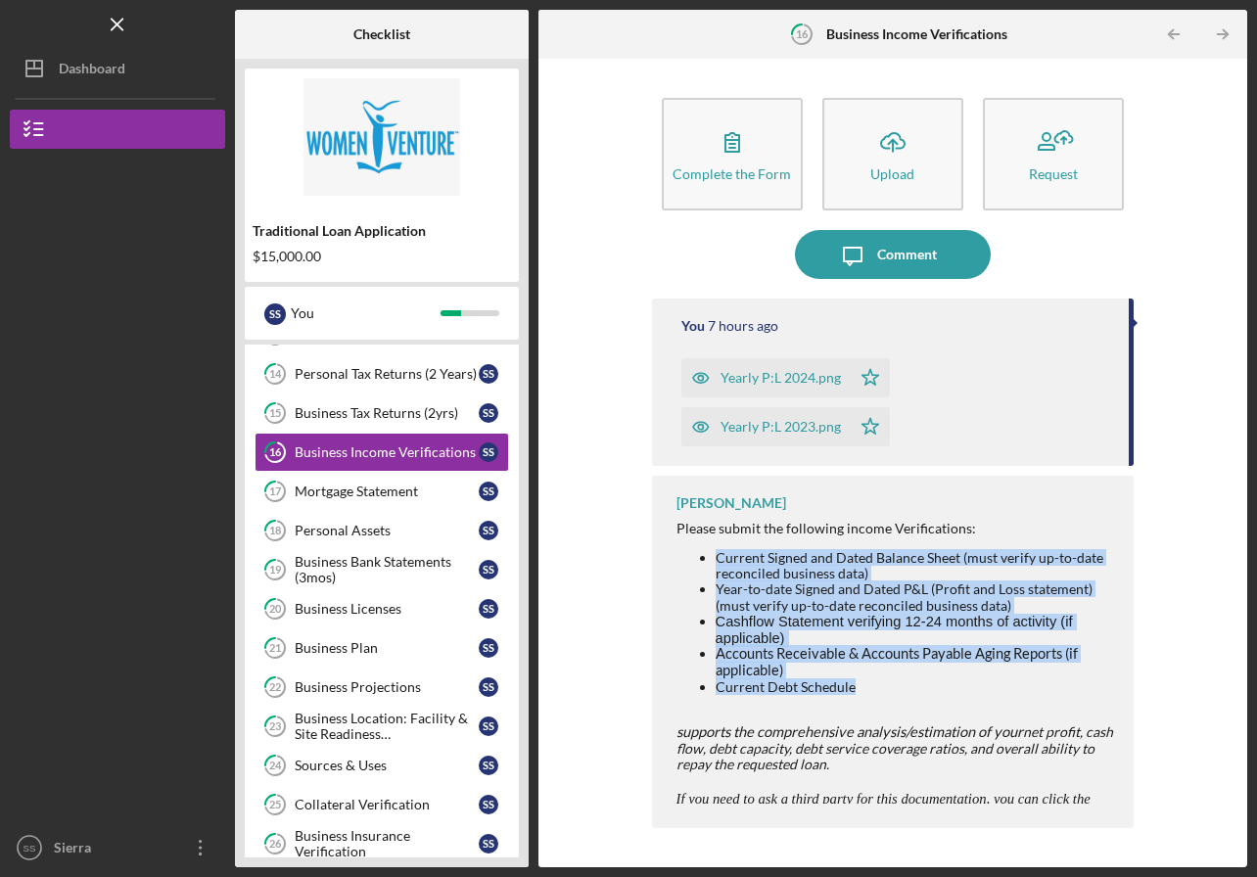
drag, startPoint x: 345, startPoint y: 692, endPoint x: 683, endPoint y: 551, distance: 366.9
click at [683, 551] on ul "Current Signed and Dated Balance Sheet (must verify up-to-date reconciled busin…" at bounding box center [896, 622] width 439 height 145
copy ul "Current Signed and Dated Balance Sheet (must verify up-to-date reconciled busin…"
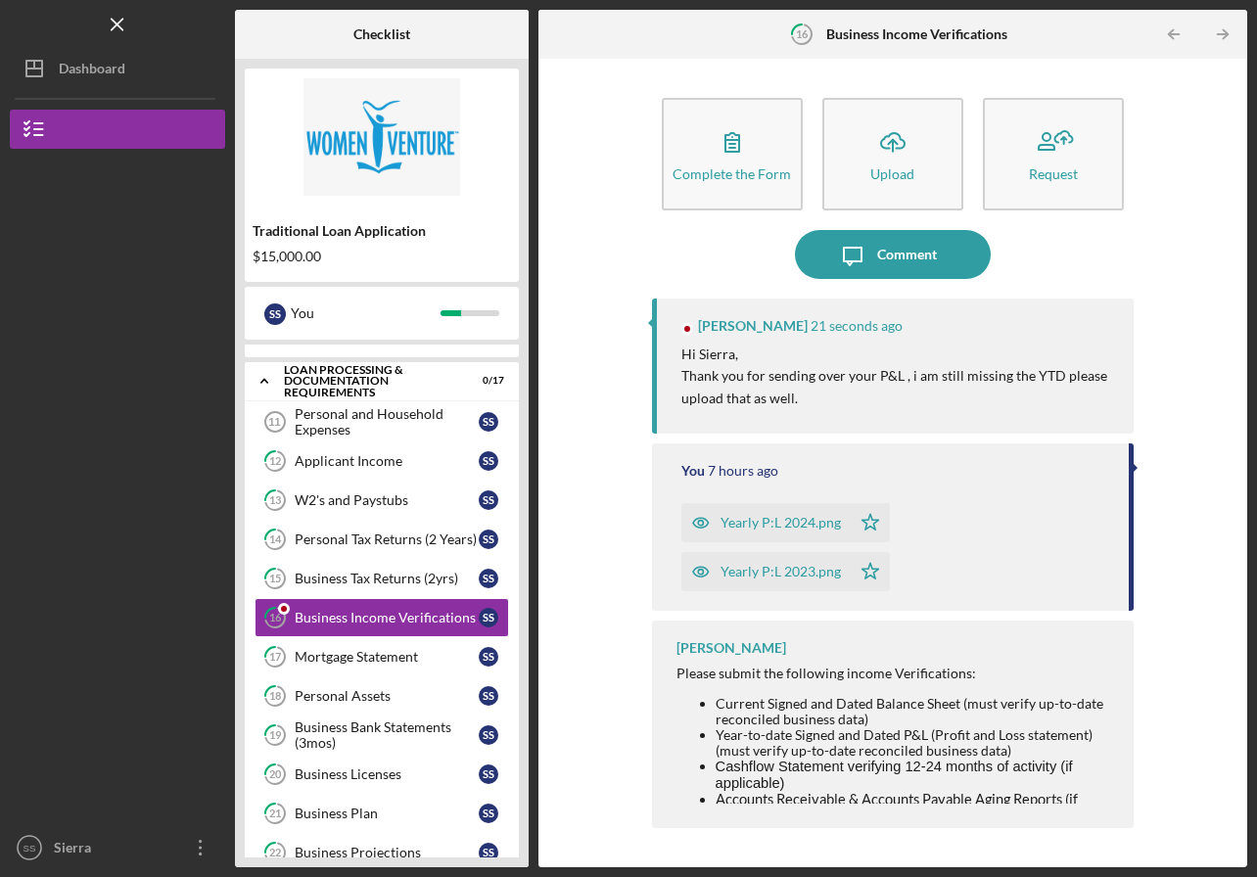
scroll to position [320, 0]
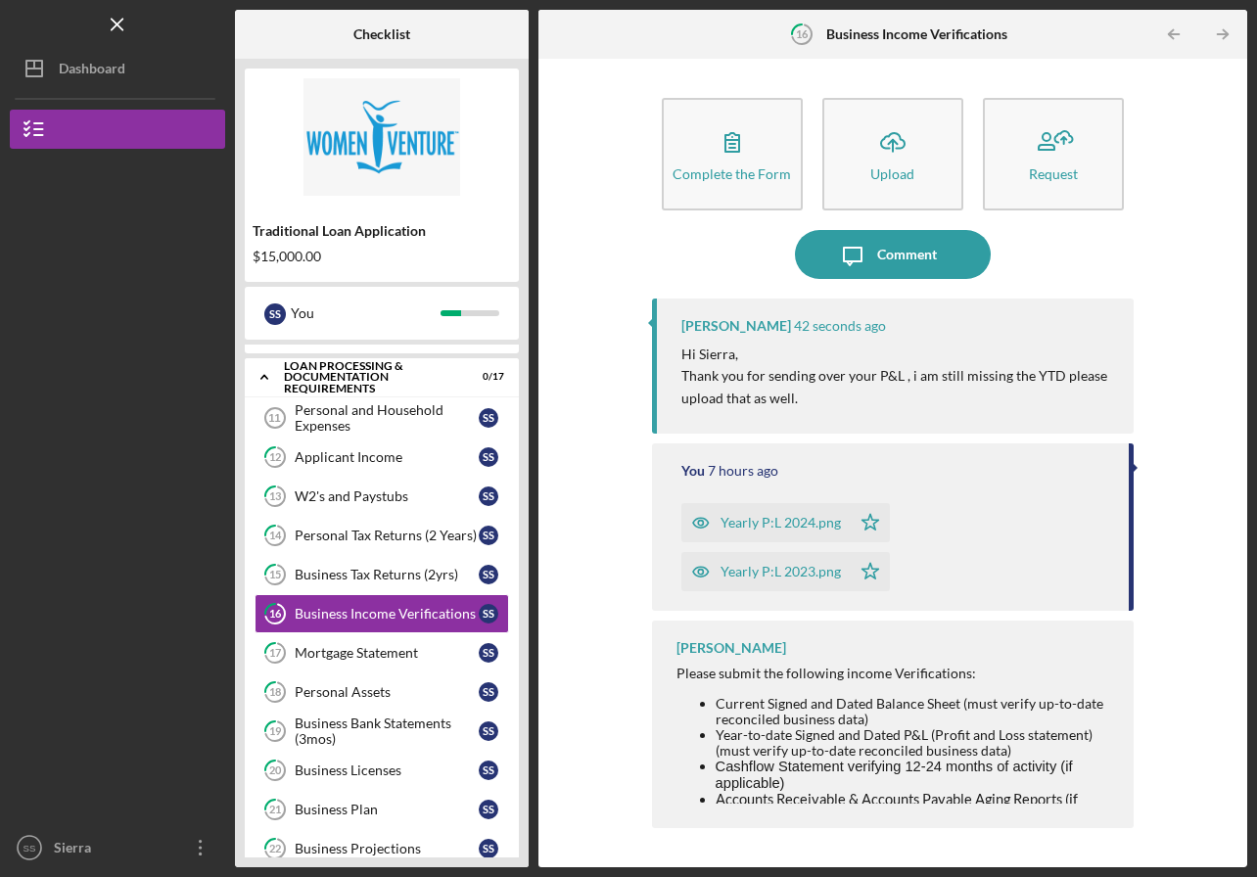
click at [722, 166] on div "Complete the Form" at bounding box center [732, 173] width 118 height 15
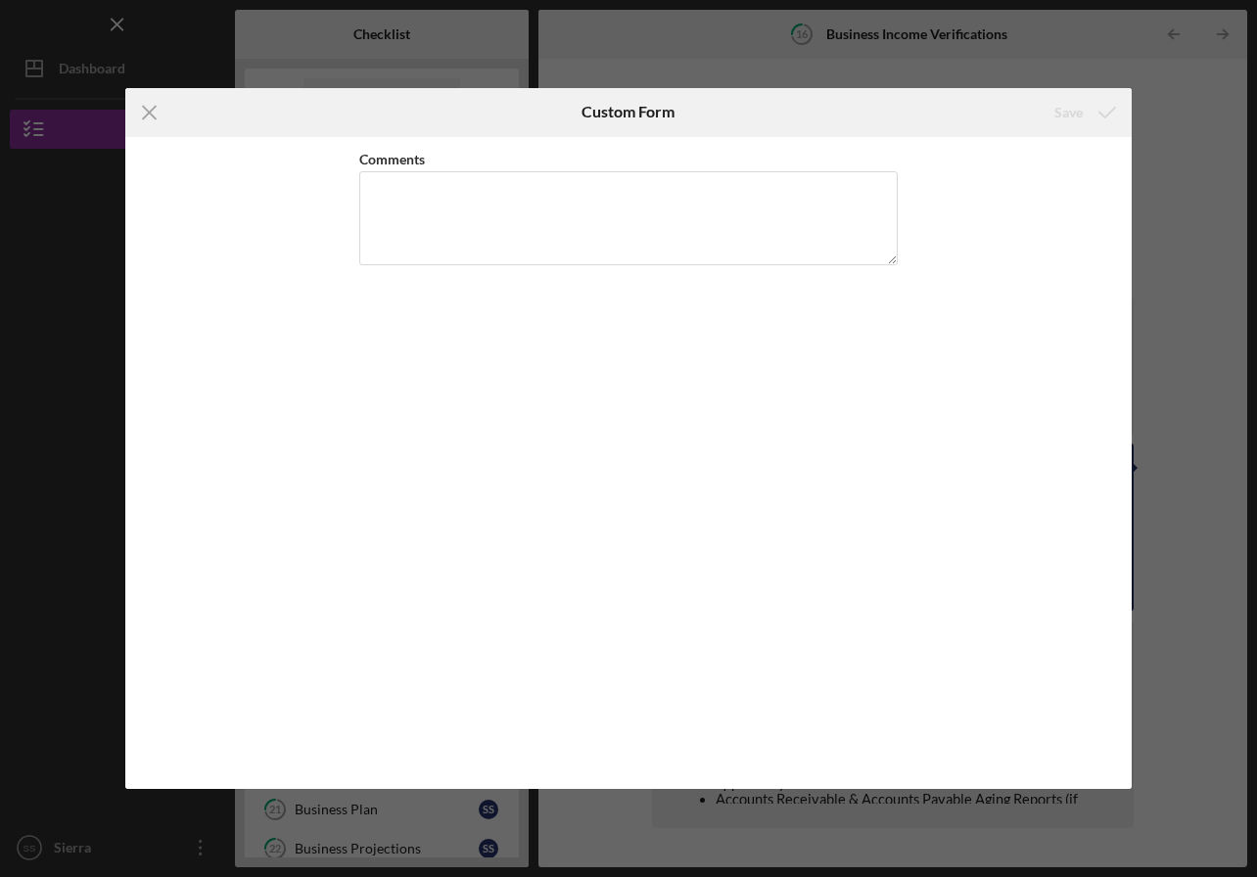
click at [147, 111] on line at bounding box center [150, 112] width 13 height 13
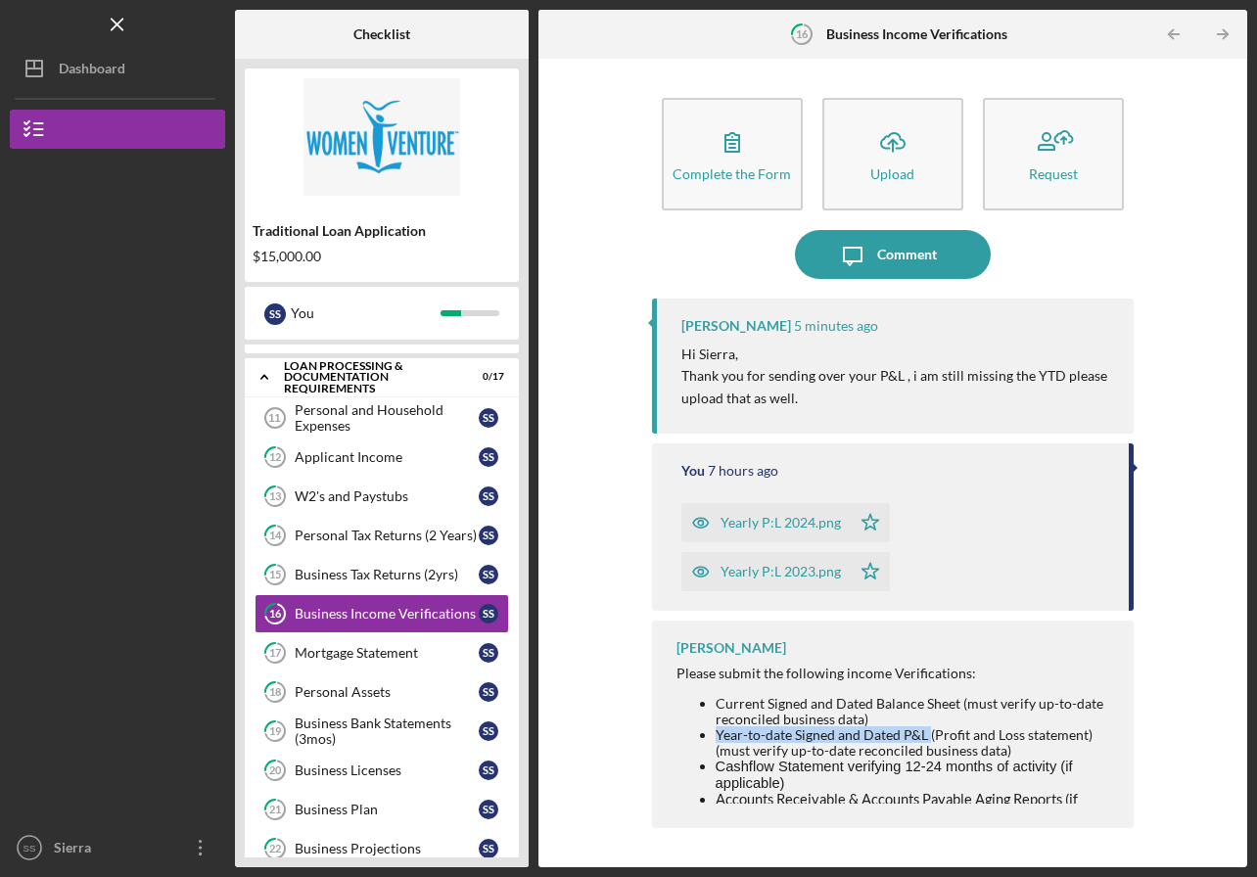
drag, startPoint x: 0, startPoint y: 0, endPoint x: 719, endPoint y: 728, distance: 1023.3
click at [719, 728] on li "Year-to-date Signed and Dated P&L (Profit and Loss statement) (must verify up-t…" at bounding box center [915, 742] width 399 height 31
click at [718, 730] on li "Year-to-date Signed and Dated P&L (Profit and Loss statement) (must verify up-t…" at bounding box center [915, 742] width 399 height 31
copy li "Year-to-date Signed and Dated P&L (Profit and Loss statement) (must verify up-t…"
click at [961, 753] on li "Year-to-date Signed and Dated P&L (Profit and Loss statement) (must verify up-t…" at bounding box center [915, 742] width 399 height 31
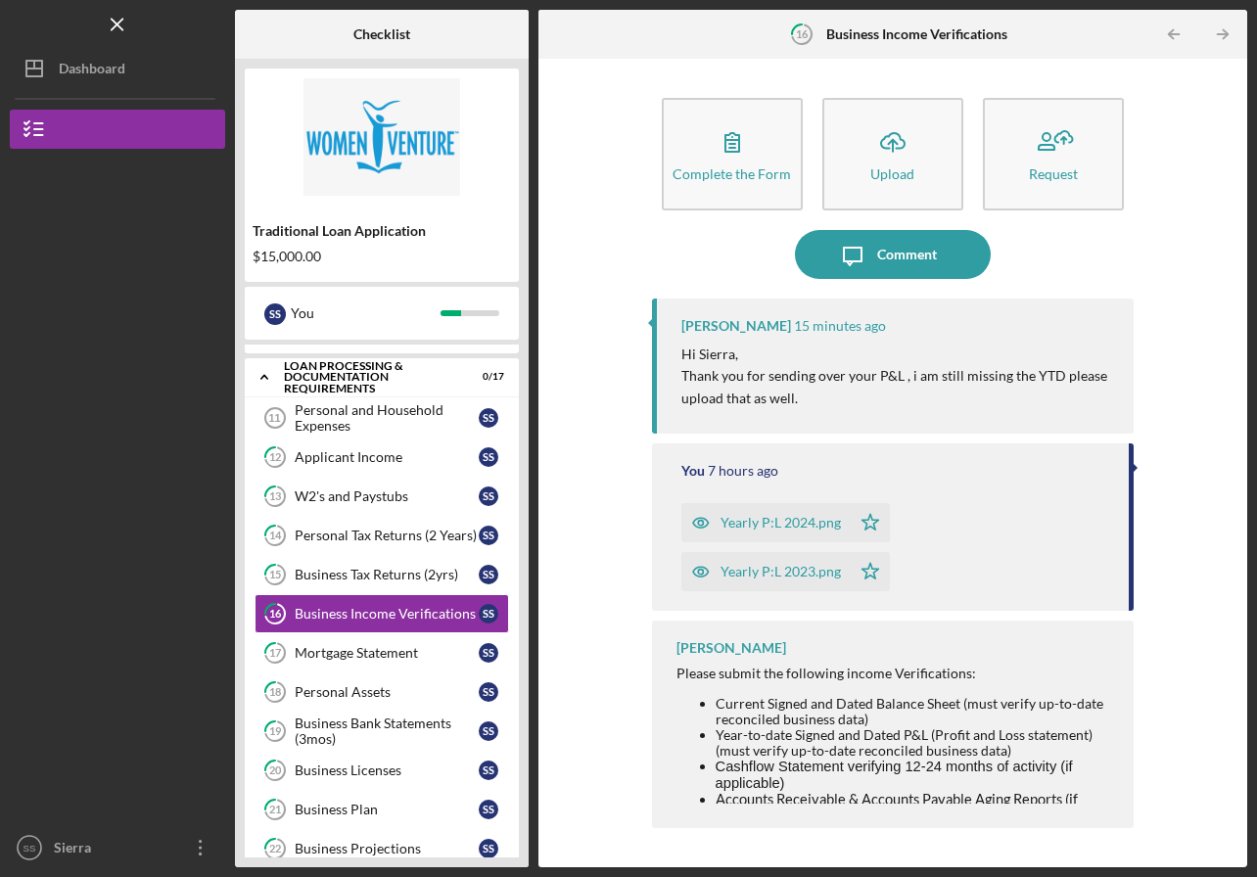
click at [1024, 752] on li "Year-to-date Signed and Dated P&L (Profit and Loss statement) (must verify up-t…" at bounding box center [915, 742] width 399 height 31
drag, startPoint x: 765, startPoint y: 10, endPoint x: 716, endPoint y: 731, distance: 723.3
click at [716, 731] on li "Year-to-date Signed and Dated P&L (Profit and Loss statement) (must verify up-t…" at bounding box center [915, 742] width 399 height 31
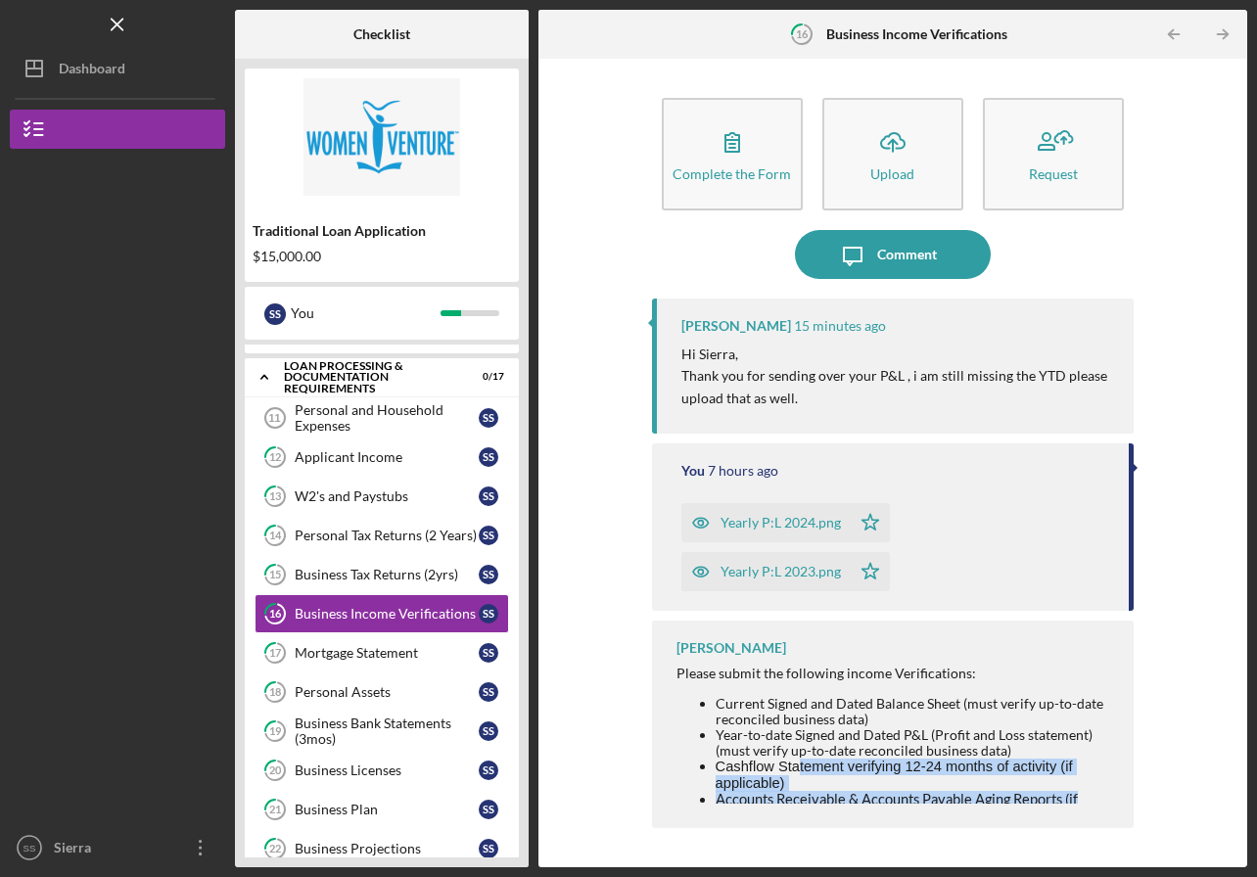
drag, startPoint x: 716, startPoint y: 731, endPoint x: 798, endPoint y: 760, distance: 87.0
click at [798, 760] on ul "Current Signed and Dated Balance Sheet (must verify up-to-date reconciled busin…" at bounding box center [896, 768] width 439 height 145
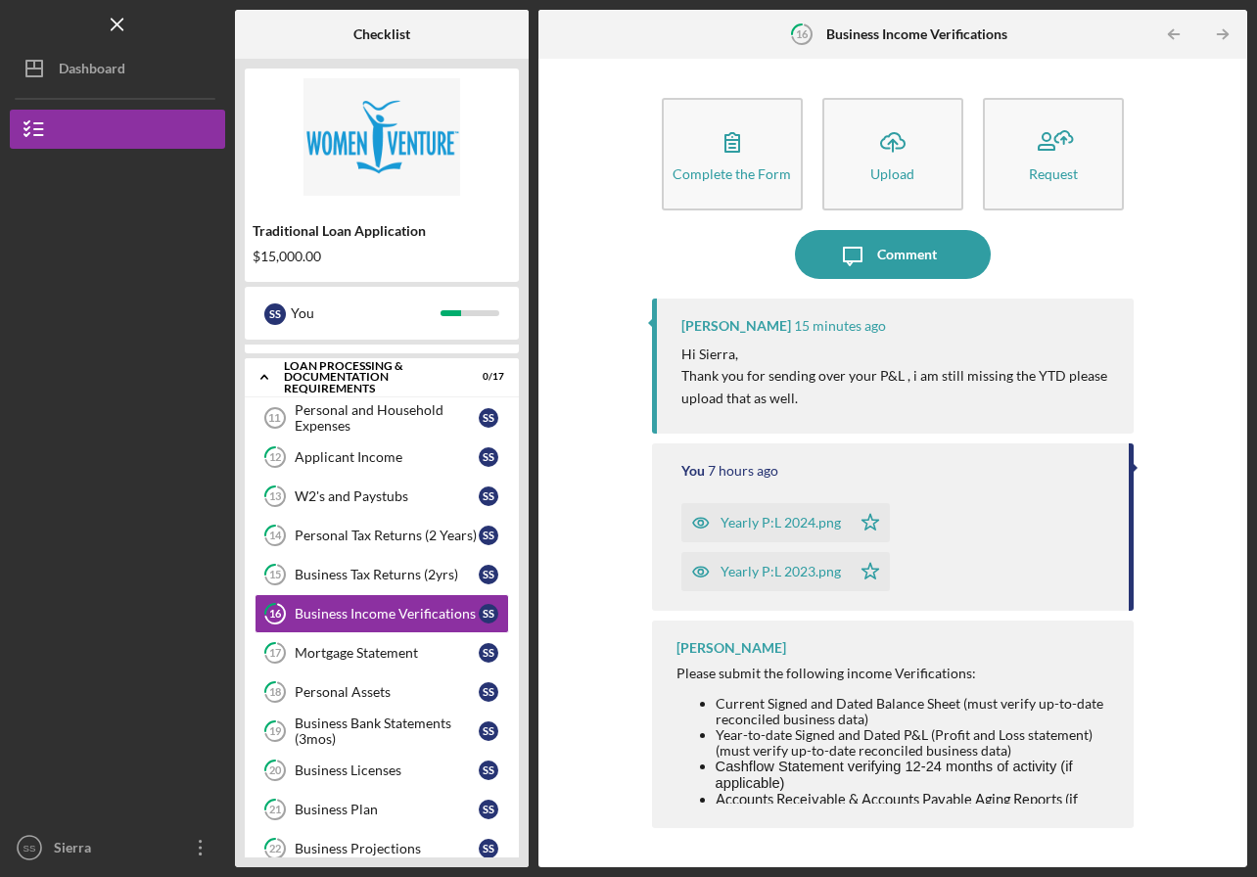
click at [821, 751] on li "Year-to-date Signed and Dated P&L (Profit and Loss statement) (must verify up-t…" at bounding box center [915, 742] width 399 height 31
drag, startPoint x: 798, startPoint y: 760, endPoint x: 705, endPoint y: 735, distance: 96.2
click at [716, 735] on li "Year-to-date Signed and Dated P&L (Profit and Loss statement) (must verify up-t…" at bounding box center [915, 742] width 399 height 31
copy li "Year-to-date Signed and Dated P&L (Profit and Loss statement) (must verify up-t…"
drag, startPoint x: 779, startPoint y: 522, endPoint x: 633, endPoint y: 759, distance: 278.3
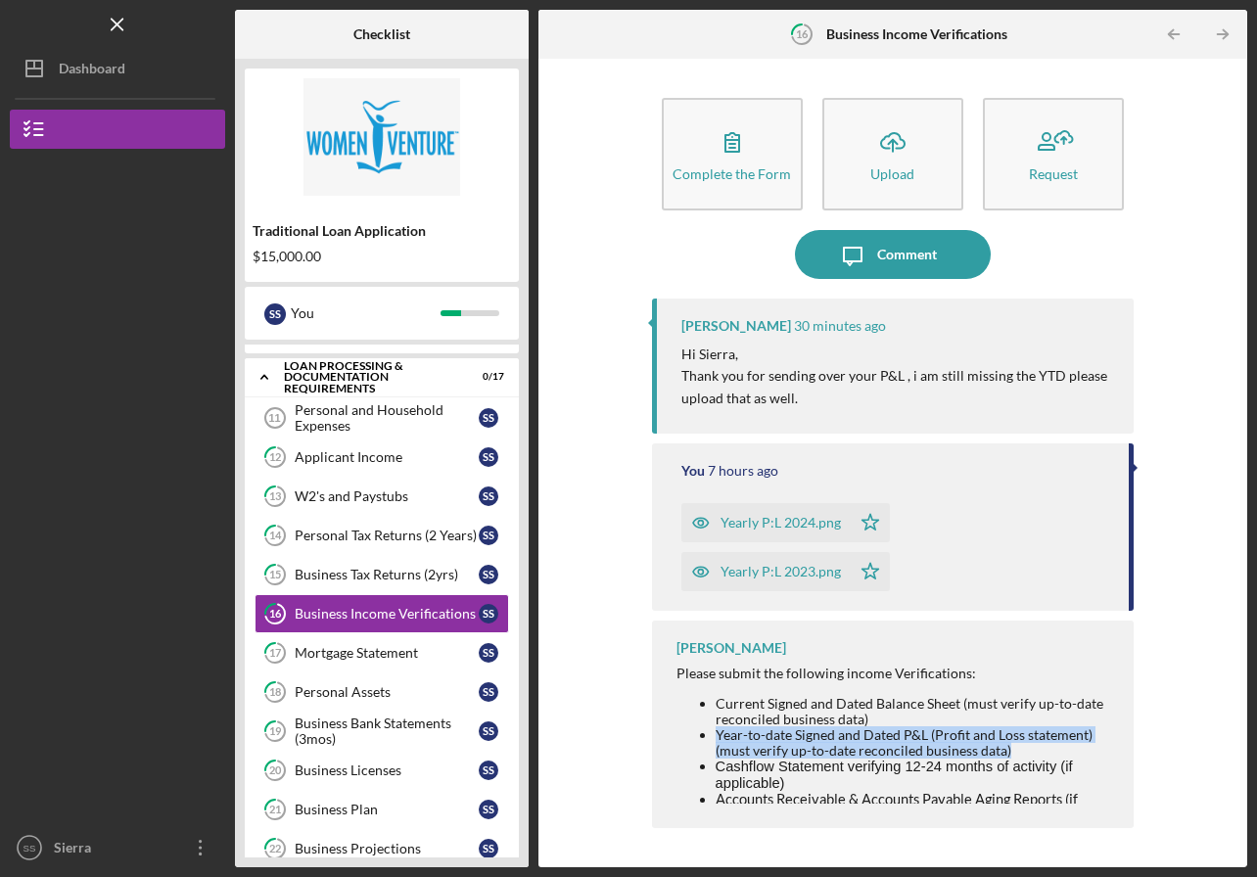
click at [779, 522] on div "Yearly P:L 2024.png" at bounding box center [781, 523] width 120 height 16
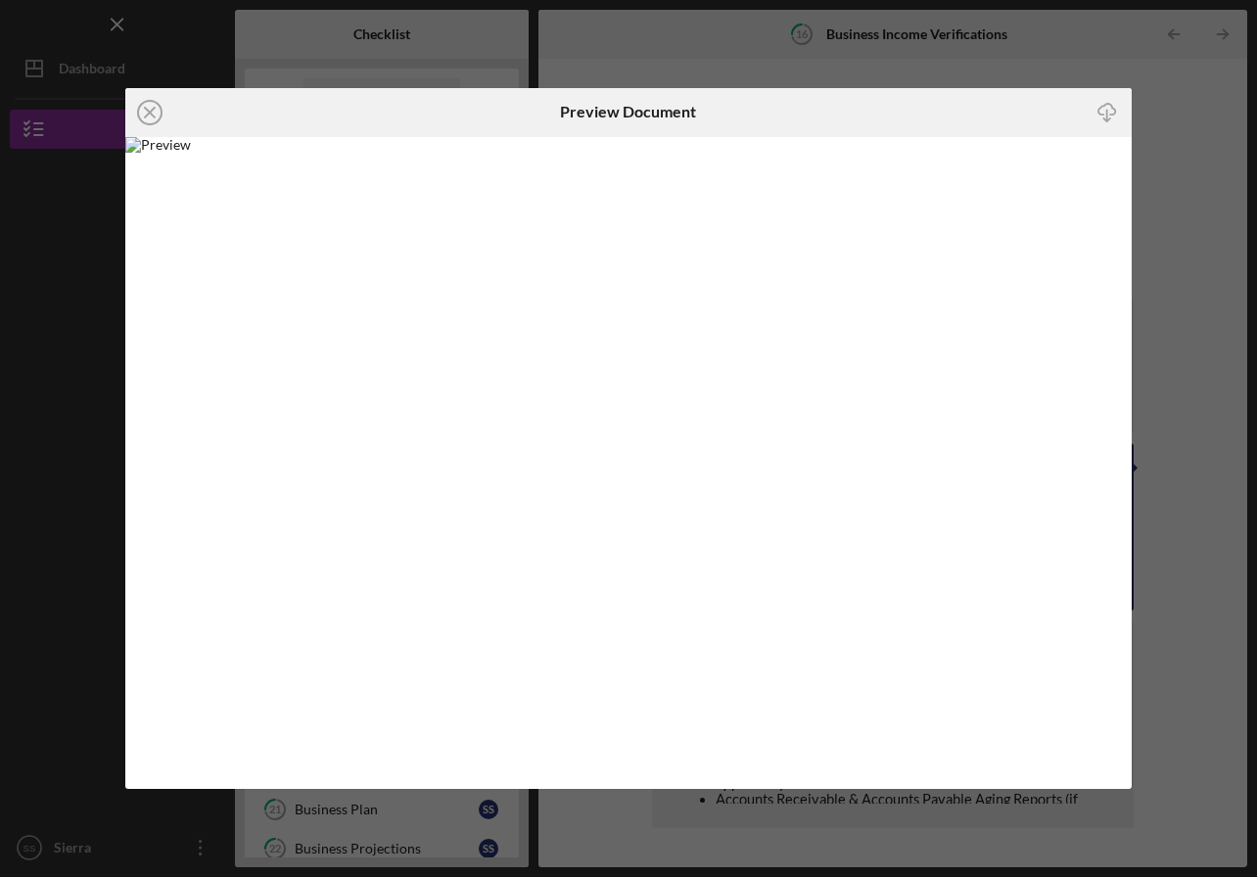
click at [1202, 104] on div "Icon/Close Preview Document Icon/Download" at bounding box center [628, 438] width 1257 height 877
